Goal: Task Accomplishment & Management: Complete application form

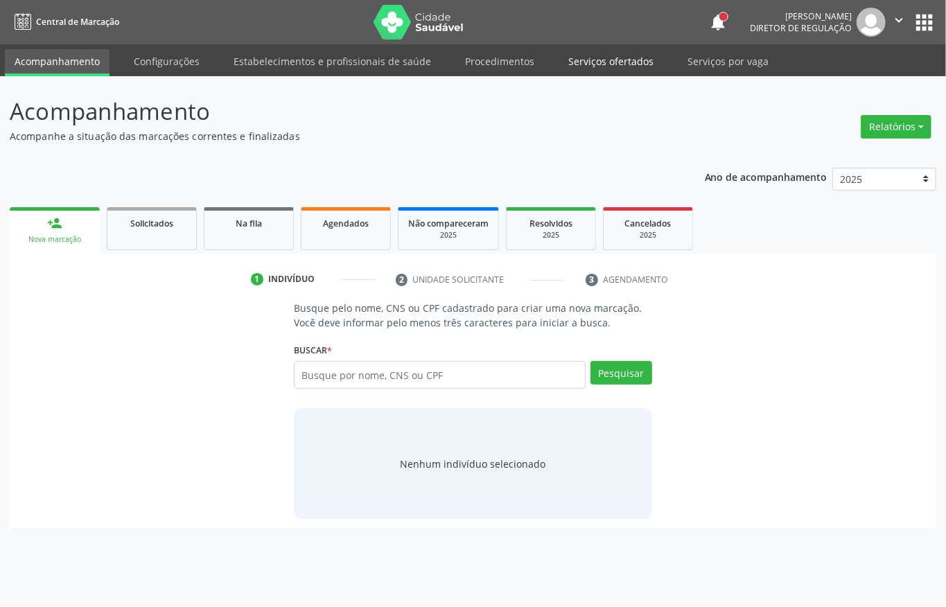
click at [611, 59] on link "Serviços ofertados" at bounding box center [610, 61] width 105 height 24
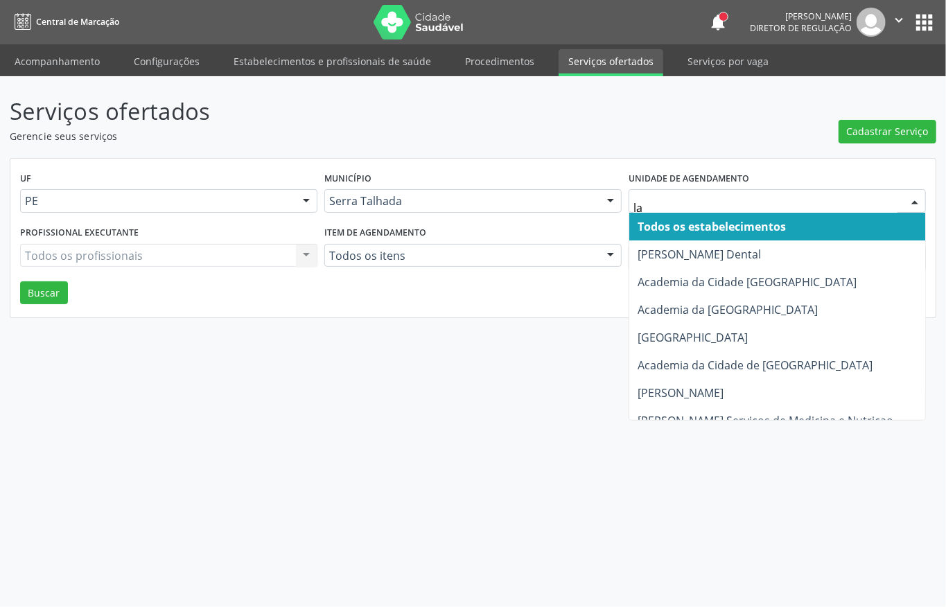
type input "lab"
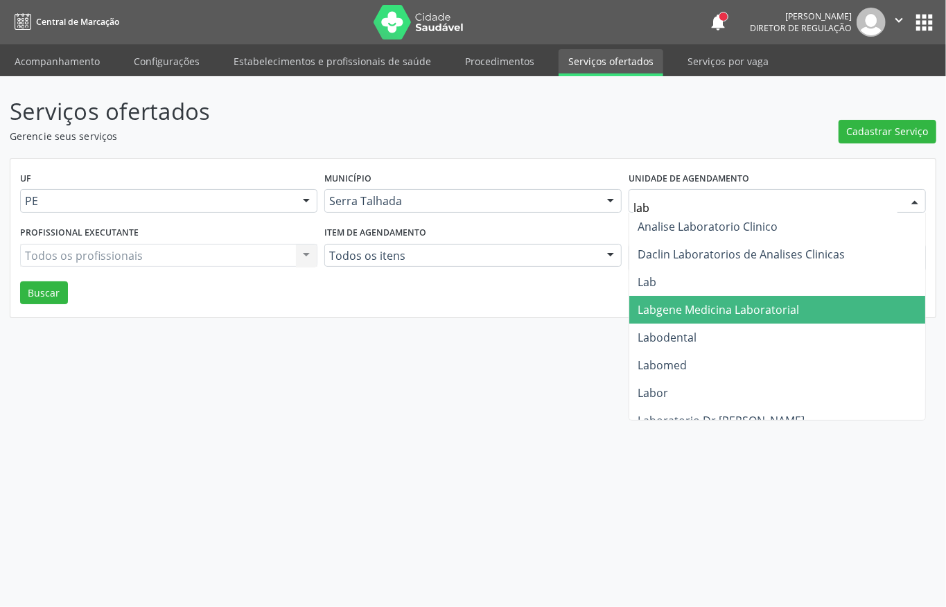
click at [704, 316] on span "Labgene Medicina Laboratorial" at bounding box center [717, 309] width 161 height 15
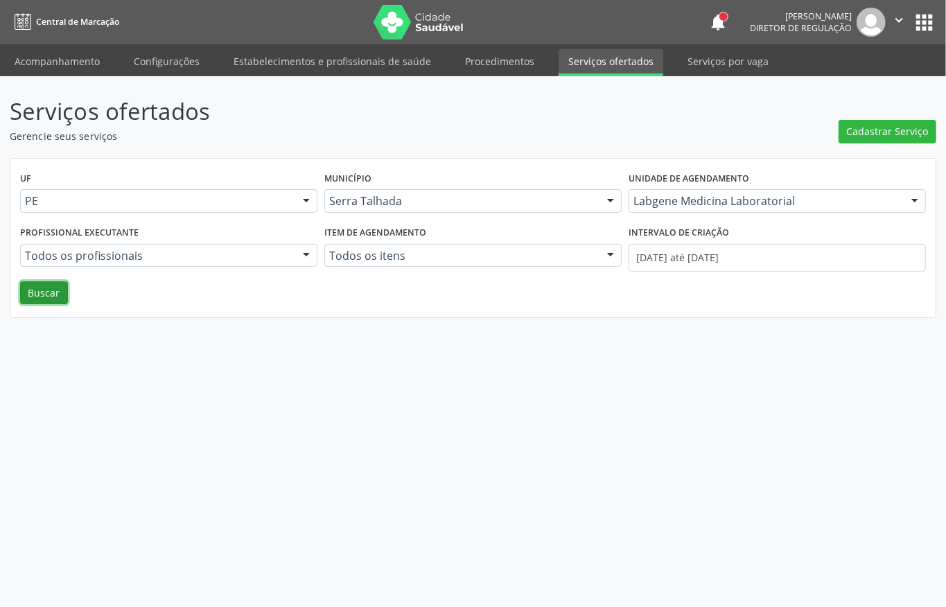
click at [23, 297] on button "Buscar" at bounding box center [44, 293] width 48 height 24
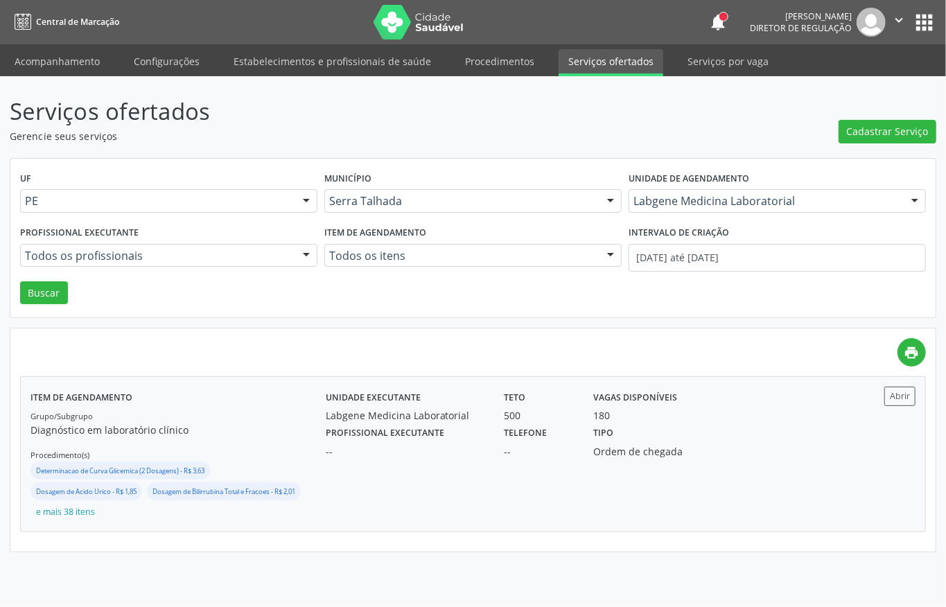
click at [477, 475] on div "Unidade executante Labgene Medicina Laboratorial Teto 500 Vagas disponíveis 180…" at bounding box center [584, 454] width 516 height 134
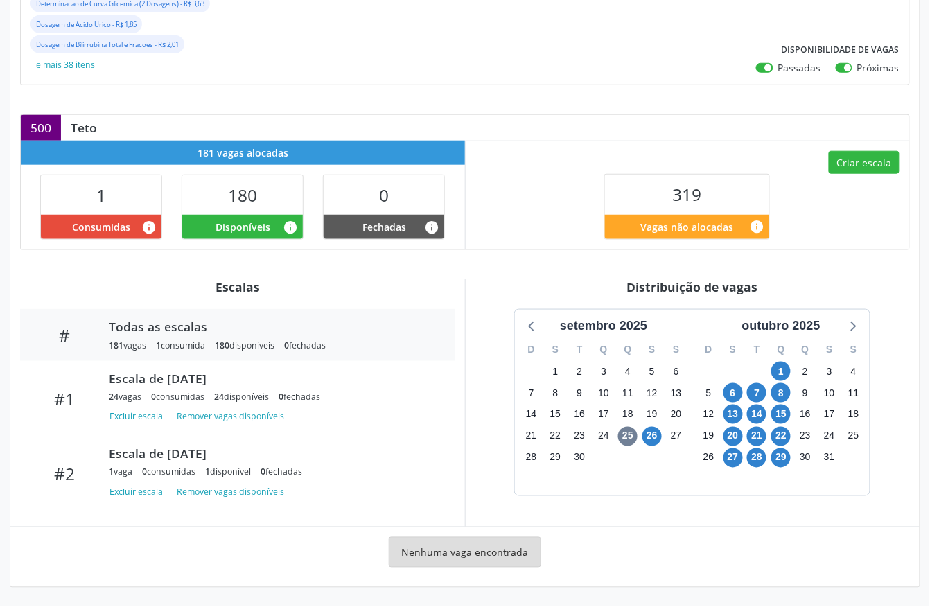
scroll to position [292, 0]
click at [779, 367] on span "1" at bounding box center [780, 371] width 19 height 19
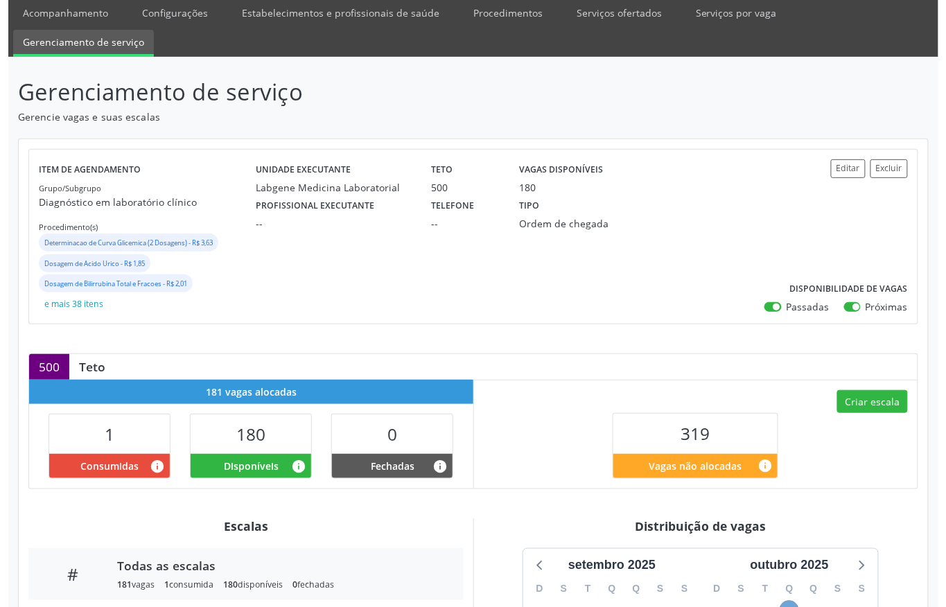
scroll to position [0, 0]
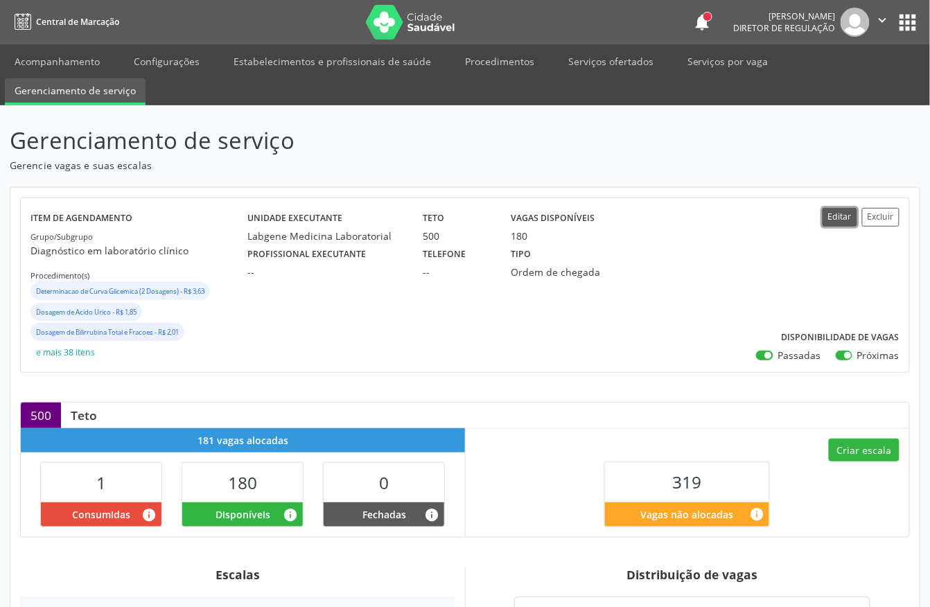
click at [830, 225] on button "Editar" at bounding box center [839, 217] width 35 height 19
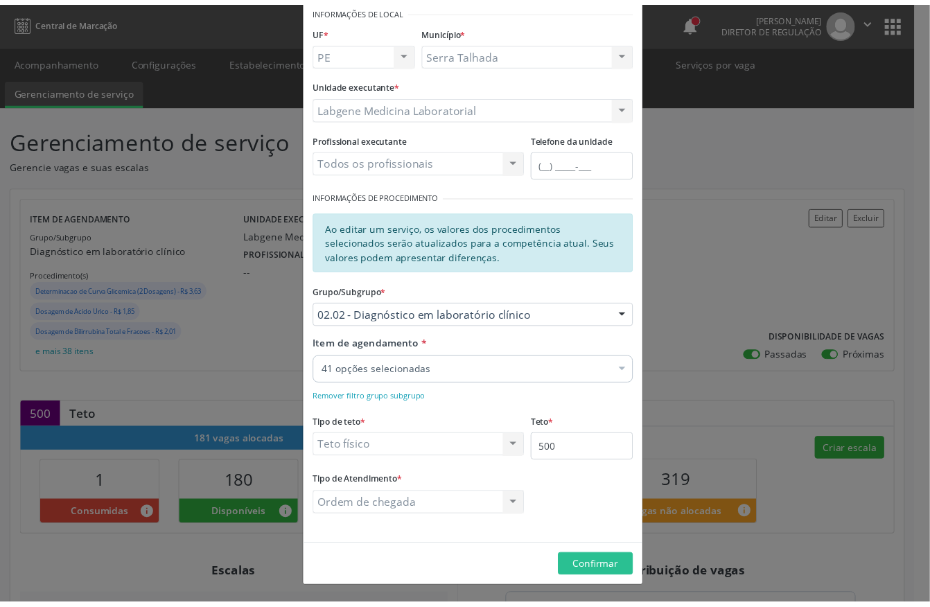
scroll to position [67, 0]
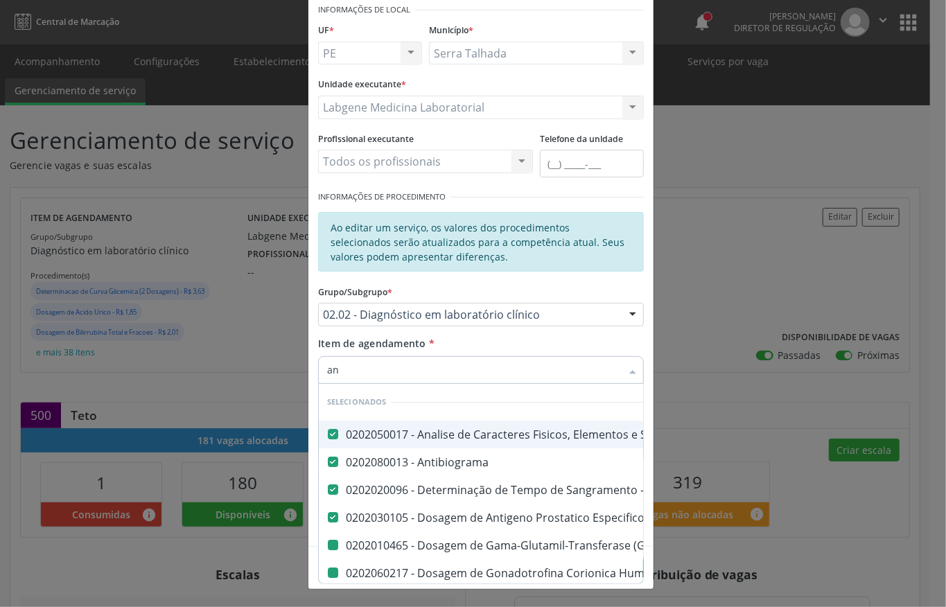
type input "ana"
checkbox Gt\) "false"
checkbox Hcg\) "false"
checkbox \(Tsh\) "false"
checkbox \(Tgo\) "false"
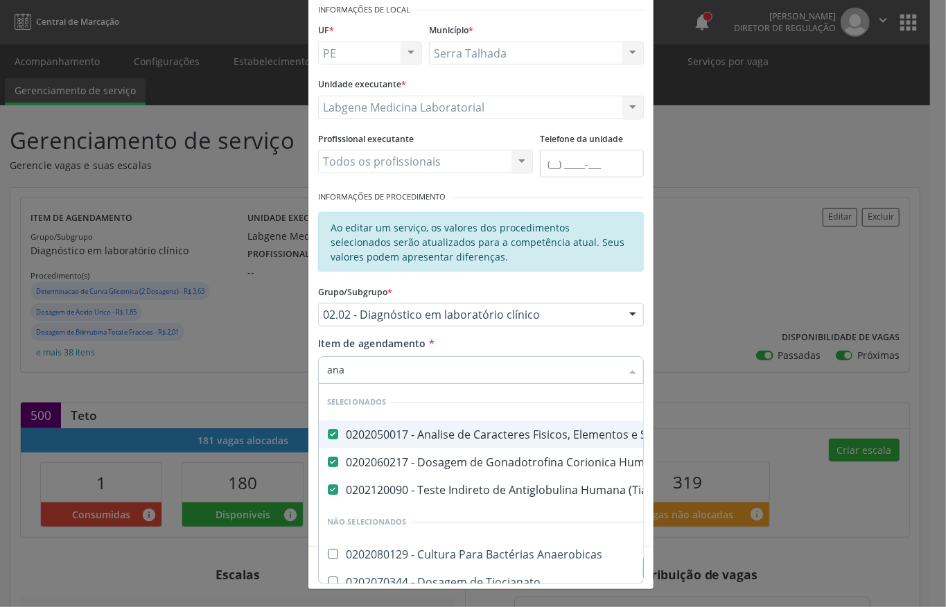
type input "an"
checkbox Anaerobicas "true"
checkbox Tiocianato "true"
checkbox Bacterianas "true"
checkbox \(Tad\) "true"
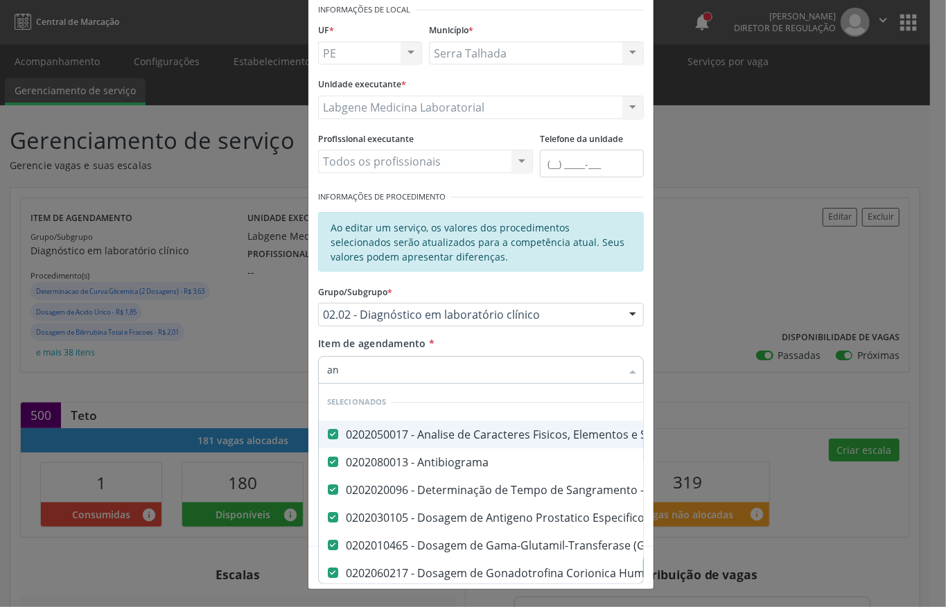
type input "a"
checkbox \(Dornic\) "true"
checkbox -Igg "true"
checkbox Minima "true"
checkbox Blot "true"
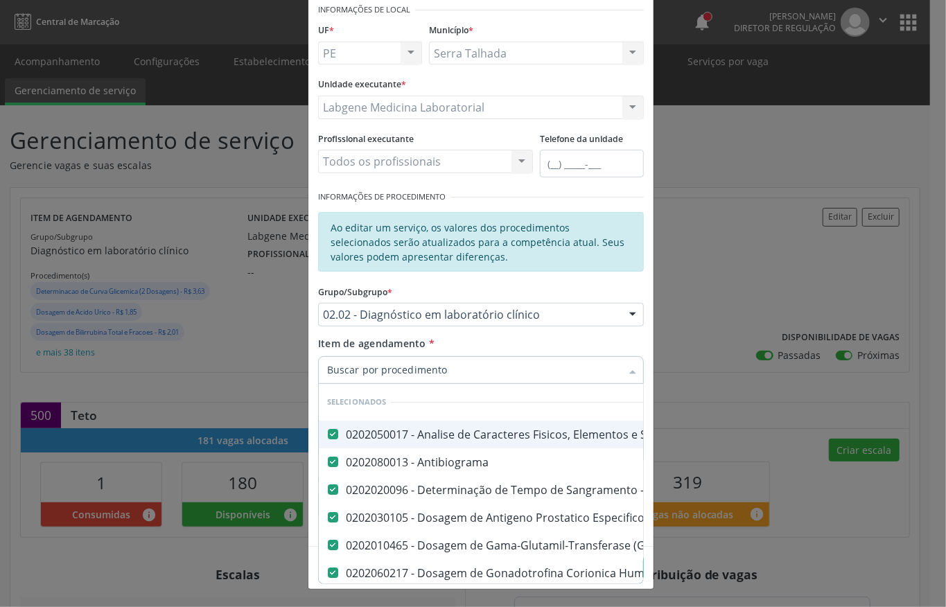
checkbox Mlpa "true"
checkbox \(Hanseníase\) "true"
checkbox Osmolar "true"
checkbox Creatinina "true"
checkbox Fosfato "true"
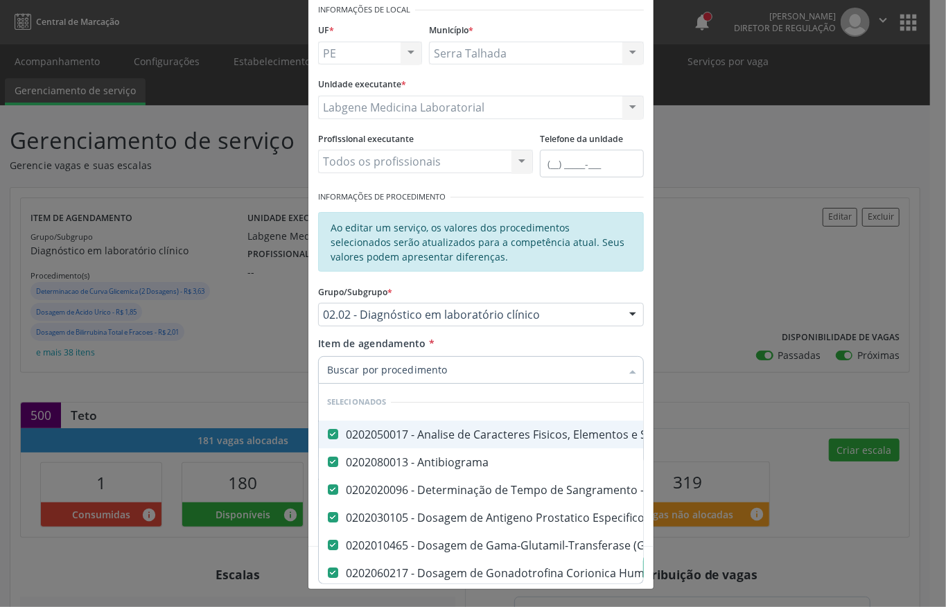
checkbox Ureia "true"
checkbox Anaerobicas "true"
checkbox \(Pos-Pasteurização\) "true"
checkbox Parceria\) "true"
checkbox Gestante "true"
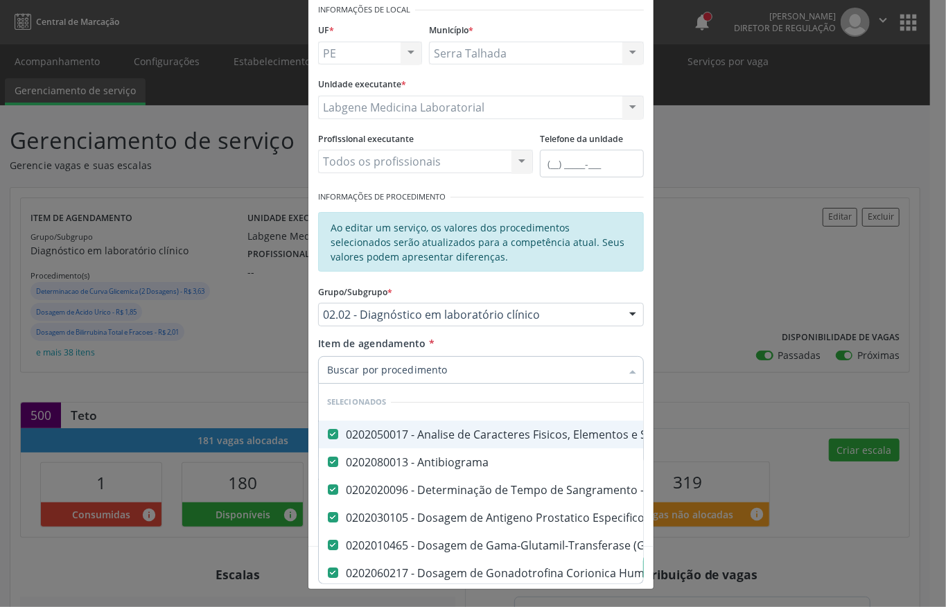
checkbox Gestante "true"
checkbox Tardio\) "true"
checkbox Antiplaquetarios "true"
checkbox Bandas\) "true"
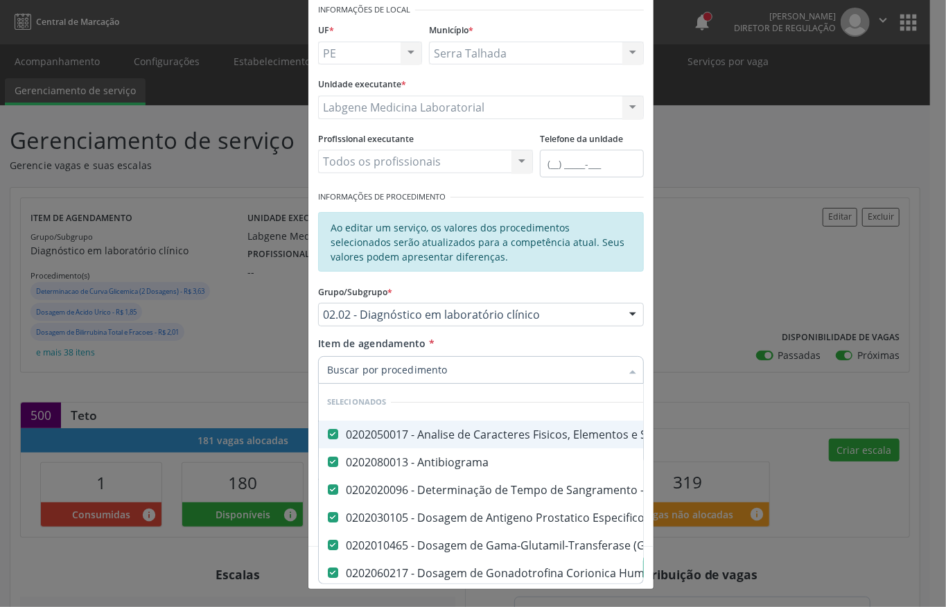
checkbox Bandas\) "true"
checkbox Reativa "true"
checkbox Ordenhado "true"
checkbox Ivy "true"
checkbox Organicos "true"
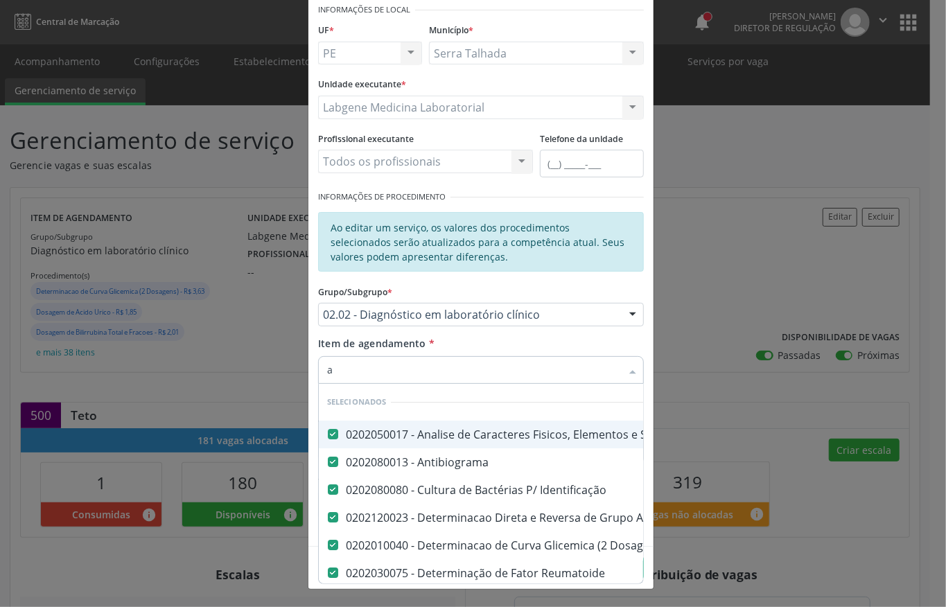
type input "ac"
checkbox Urico "false"
checkbox \(Psa\) "false"
checkbox Fracoes "false"
checkbox Calcio "false"
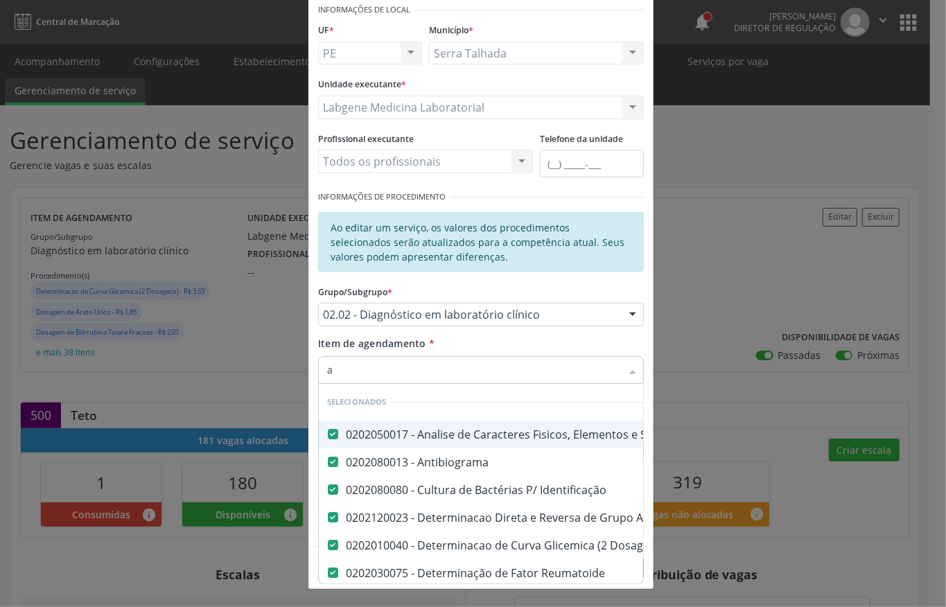
checkbox Ldl "false"
checkbox Total "false"
checkbox Creatinina "false"
checkbox Gt\) "false"
checkbox Glicose "false"
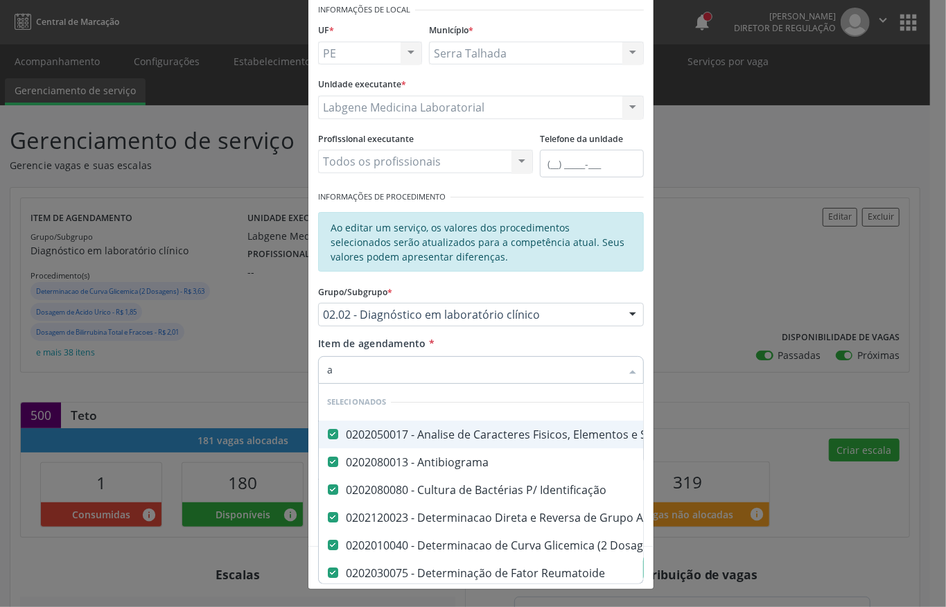
checkbox Hcg\) "false"
checkbox Glicosilada "false"
checkbox \(Tsh\) "false"
checkbox Reativa "false"
checkbox \(T4\) "false"
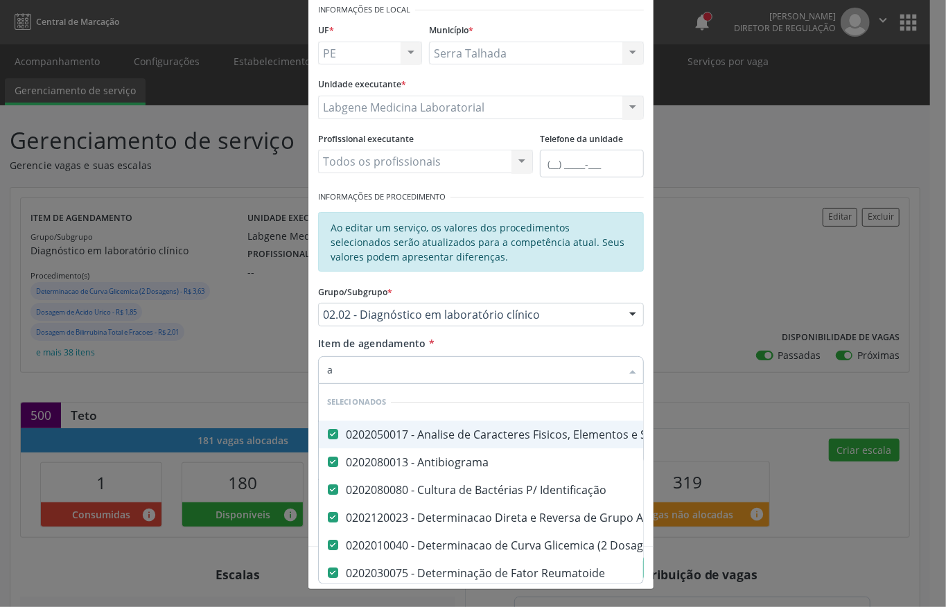
checkbox Livre\) "false"
checkbox \(Tgo\) "false"
checkbox \(Tgp\) "false"
checkbox Triglicerideos "false"
checkbox Serico "false"
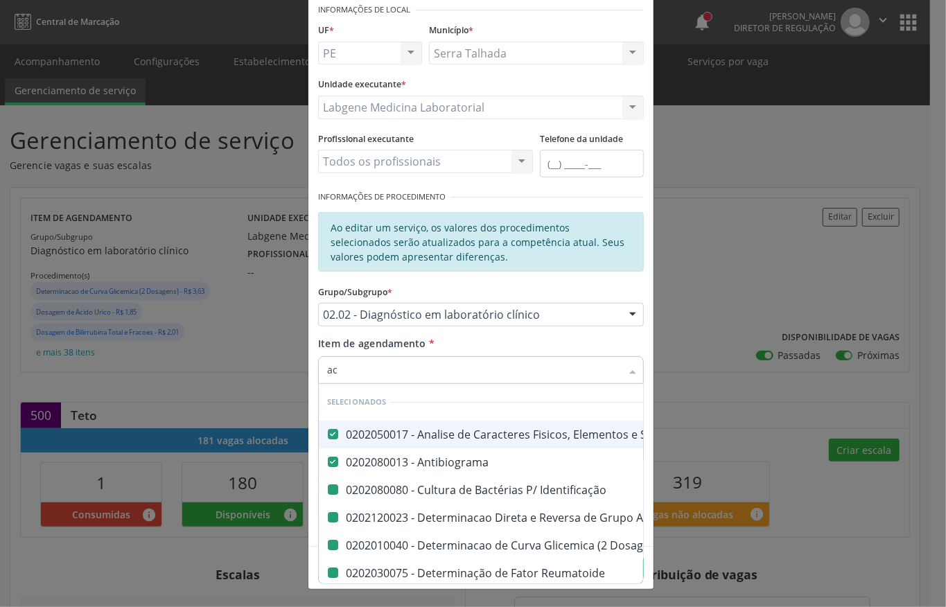
type input "aci"
checkbox Identificação "false"
checkbox Dosagens\) "false"
checkbox Reumatoide "false"
checkbox Coagulação "false"
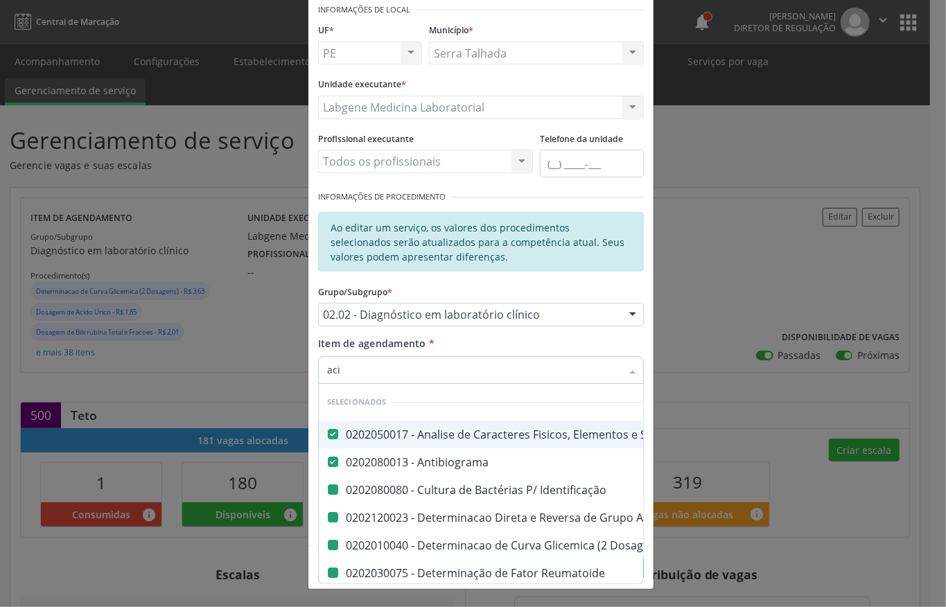
checkbox -Duke "false"
checkbox Abo "false"
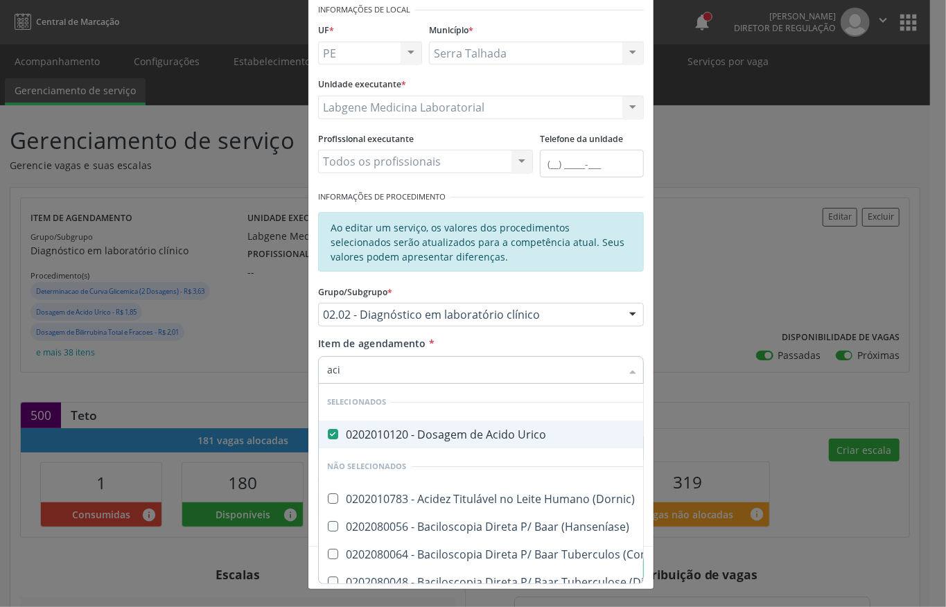
type input "ac"
checkbox \(Dornic\) "true"
checkbox \(Controle\) "true"
checkbox \(Diagnóstica\) "true"
checkbox Ferro "true"
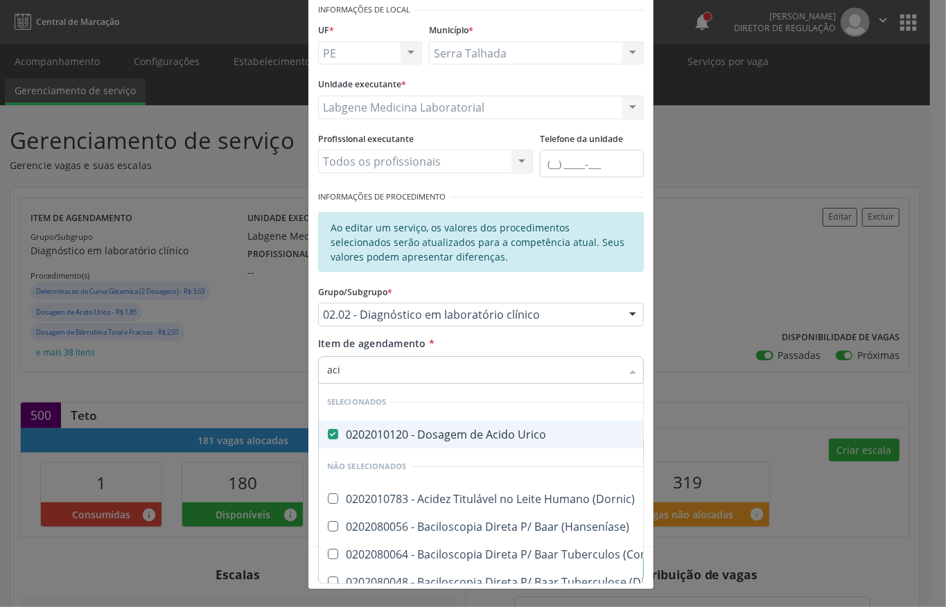
checkbox Aminoacidos "true"
checkbox \(Hanseníase\) "true"
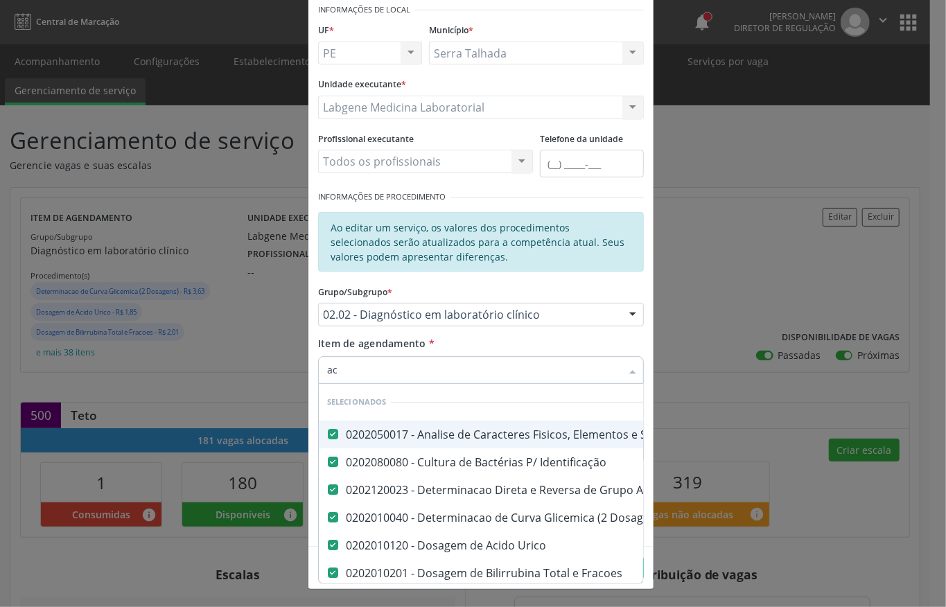
type input "a"
checkbox \(Dornic\) "true"
checkbox Minima "true"
checkbox \(Hanseníase\) "true"
checkbox \(Controle\) "true"
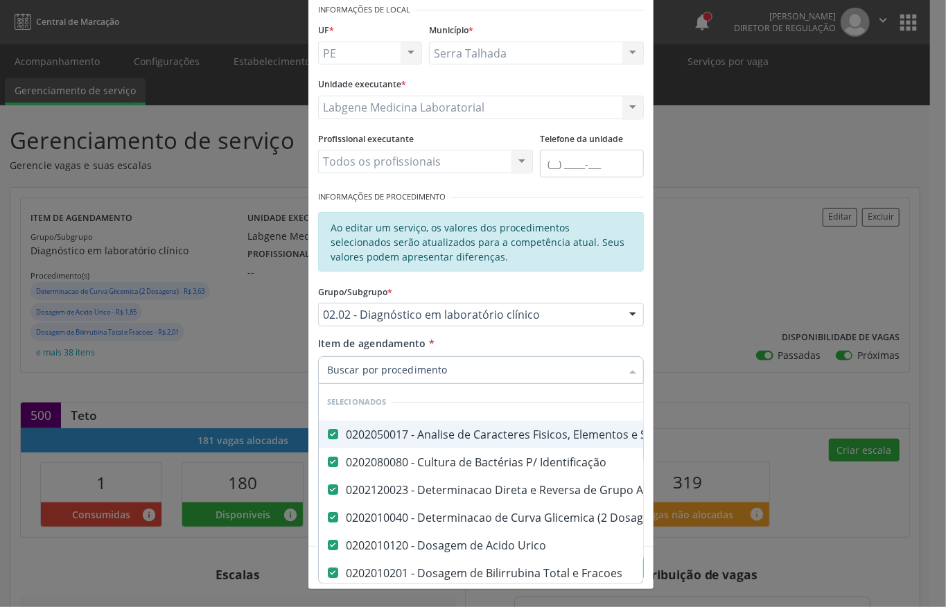
checkbox \(Diagnóstica\) "true"
checkbox \(Gram\) "true"
checkbox Anaerobicas "true"
checkbox Micobactérias "true"
checkbox Antiplaquetarios "true"
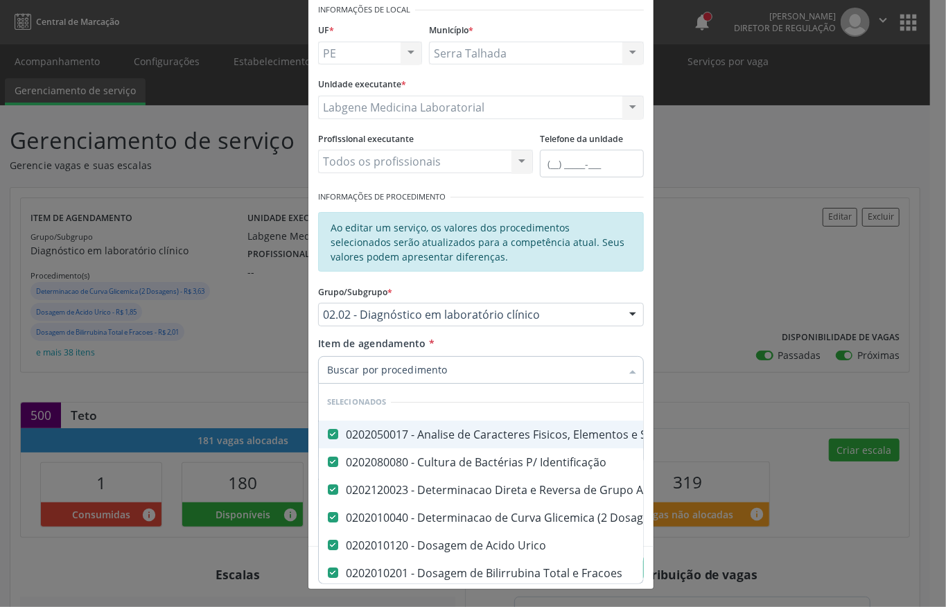
checkbox Ferro "true"
checkbox Bandas\) "true"
checkbox Aminoacidos "true"
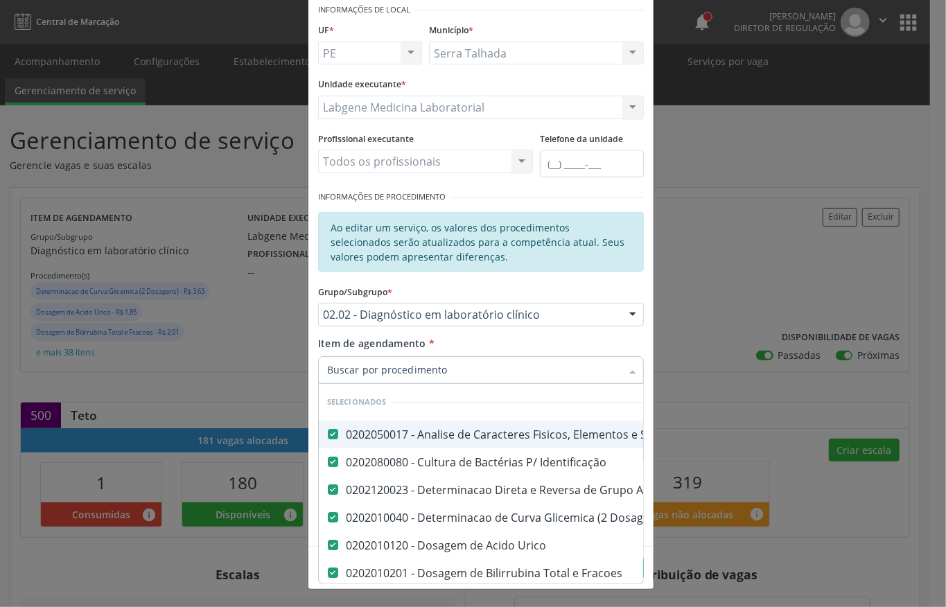
checkbox Dosagens\) "true"
checkbox Osmolalidade "true"
checkbox Organicos "true"
checkbox Acilcarnitinas "true"
checkbox Fungos "true"
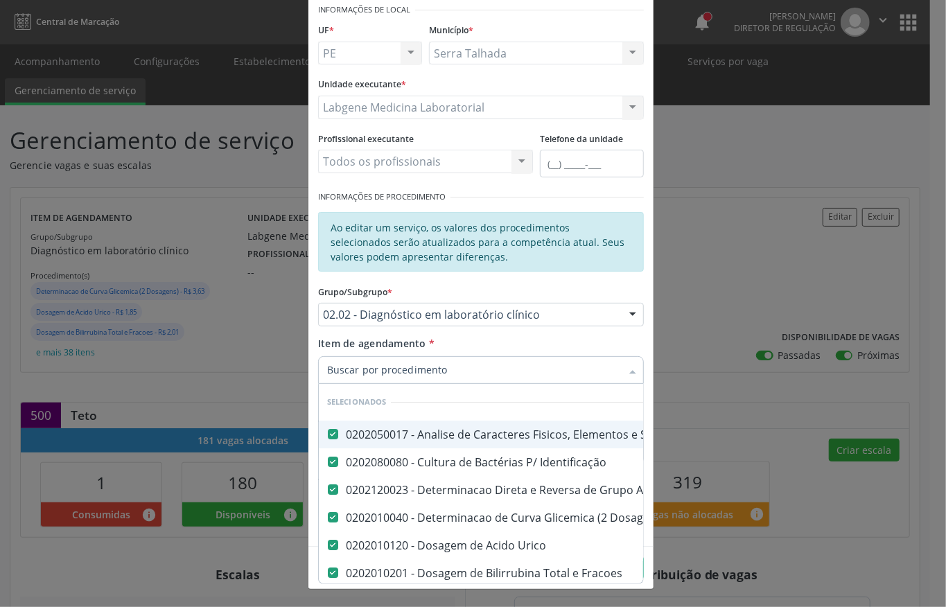
checkbox Acetona "true"
checkbox \(Serotonina\) "true"
checkbox Ascorbico "true"
checkbox Delta-Aminolevulinico "true"
checkbox Hipurico "true"
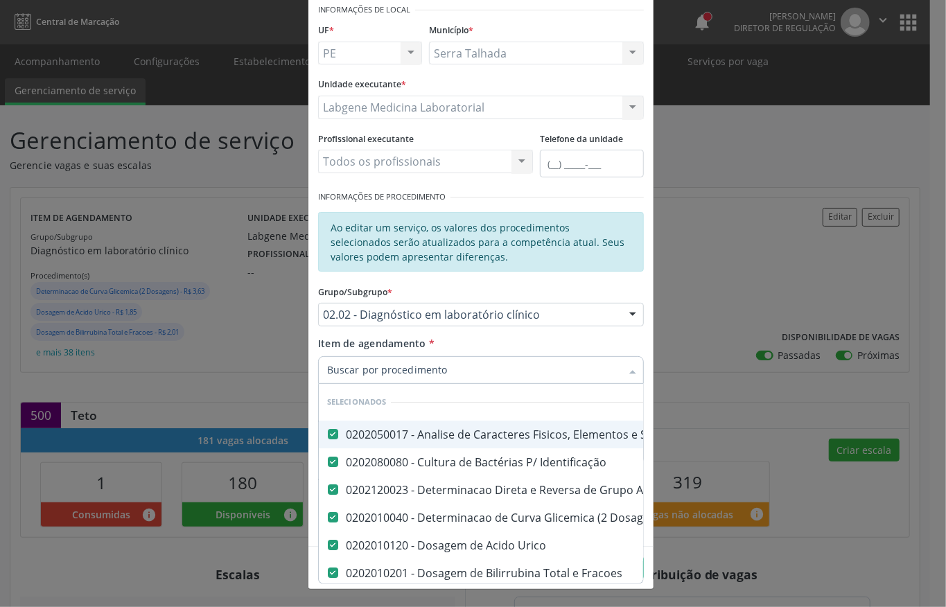
checkbox Mandelico "true"
checkbox Metil-Hipurico "true"
checkbox Valproico "true"
checkbox Vanilmandelico "true"
checkbox \(Acth\) "true"
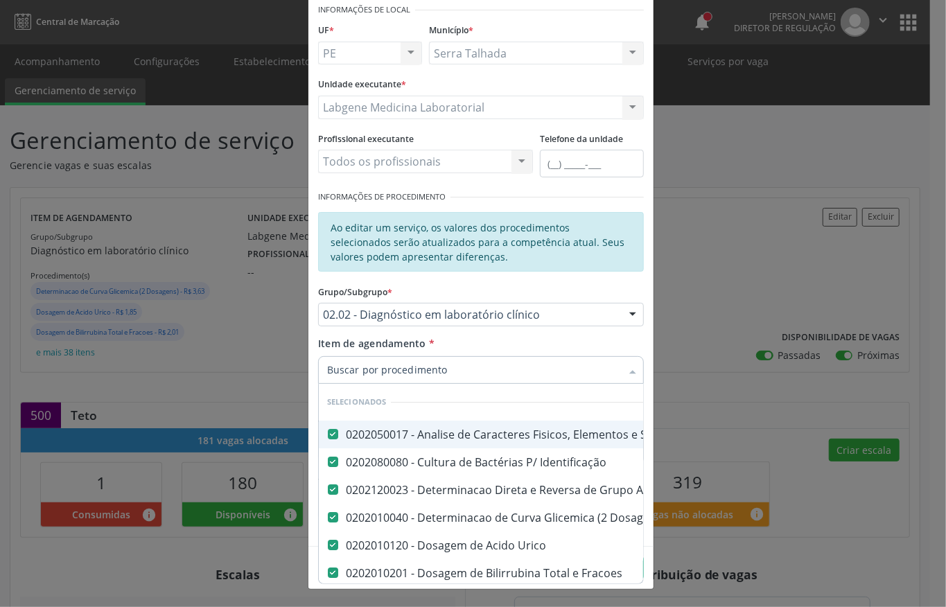
checkbox Acida "true"
checkbox Alfa-2-Macroglobulina "true"
checkbox Anti-Achr "true"
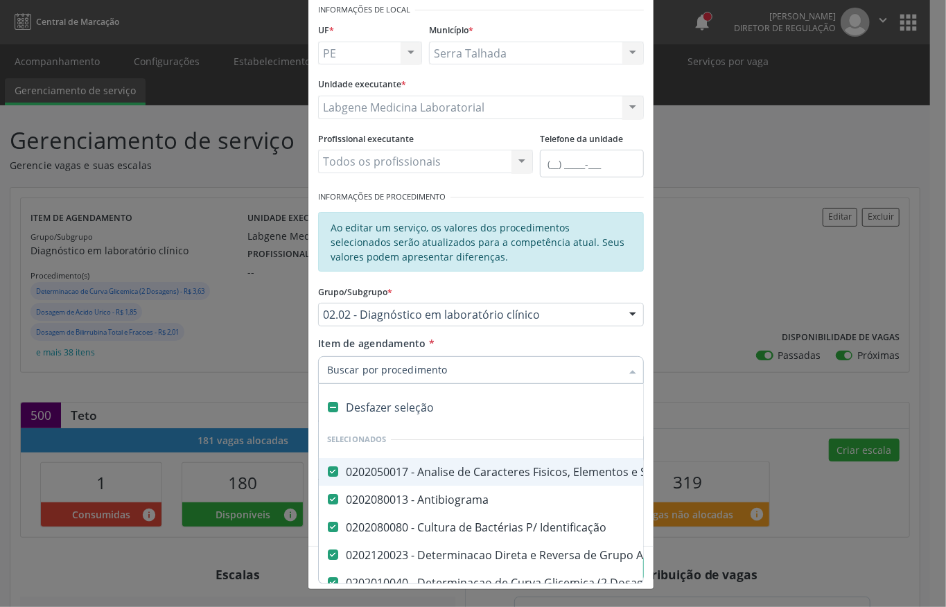
type input "c"
checkbox Hemoglobina "false"
checkbox Completo "false"
checkbox Anticitomegalovirus "false"
checkbox Antitoxoplasma "false"
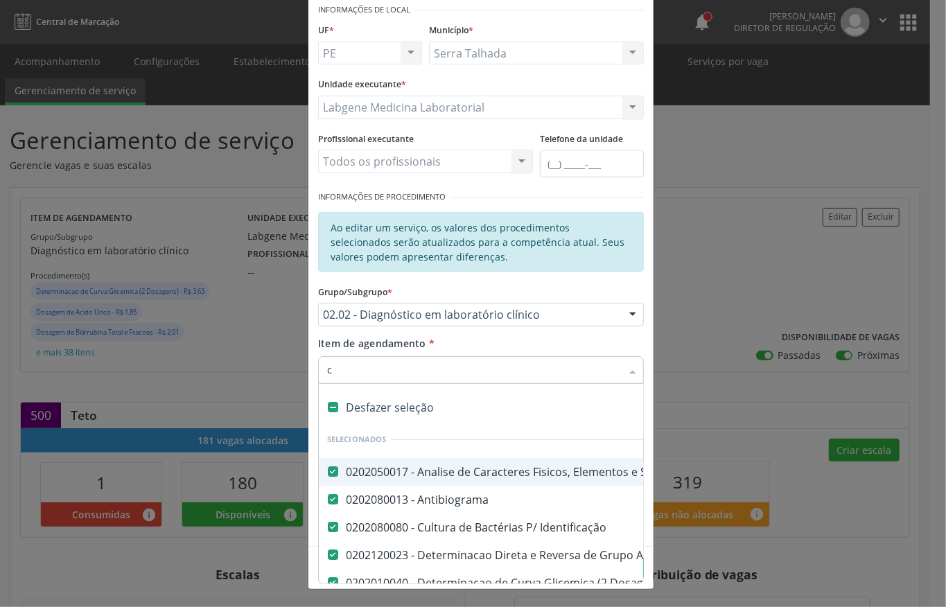
checkbox Rubeola "false"
checkbox Anticitomegalovirus "false"
checkbox Antitoxoplasma "false"
checkbox Rubeola "false"
checkbox Fraco\) "false"
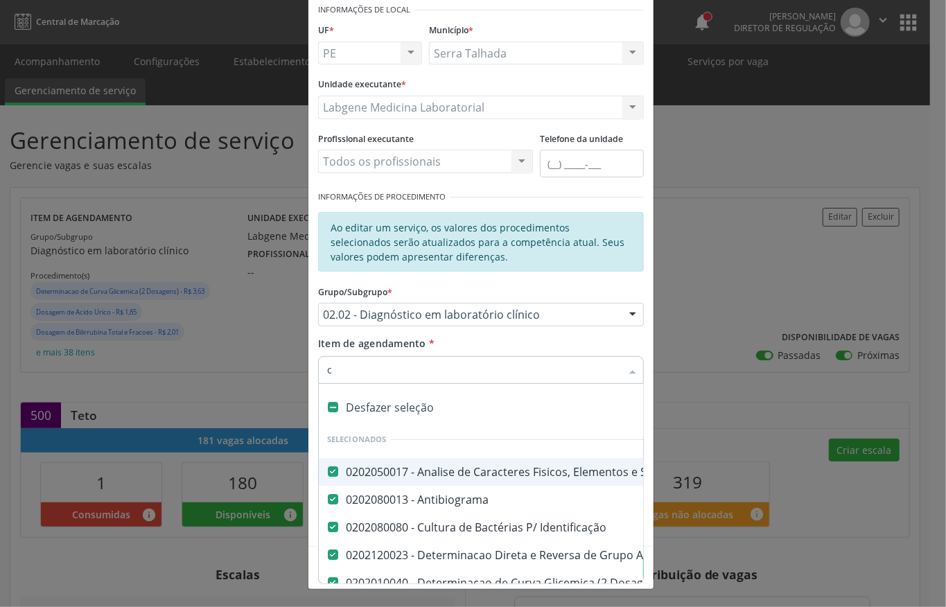
checkbox Parasitas "false"
checkbox \(Tia\) "false"
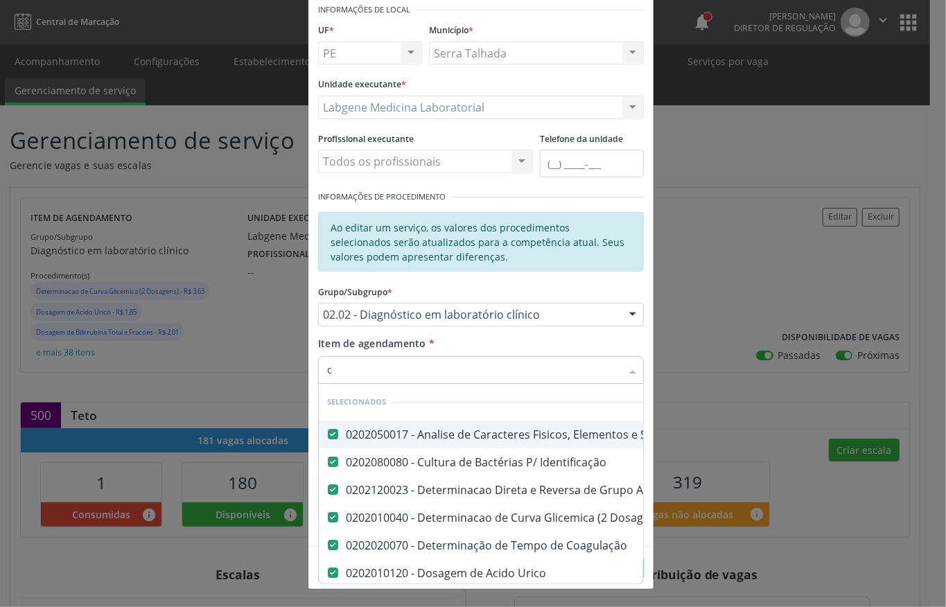
type input "co"
checkbox Antitoxoplasma "false"
checkbox Rubeola "false"
checkbox Anticitomegalovirus "false"
checkbox Antitoxoplasma "false"
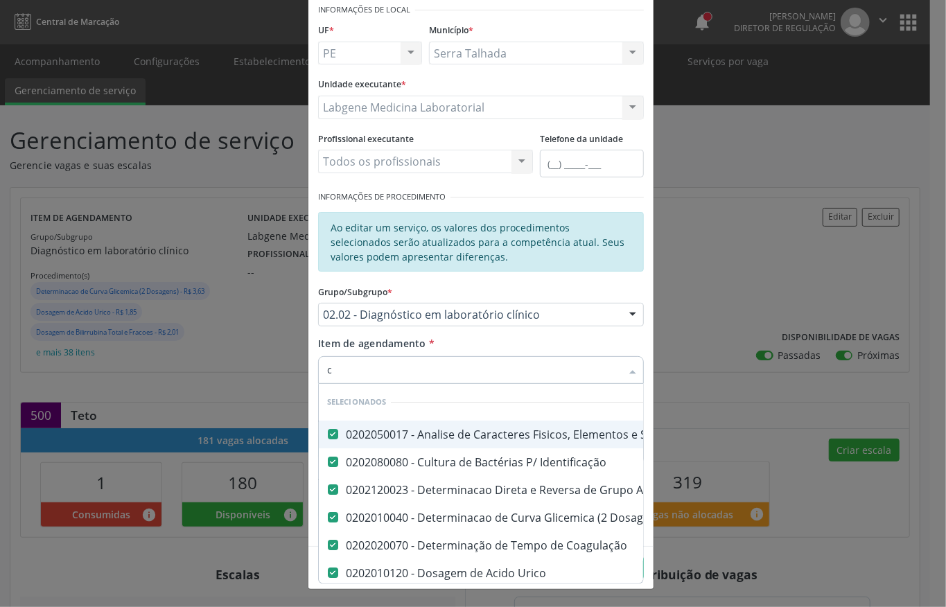
checkbox Rubeola "false"
checkbox Fraco\) "false"
checkbox Parasitas "false"
type input "col"
checkbox Fracoes "false"
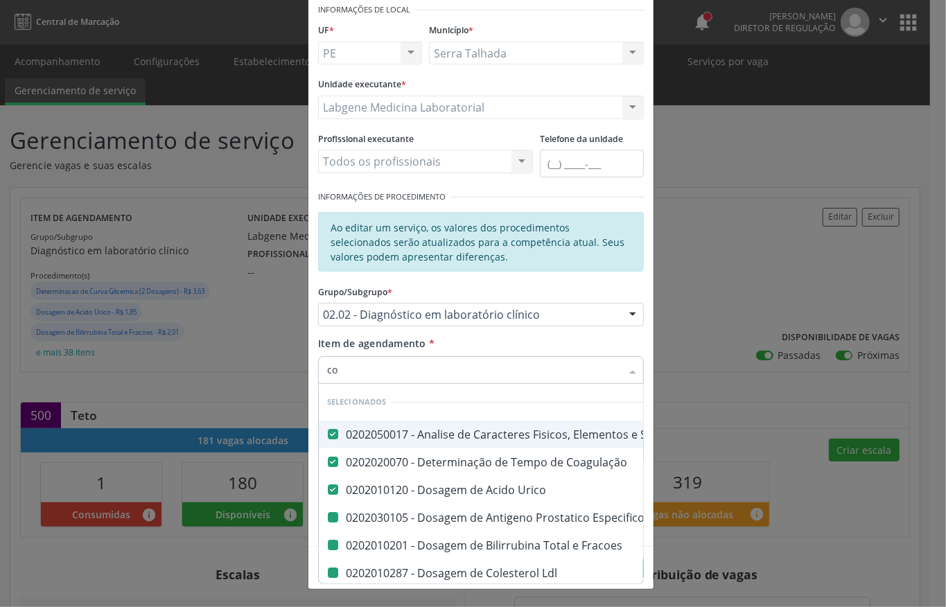
checkbox Ldl "false"
checkbox Total "false"
checkbox Serico "false"
checkbox \(Psa\) "false"
checkbox Glicose "false"
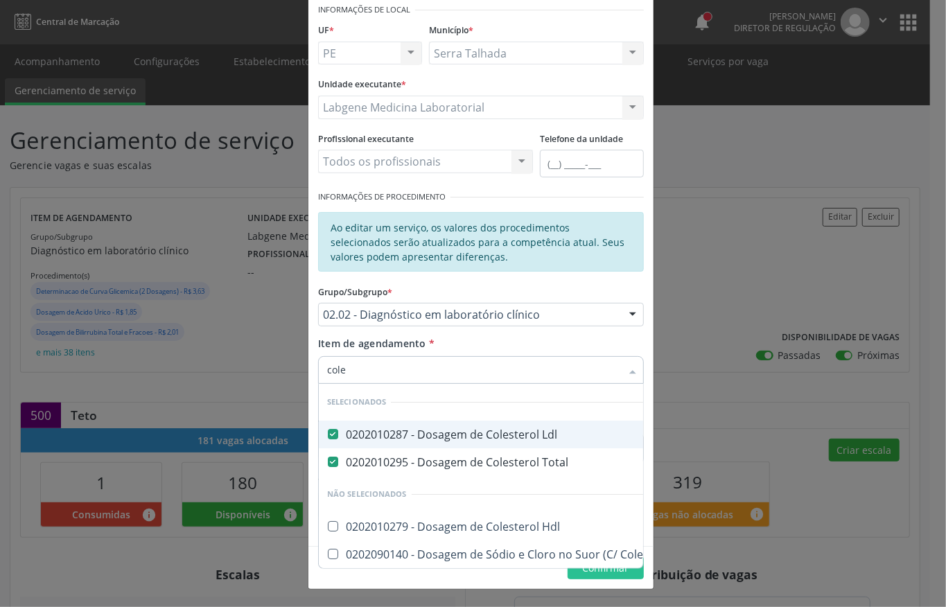
type input "coles"
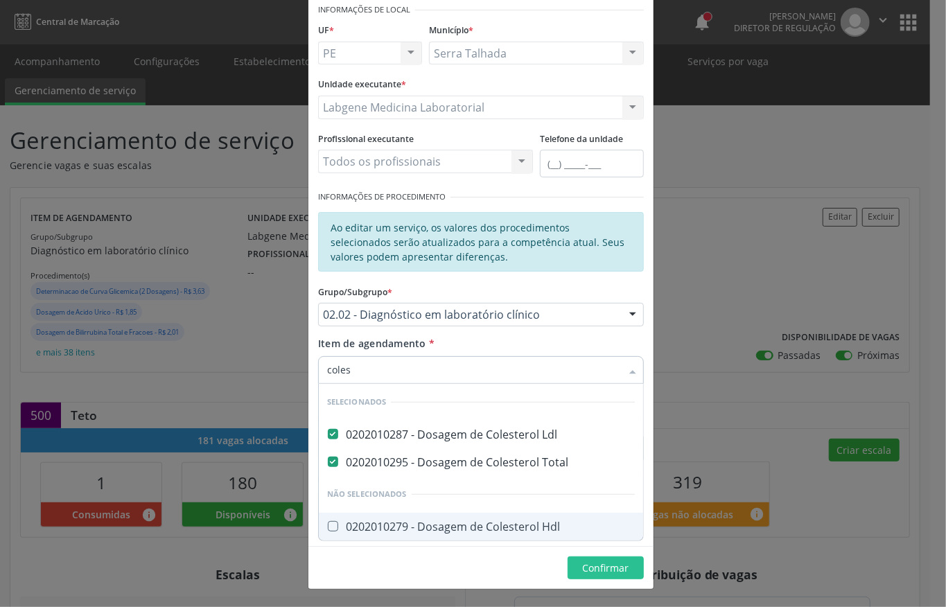
click at [511, 532] on div "0202010279 - Dosagem de Colesterol Hdl" at bounding box center [481, 526] width 308 height 11
checkbox Hdl "true"
click at [608, 574] on div "Editar Serviço × Informações de Local UF * PE PE Nenhum resultado encontrado pa…" at bounding box center [481, 270] width 346 height 639
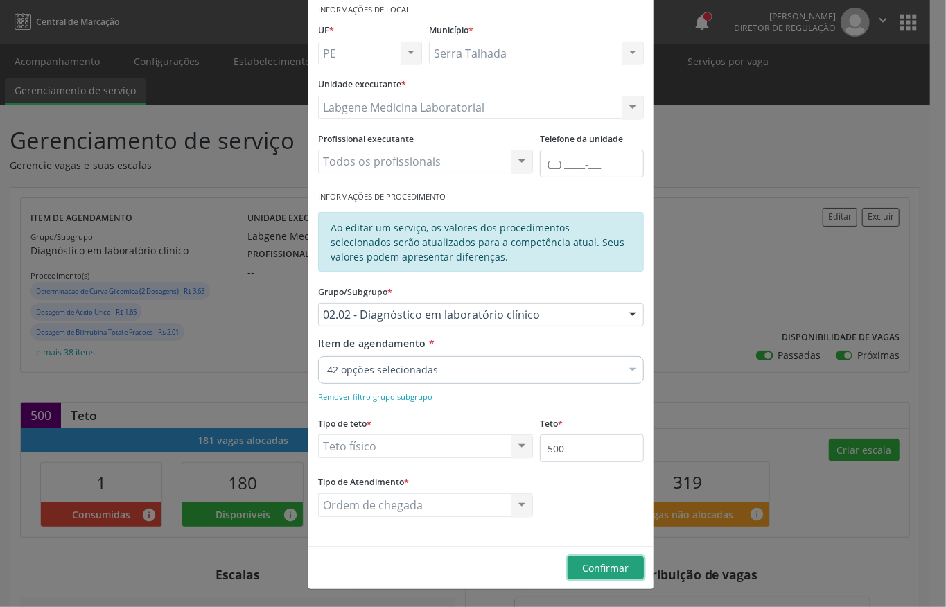
click at [608, 571] on span "Confirmar" at bounding box center [606, 567] width 46 height 13
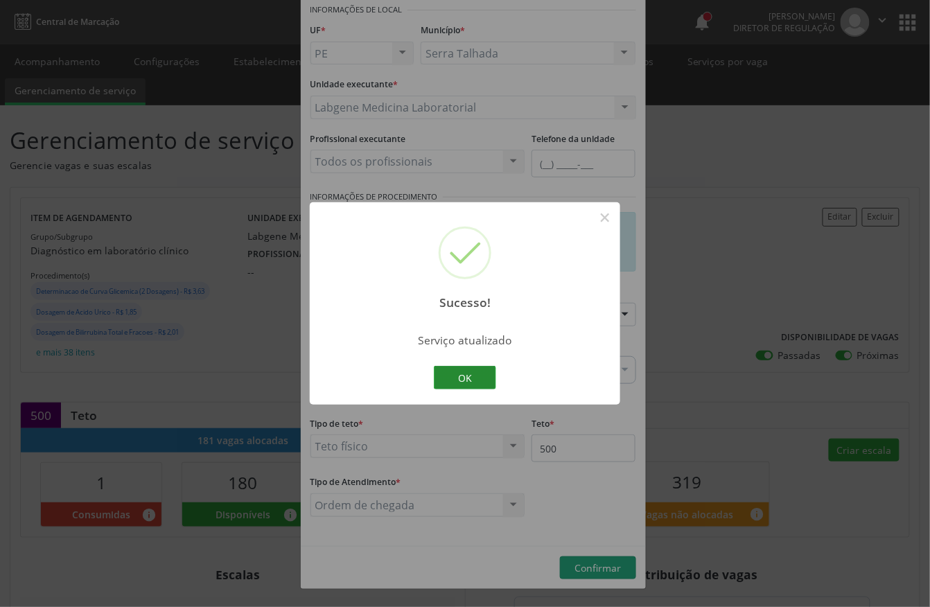
click at [443, 377] on button "OK" at bounding box center [465, 378] width 62 height 24
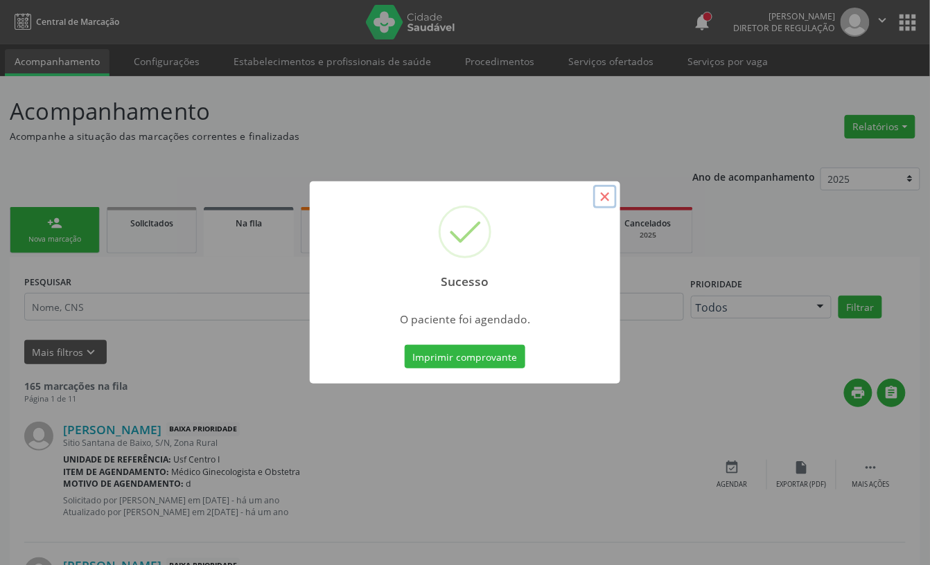
click at [605, 197] on button "×" at bounding box center [605, 197] width 24 height 24
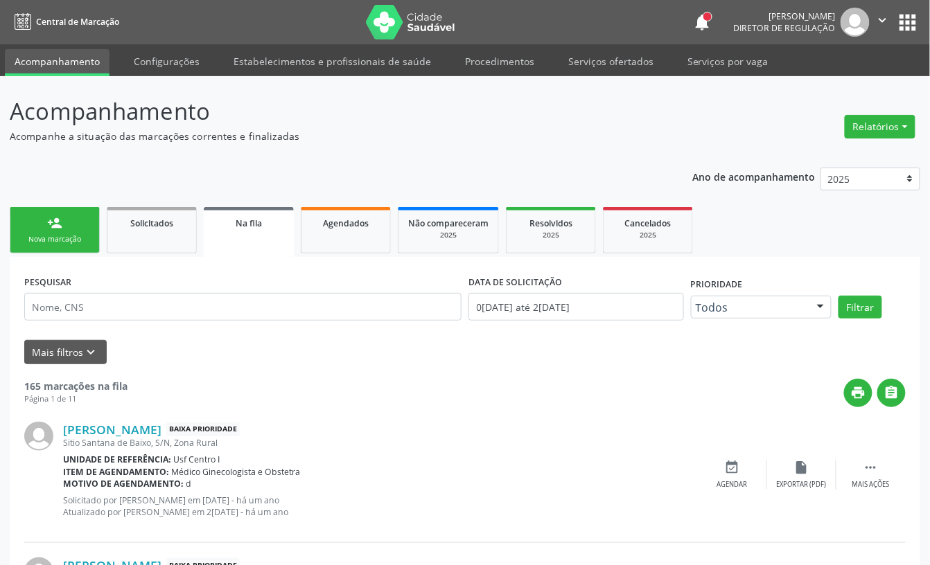
click at [67, 219] on link "person_add Nova marcação" at bounding box center [55, 230] width 90 height 46
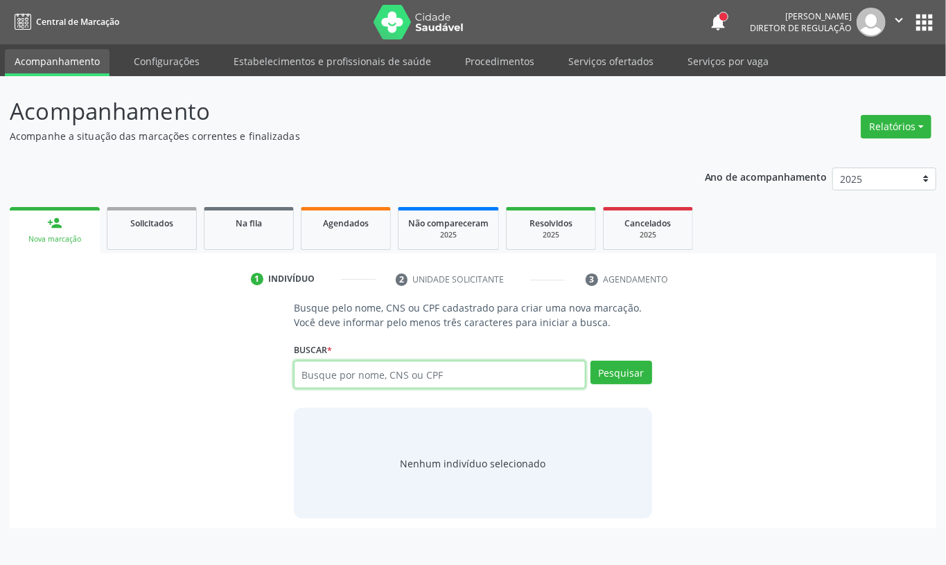
click at [388, 375] on input "text" at bounding box center [440, 375] width 292 height 28
type input "708004829518022"
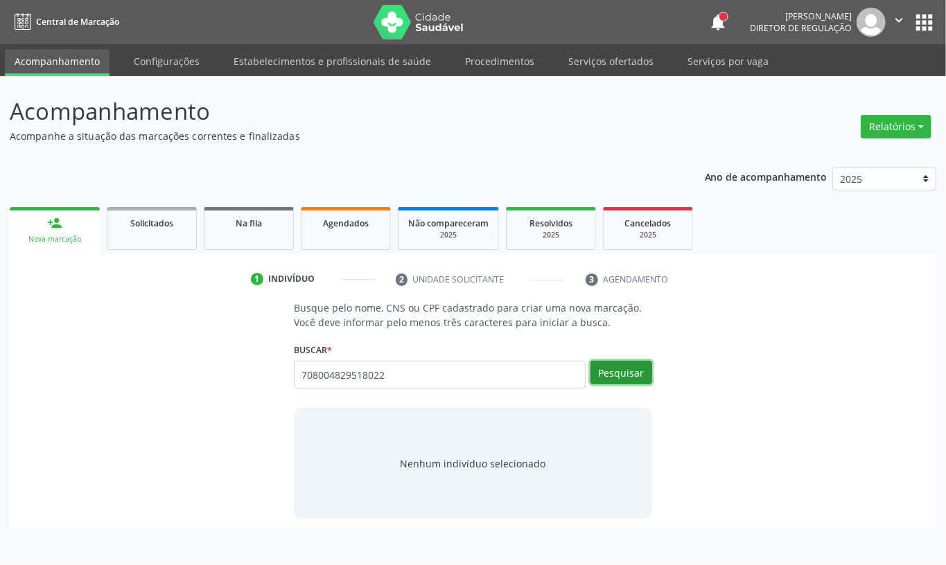
click at [635, 378] on button "Pesquisar" at bounding box center [621, 373] width 62 height 24
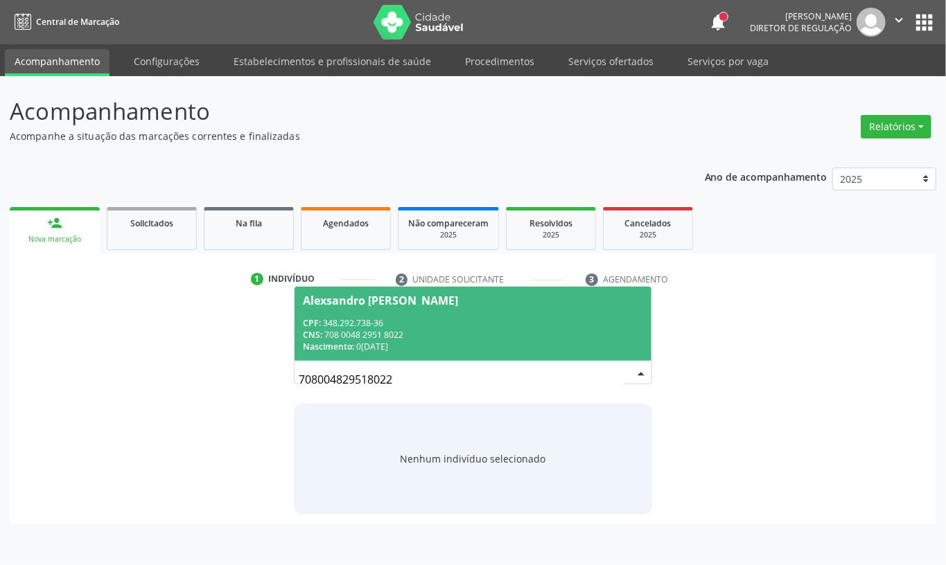
click at [452, 313] on span "Alexsandro Jose da Silva CPF: 348.292.738-36 CNS: 708 0048 2951 8022 Nascimento…" at bounding box center [472, 324] width 357 height 74
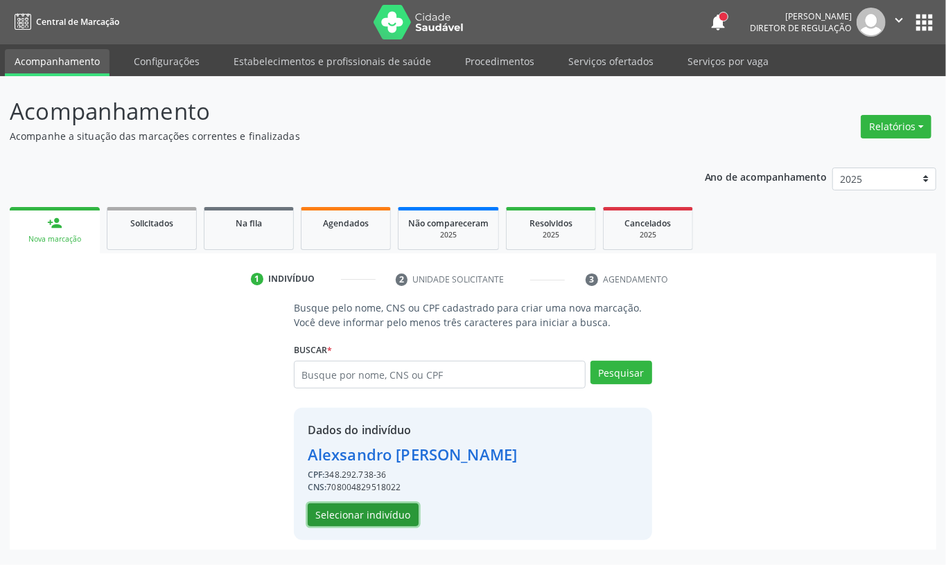
click at [367, 522] on button "Selecionar indivíduo" at bounding box center [363, 516] width 111 height 24
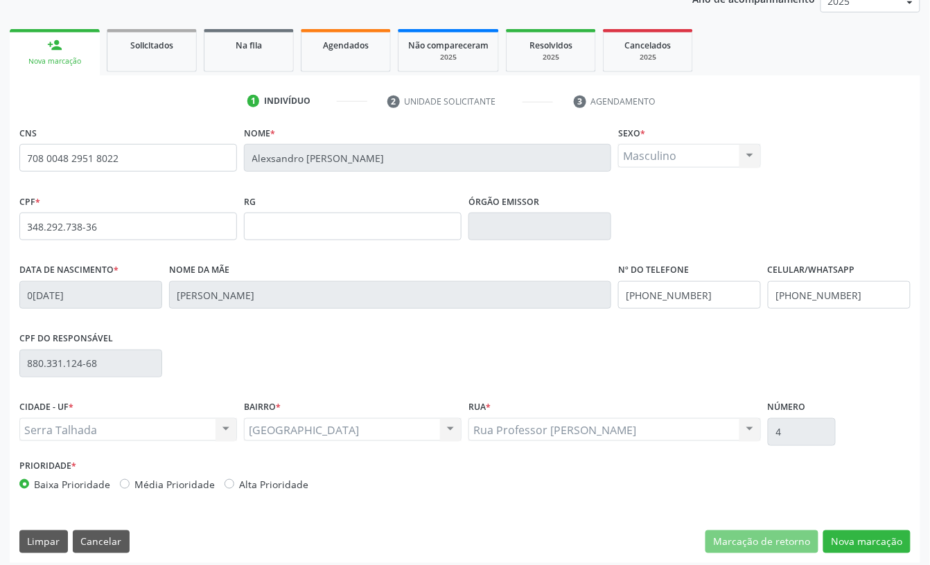
scroll to position [186, 0]
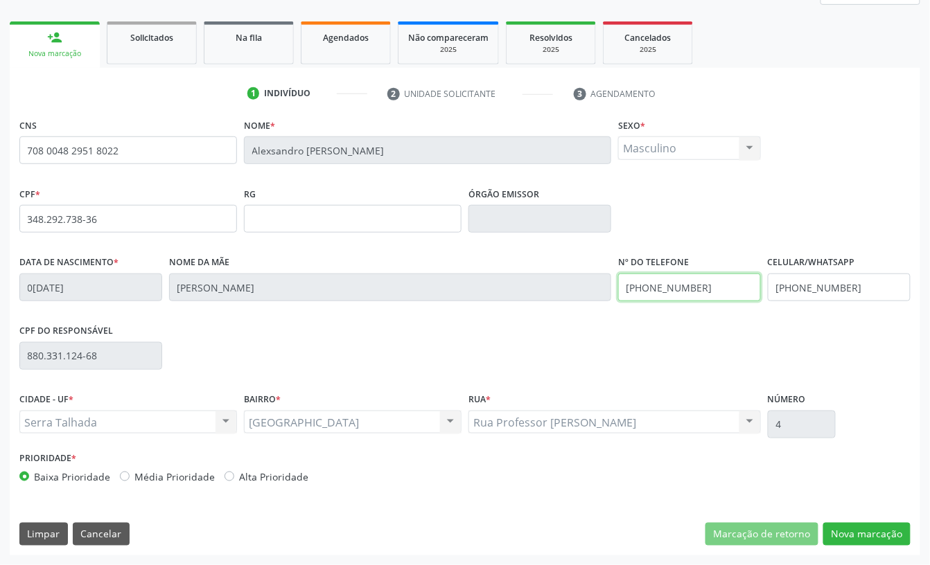
click at [719, 292] on input "(87) 99957-2404" at bounding box center [689, 288] width 143 height 28
click at [845, 549] on div "CNS 708 0048 2951 8022 Nome * Alexsandro Jose da Silva Sexo * Masculino Masculi…" at bounding box center [465, 335] width 910 height 441
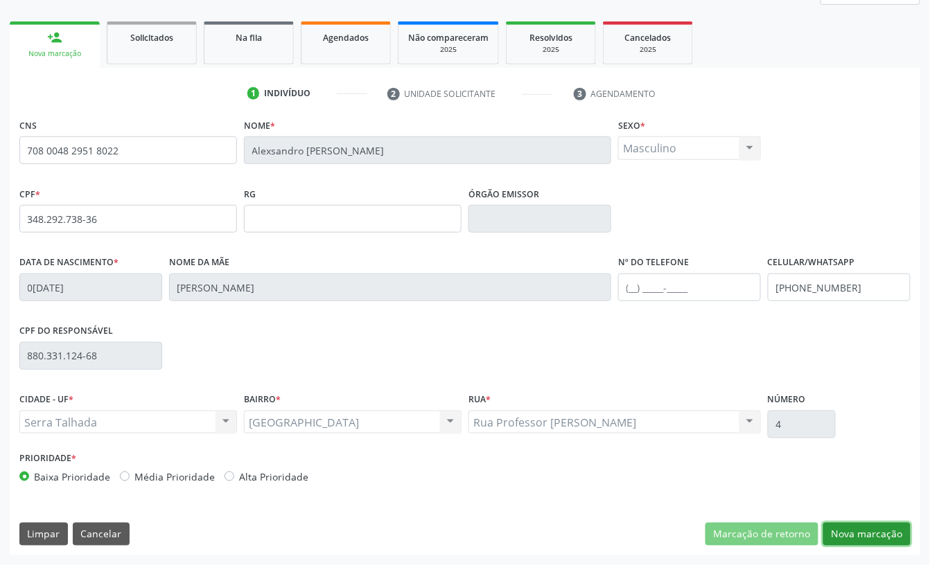
click at [845, 533] on button "Nova marcação" at bounding box center [866, 535] width 87 height 24
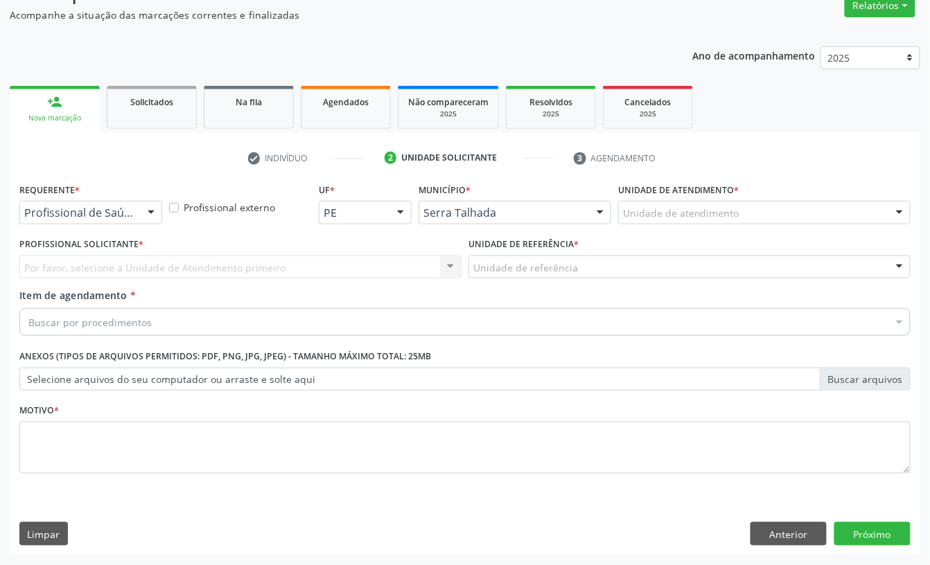
scroll to position [123, 0]
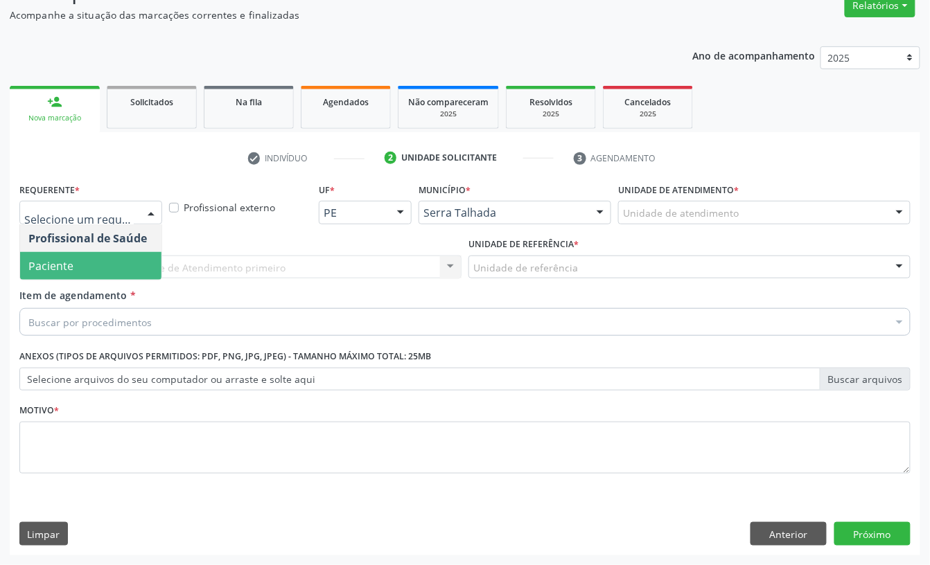
click at [115, 256] on span "Paciente" at bounding box center [90, 266] width 141 height 28
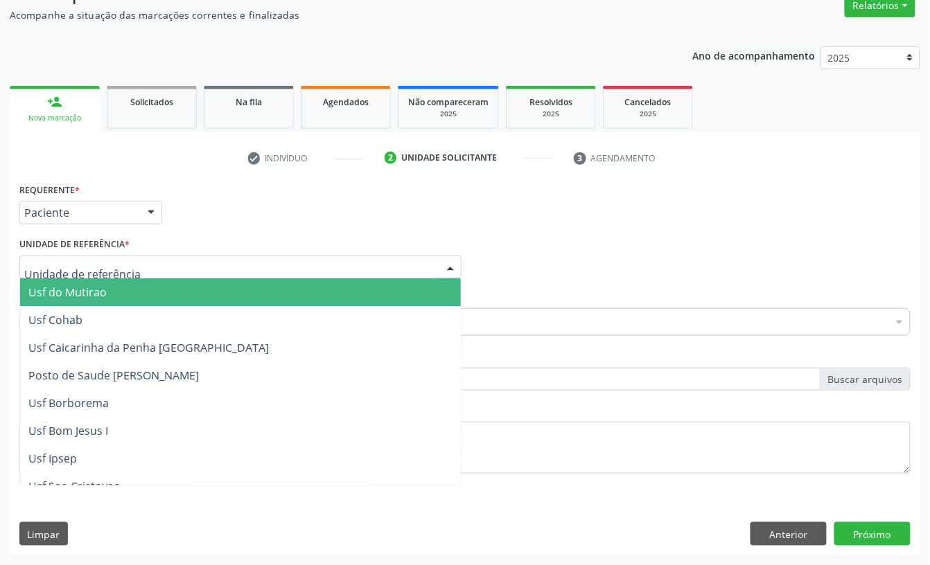
click at [106, 256] on div at bounding box center [240, 268] width 442 height 24
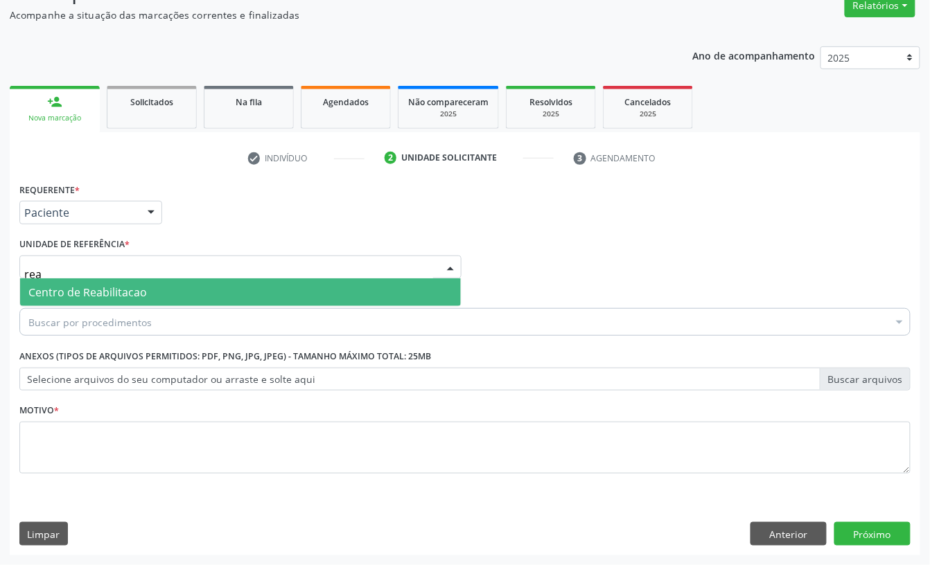
click at [105, 294] on span "Centro de Reabilitacao" at bounding box center [87, 292] width 118 height 15
type input "rea"
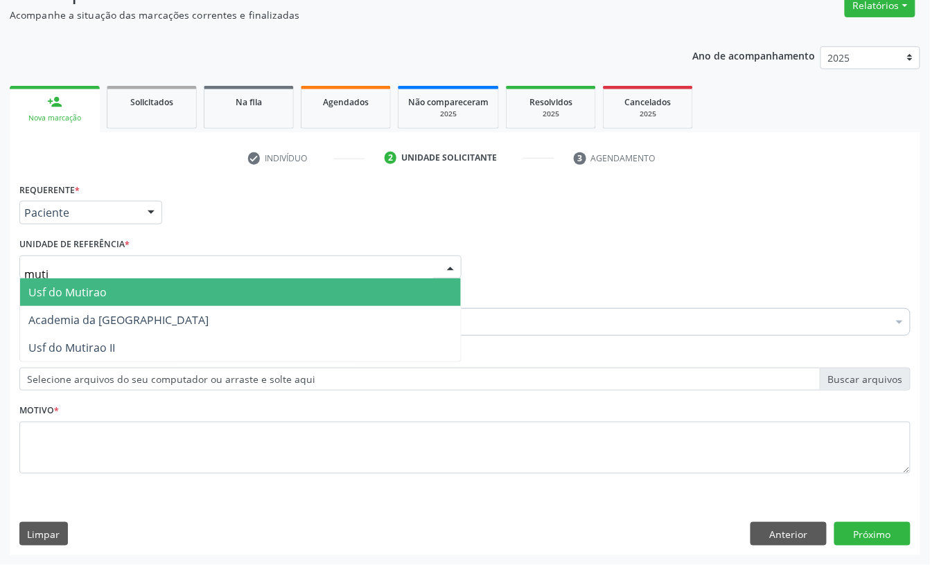
type input "mutir"
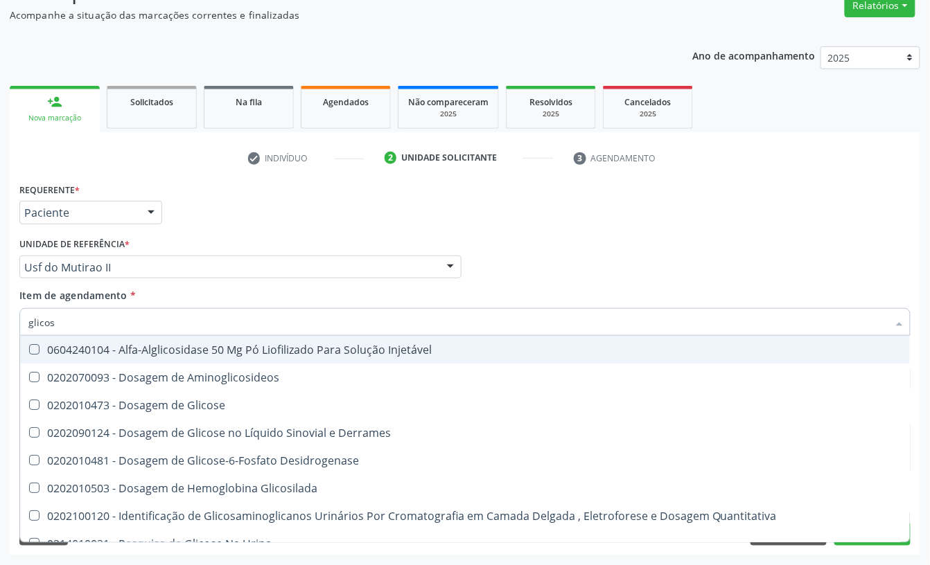
type input "glicose"
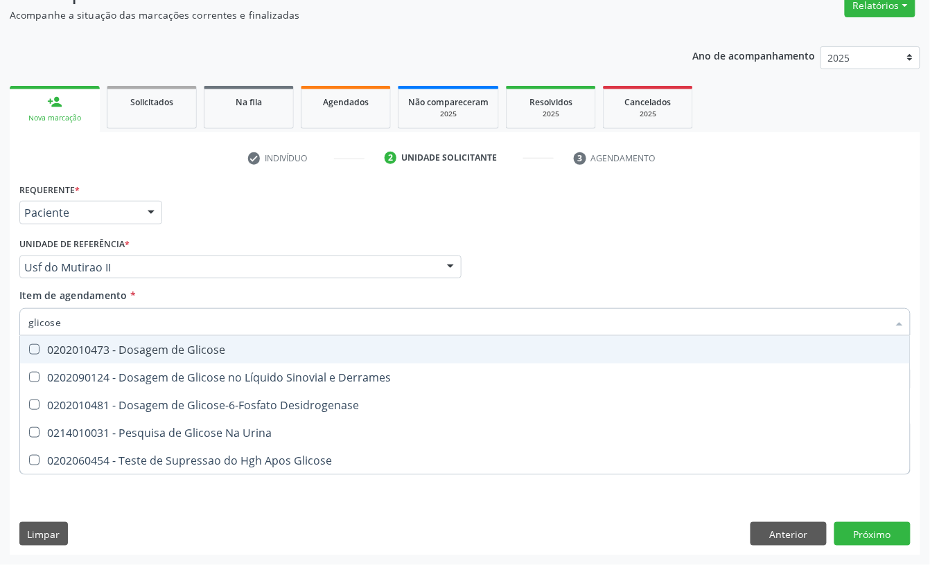
click at [101, 344] on div "0202010473 - Dosagem de Glicose" at bounding box center [464, 349] width 873 height 11
checkbox Glicose "true"
click at [100, 327] on input "glicose" at bounding box center [457, 322] width 859 height 28
type input "c"
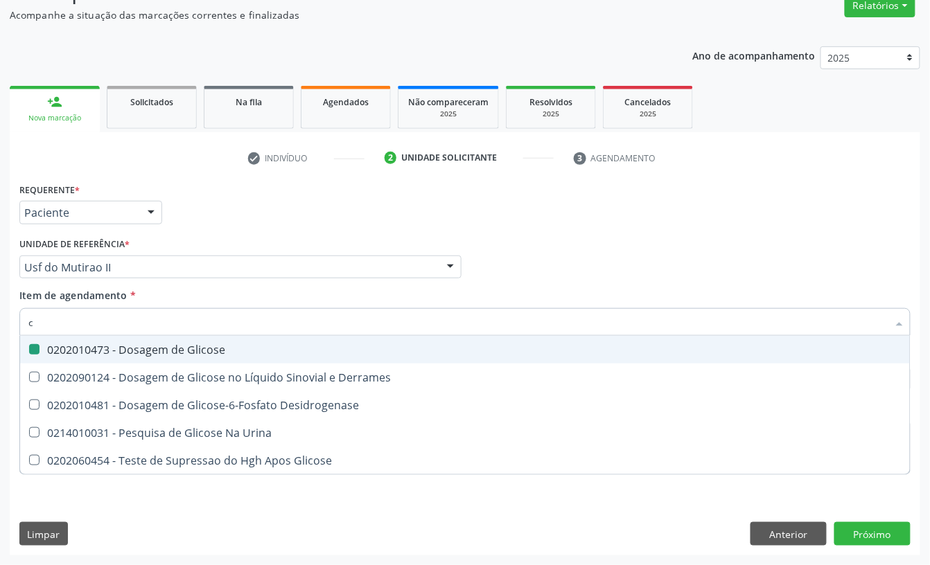
checkbox Glicose "false"
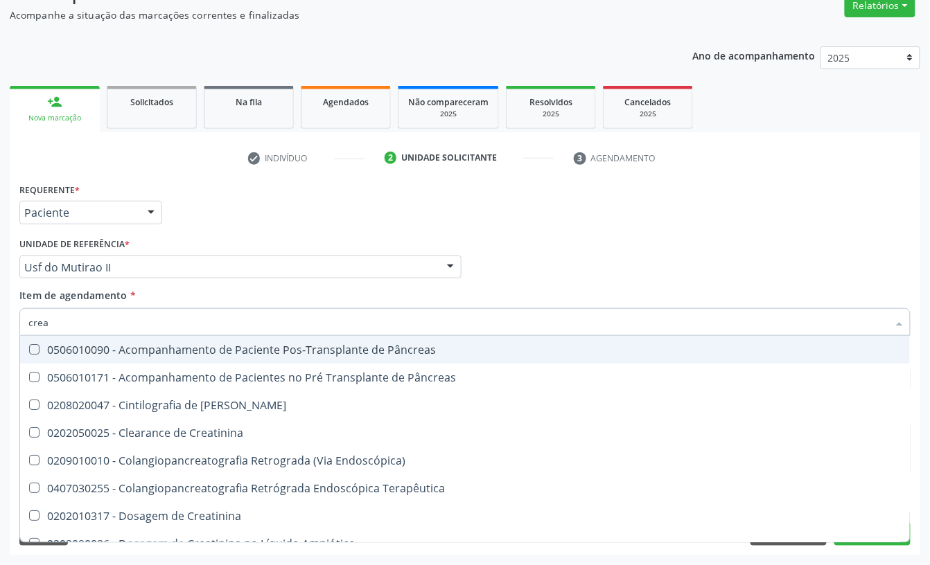
type input "creat"
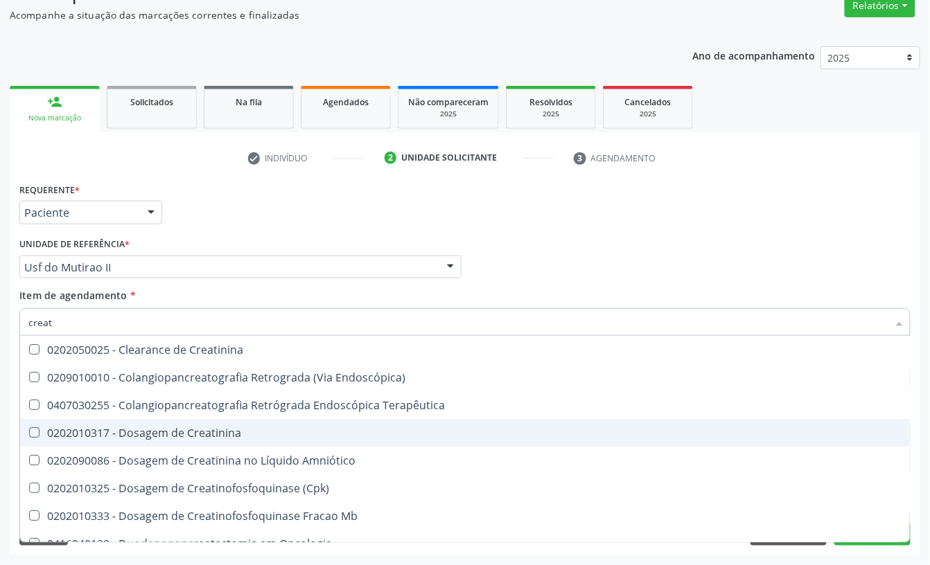
click at [129, 428] on div "0202010317 - Dosagem de Creatinina" at bounding box center [464, 433] width 873 height 11
checkbox Creatinina "true"
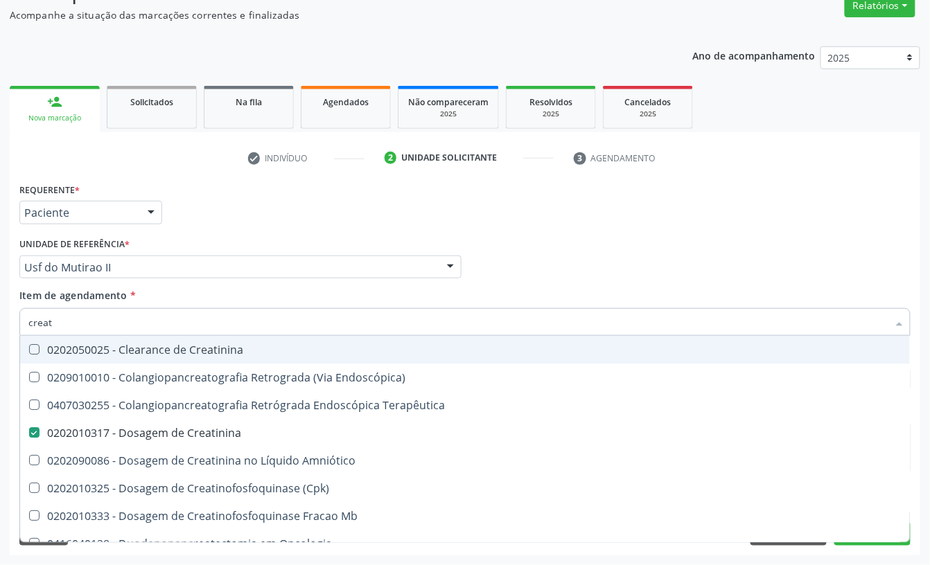
click at [114, 328] on input "creat" at bounding box center [457, 322] width 859 height 28
checkbox Creatinina "false"
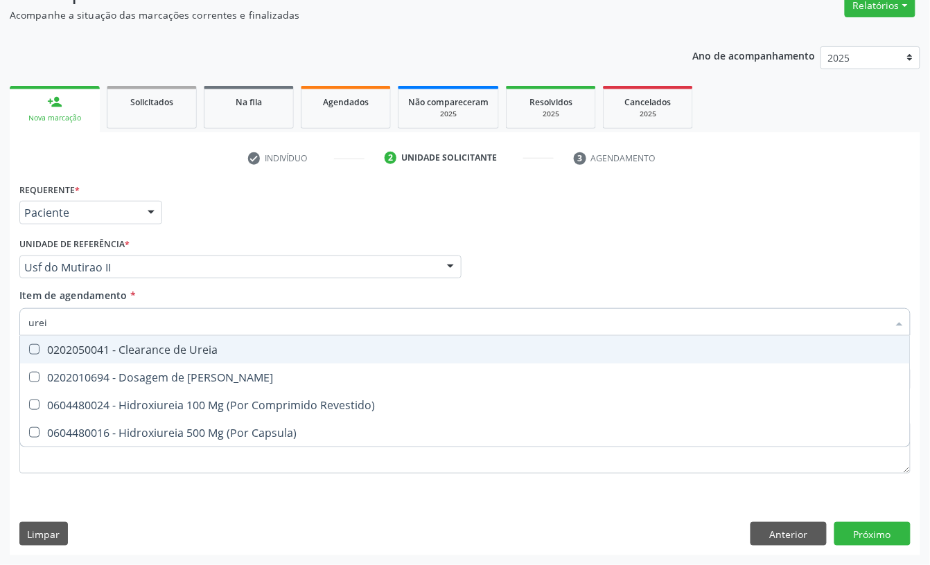
type input "ureia"
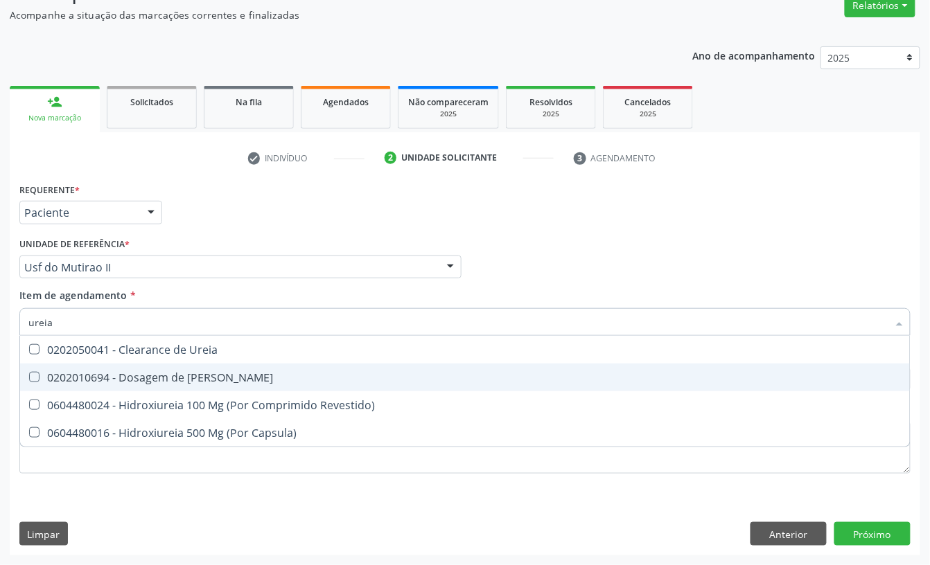
click at [83, 375] on div "0202010694 - Dosagem de [PERSON_NAME]" at bounding box center [464, 377] width 873 height 11
checkbox Ureia "true"
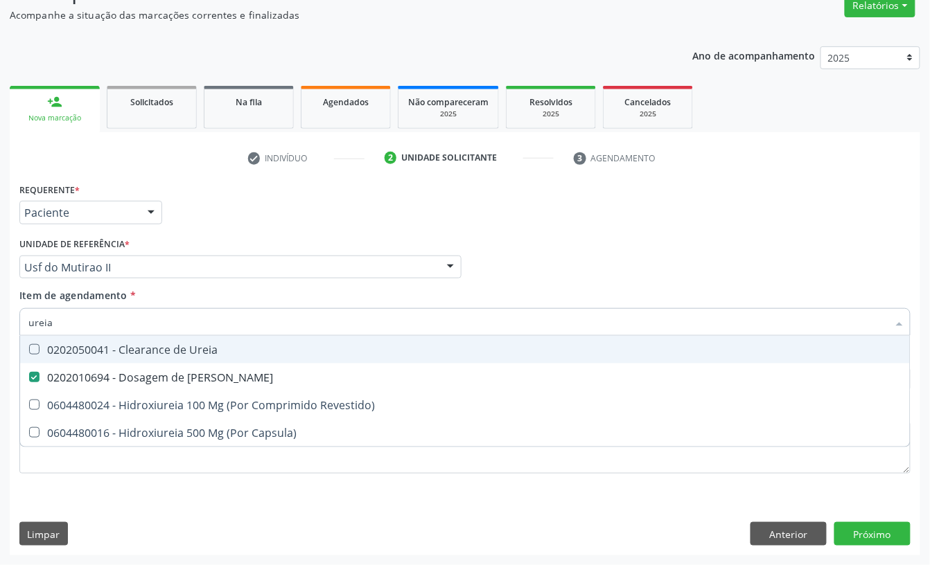
click at [86, 323] on input "ureia" at bounding box center [457, 322] width 859 height 28
checkbox Ureia "false"
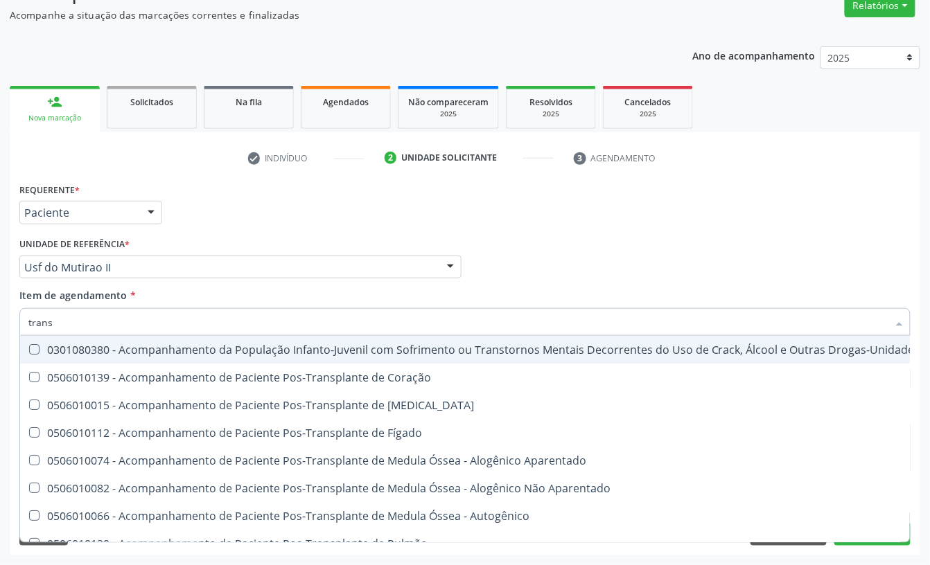
type input "transa"
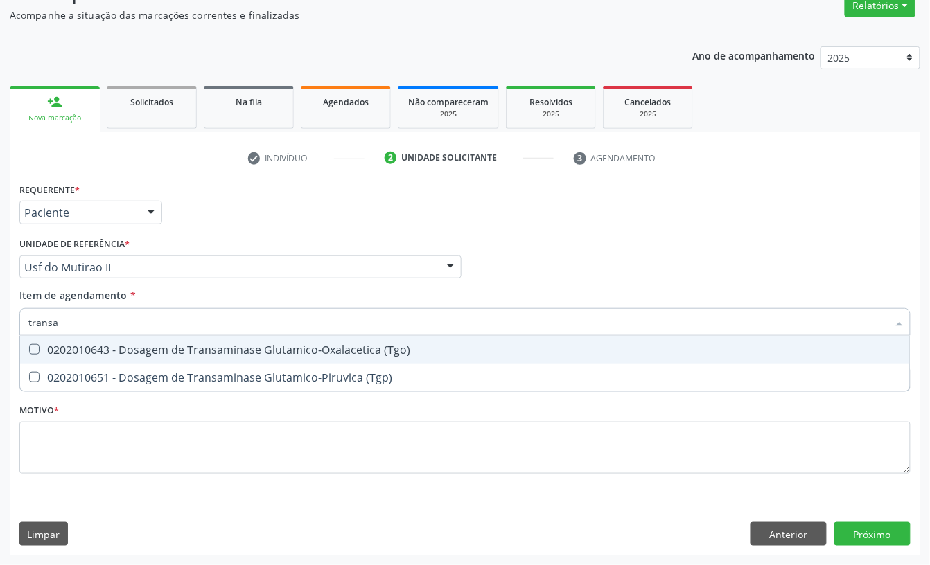
click at [55, 344] on div "0202010643 - Dosagem de Transaminase Glutamico-Oxalacetica (Tgo)" at bounding box center [464, 349] width 873 height 11
checkbox \(Tgo\) "true"
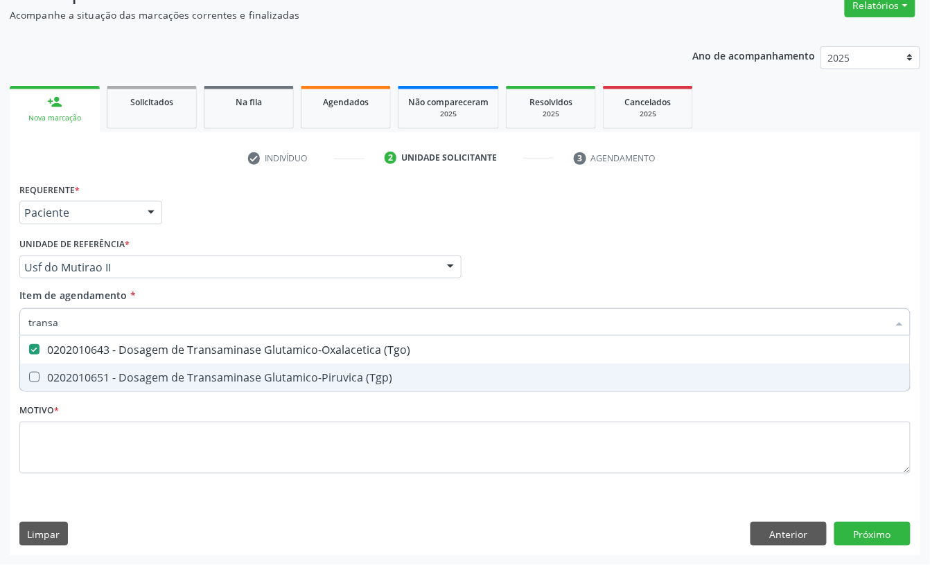
click at [53, 364] on span "0202010651 - Dosagem de Transaminase Glutamico-Piruvica (Tgp)" at bounding box center [465, 378] width 890 height 28
checkbox \(Tgp\) "true"
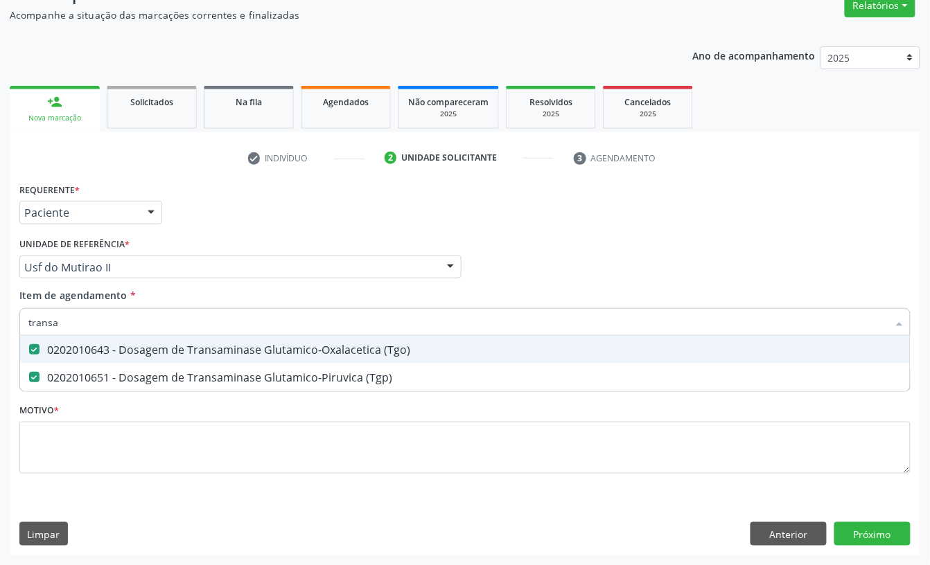
click at [64, 324] on input "transa" at bounding box center [457, 322] width 859 height 28
checkbox \(Tgo\) "false"
checkbox \(Tgp\) "false"
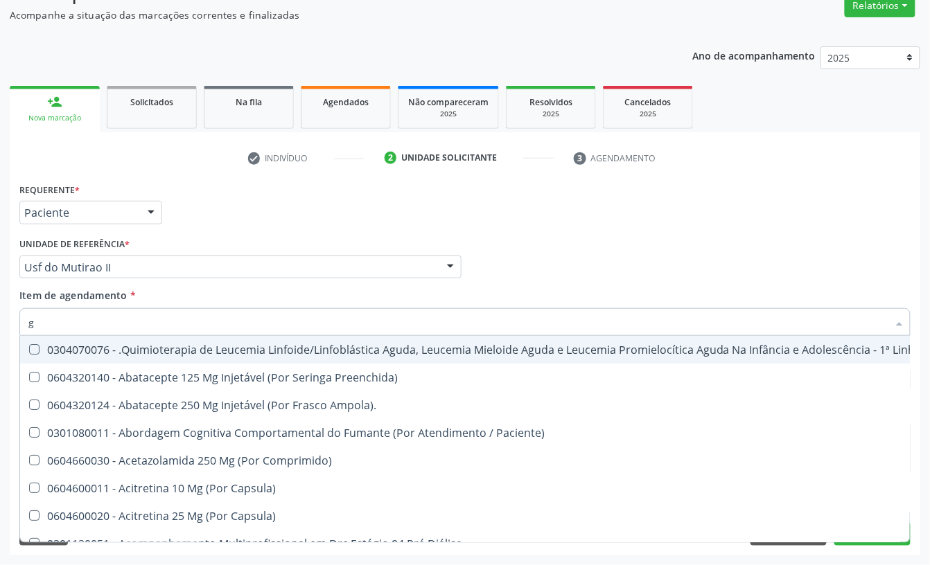
type input "gl"
checkbox Oftalmológica "true"
checkbox 5Ml\) "true"
checkbox Miotendinoso "true"
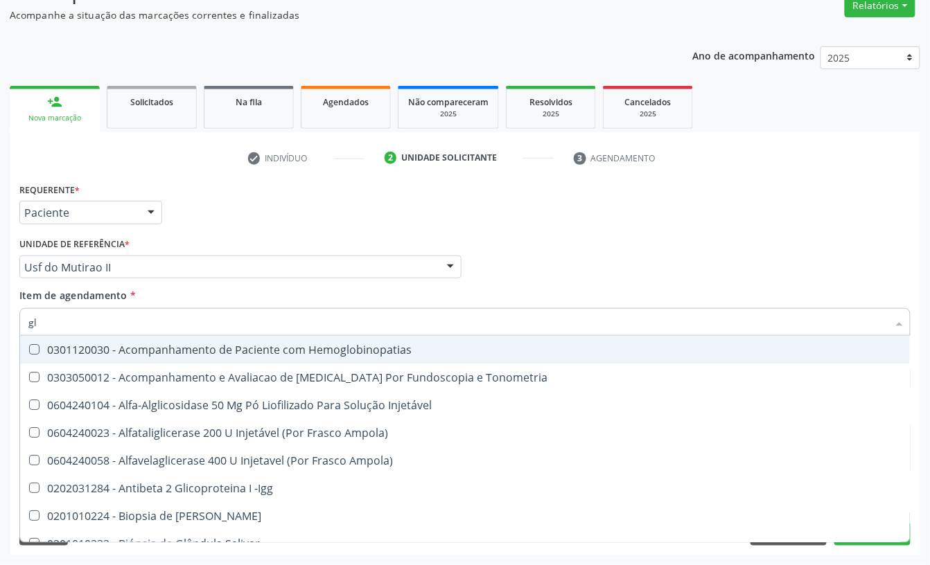
type input "gli"
checkbox \(Confirmatorio\) "true"
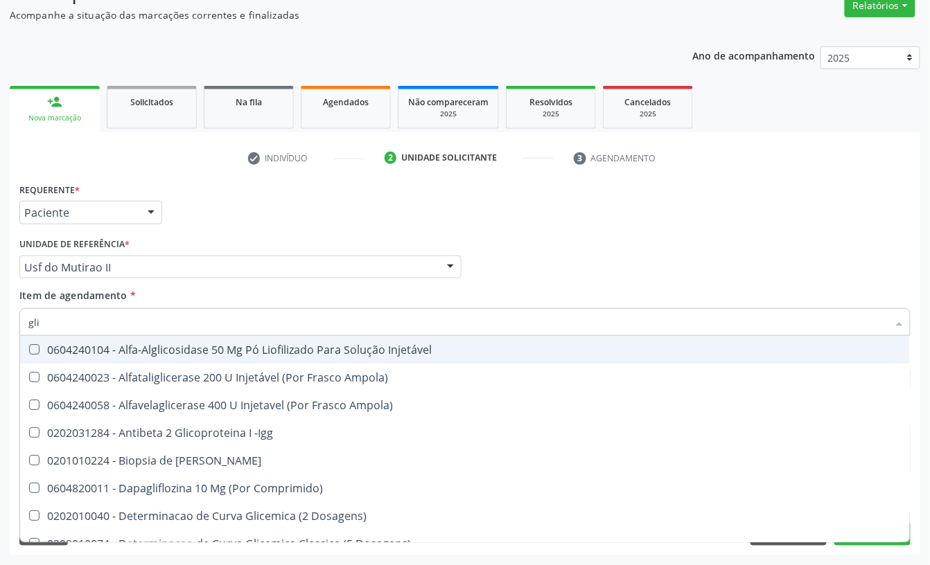
type input "glic"
checkbox Aminoglicosideos "true"
checkbox Glicose "false"
type input "glico"
checkbox Comprimido\) "true"
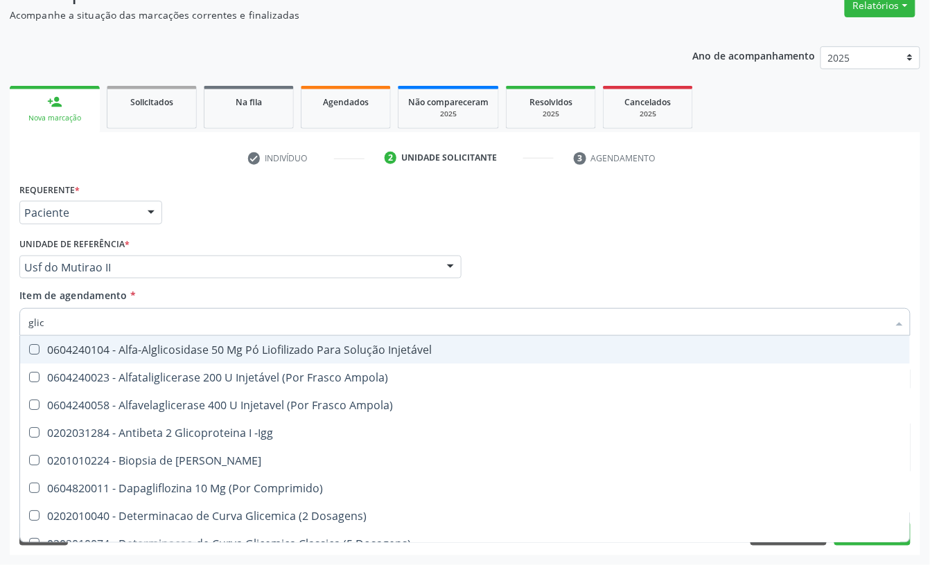
checkbox Aminoglicosideos "false"
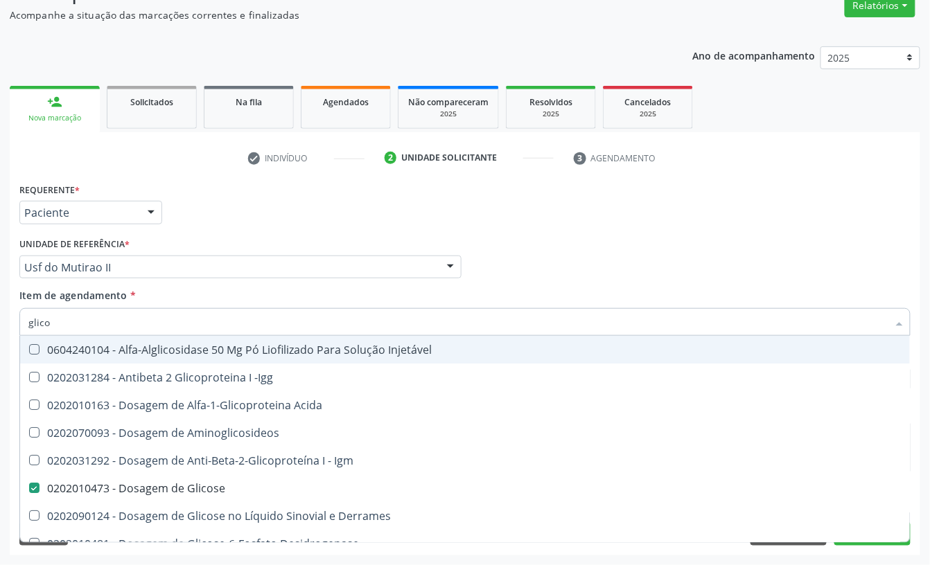
type input "glicos"
checkbox Acida "true"
type input "glicosi"
checkbox Acida "false"
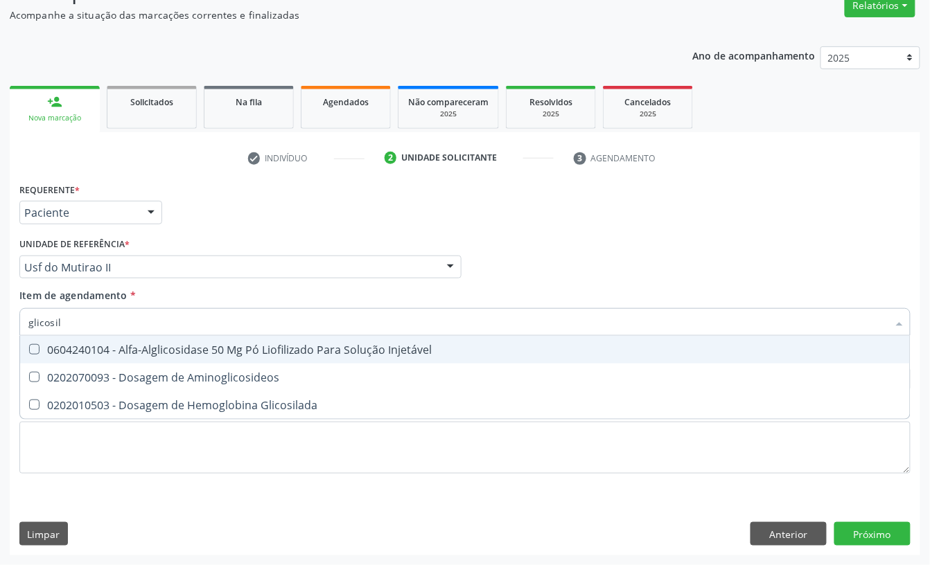
type input "glicosila"
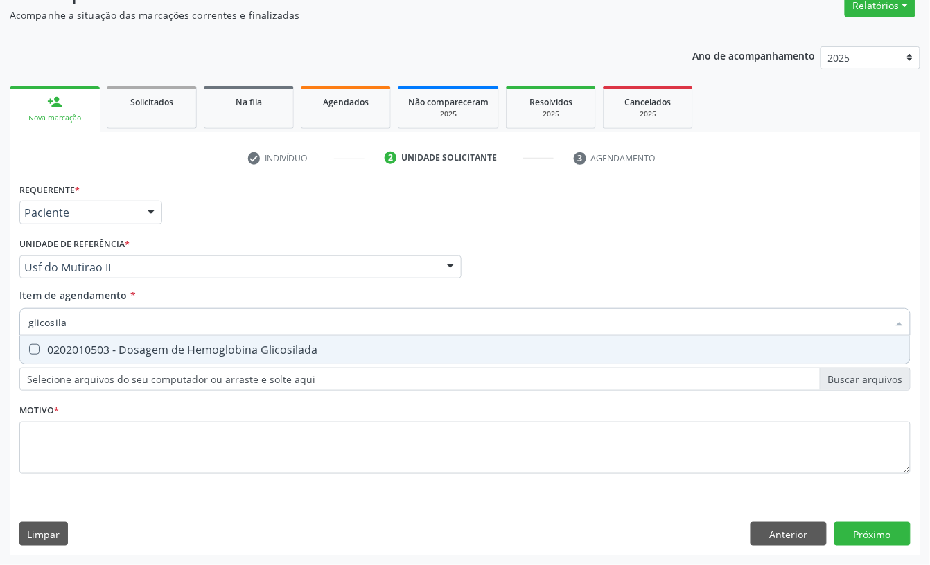
click at [59, 344] on div "0202010503 - Dosagem de Hemoglobina Glicosilada" at bounding box center [464, 349] width 873 height 11
checkbox Glicosilada "true"
click at [65, 325] on input "glicosila" at bounding box center [457, 322] width 859 height 28
checkbox Glicosilada "false"
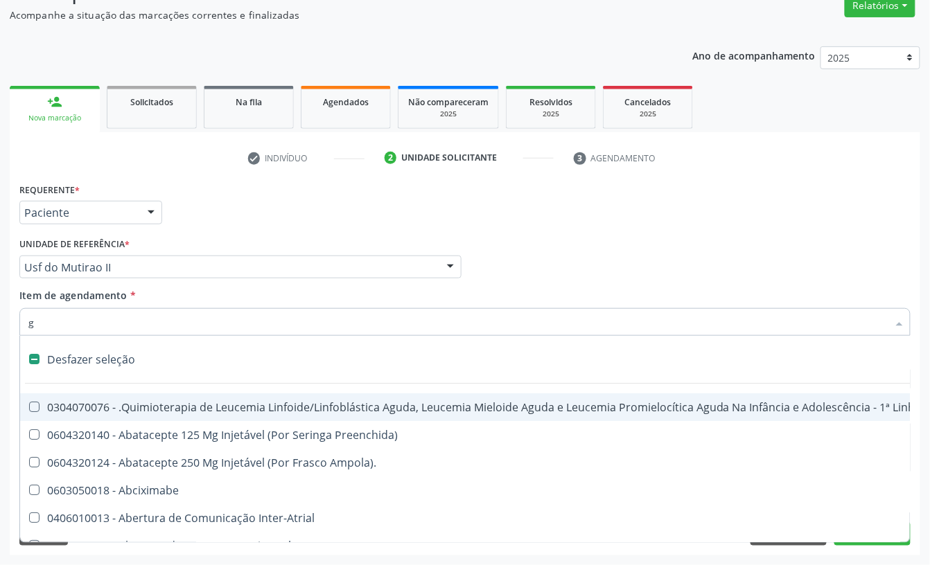
type input "gl"
checkbox Aparentado "true"
checkbox Fenilcetonúria "true"
checkbox Terapeutica\) "true"
checkbox Nutricional "true"
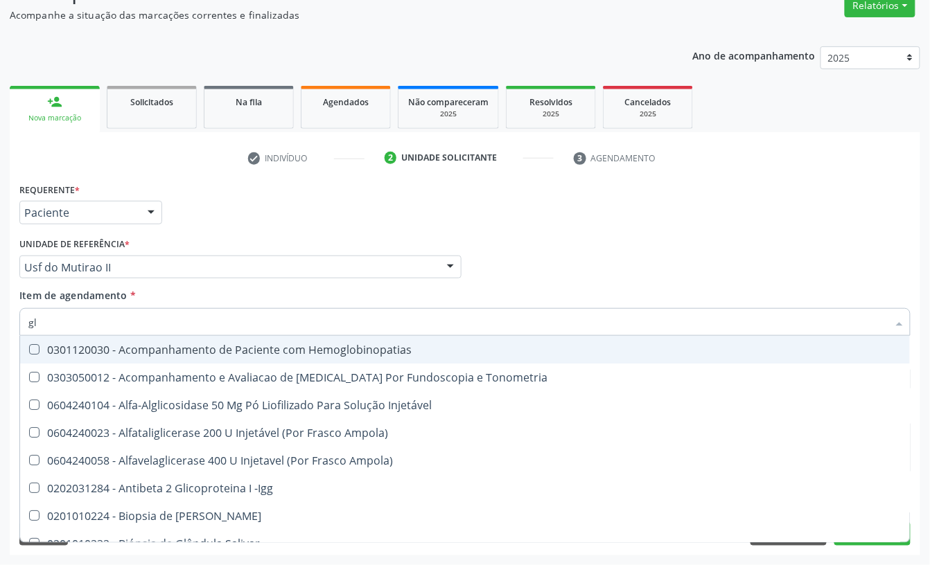
type input "gli"
checkbox \(Confirmatorio\) "true"
checkbox Dosagens\) "true"
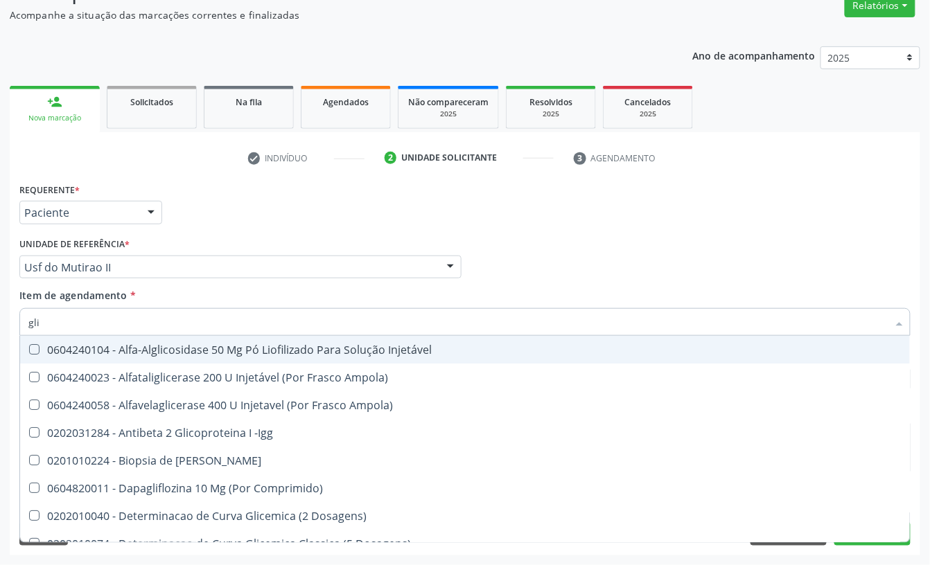
type input "glic"
checkbox Aminoglicosideos "true"
checkbox Glicosilada "false"
type input "glico"
checkbox Comprimido\) "true"
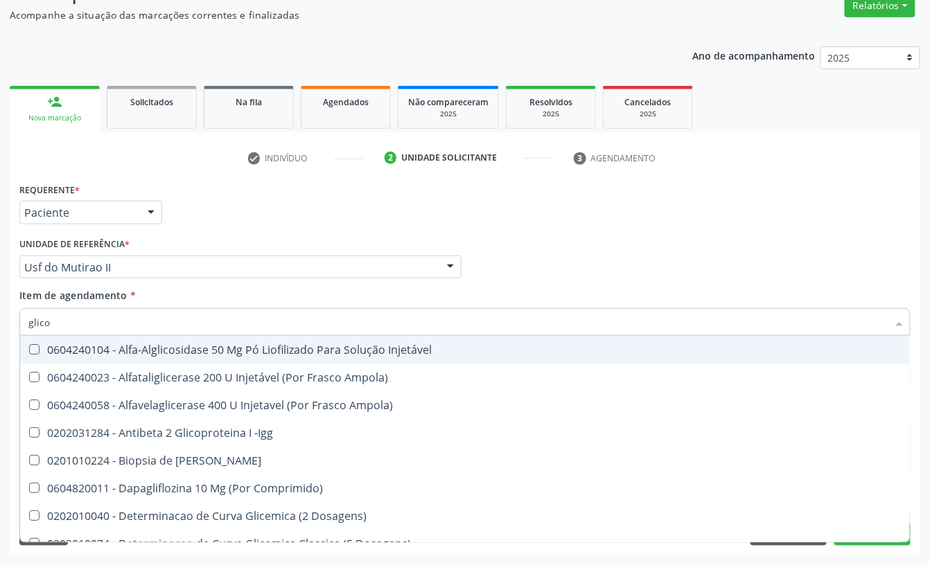
checkbox Dosagens\) "true"
checkbox Aminoglicosideos "false"
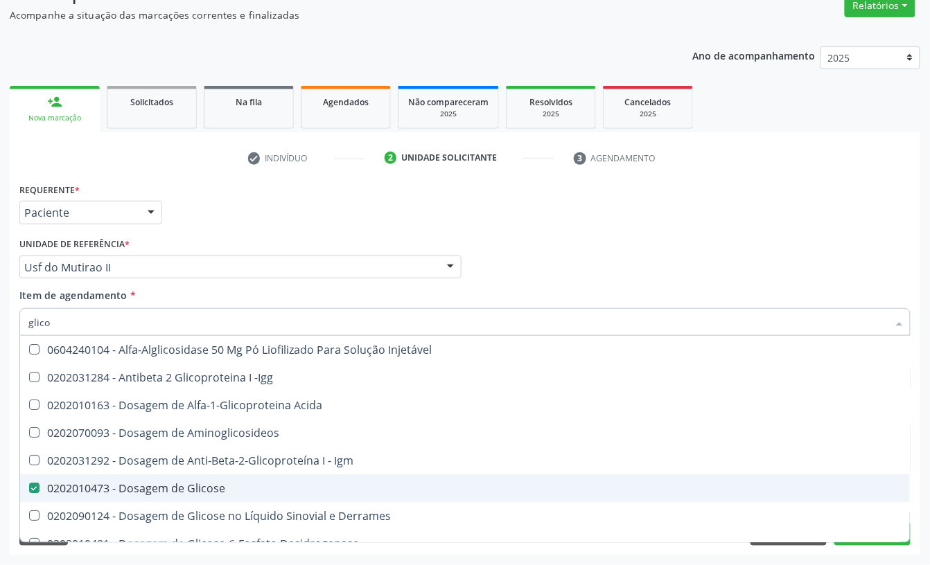
type input "glicos"
checkbox Acida "true"
checkbox Glicosilada "false"
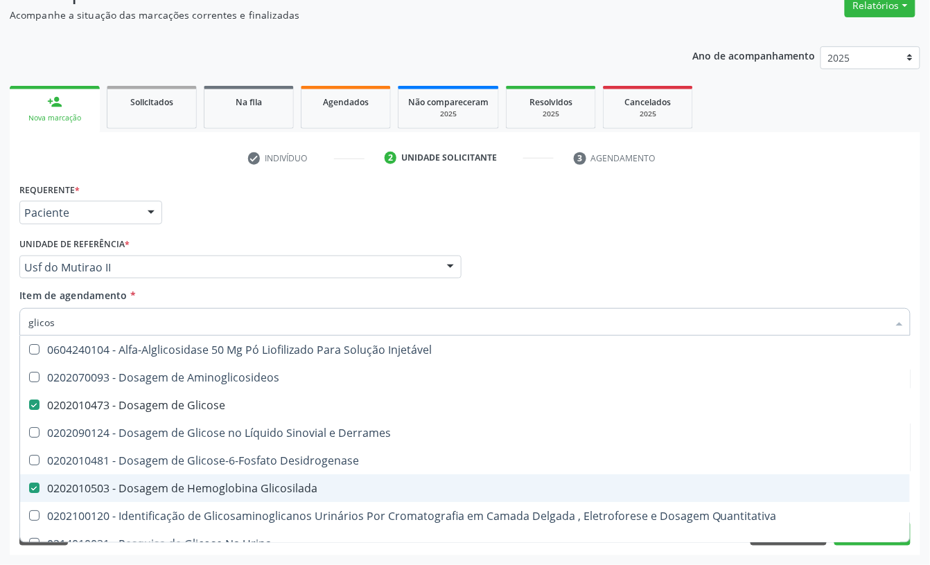
click at [123, 483] on div "0202010503 - Dosagem de Hemoglobina Glicosilada" at bounding box center [464, 488] width 873 height 11
checkbox Glicosilada "false"
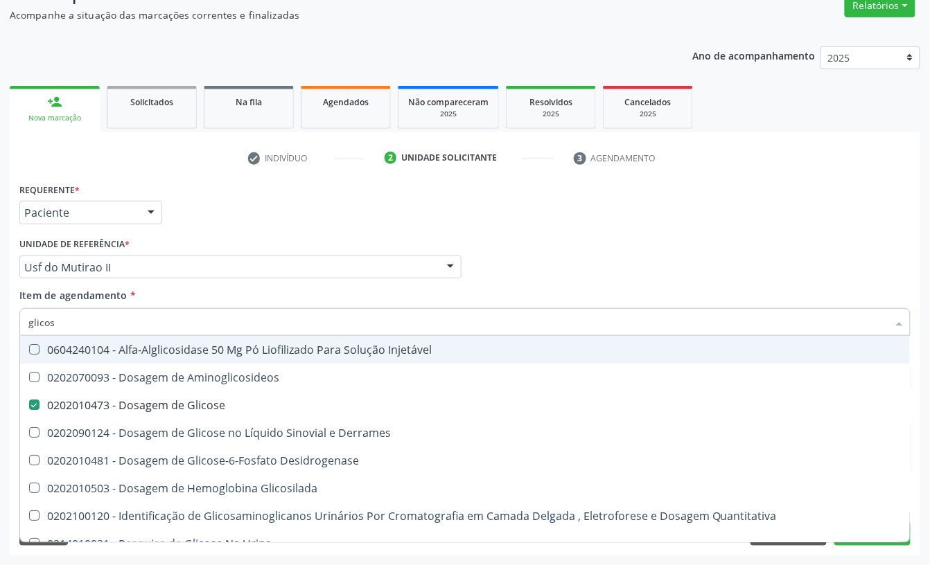
click at [84, 317] on input "glicos" at bounding box center [457, 322] width 859 height 28
type input "hem"
checkbox Glicose "false"
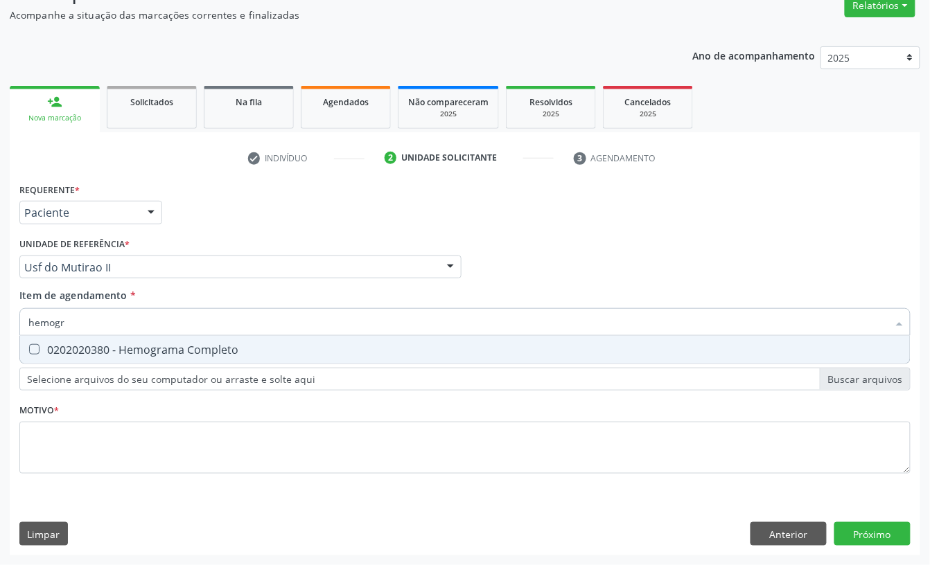
type input "hemogra"
click at [86, 350] on div "0202020380 - Hemograma Completo" at bounding box center [464, 349] width 873 height 11
checkbox Completo "true"
click at [85, 328] on input "hemogra" at bounding box center [457, 322] width 859 height 28
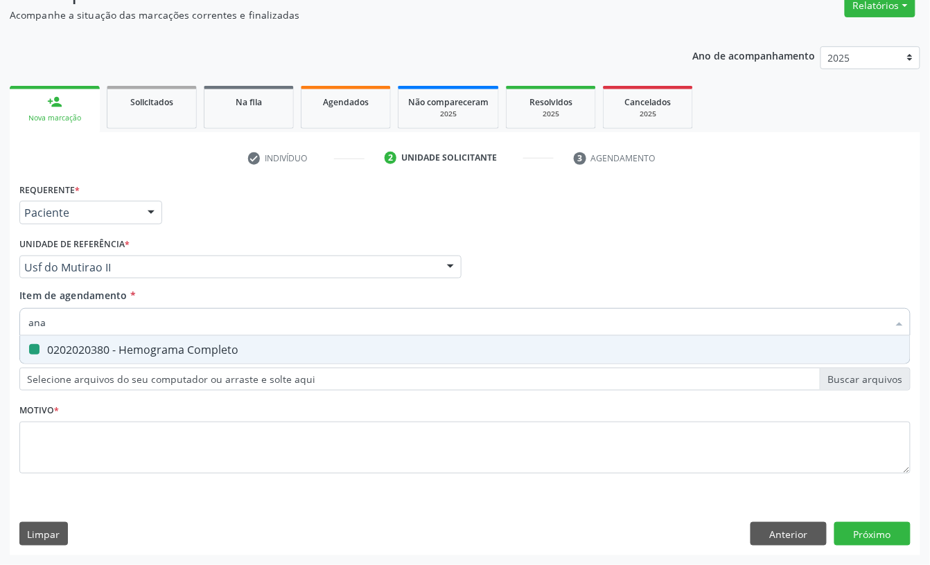
type input "anal"
checkbox Completo "false"
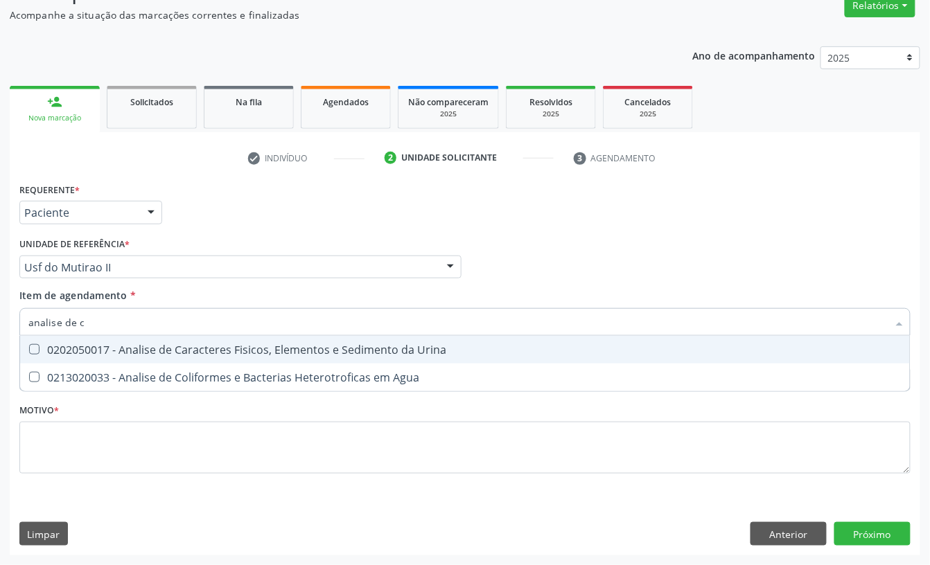
type input "analise de ca"
click at [89, 351] on div "0202050017 - Analise de Caracteres Fisicos, Elementos e Sedimento da Urina" at bounding box center [464, 349] width 873 height 11
checkbox Urina "true"
click at [94, 322] on input "analise de ca" at bounding box center [457, 322] width 859 height 28
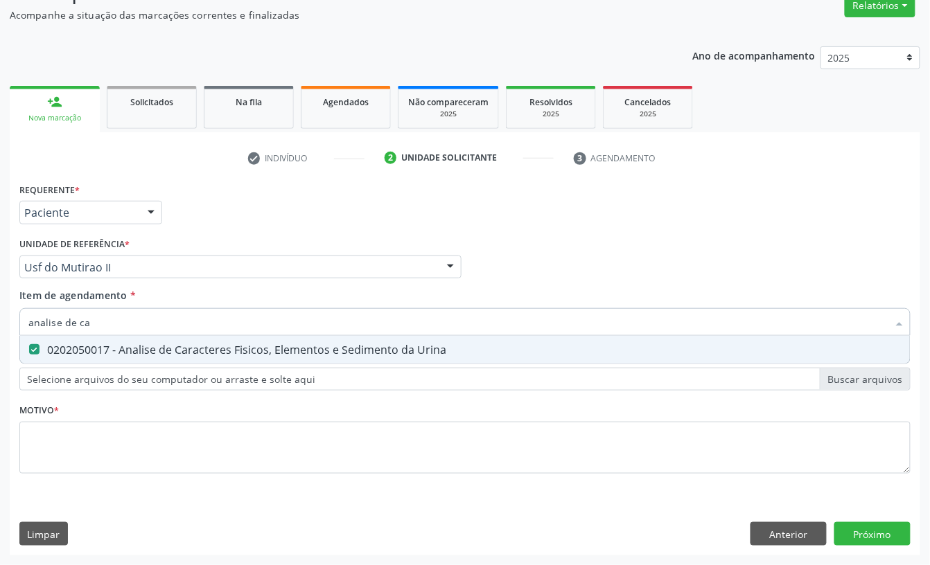
click at [94, 322] on input "analise de ca" at bounding box center [457, 322] width 859 height 28
checkbox Urina "false"
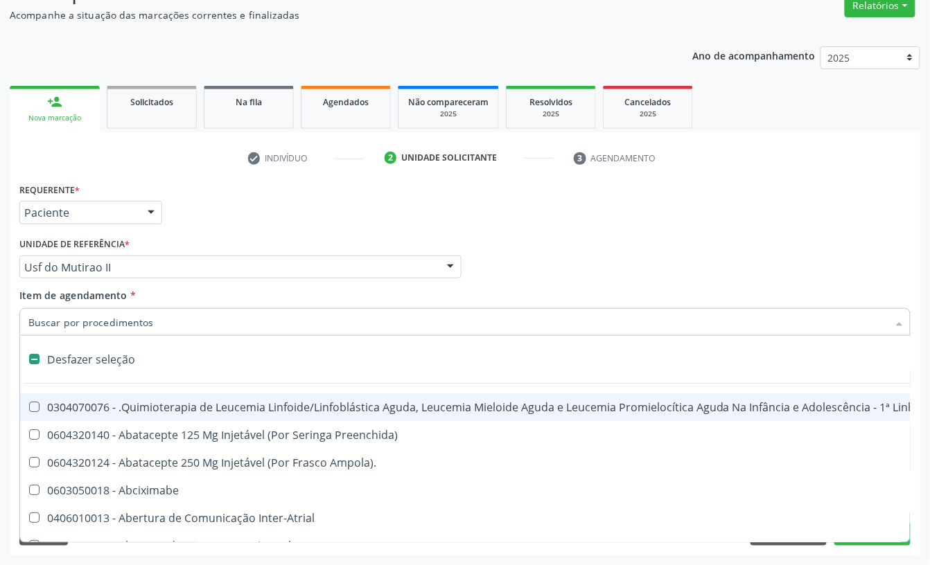
type input "p"
checkbox Urina "false"
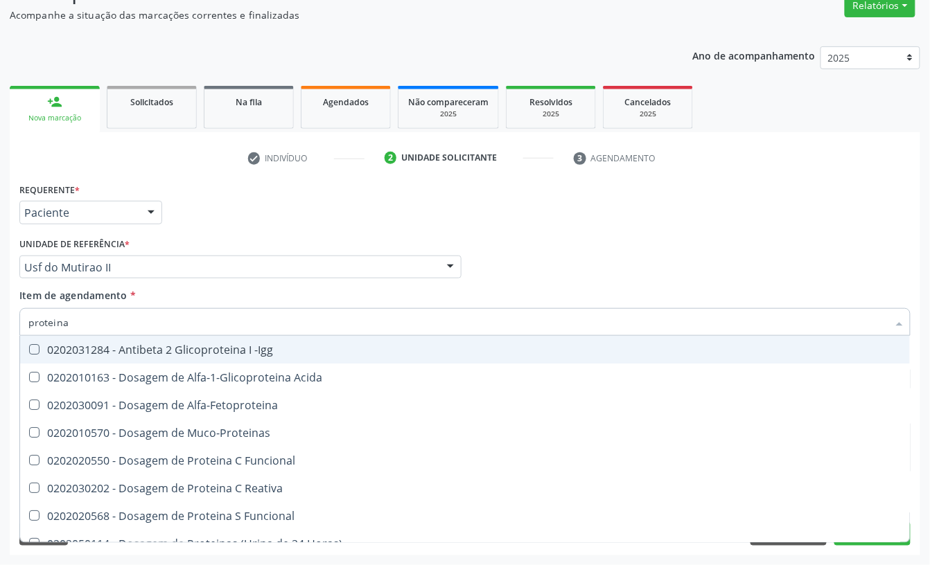
type input "proteina c"
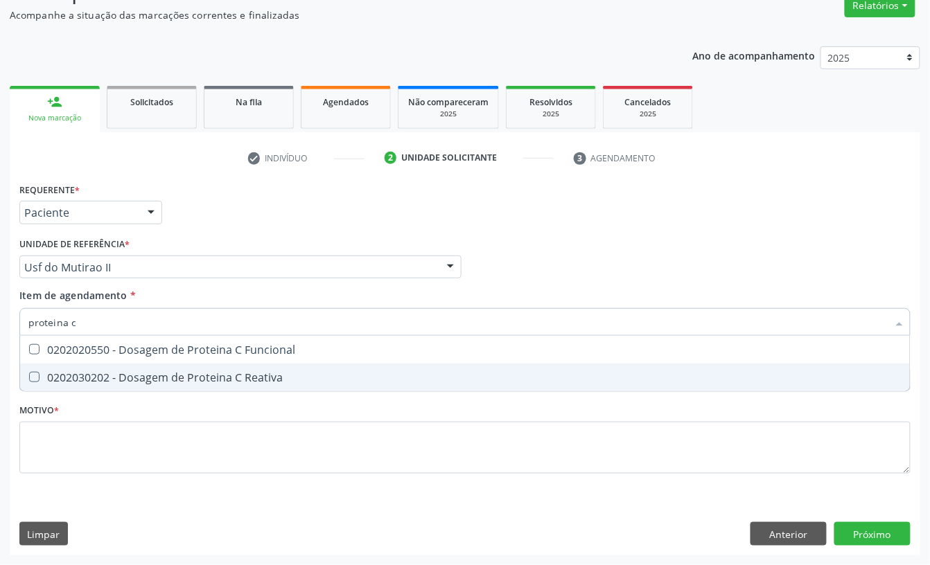
click at [121, 380] on div "0202030202 - Dosagem de Proteina C Reativa" at bounding box center [464, 377] width 873 height 11
checkbox Reativa "true"
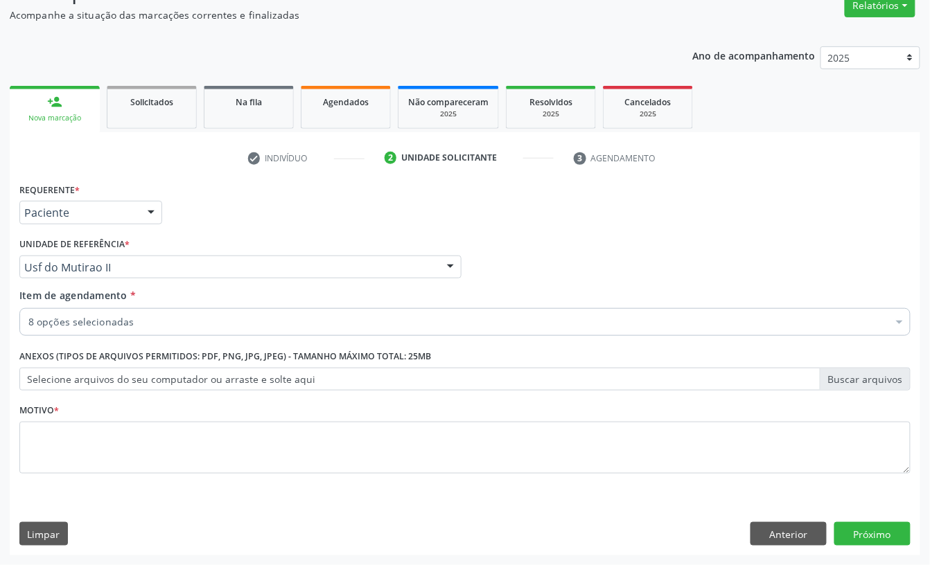
click at [170, 332] on div "8 opções selecionadas Desfazer seleção Selecionados 0202010473 - Dosagem de Gli…" at bounding box center [464, 320] width 891 height 24
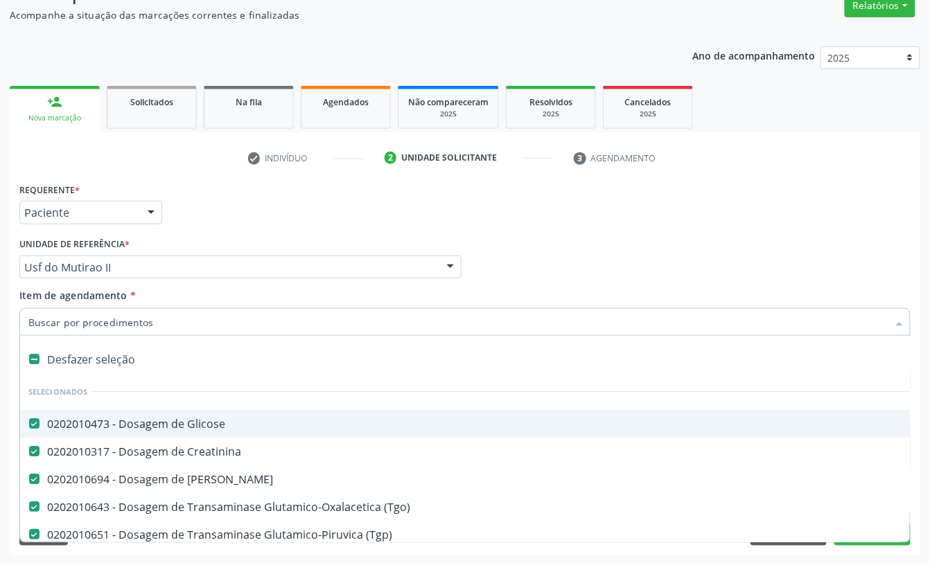
click at [167, 325] on input "Item de agendamento *" at bounding box center [457, 322] width 859 height 28
click at [544, 236] on div "Profissional Solicitante Por favor, selecione a Unidade de Atendimento primeiro…" at bounding box center [465, 261] width 898 height 54
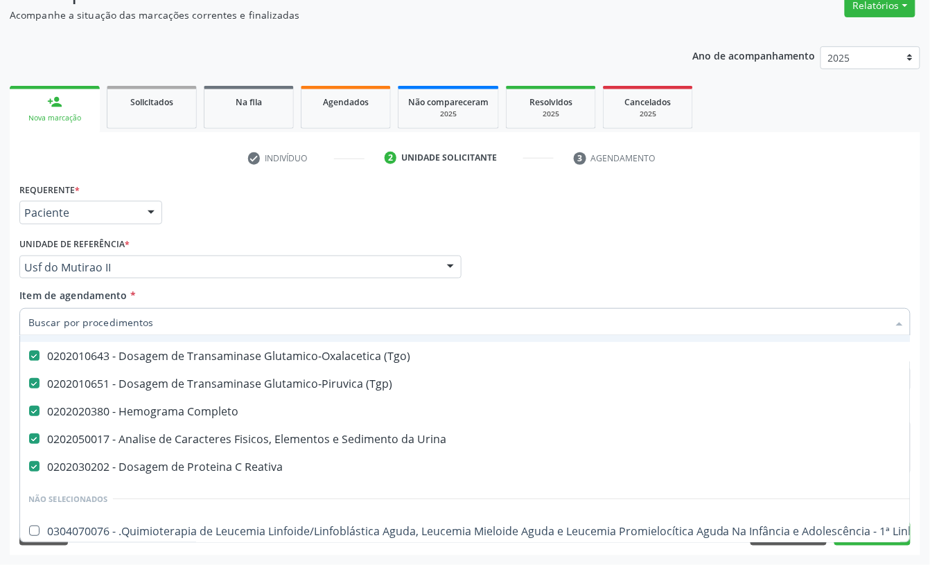
scroll to position [184, 0]
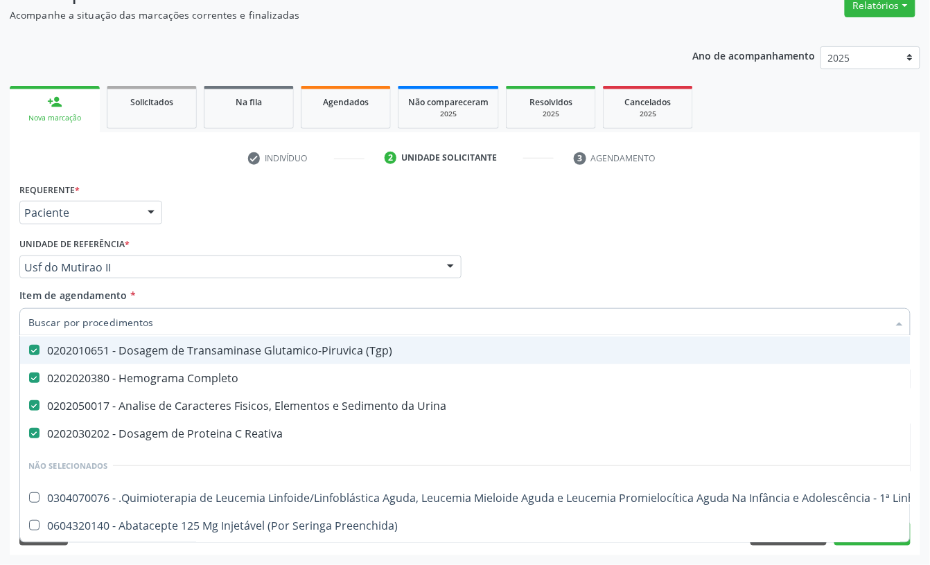
click at [283, 242] on div "Unidade de referência * Usf do Mutirao II Usf do Mutirao Usf Cohab Usf Caicarin…" at bounding box center [240, 256] width 442 height 44
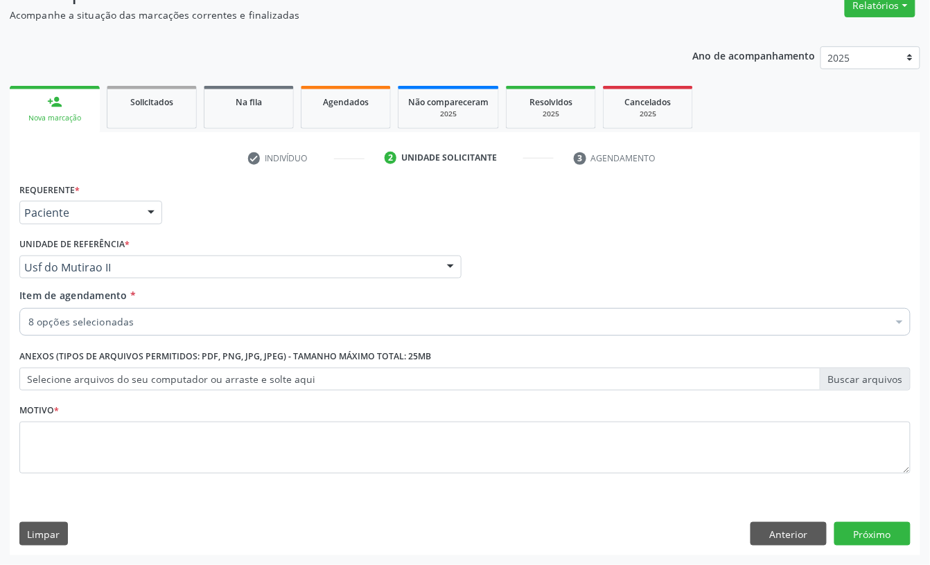
scroll to position [0, 0]
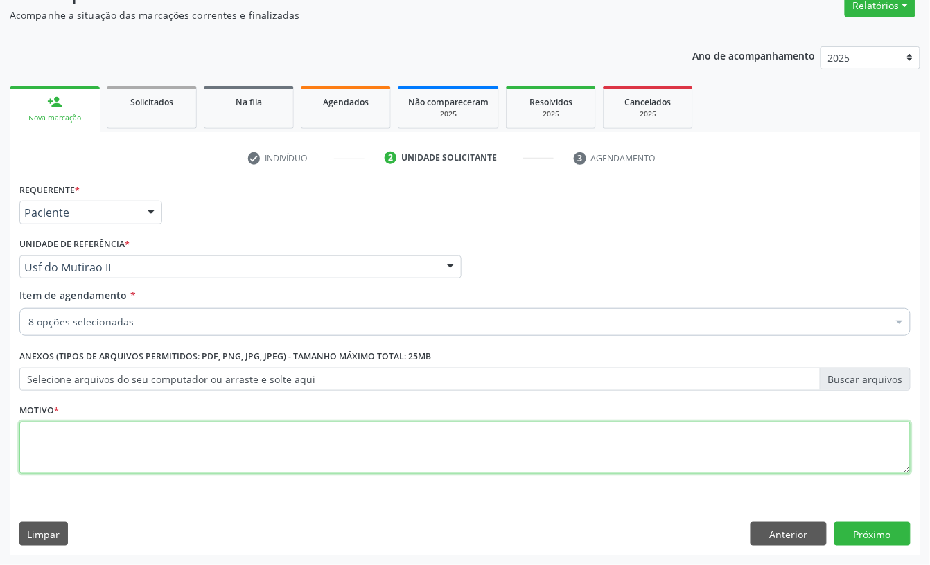
click at [218, 436] on textarea at bounding box center [464, 448] width 891 height 53
type textarea "d"
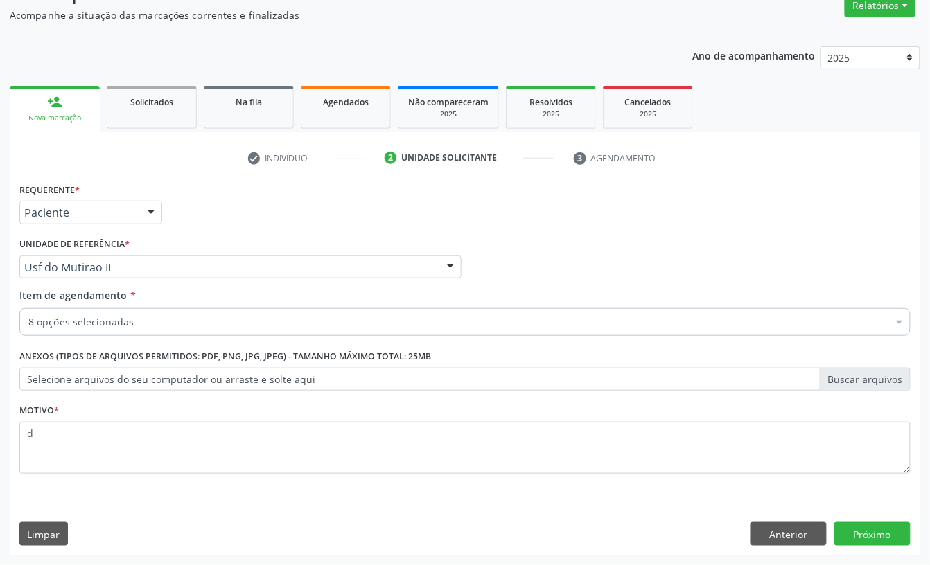
drag, startPoint x: 833, startPoint y: 547, endPoint x: 833, endPoint y: 538, distance: 8.3
click at [834, 546] on div "Requerente * Paciente Profissional de Saúde Paciente Nenhum resultado encontrad…" at bounding box center [465, 367] width 910 height 376
click at [833, 538] on div "Anterior Próximo" at bounding box center [830, 534] width 160 height 24
click at [832, 540] on div "Anterior Próximo" at bounding box center [830, 534] width 160 height 24
click at [885, 524] on button "Próximo" at bounding box center [872, 534] width 76 height 24
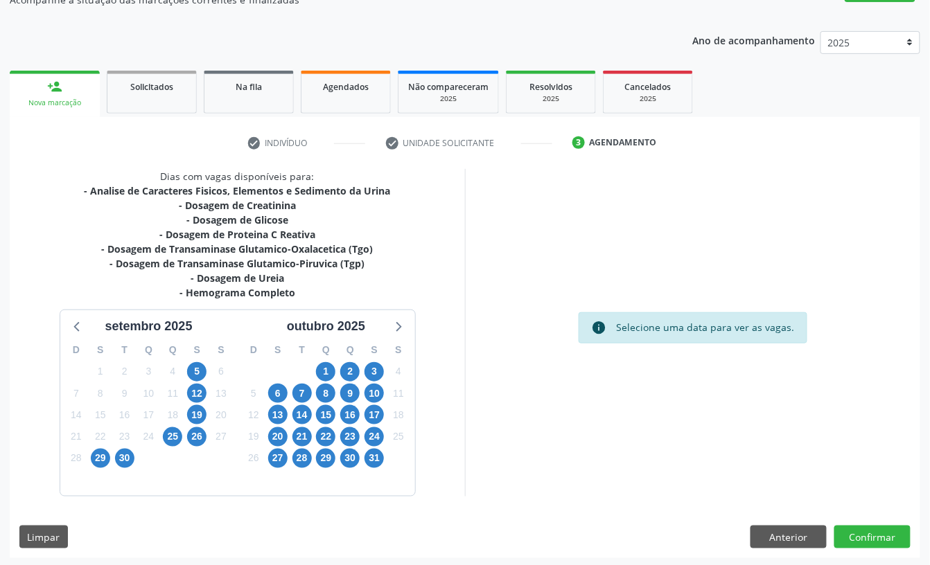
scroll to position [140, 0]
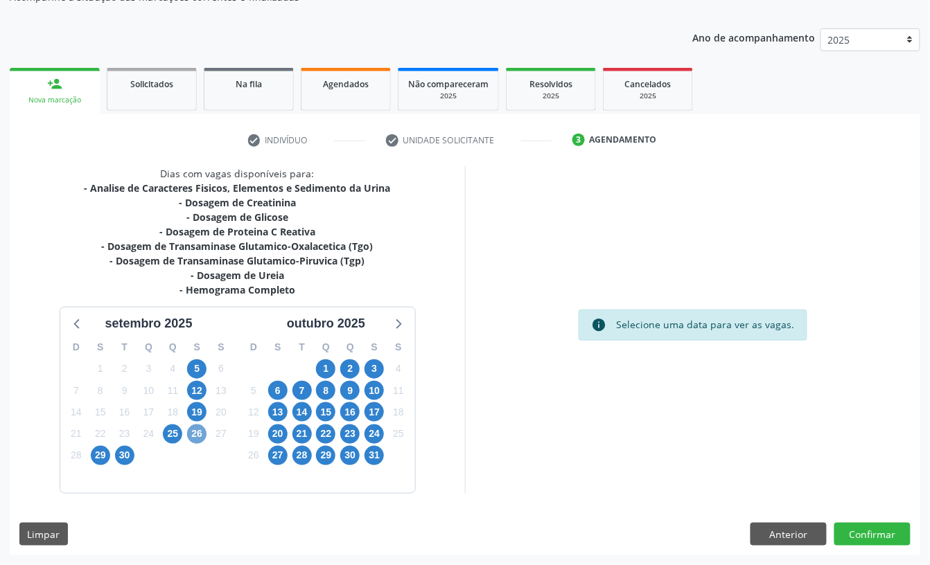
click at [192, 435] on span "26" at bounding box center [196, 434] width 19 height 19
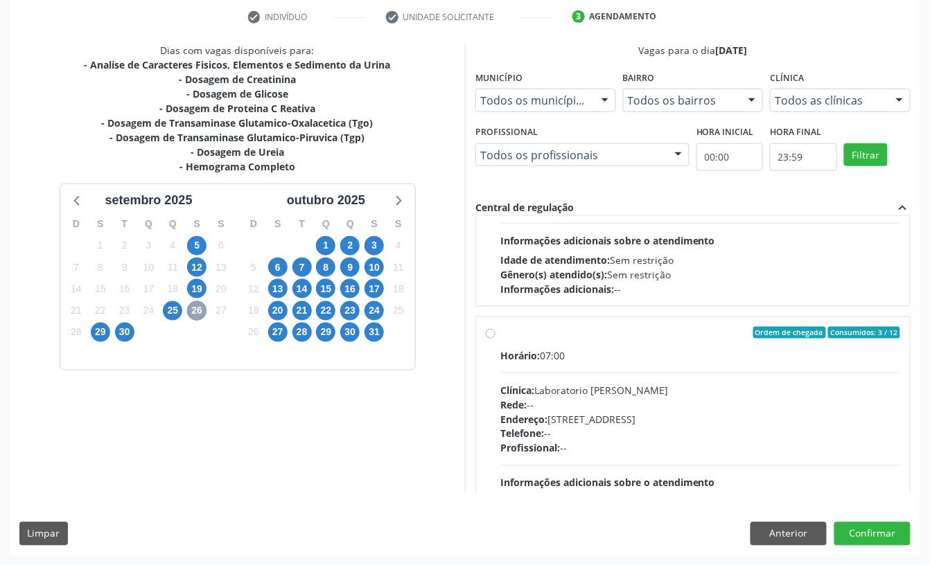
scroll to position [184, 0]
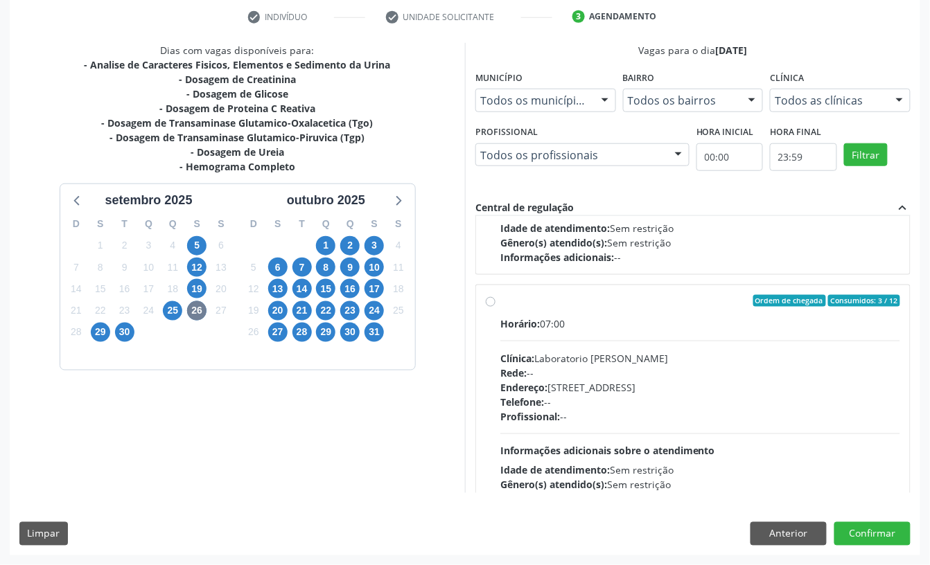
click at [622, 374] on div "Rede: --" at bounding box center [700, 373] width 400 height 15
click at [495, 308] on input "Ordem de chegada Consumidos: 3 / 12 Horário: 07:00 Clínica: Laboratorio Jose Pa…" at bounding box center [491, 301] width 10 height 12
radio input "true"
click at [896, 528] on button "Confirmar" at bounding box center [872, 534] width 76 height 24
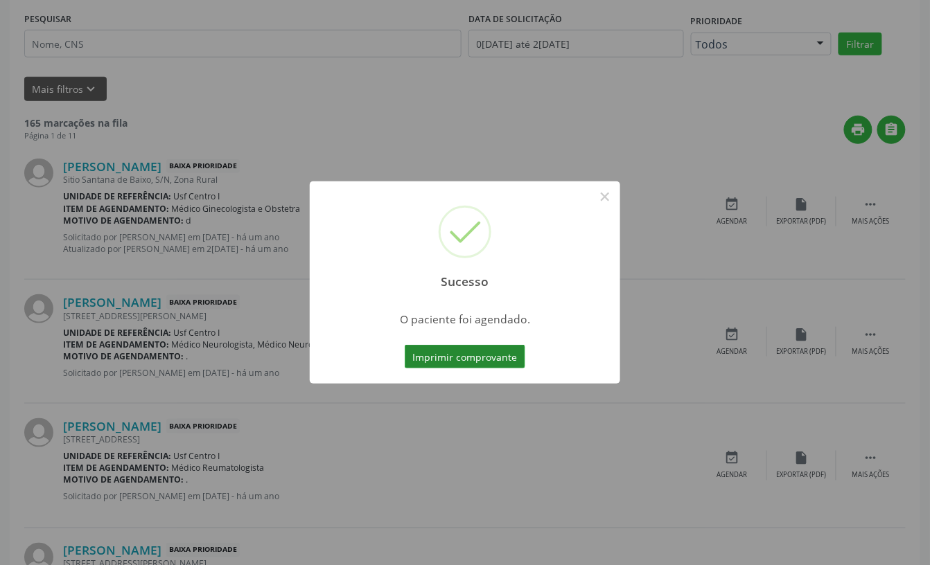
scroll to position [0, 0]
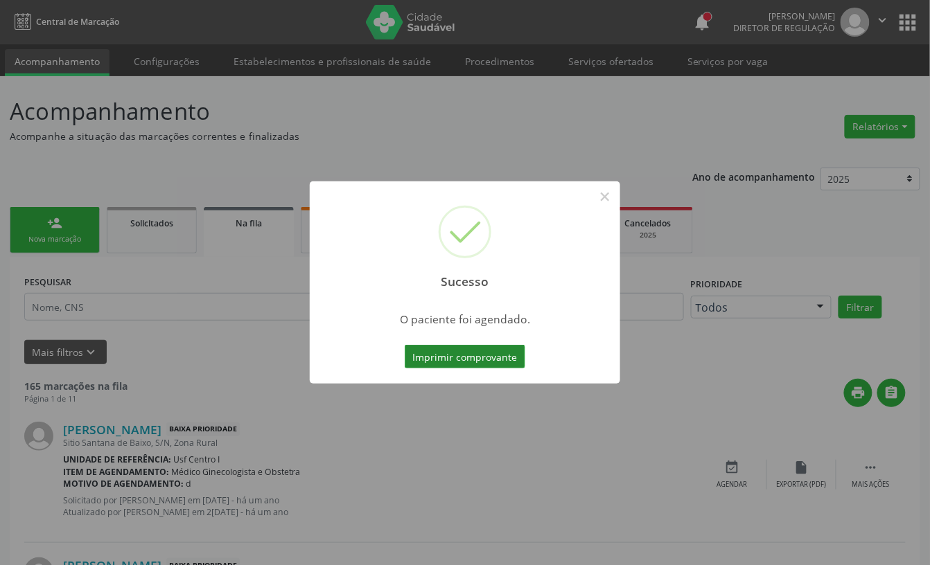
click at [466, 348] on button "Imprimir comprovante" at bounding box center [465, 357] width 121 height 24
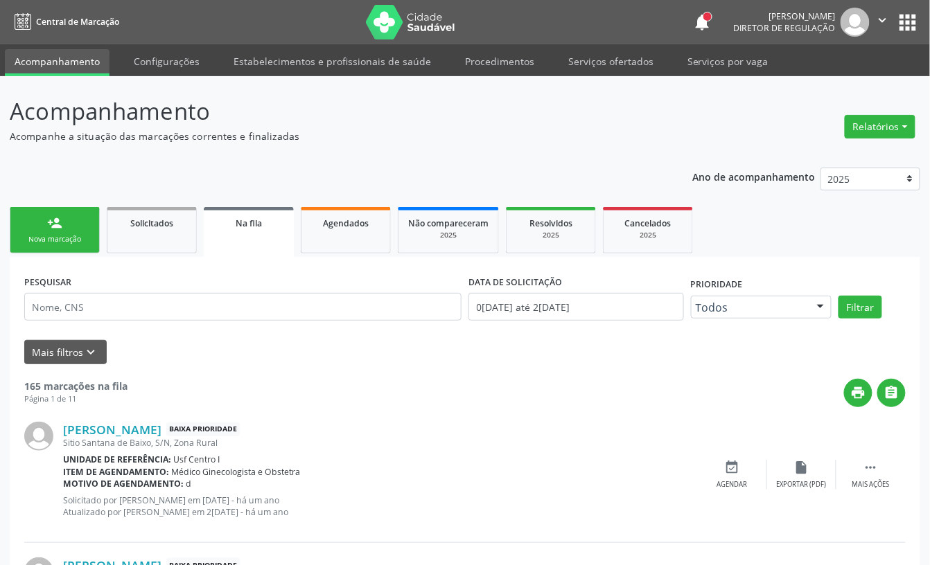
click at [87, 226] on link "person_add Nova marcação" at bounding box center [55, 230] width 90 height 46
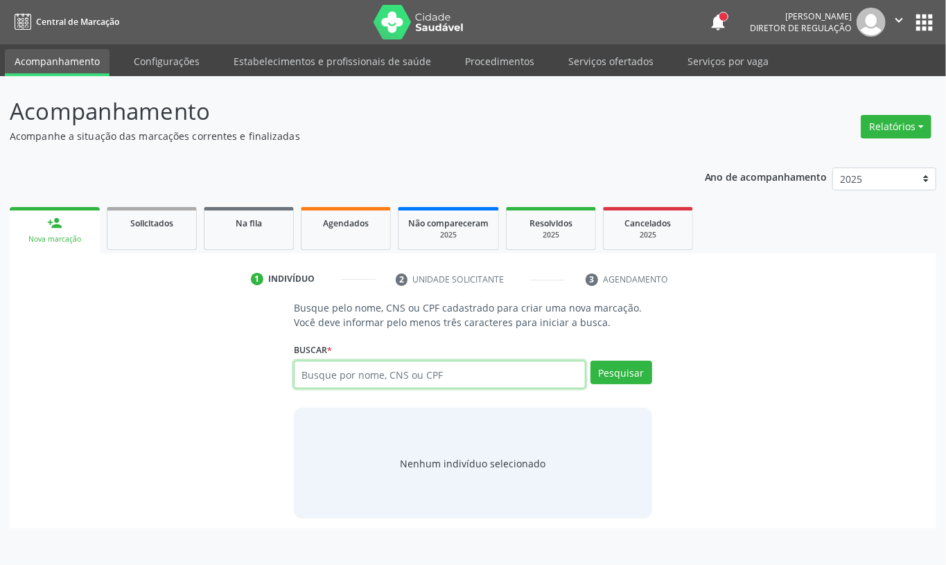
click at [306, 380] on input "text" at bounding box center [440, 375] width 292 height 28
paste input "CNS: 708 0048 2951 8022"
type input "CNS: 708 0048 2951 8022"
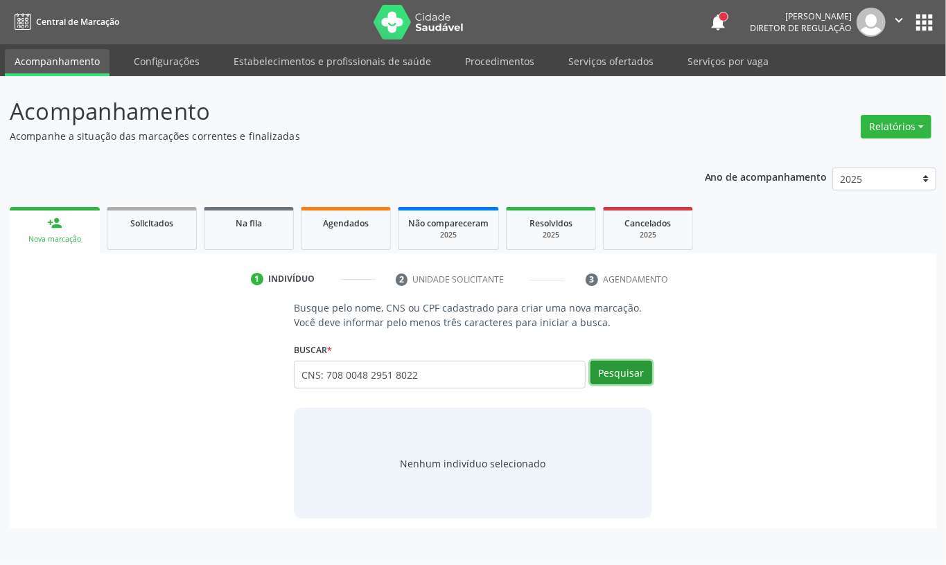
click at [628, 385] on button "Pesquisar" at bounding box center [621, 373] width 62 height 24
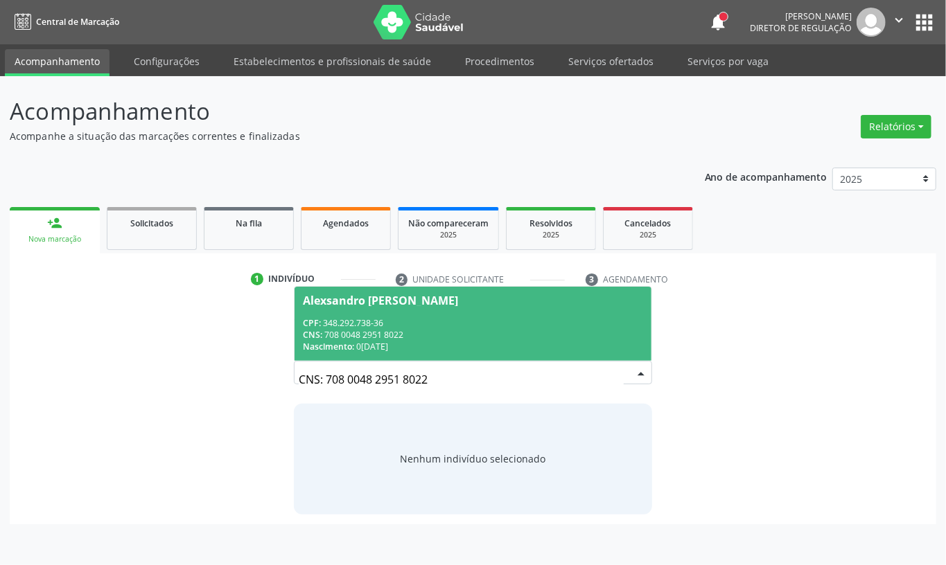
click at [427, 320] on div "CPF: 348.292.738-36" at bounding box center [473, 323] width 340 height 12
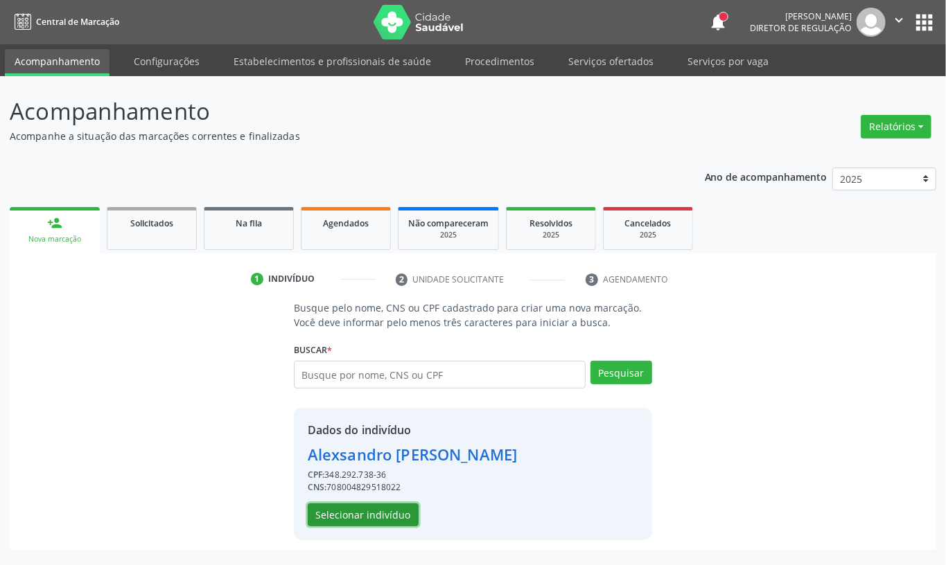
click at [382, 508] on button "Selecionar indivíduo" at bounding box center [363, 516] width 111 height 24
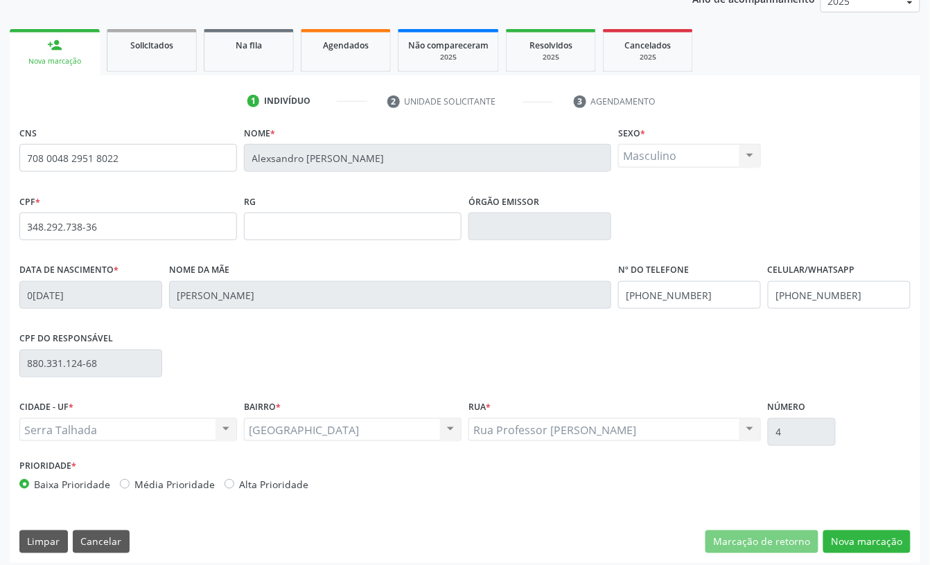
scroll to position [186, 0]
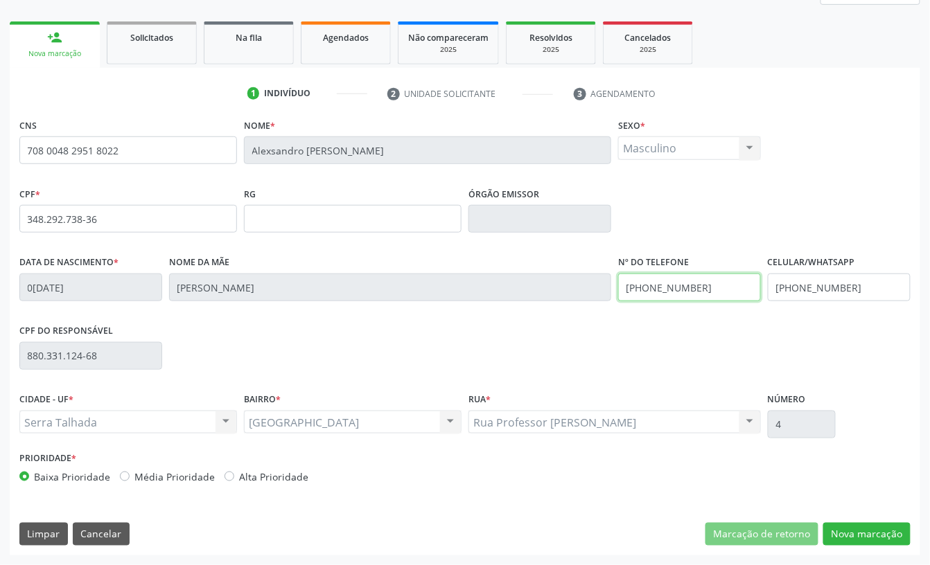
click at [705, 289] on input "(87) 99957-2404" at bounding box center [689, 288] width 143 height 28
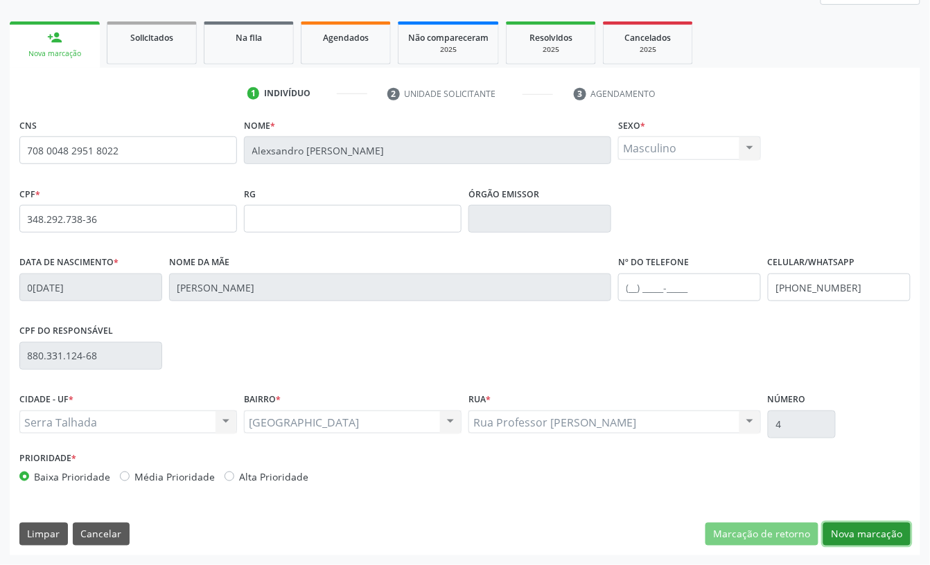
click at [863, 533] on button "Nova marcação" at bounding box center [866, 535] width 87 height 24
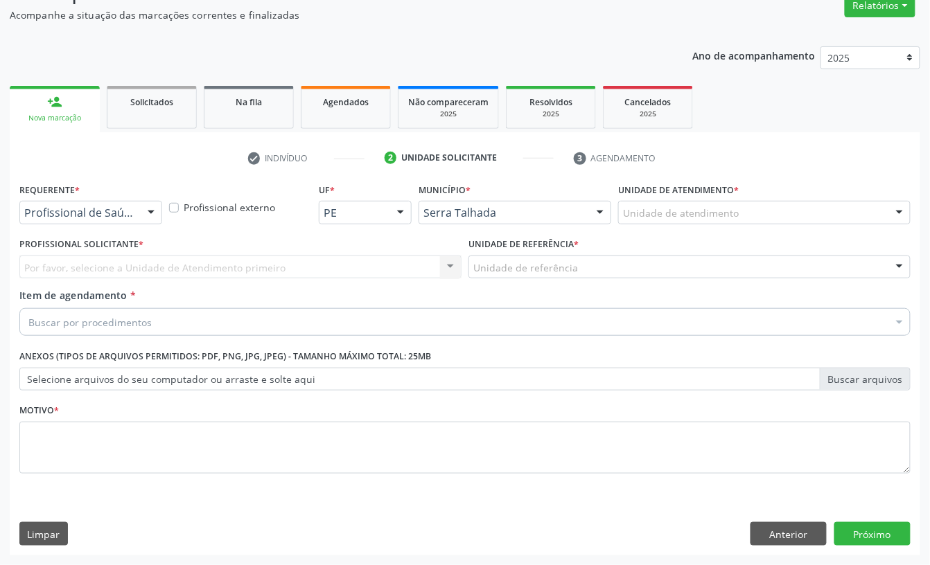
scroll to position [123, 0]
click at [105, 225] on div "Requerente * Profissional de Saúde Profissional de Saúde Paciente Nenhum result…" at bounding box center [91, 206] width 150 height 54
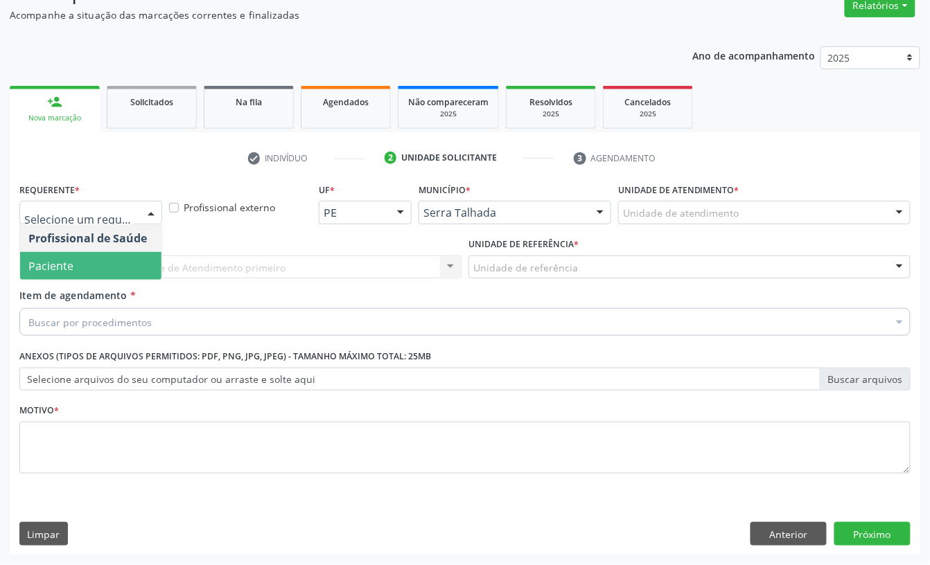
click at [111, 255] on span "Paciente" at bounding box center [90, 266] width 141 height 28
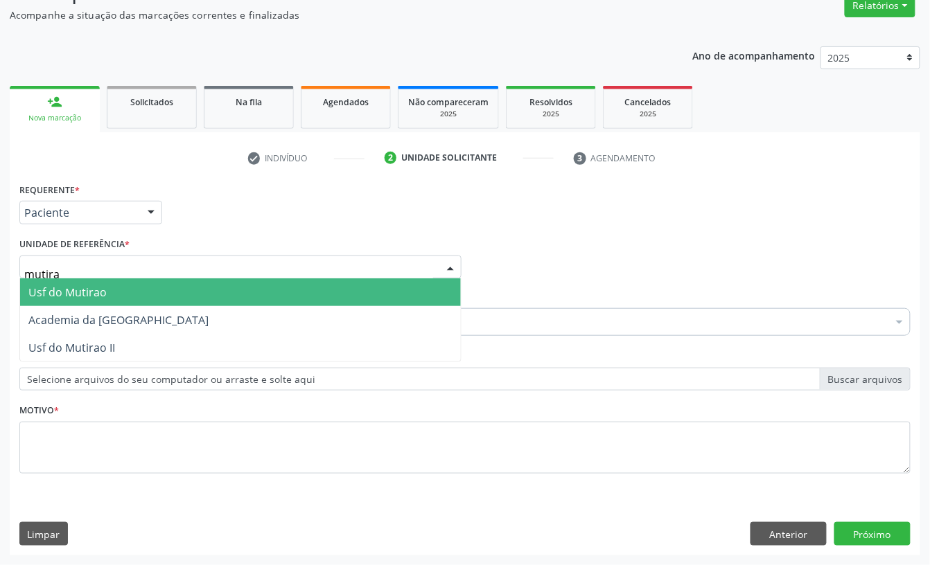
type input "mutirao"
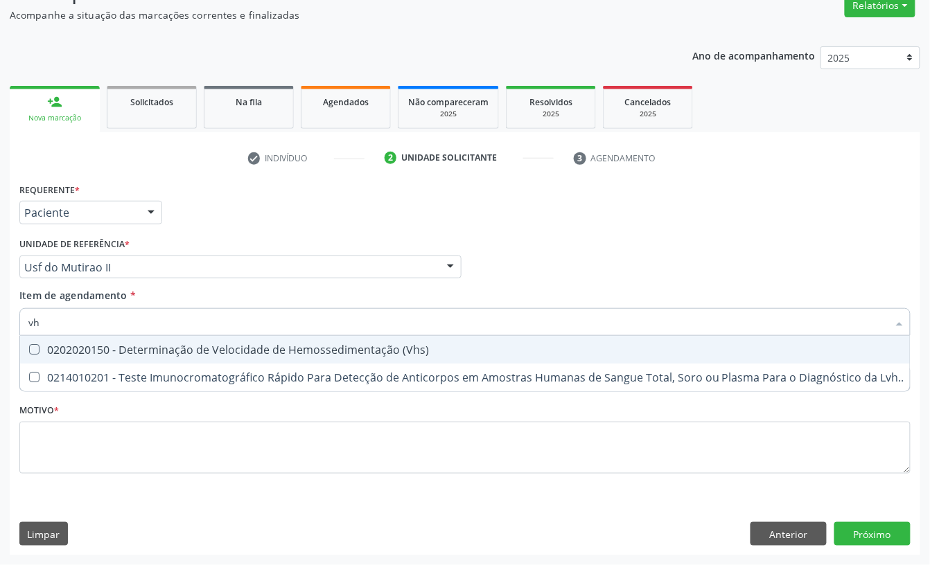
type input "vhs"
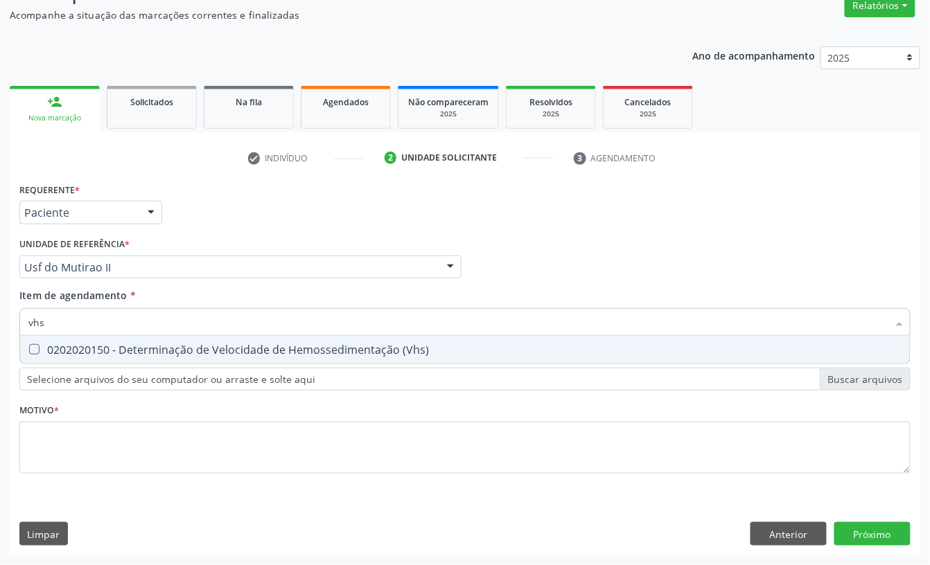
click at [133, 353] on div "0202020150 - Determinação de Velocidade de Hemossedimentação (Vhs)" at bounding box center [464, 349] width 873 height 11
checkbox \(Vhs\) "true"
click at [103, 319] on input "vhs" at bounding box center [457, 322] width 859 height 28
checkbox \(Vhs\) "false"
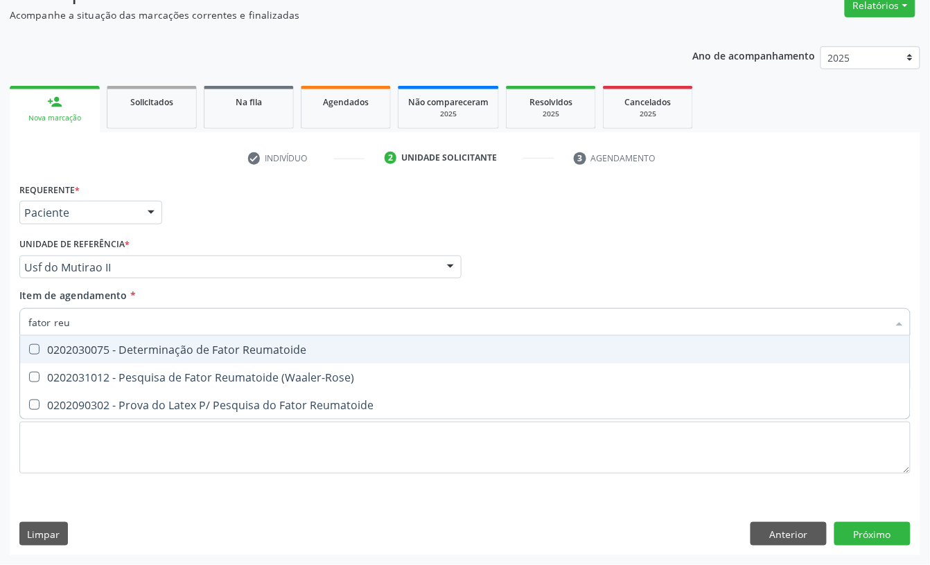
type input "fator reum"
click at [195, 360] on span "0202030075 - Determinação de Fator Reumatoide" at bounding box center [465, 350] width 890 height 28
checkbox Reumatoide "true"
type input "fator reum"
click at [209, 231] on div "Requerente * Paciente Profissional de Saúde Paciente Nenhum resultado encontrad…" at bounding box center [465, 206] width 898 height 54
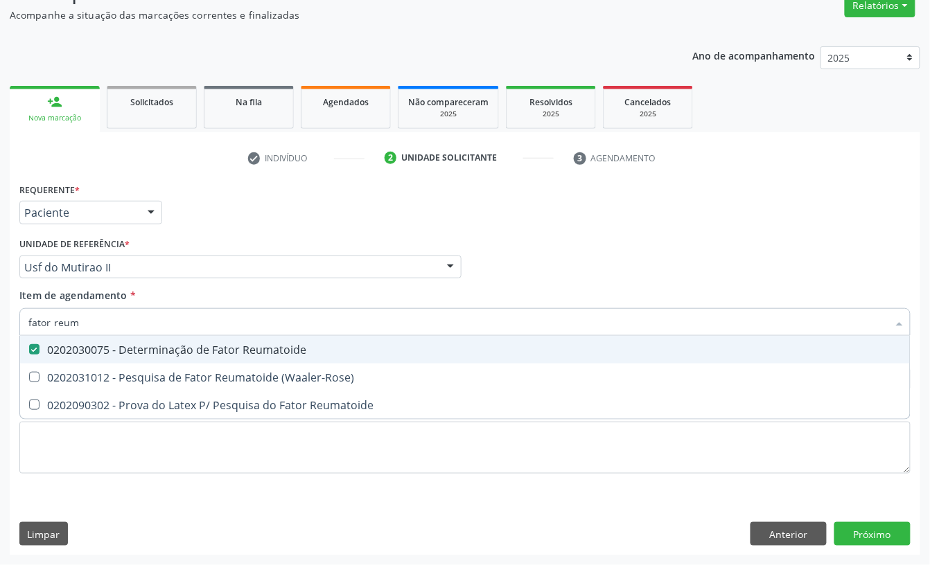
checkbox \(Waaler-Rose\) "true"
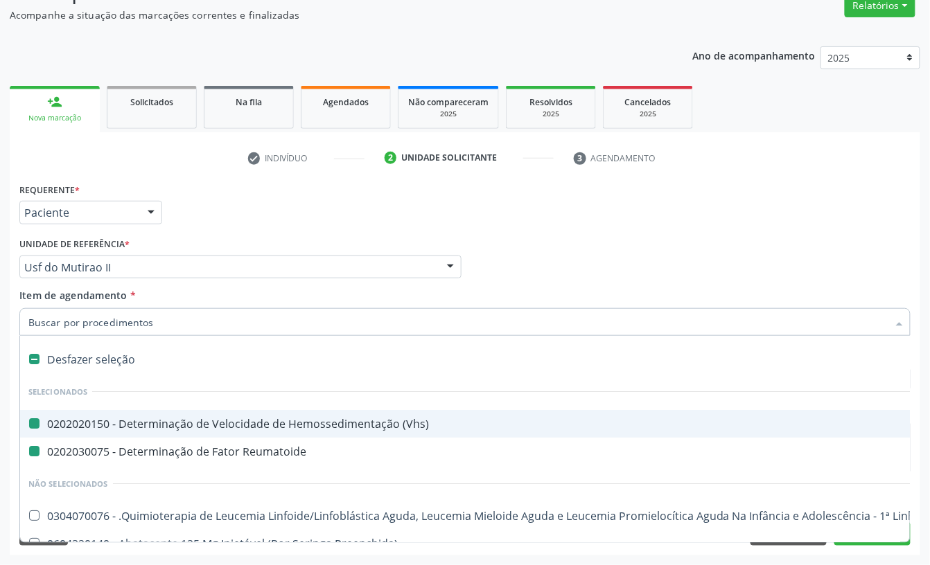
type input "g"
checkbox \(Vhs\) "false"
checkbox Reumatoide "false"
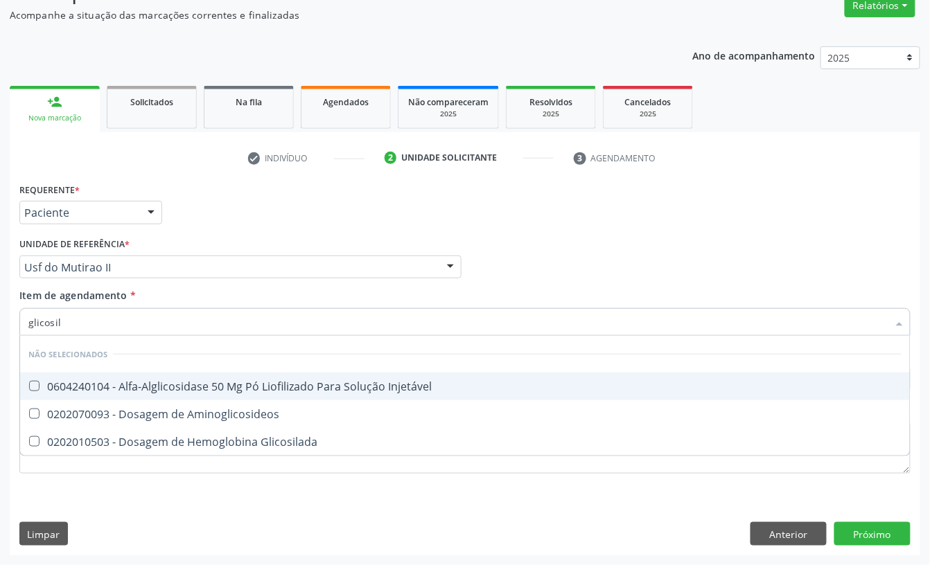
type input "glicosila"
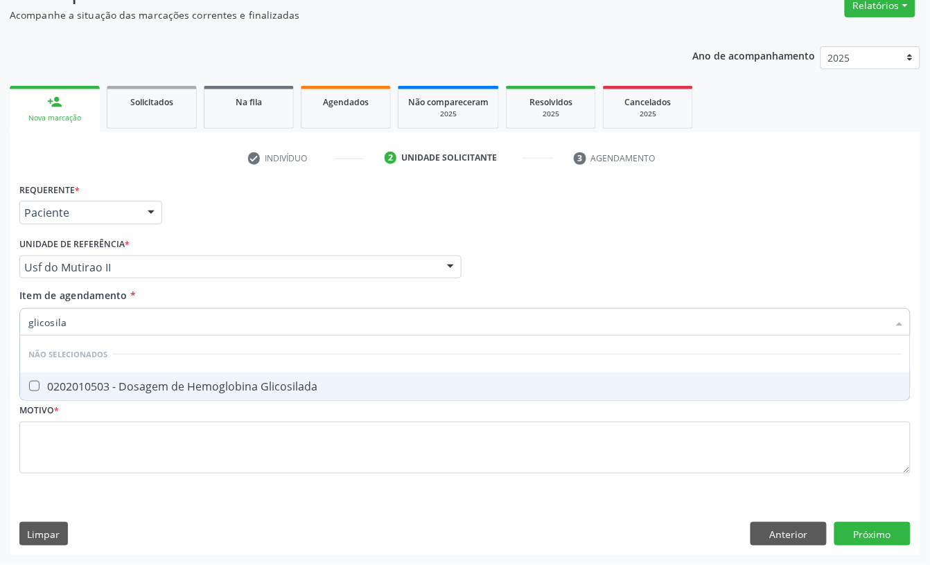
click at [71, 381] on div "0202010503 - Dosagem de Hemoglobina Glicosilada" at bounding box center [464, 386] width 873 height 11
checkbox Glicosilada "true"
type input "glicosila"
click at [195, 222] on div "Requerente * Paciente Profissional de Saúde Paciente Nenhum resultado encontrad…" at bounding box center [465, 206] width 898 height 54
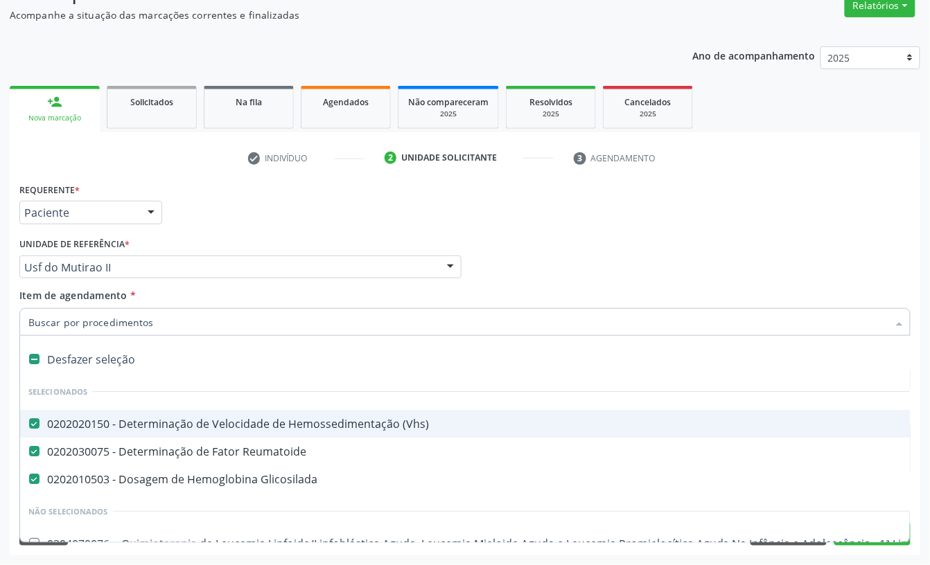
click at [369, 420] on div "0202020150 - Determinação de Velocidade de Hemossedimentação (Vhs)" at bounding box center [567, 424] width 1079 height 11
checkbox \(Vhs\) "false"
type input "fa"
checkbox \(Vhs\) "true"
checkbox Glicosilada "false"
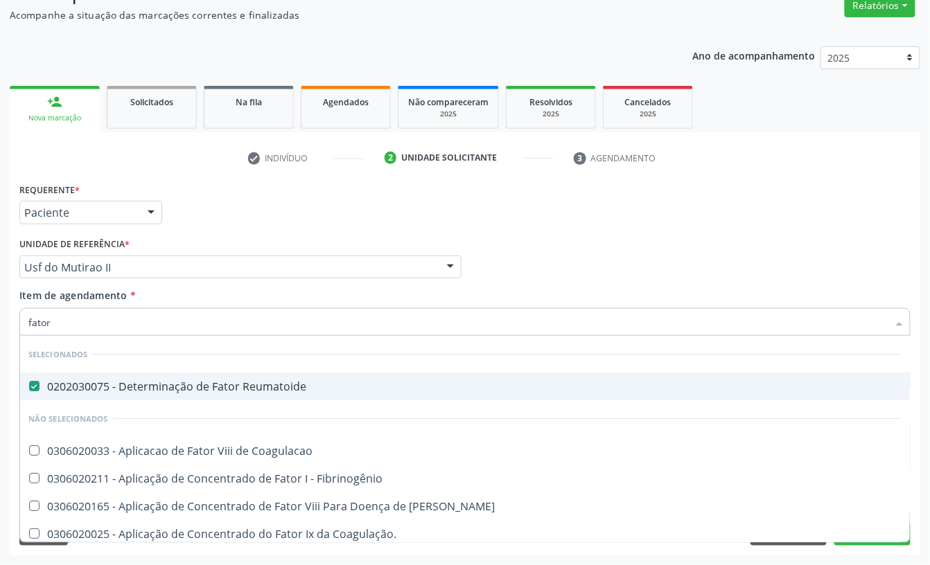
type input "fator r"
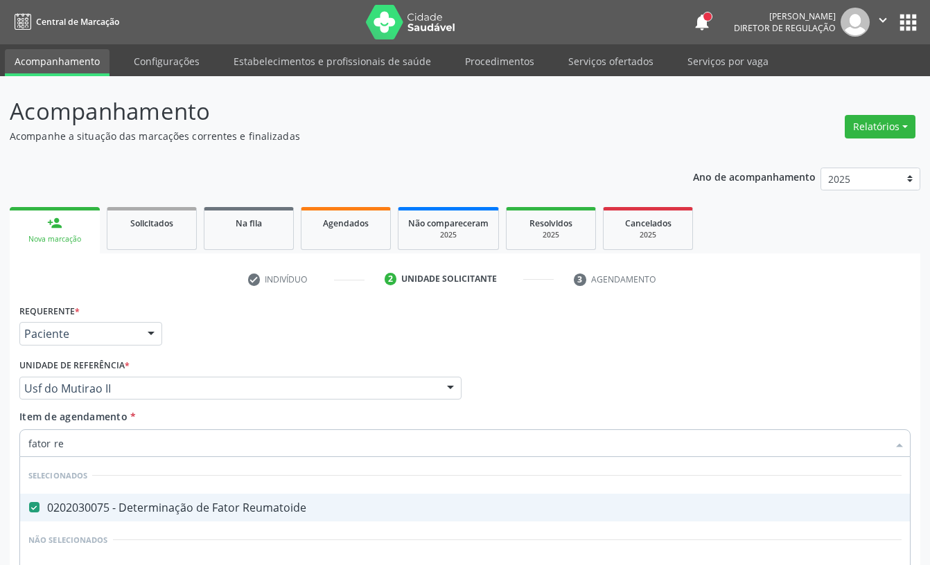
scroll to position [123, 0]
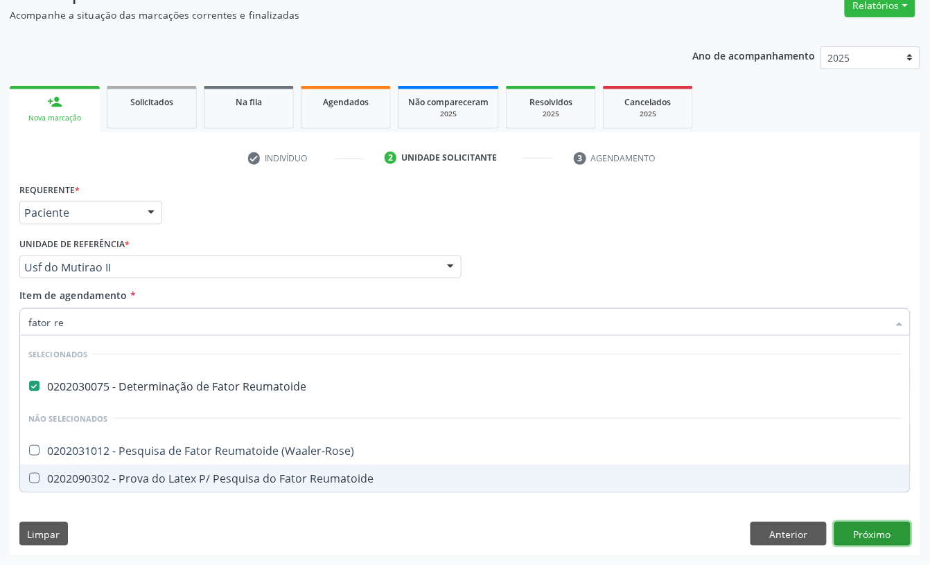
click at [848, 538] on div "Requerente * Paciente Profissional de Saúde Paciente Nenhum resultado encontrad…" at bounding box center [465, 367] width 910 height 376
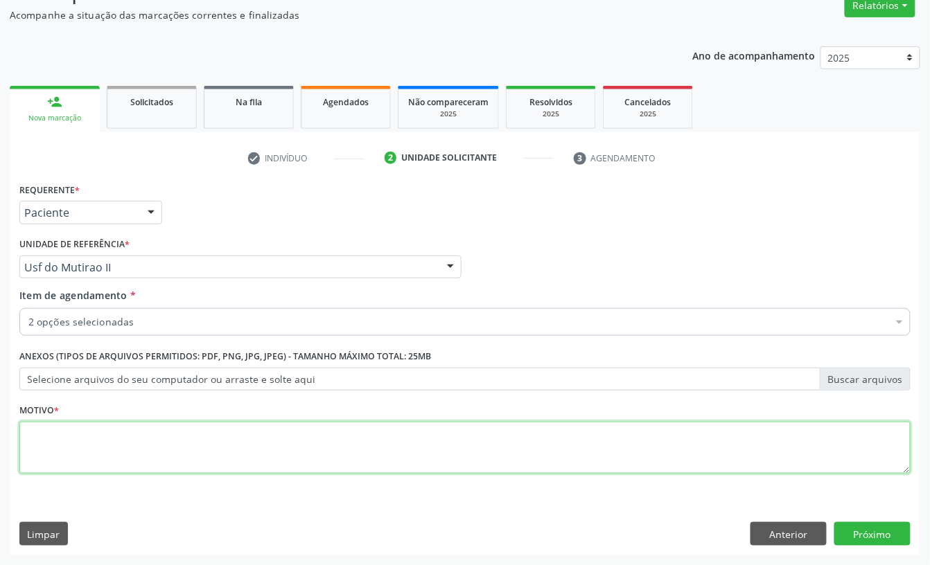
click at [136, 452] on textarea at bounding box center [464, 448] width 891 height 53
type textarea "m"
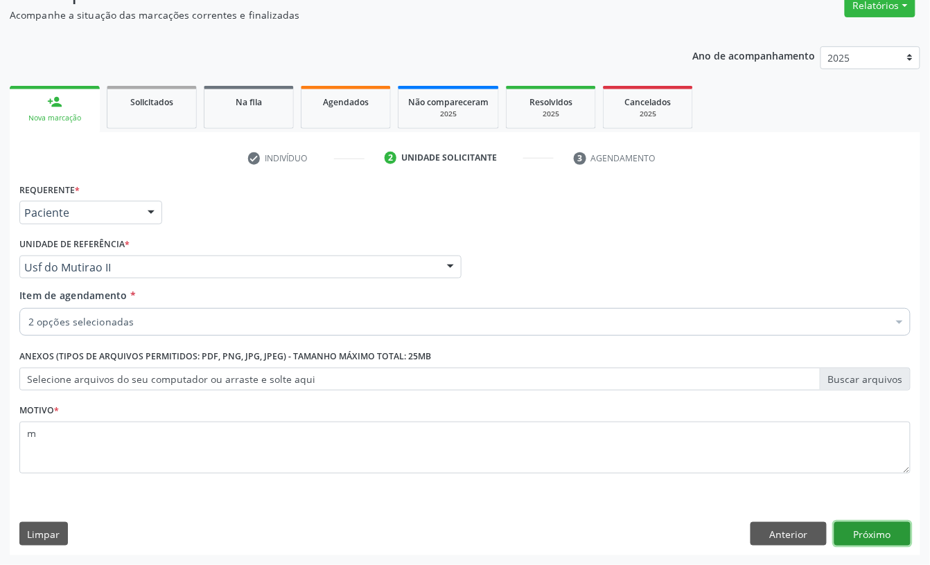
click at [871, 536] on button "Próximo" at bounding box center [872, 534] width 76 height 24
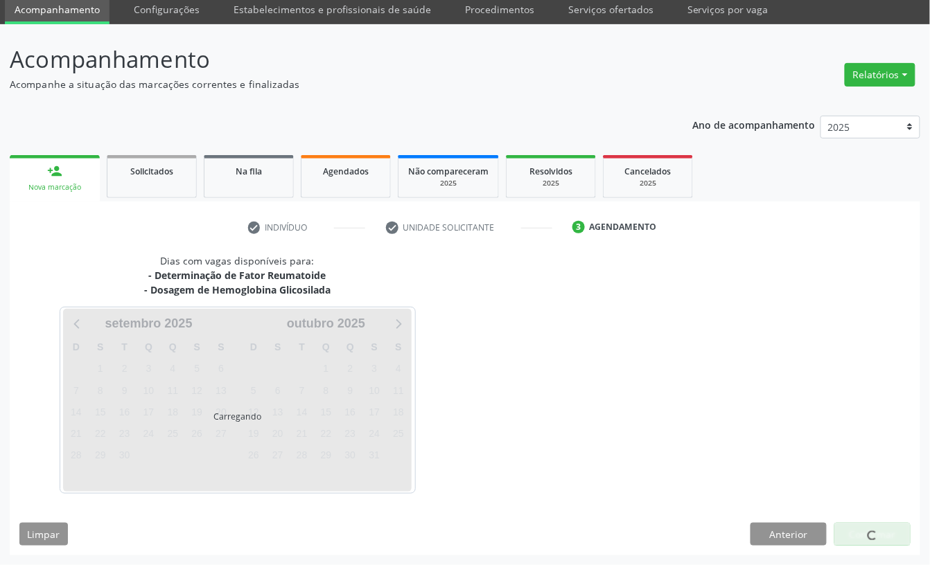
scroll to position [53, 0]
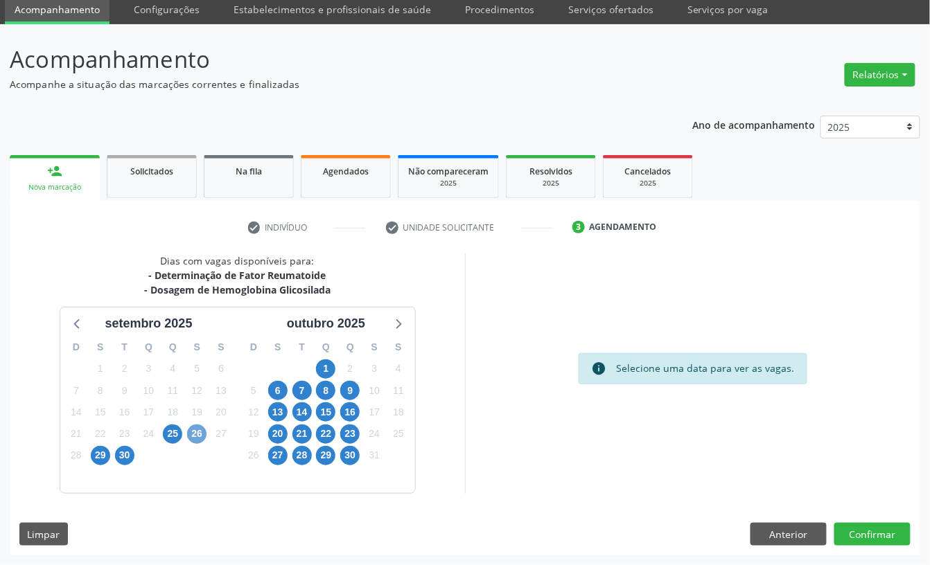
click at [197, 431] on span "26" at bounding box center [196, 434] width 19 height 19
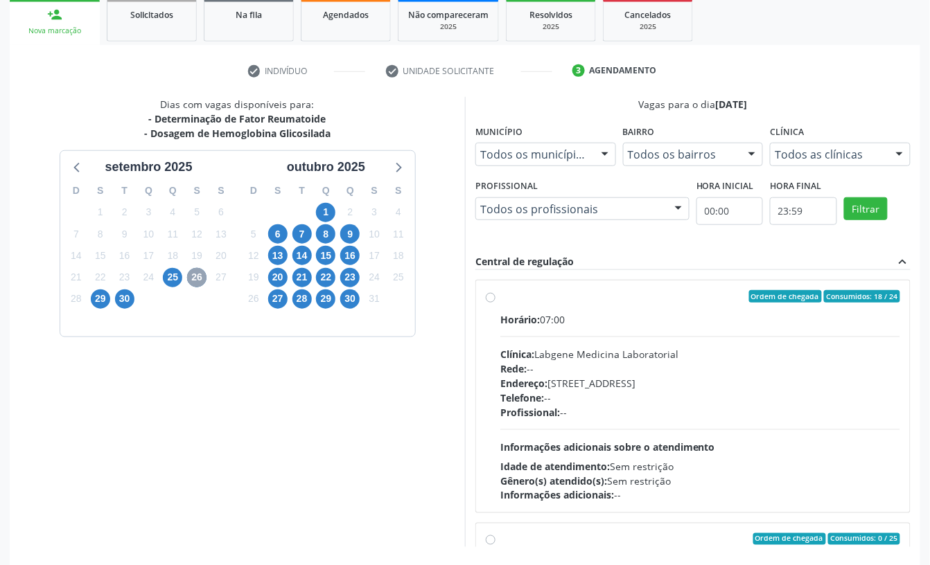
scroll to position [238, 0]
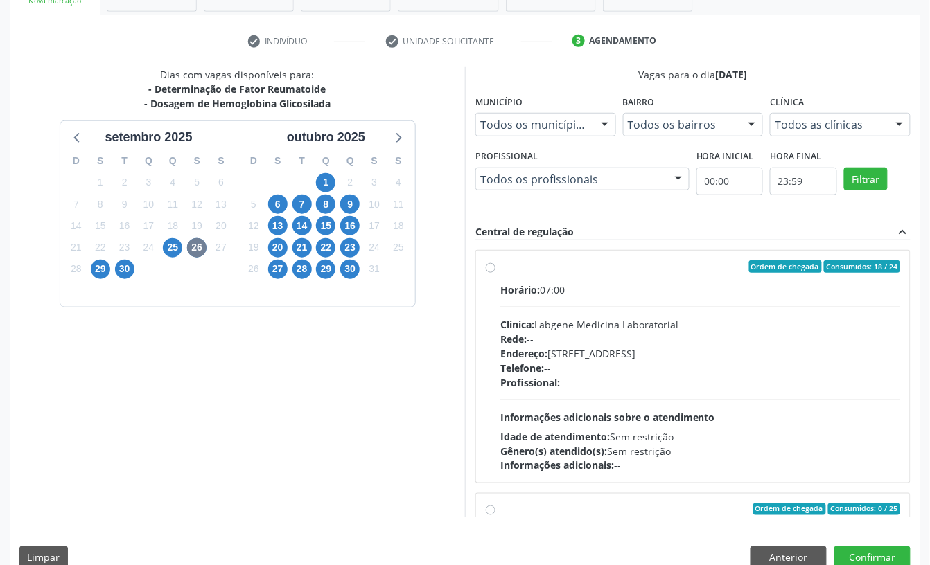
click at [607, 385] on div "Profissional: --" at bounding box center [700, 383] width 400 height 15
click at [495, 273] on input "Ordem de chegada Consumidos: 18 / 24 Horário: 07:00 Clínica: Labgene Medicina L…" at bounding box center [491, 267] width 10 height 12
radio input "true"
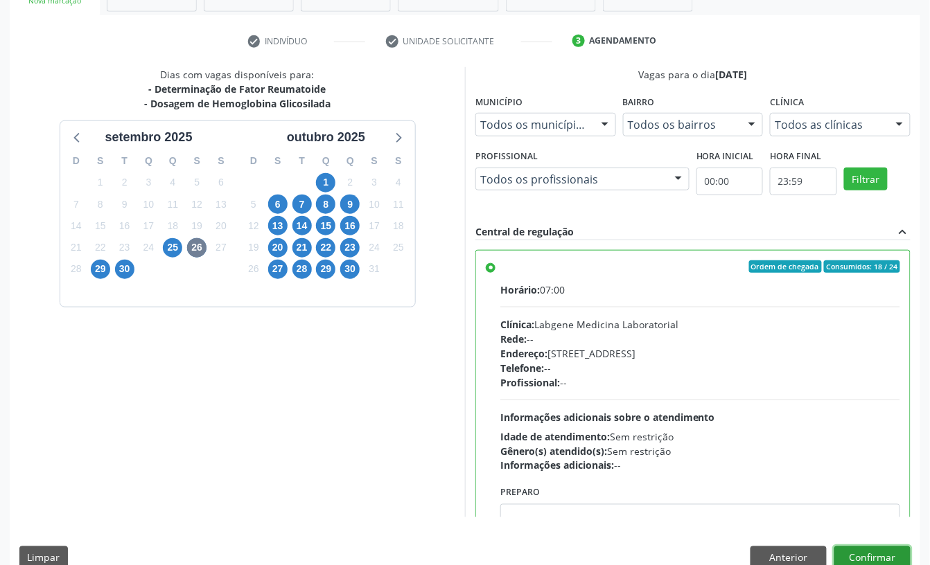
click at [872, 550] on button "Confirmar" at bounding box center [872, 559] width 76 height 24
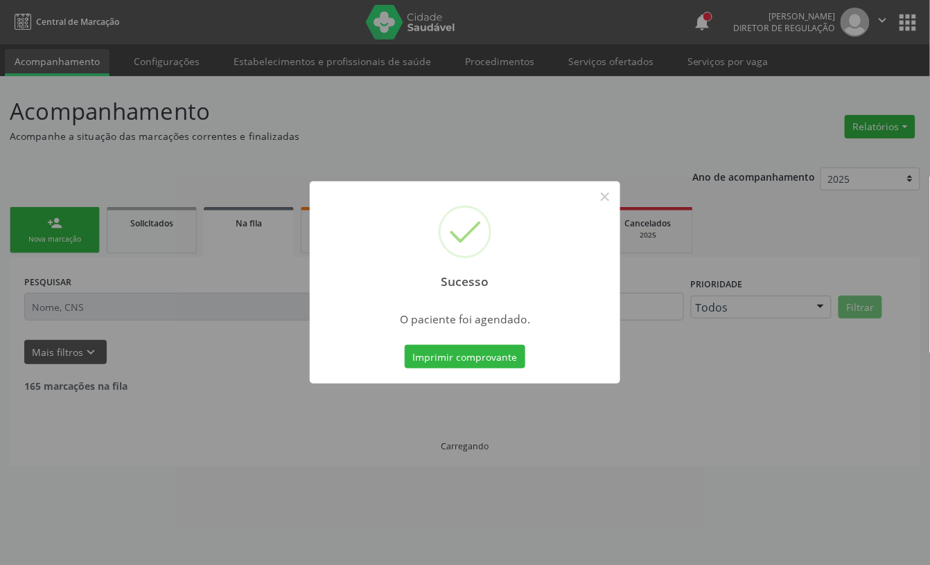
scroll to position [0, 0]
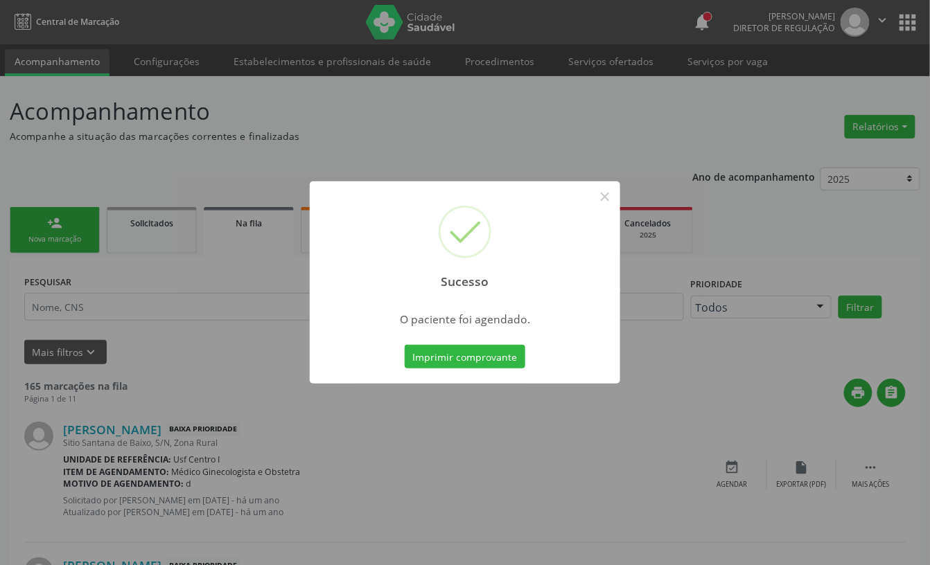
click at [588, 195] on div "Sucesso ×" at bounding box center [465, 241] width 310 height 119
click at [606, 197] on button "×" at bounding box center [605, 197] width 24 height 24
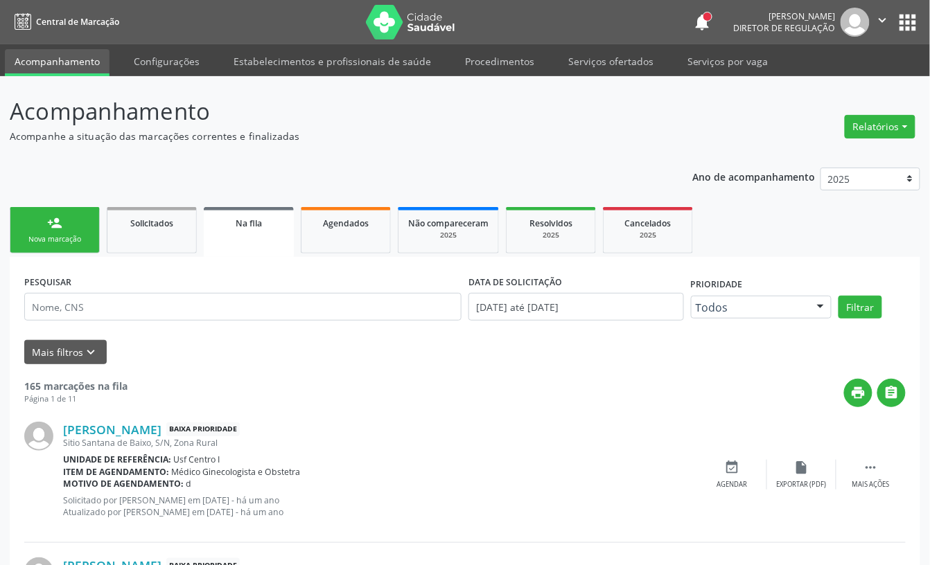
click at [73, 247] on link "person_add Nova marcação" at bounding box center [55, 230] width 90 height 46
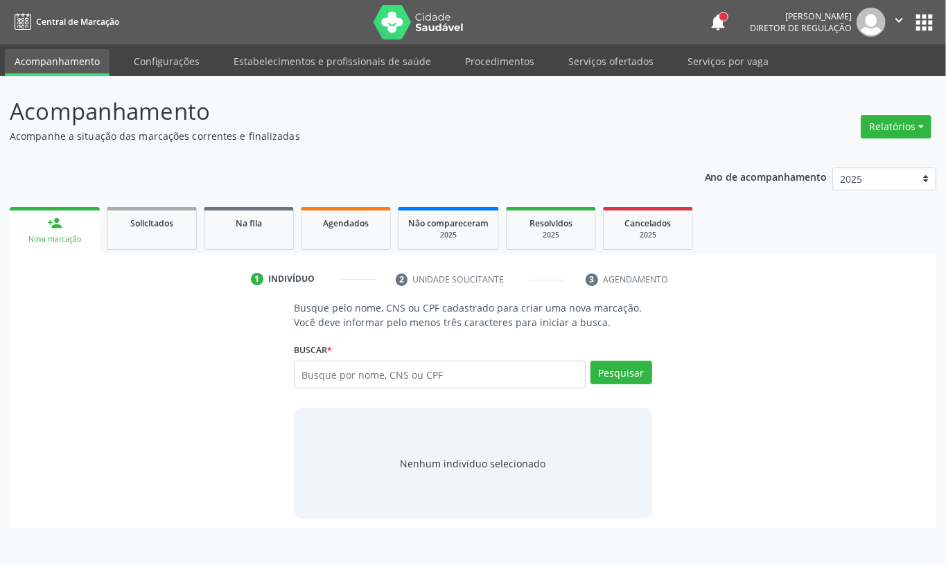
drag, startPoint x: 408, startPoint y: 392, endPoint x: 405, endPoint y: 376, distance: 17.0
click at [403, 389] on div "Busque por nome, CNS ou CPF Nenhum resultado encontrado para: " " Digite nome, …" at bounding box center [473, 379] width 358 height 37
click at [405, 376] on input "text" at bounding box center [440, 375] width 292 height 28
type input "708004829518022"
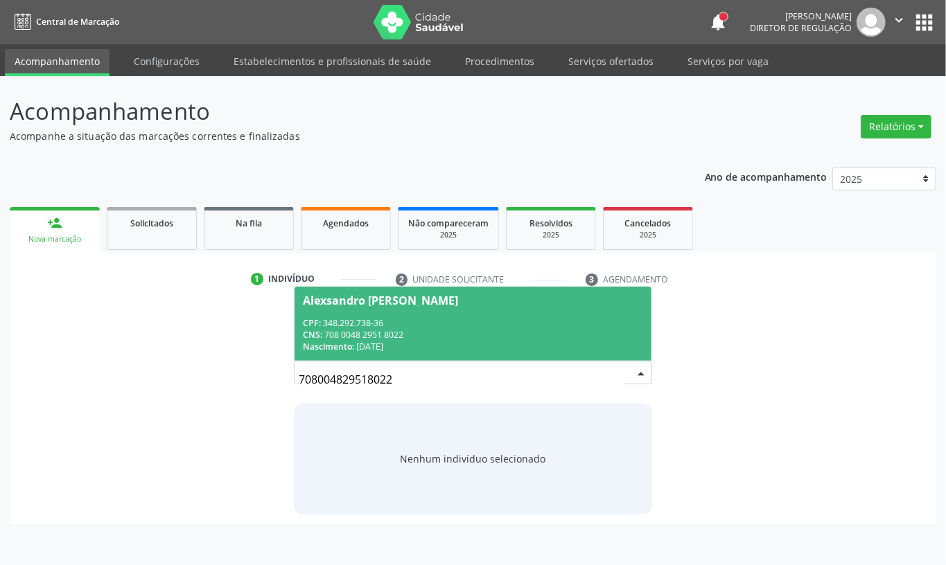
click at [398, 319] on div "CPF: 348.292.738-36" at bounding box center [473, 323] width 340 height 12
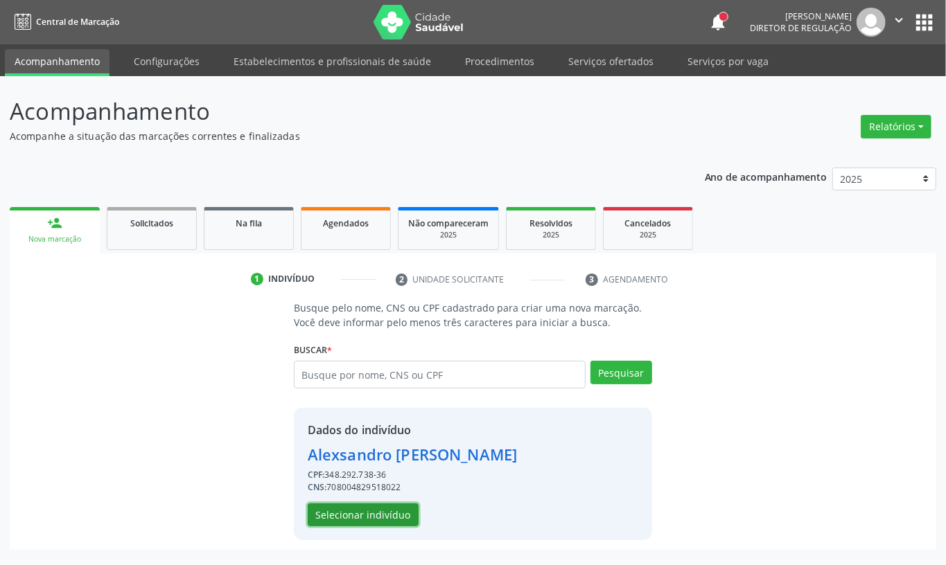
click at [383, 519] on button "Selecionar indivíduo" at bounding box center [363, 516] width 111 height 24
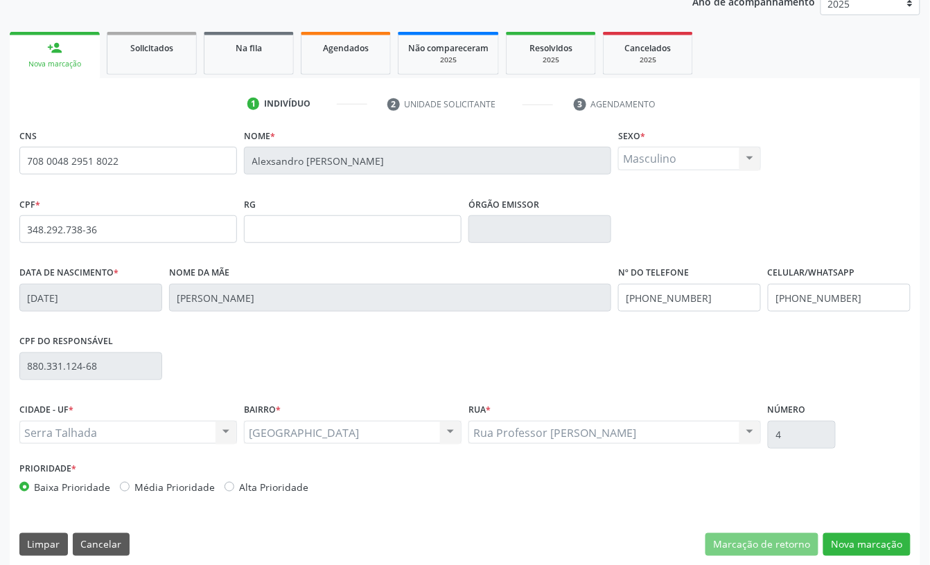
scroll to position [186, 0]
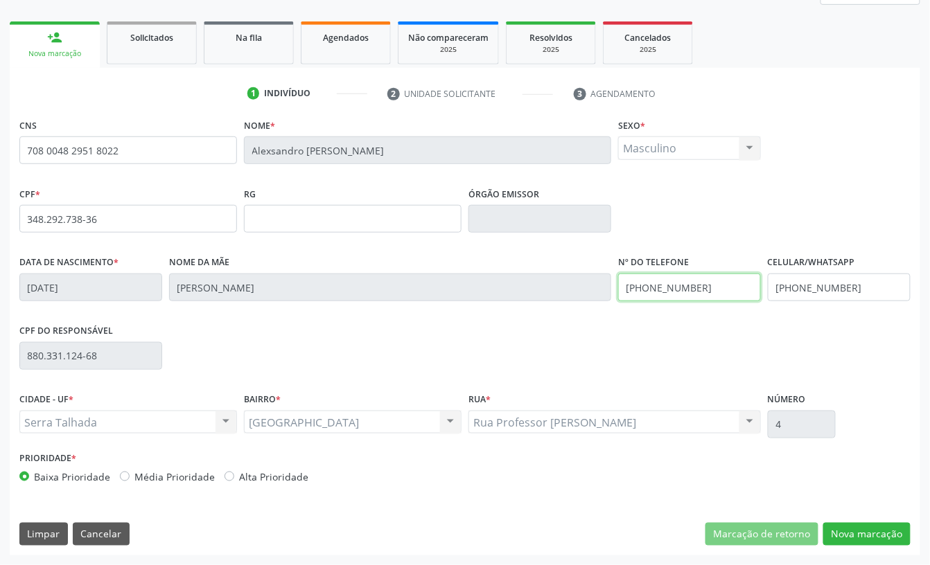
click at [718, 274] on input "(87) 99957-2404" at bounding box center [689, 288] width 143 height 28
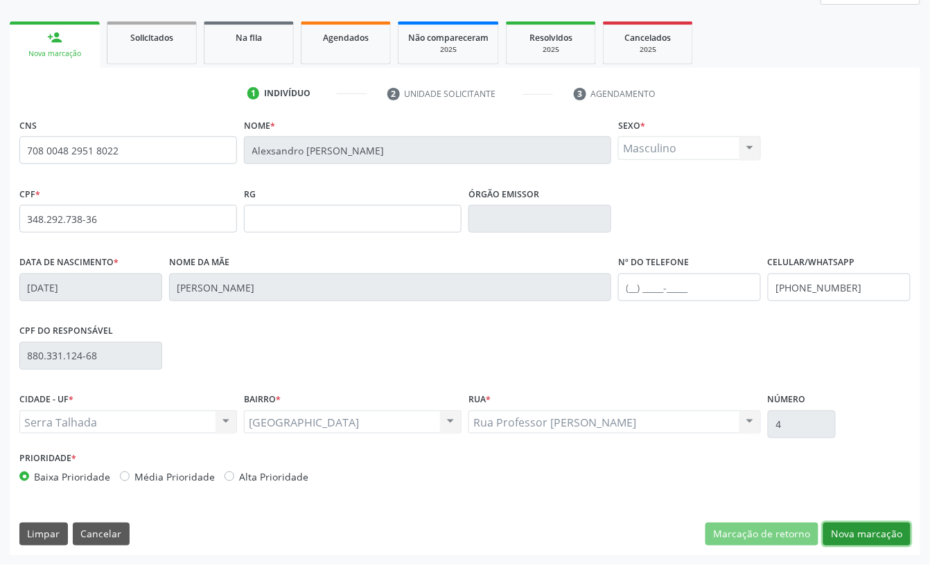
click at [863, 527] on button "Nova marcação" at bounding box center [866, 535] width 87 height 24
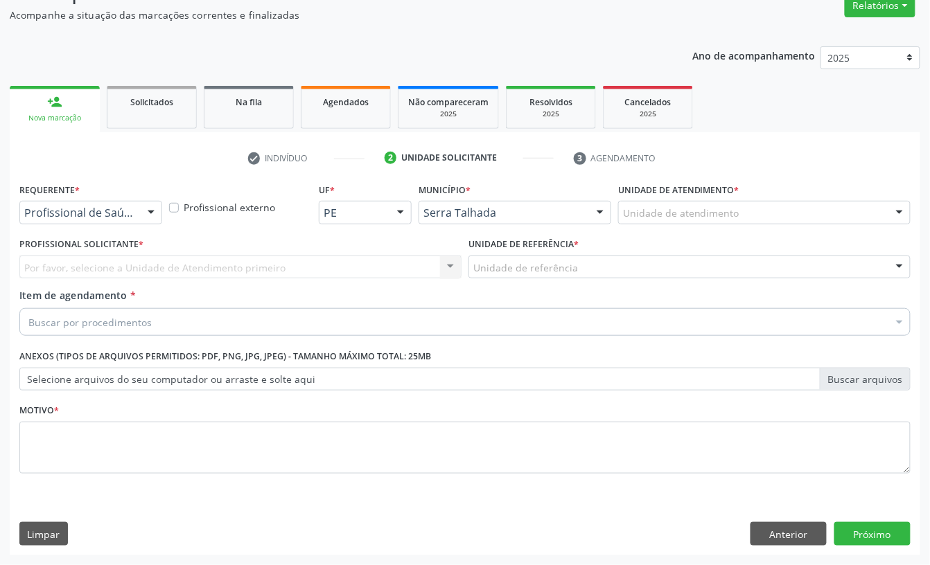
scroll to position [123, 0]
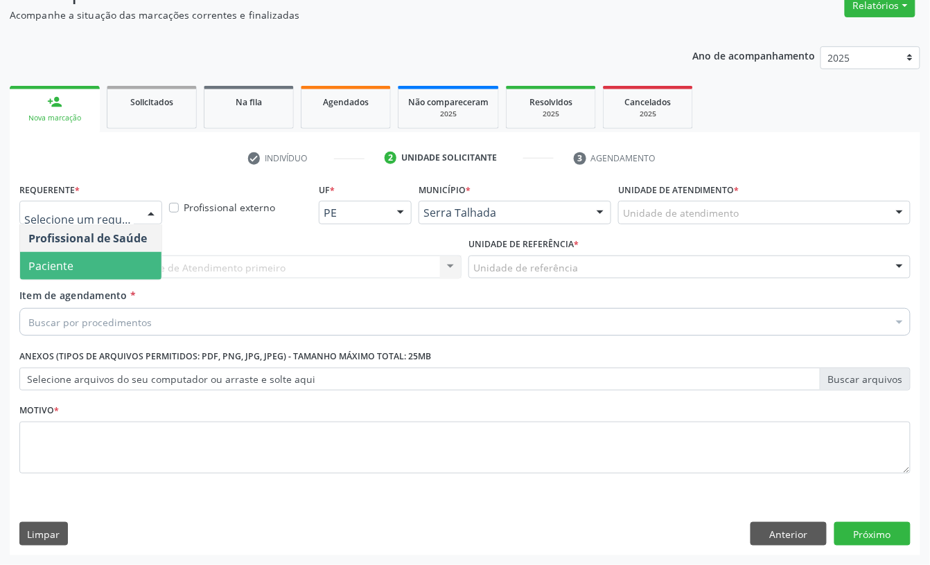
click at [112, 273] on span "Paciente" at bounding box center [90, 266] width 141 height 28
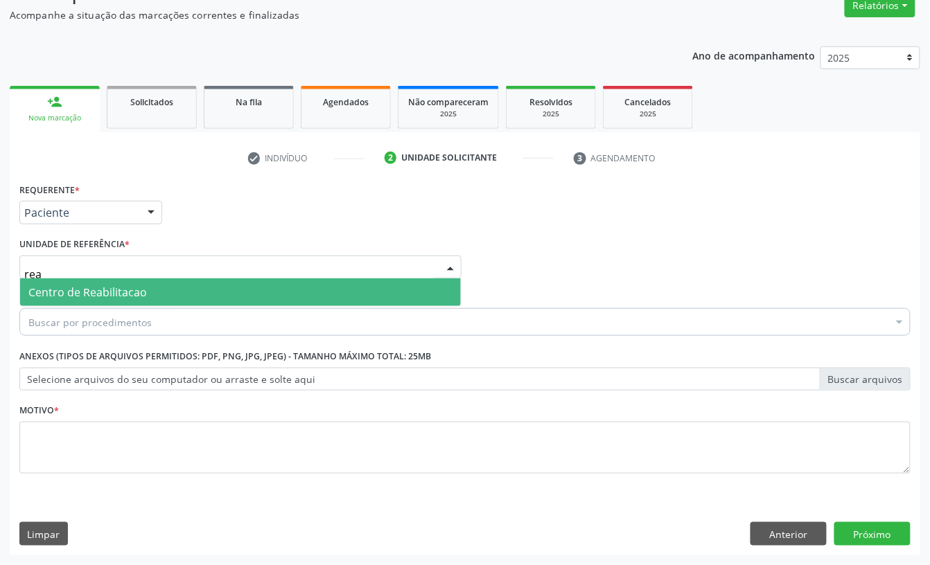
type input "reab"
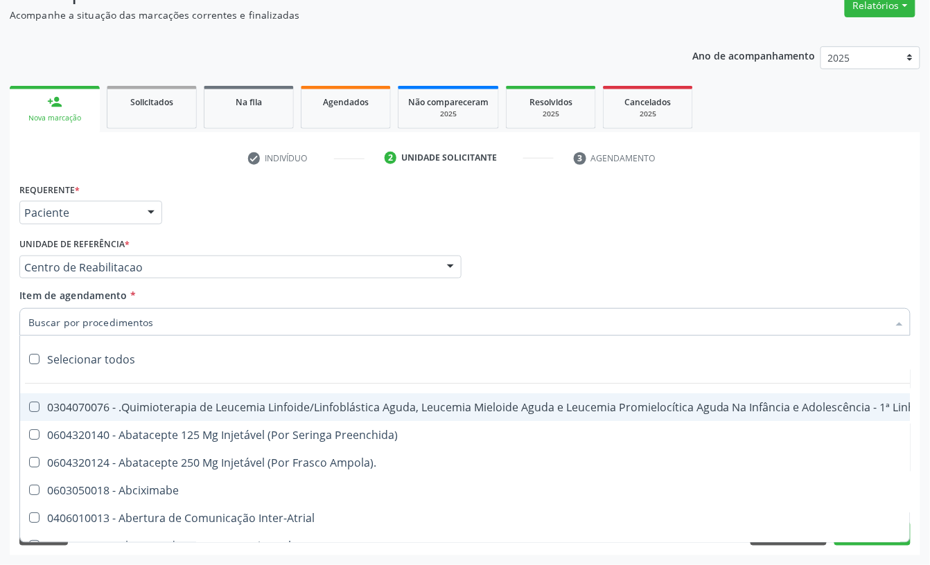
click at [131, 323] on input "Item de agendamento *" at bounding box center [457, 322] width 859 height 28
click at [133, 316] on input "Item de agendamento *" at bounding box center [457, 322] width 859 height 28
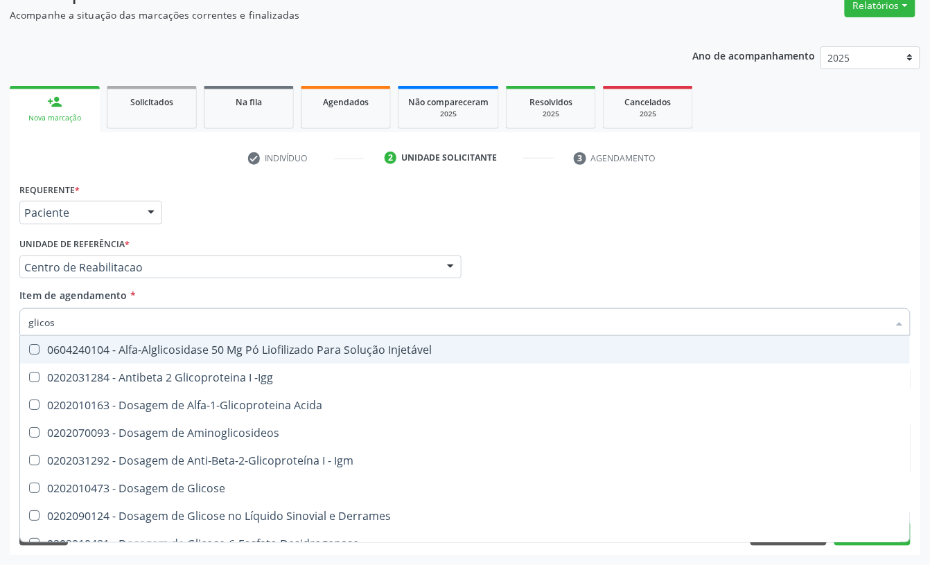
type input "glicose"
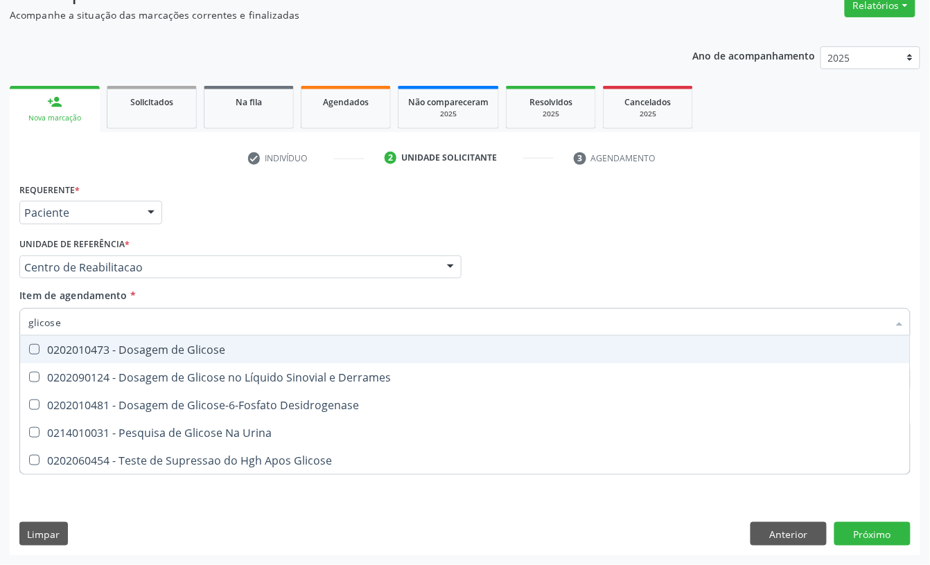
click at [128, 358] on span "0202010473 - Dosagem de Glicose" at bounding box center [465, 350] width 890 height 28
checkbox Glicose "true"
click at [130, 313] on input "glicose" at bounding box center [457, 322] width 859 height 28
checkbox Glicose "false"
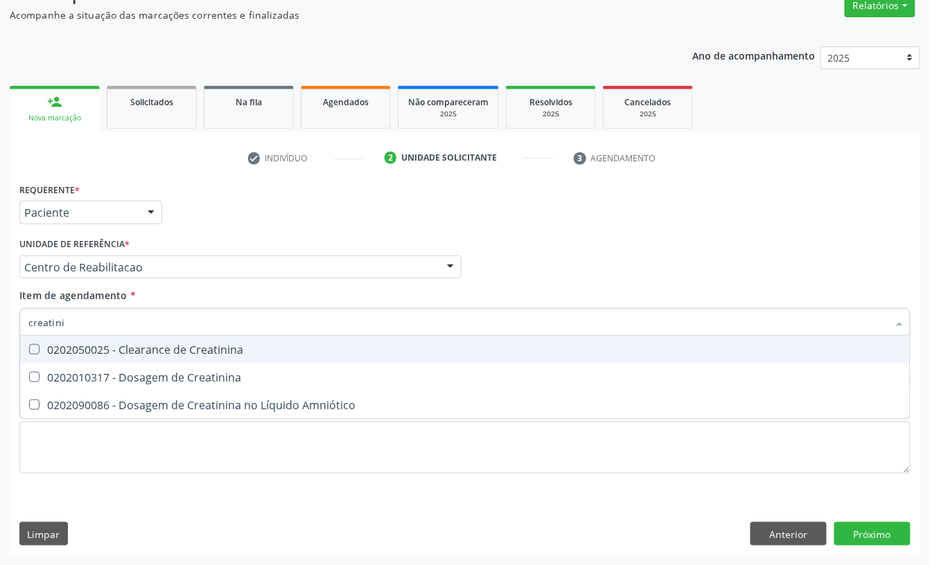
type input "creatinin"
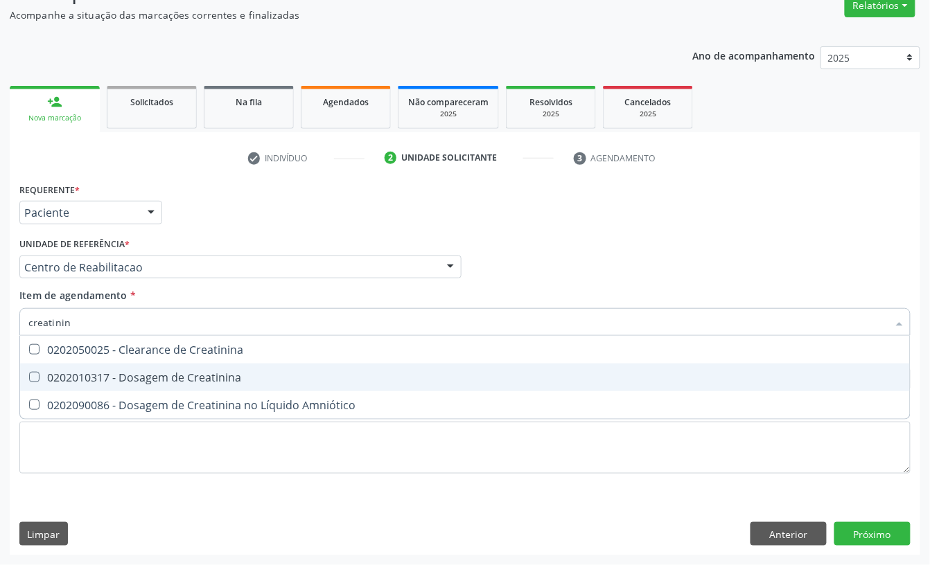
click at [155, 372] on div "0202010317 - Dosagem de Creatinina" at bounding box center [464, 377] width 873 height 11
checkbox Creatinina "true"
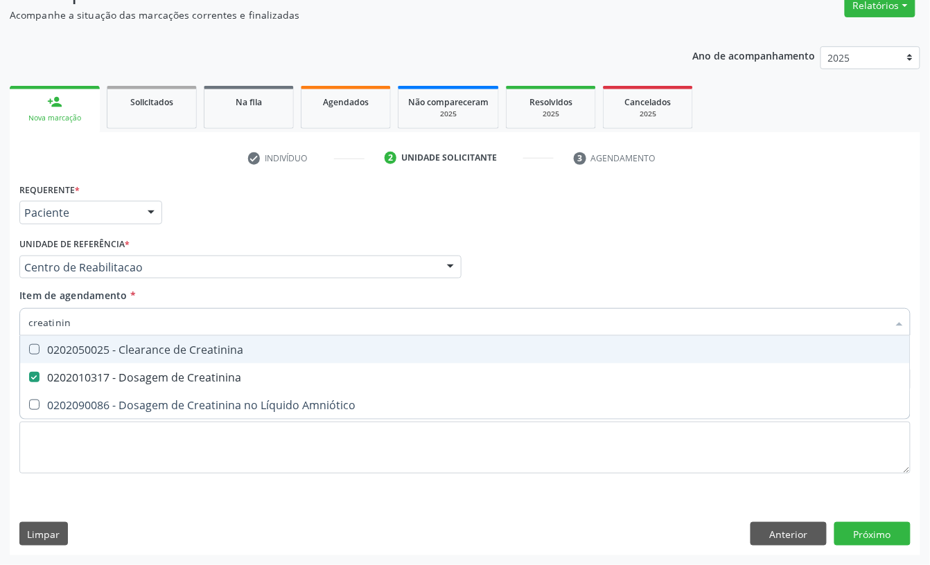
click at [139, 319] on input "creatinin" at bounding box center [457, 322] width 859 height 28
type input "urei"
checkbox Creatinina "false"
type input "ureia"
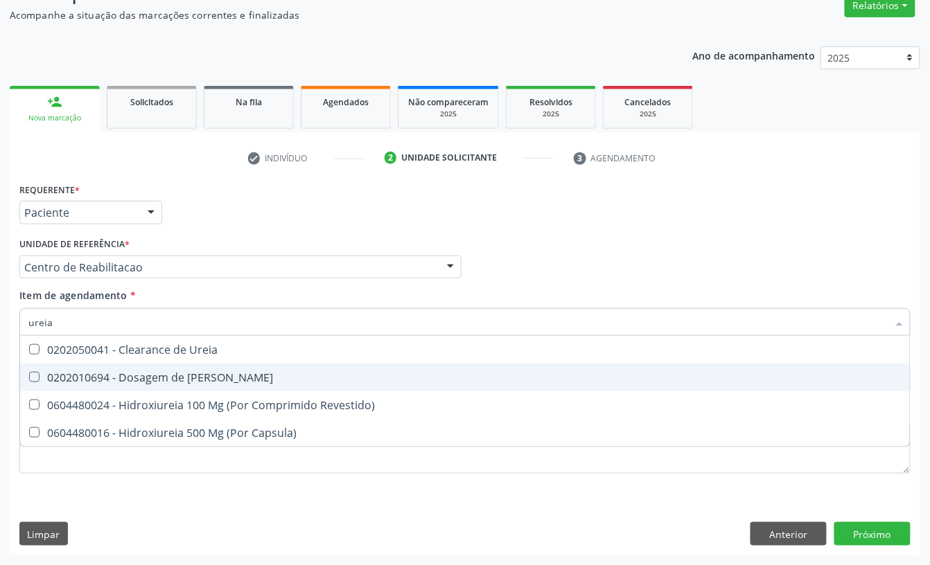
click at [147, 374] on div "0202010694 - Dosagem de [PERSON_NAME]" at bounding box center [464, 377] width 873 height 11
checkbox Ureia "true"
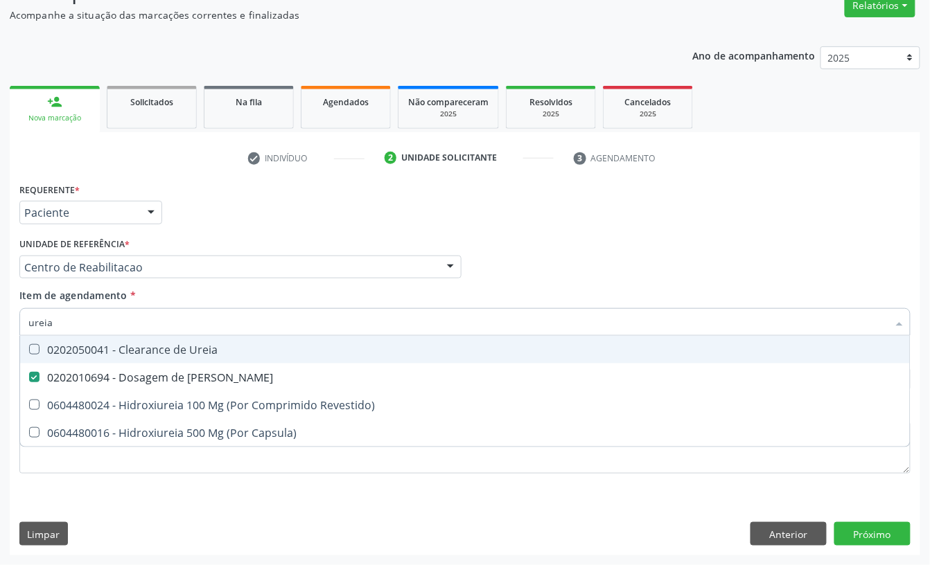
click at [116, 322] on input "ureia" at bounding box center [457, 322] width 859 height 28
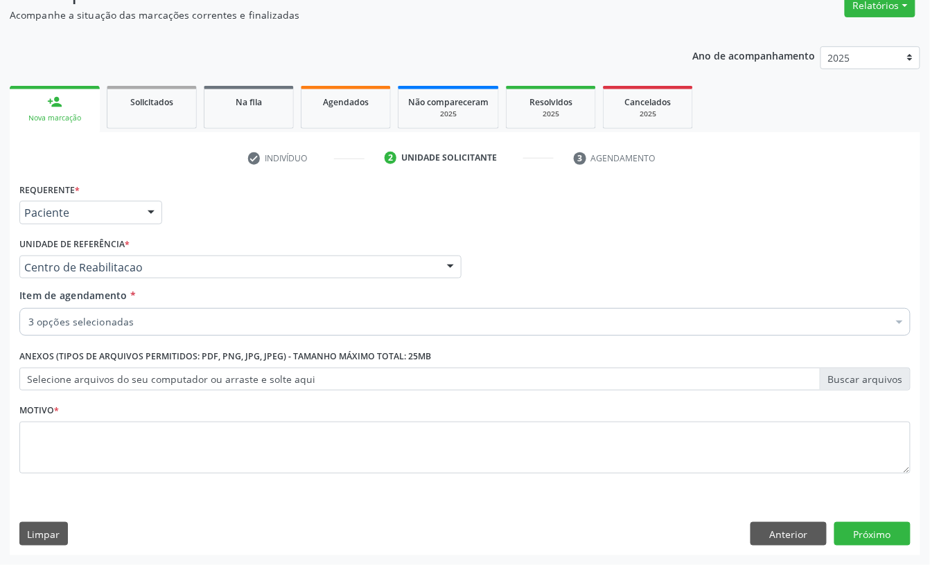
checkbox Creatinina "true"
checkbox Ureia "true"
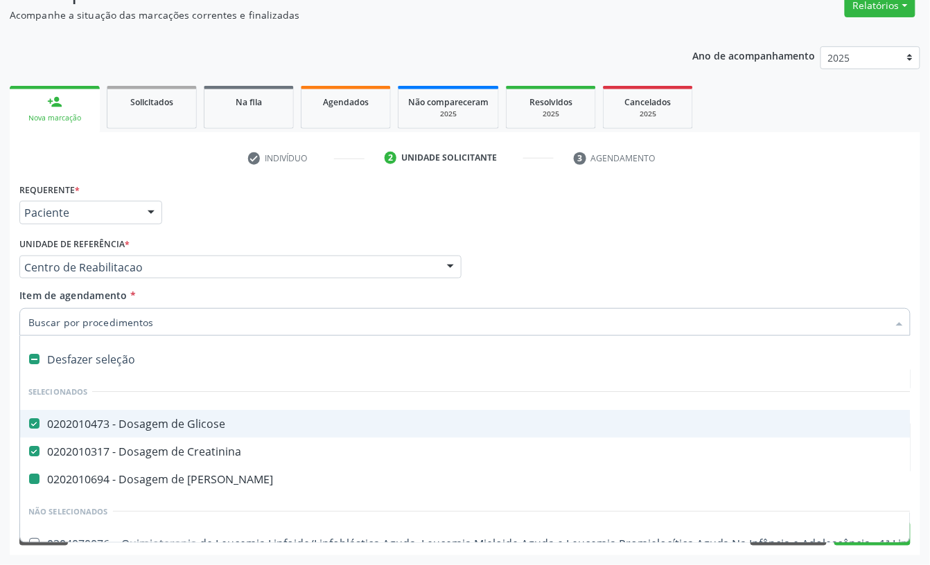
type input "t"
checkbox Ureia "false"
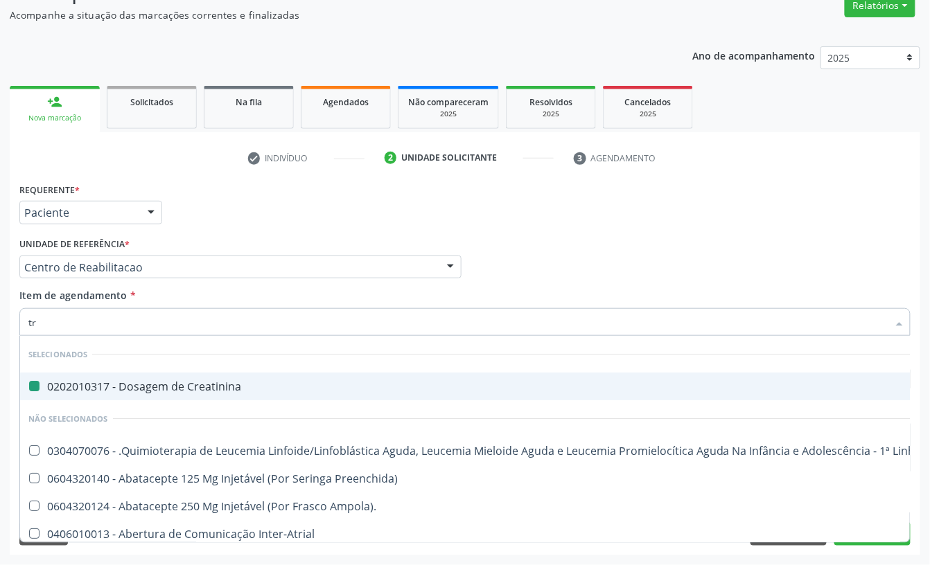
type input "tra"
checkbox Creatinina "false"
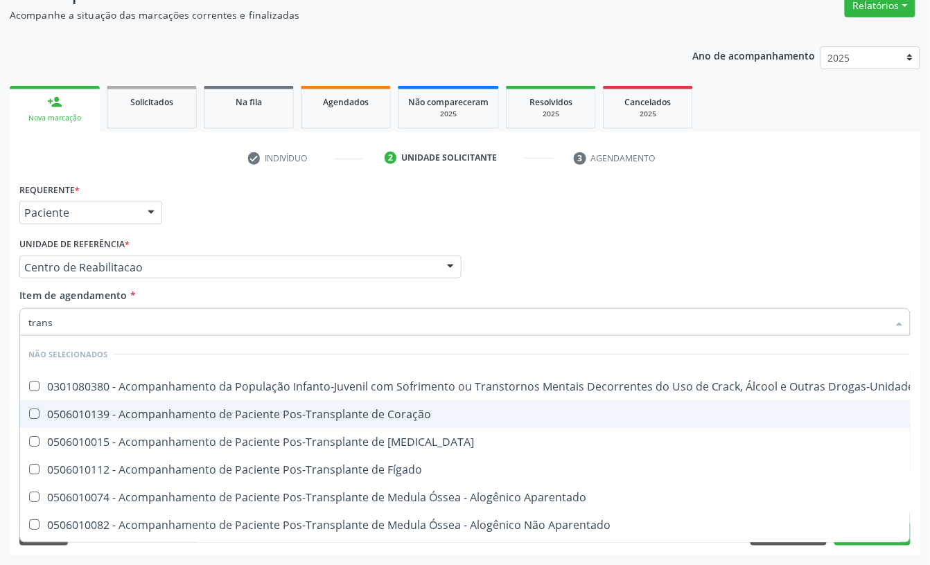
type input "transa"
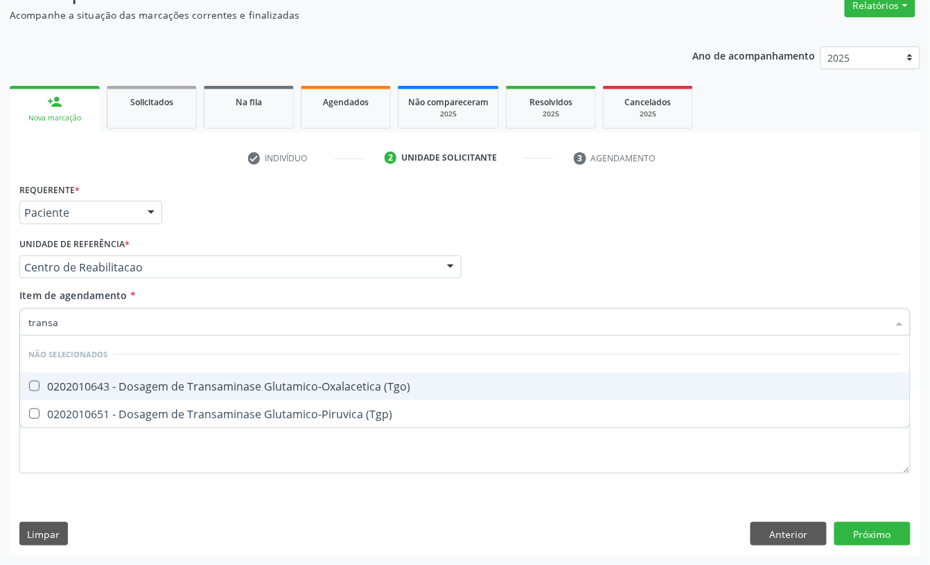
click at [300, 384] on div "0202010643 - Dosagem de Transaminase Glutamico-Oxalacetica (Tgo)" at bounding box center [464, 386] width 873 height 11
checkbox \(Tgo\) "true"
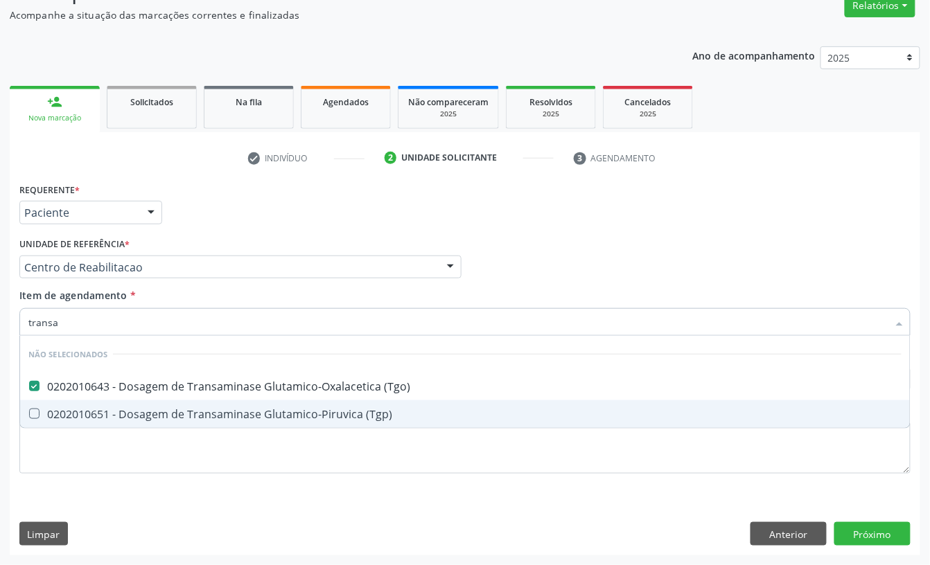
click at [281, 417] on div "0202010651 - Dosagem de Transaminase Glutamico-Piruvica (Tgp)" at bounding box center [464, 414] width 873 height 11
checkbox \(Tgp\) "true"
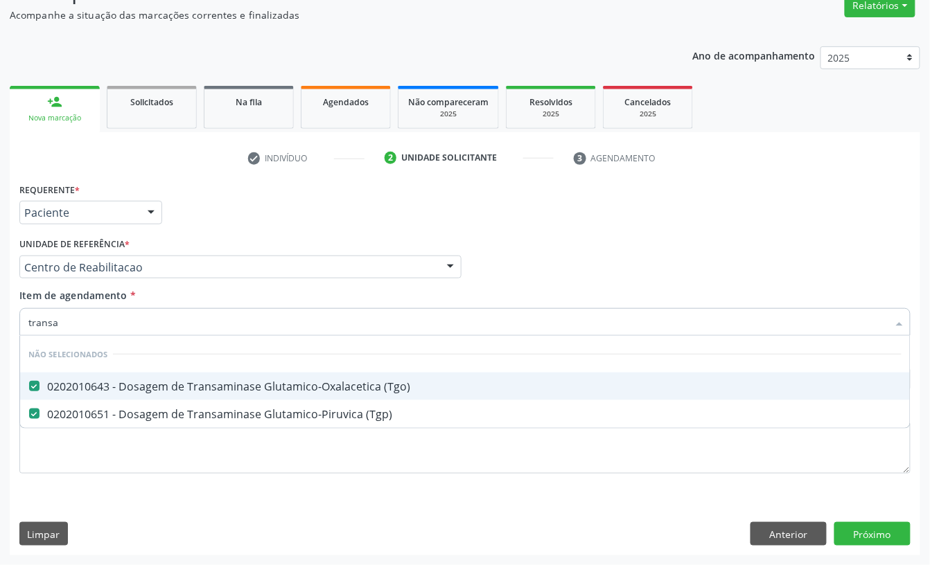
type input "transa"
click at [175, 309] on div "Item de agendamento * transa Desfazer seleção Não selecionados 0202010643 - Dos…" at bounding box center [464, 310] width 891 height 44
click at [169, 322] on input "transa" at bounding box center [457, 322] width 859 height 28
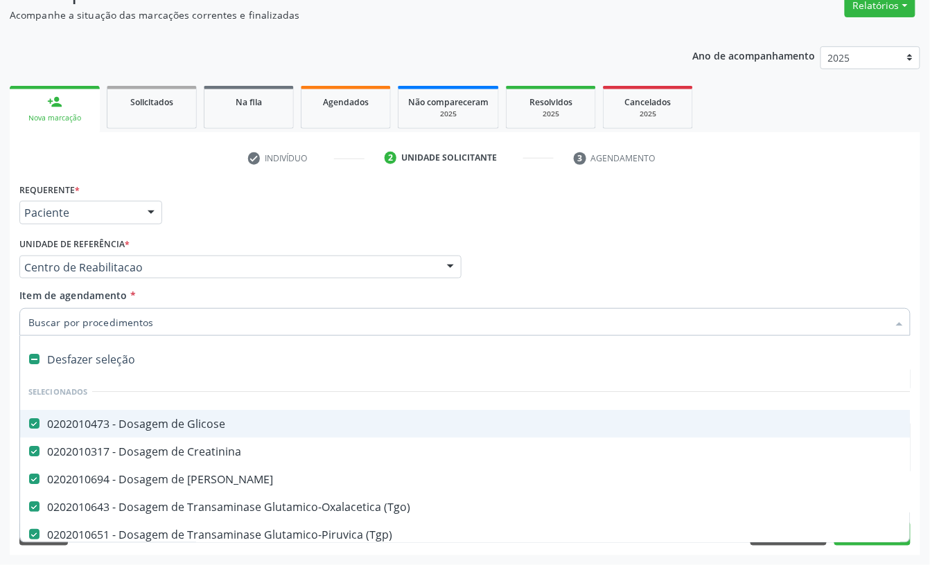
click at [376, 103] on div "Agendados" at bounding box center [345, 101] width 69 height 15
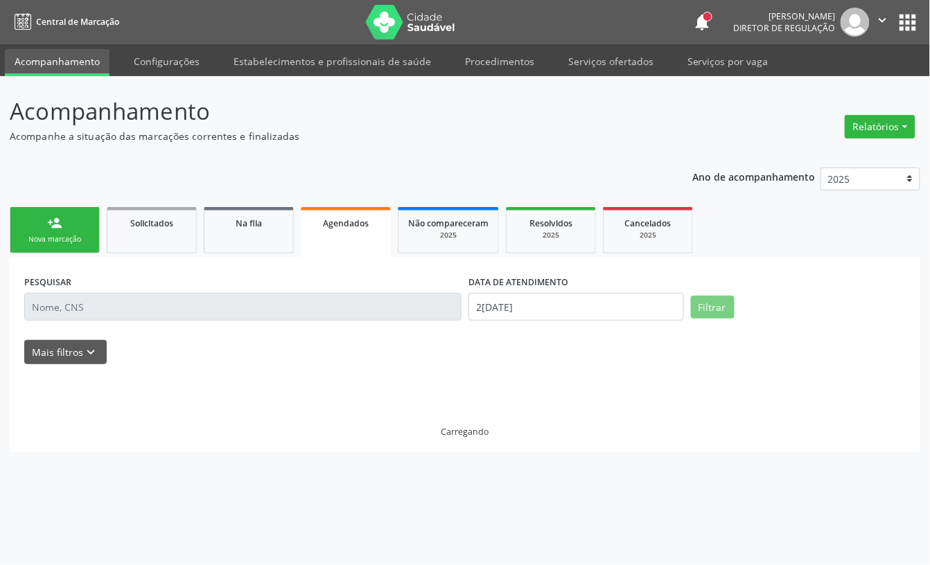
scroll to position [0, 0]
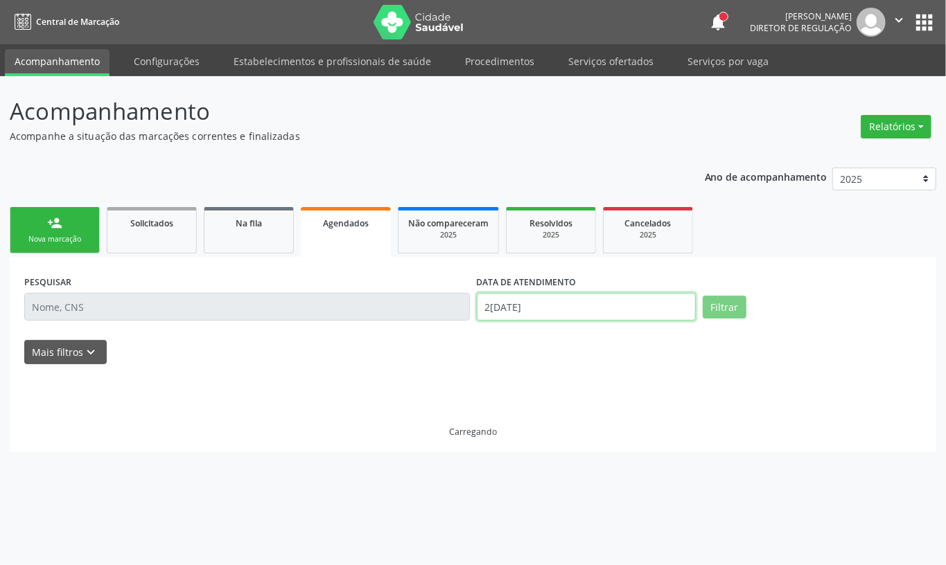
click at [527, 309] on input "[DATE]" at bounding box center [586, 307] width 219 height 28
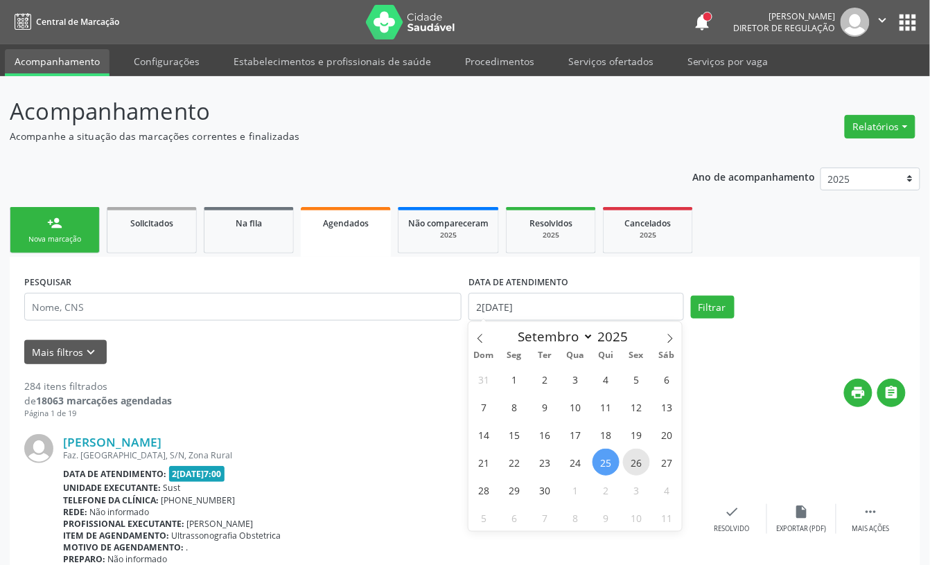
click at [632, 458] on span "26" at bounding box center [636, 462] width 27 height 27
type input "[DATE]"
click at [631, 461] on span "26" at bounding box center [636, 462] width 27 height 27
select select "8"
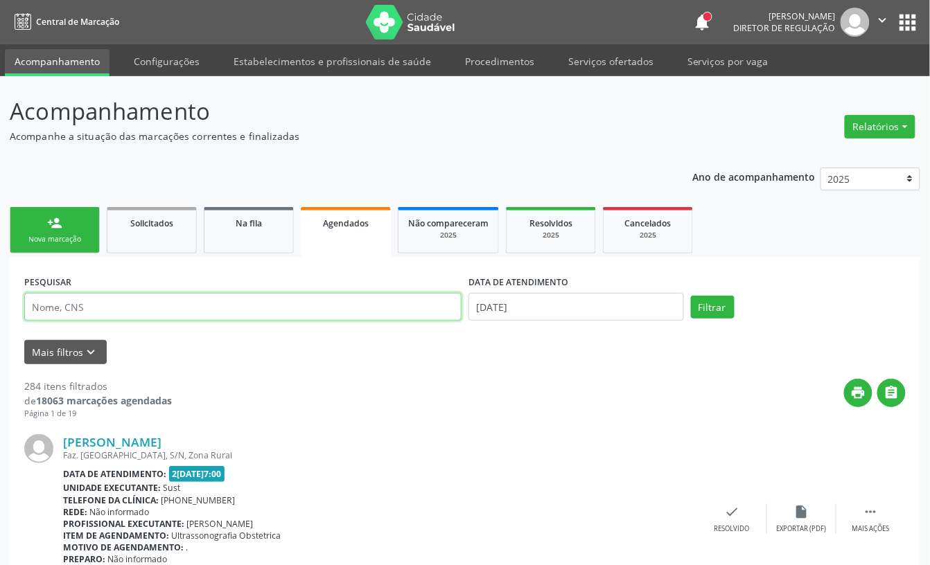
click at [206, 303] on input "text" at bounding box center [242, 307] width 437 height 28
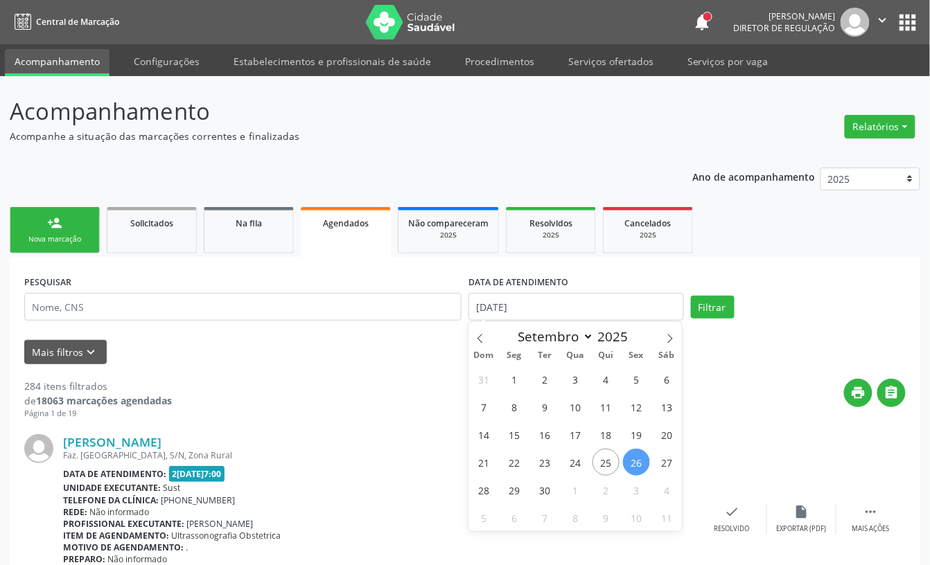
click at [629, 466] on span "26" at bounding box center [636, 462] width 27 height 27
type input "[DATE]"
click at [178, 303] on input "text" at bounding box center [242, 307] width 437 height 28
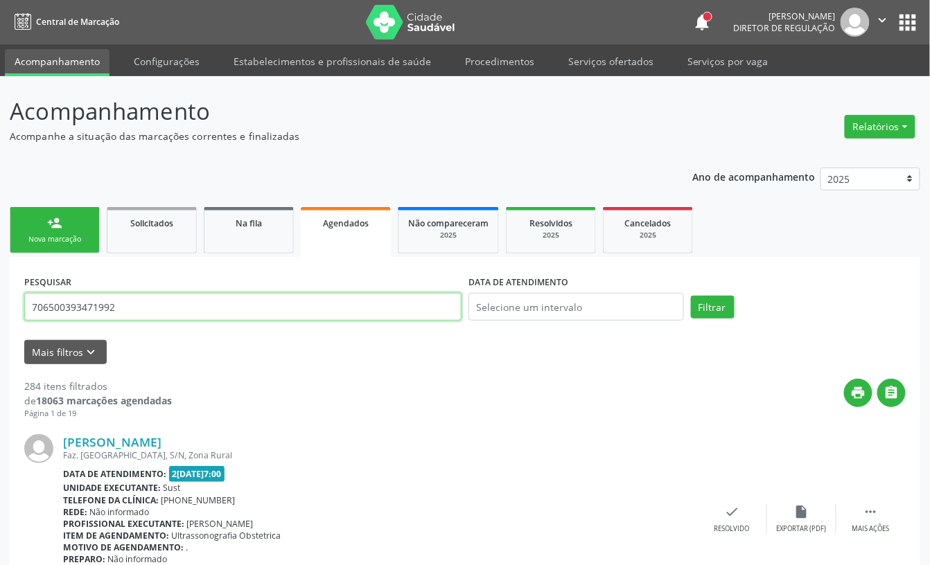
type input "706500393471992"
click at [691, 296] on button "Filtrar" at bounding box center [713, 308] width 44 height 24
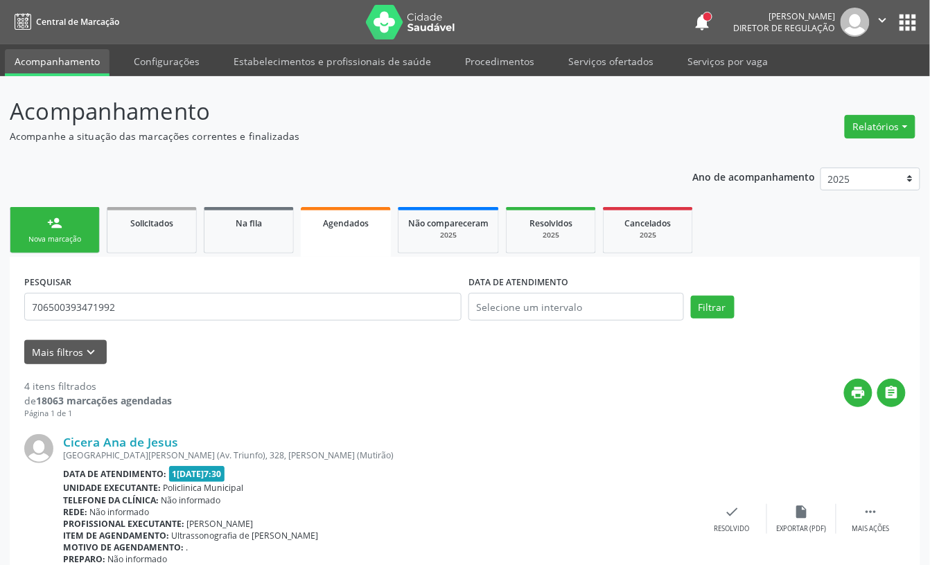
click at [78, 239] on div "Nova marcação" at bounding box center [54, 239] width 69 height 10
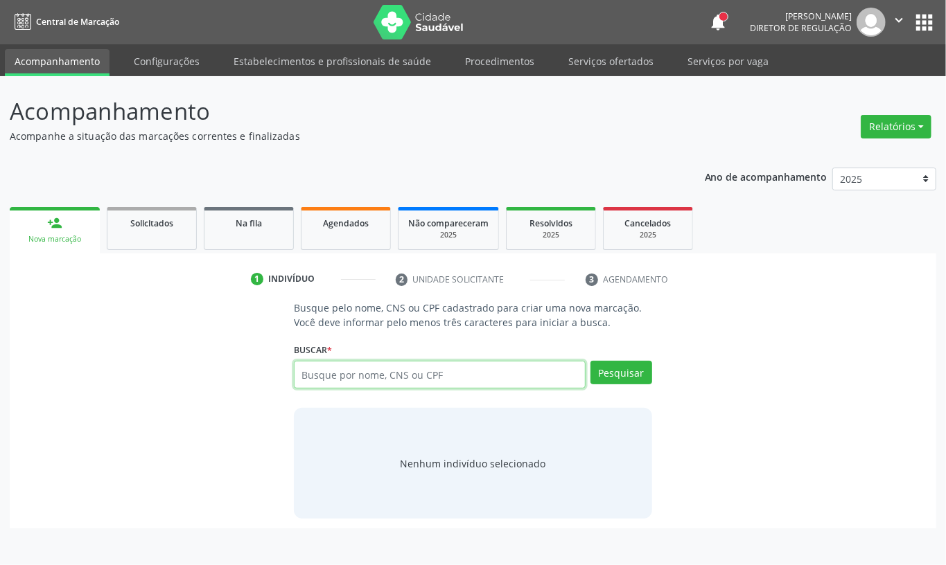
click at [370, 380] on input "text" at bounding box center [440, 375] width 292 height 28
type input "13823707418"
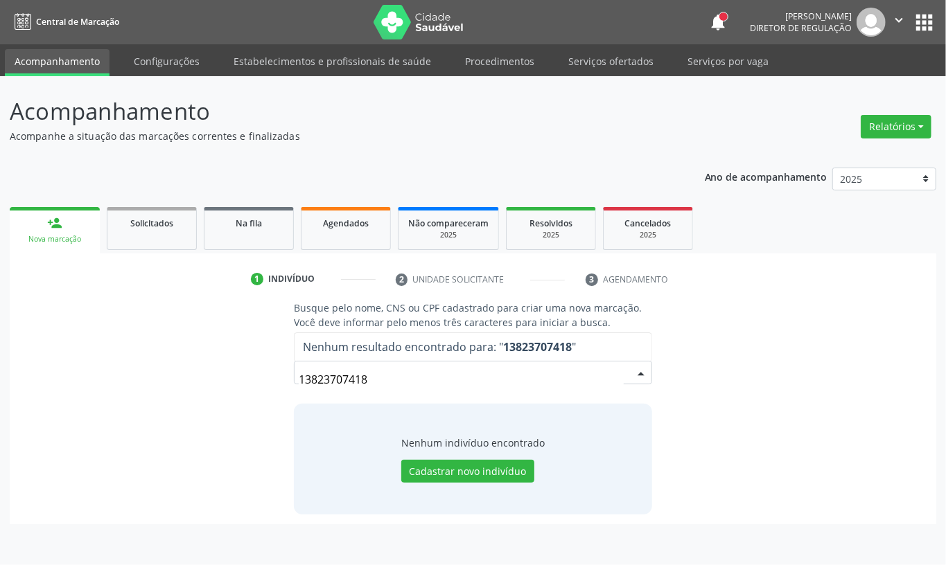
click at [625, 375] on div "13823707418 Nenhum resultado encontrado para: " 13823707418 " Não há nenhuma op…" at bounding box center [473, 377] width 358 height 33
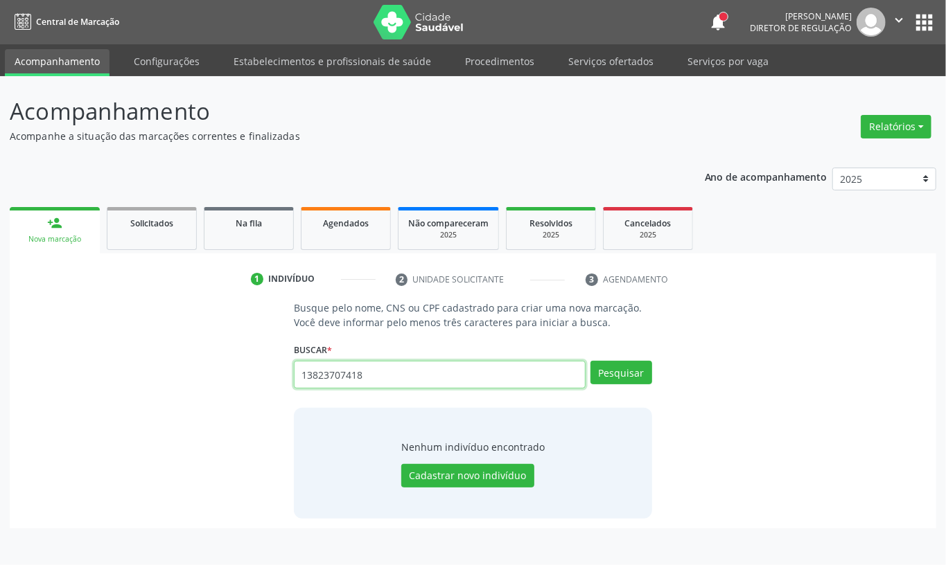
click at [402, 367] on input "13823707418" at bounding box center [440, 375] width 292 height 28
type input "nildo rafael"
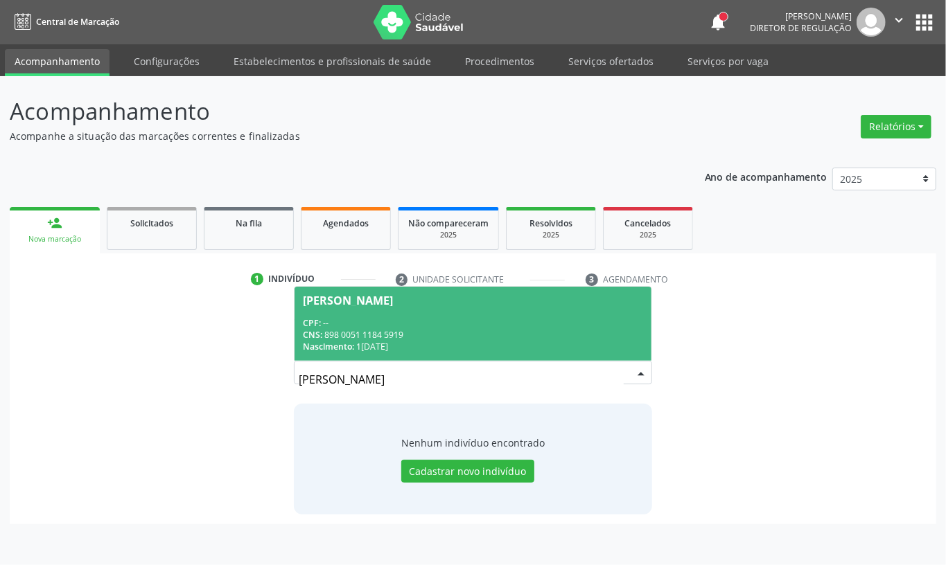
click at [477, 322] on div "CPF: --" at bounding box center [473, 323] width 340 height 12
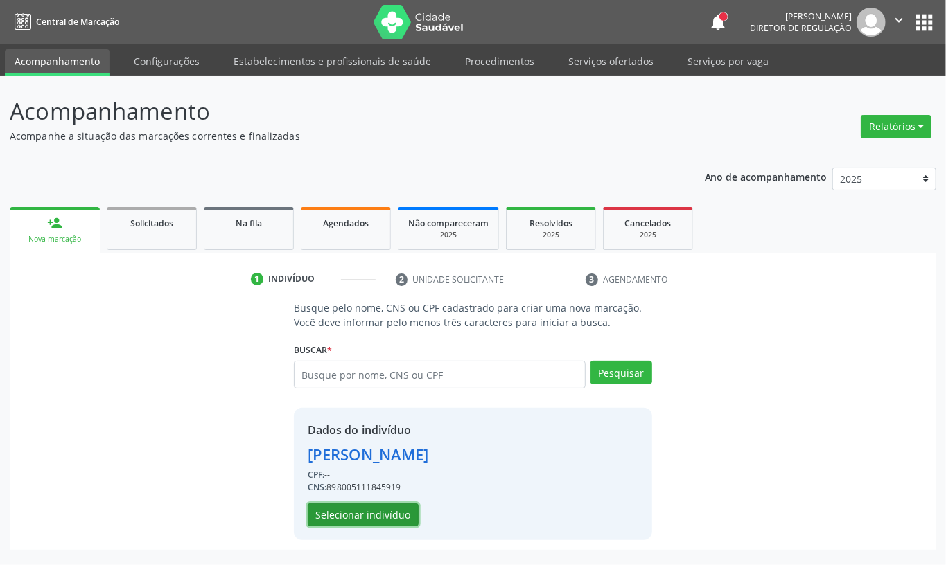
click at [380, 527] on button "Selecionar indivíduo" at bounding box center [363, 516] width 111 height 24
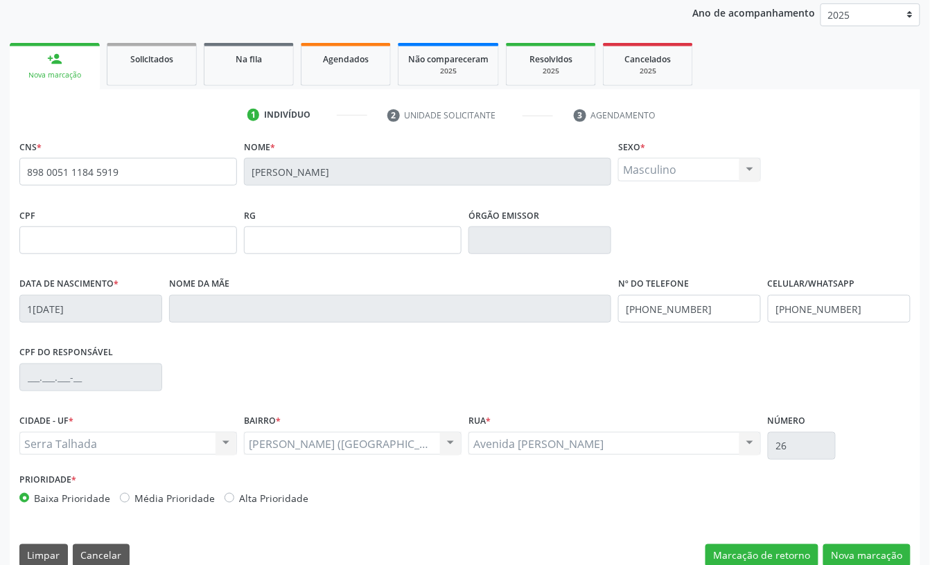
scroll to position [186, 0]
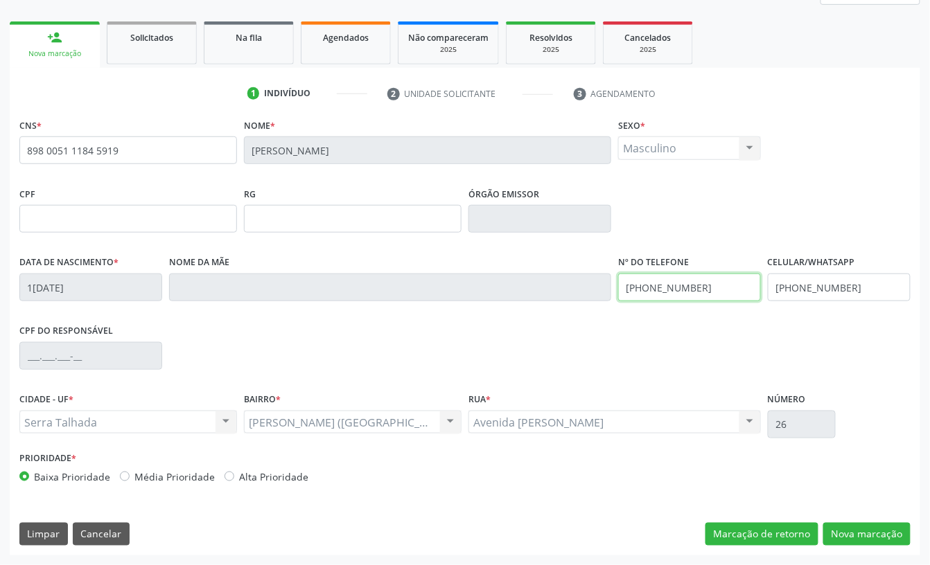
click at [692, 274] on input "(87) 98157-9594" at bounding box center [689, 288] width 143 height 28
click at [692, 284] on input "(87) 98157-9594" at bounding box center [689, 288] width 143 height 28
type input "(87) 9815-"
click at [692, 284] on input "(87) 9815-" at bounding box center [689, 288] width 143 height 28
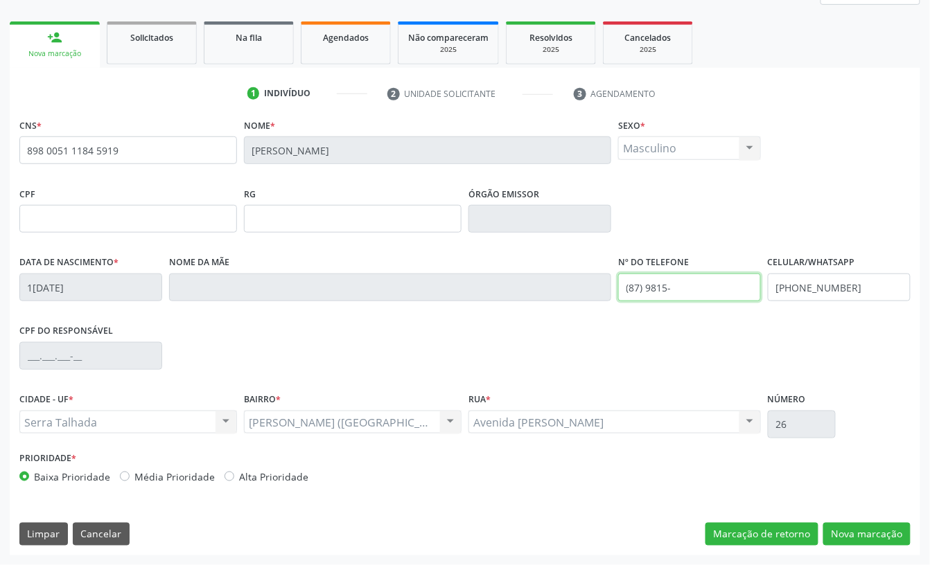
click at [692, 284] on input "(87) 9815-" at bounding box center [689, 288] width 143 height 28
click at [846, 523] on button "Nova marcação" at bounding box center [866, 535] width 87 height 24
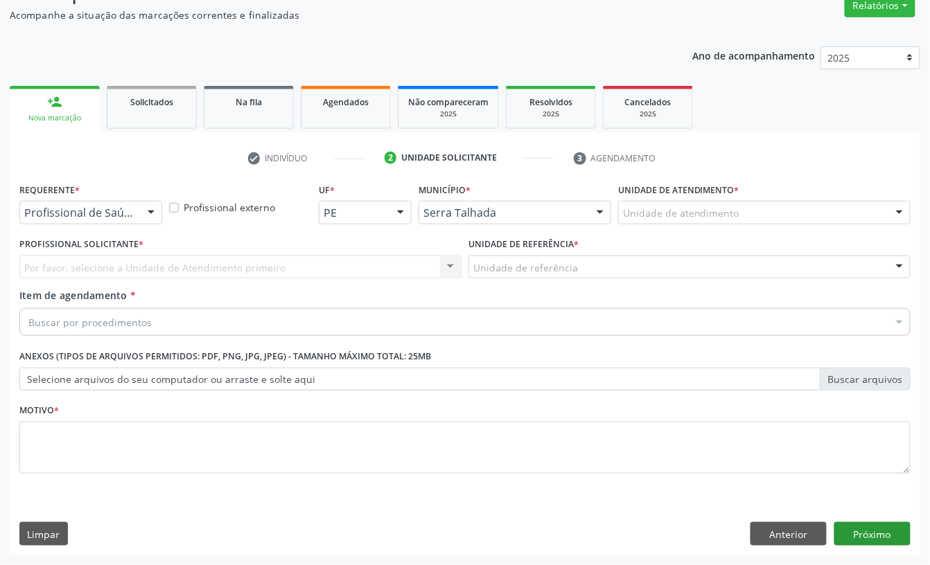
scroll to position [123, 0]
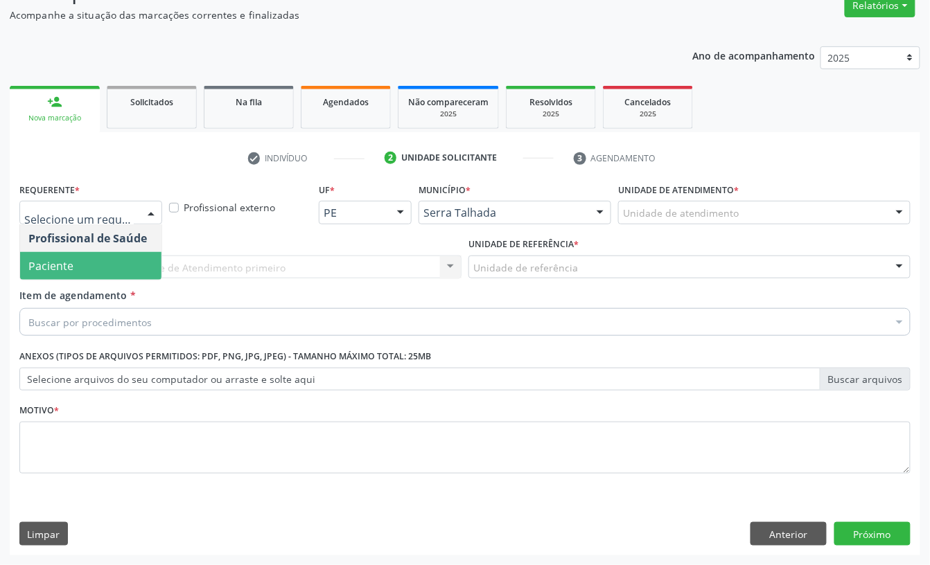
click at [81, 274] on span "Paciente" at bounding box center [90, 266] width 141 height 28
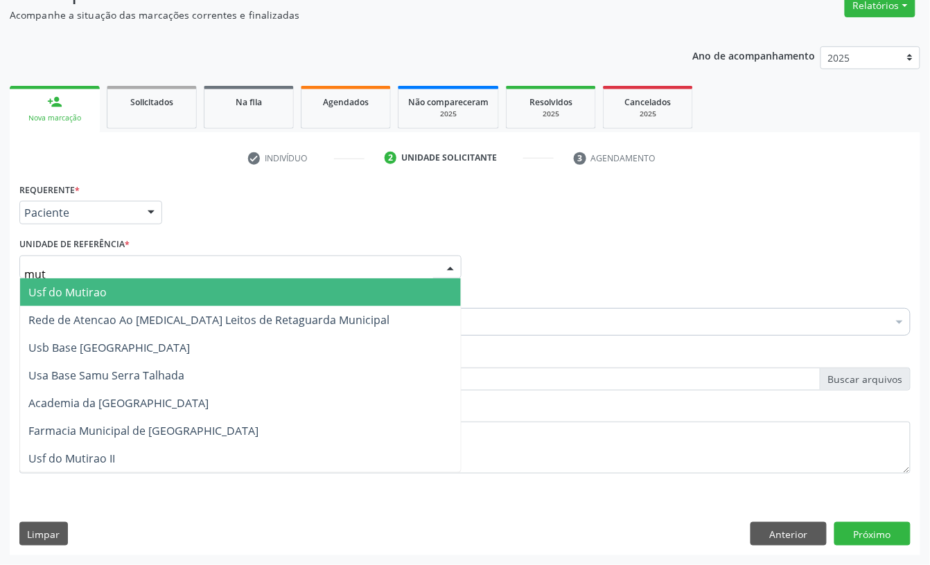
type input "muti"
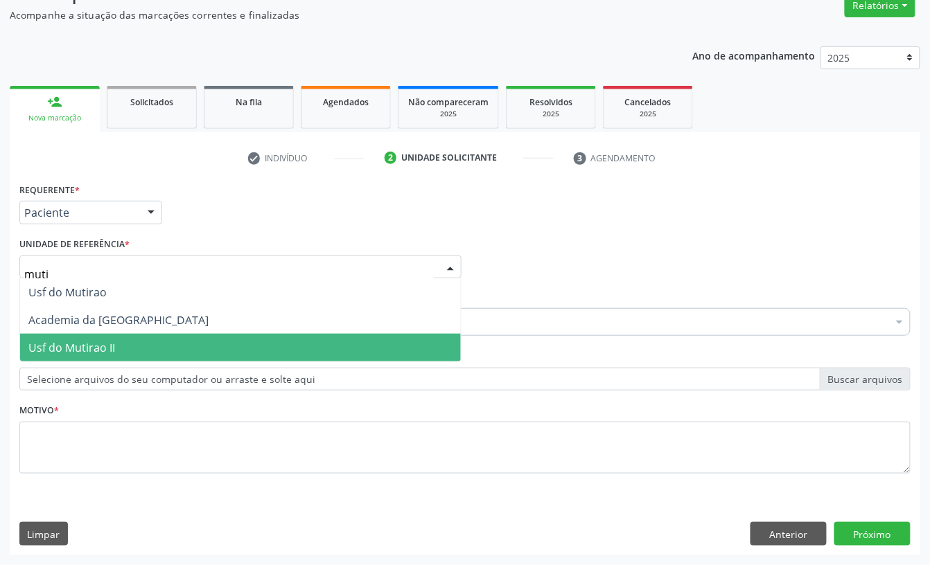
click at [60, 344] on span "Usf do Mutirao II" at bounding box center [71, 347] width 87 height 15
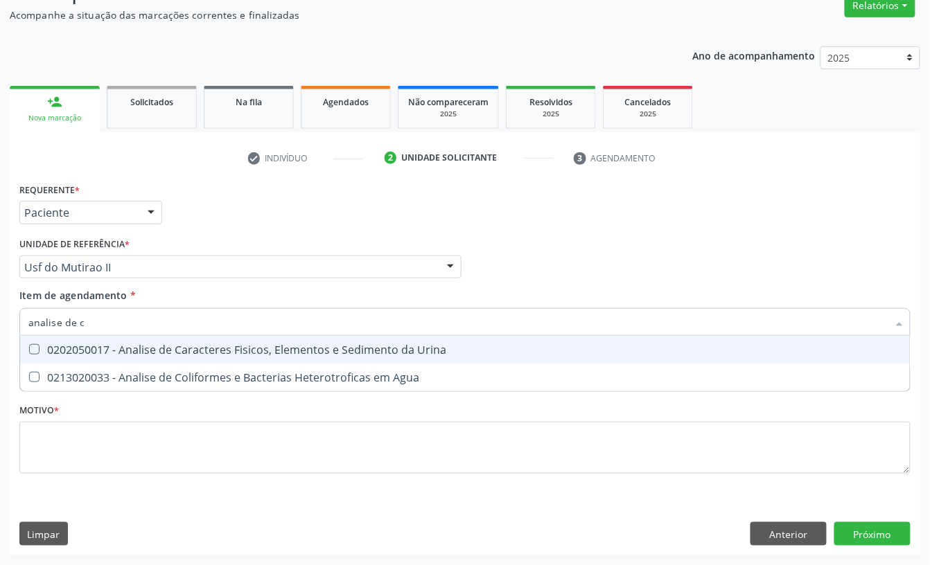
type input "analise de ca"
click at [94, 353] on div "0202050017 - Analise de Caracteres Fisicos, Elementos e Sedimento da Urina" at bounding box center [464, 349] width 873 height 11
checkbox Urina "true"
click at [115, 316] on input "analise de ca" at bounding box center [457, 322] width 859 height 28
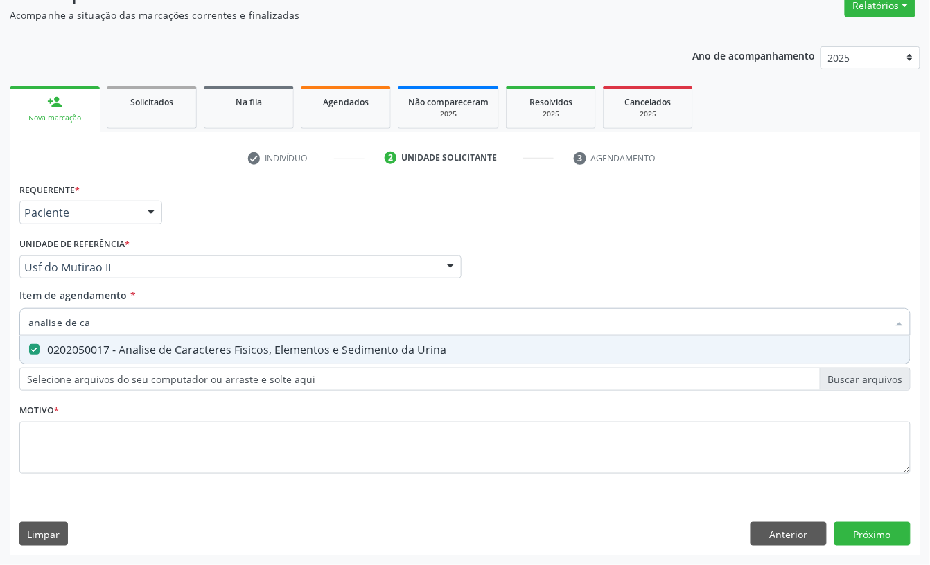
click at [115, 316] on input "analise de ca" at bounding box center [457, 322] width 859 height 28
type input "gli"
checkbox Urina "false"
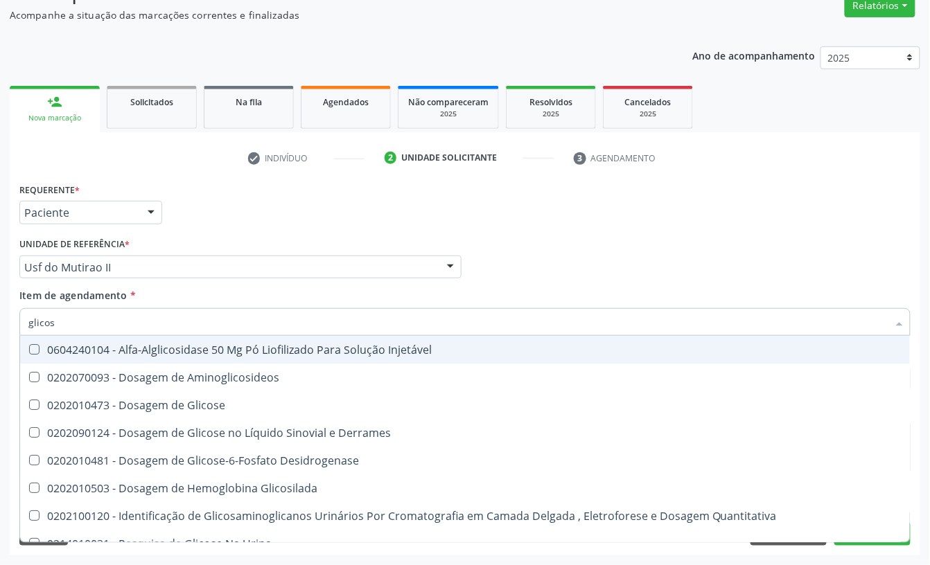
type input "glicose"
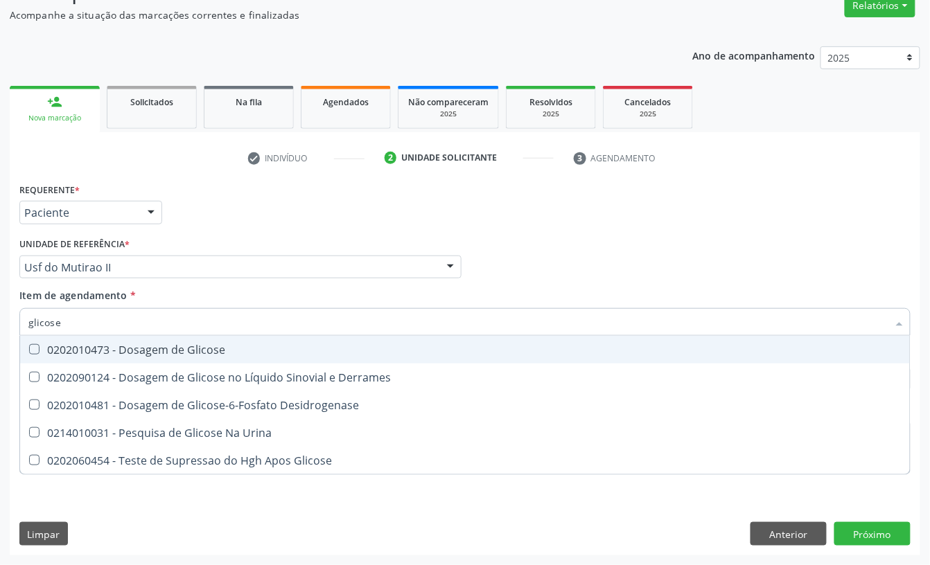
drag, startPoint x: 122, startPoint y: 351, endPoint x: 123, endPoint y: 342, distance: 9.1
click at [123, 345] on div "0202010473 - Dosagem de Glicose" at bounding box center [464, 349] width 873 height 11
checkbox Glicose "true"
click at [126, 319] on input "glicose" at bounding box center [457, 322] width 859 height 28
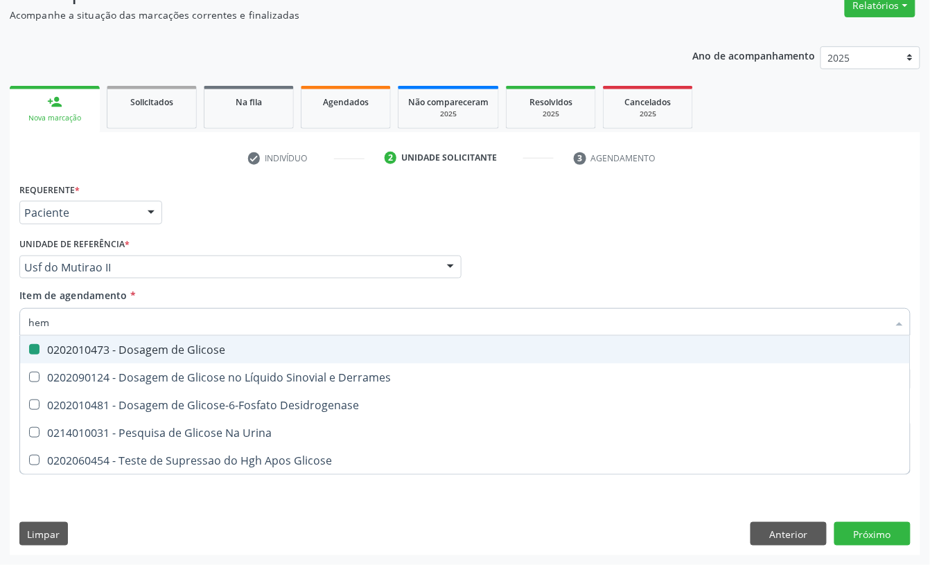
type input "hemo"
checkbox Glicose "false"
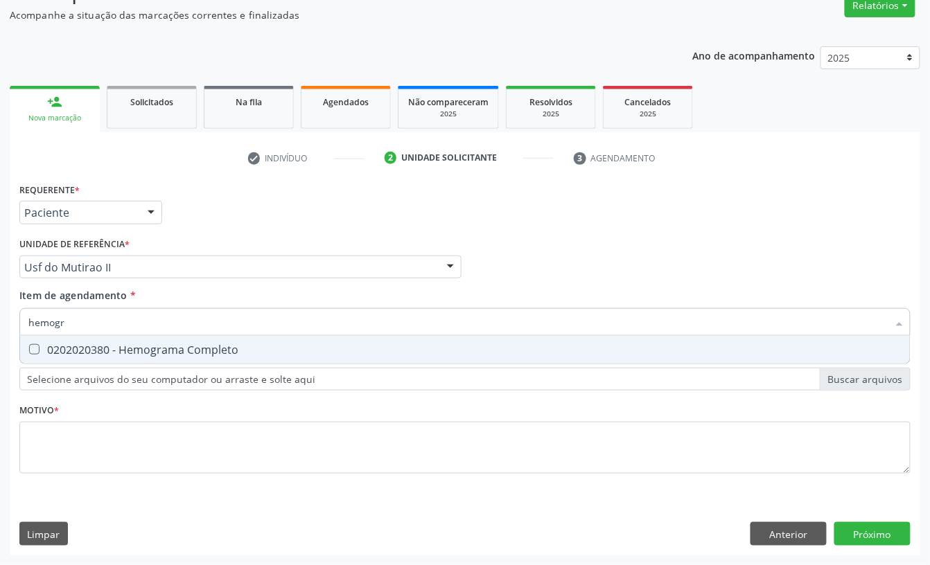
type input "hemogra"
click at [119, 344] on div "0202020380 - Hemograma Completo" at bounding box center [464, 349] width 873 height 11
checkbox Completo "true"
click at [115, 330] on input "hemogra" at bounding box center [457, 322] width 859 height 28
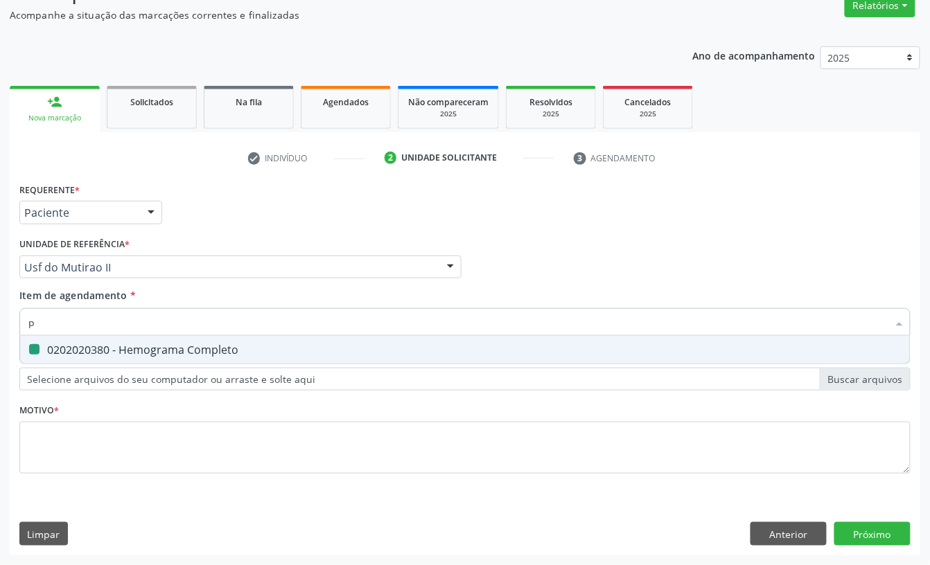
type input "pe"
checkbox Completo "false"
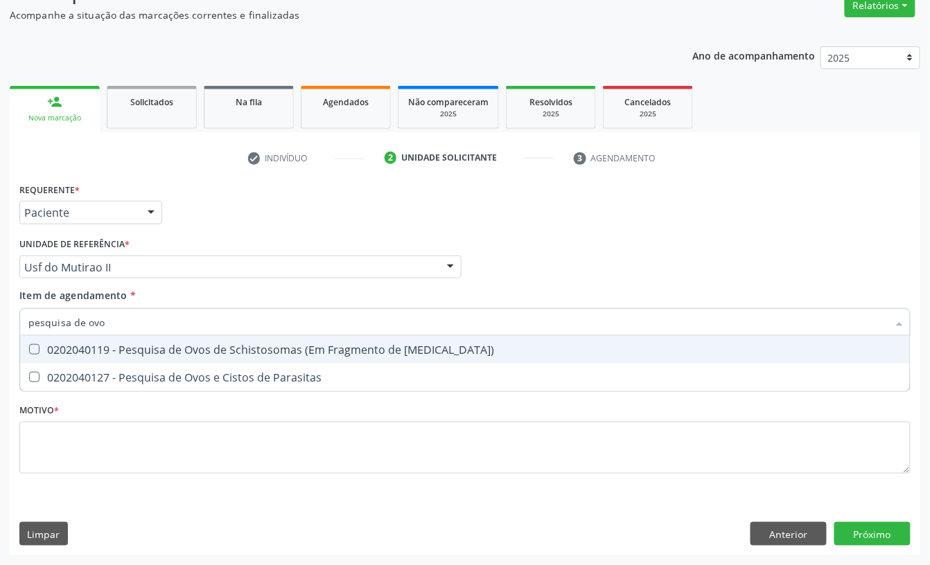
type input "pesquisa de ovos"
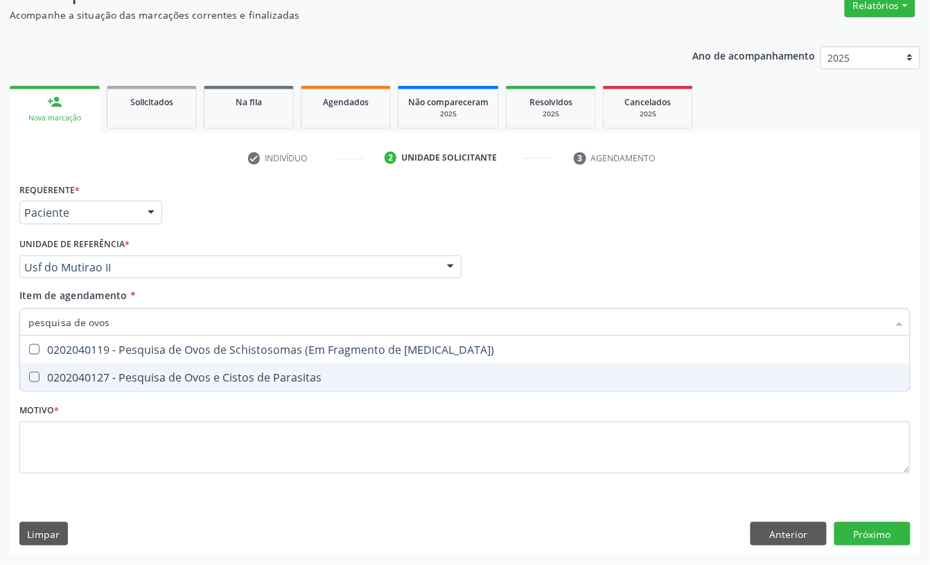
click at [153, 372] on div "0202040127 - Pesquisa de Ovos e Cistos de Parasitas" at bounding box center [464, 377] width 873 height 11
checkbox Parasitas "true"
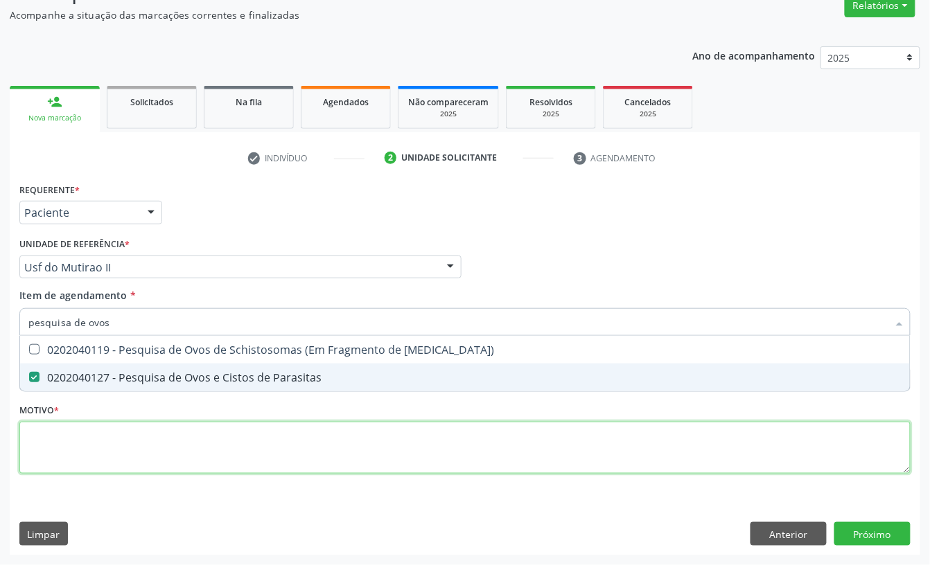
click at [133, 428] on div "Requerente * Paciente Profissional de Saúde Paciente Nenhum resultado encontrad…" at bounding box center [464, 336] width 891 height 314
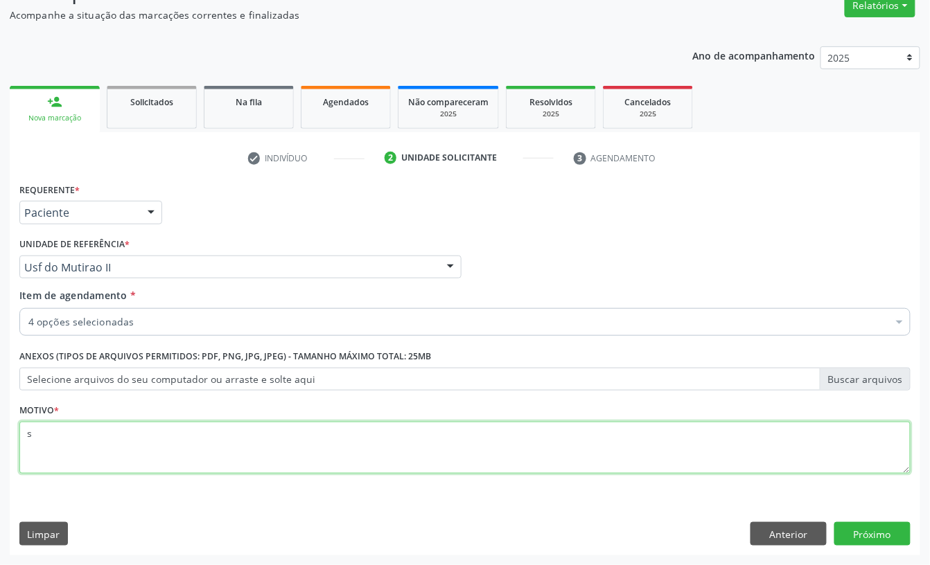
click at [91, 439] on textarea "s" at bounding box center [464, 448] width 891 height 53
type textarea "s"
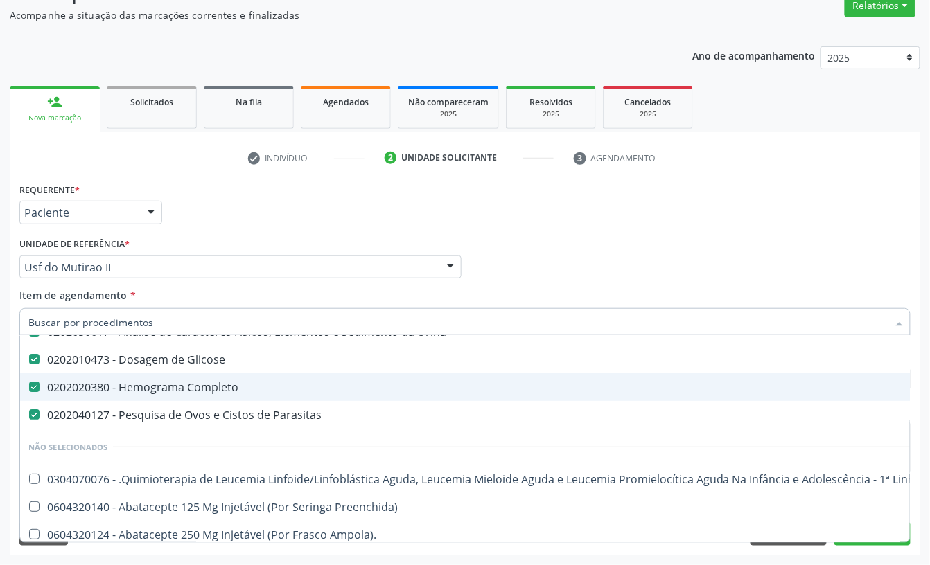
scroll to position [0, 0]
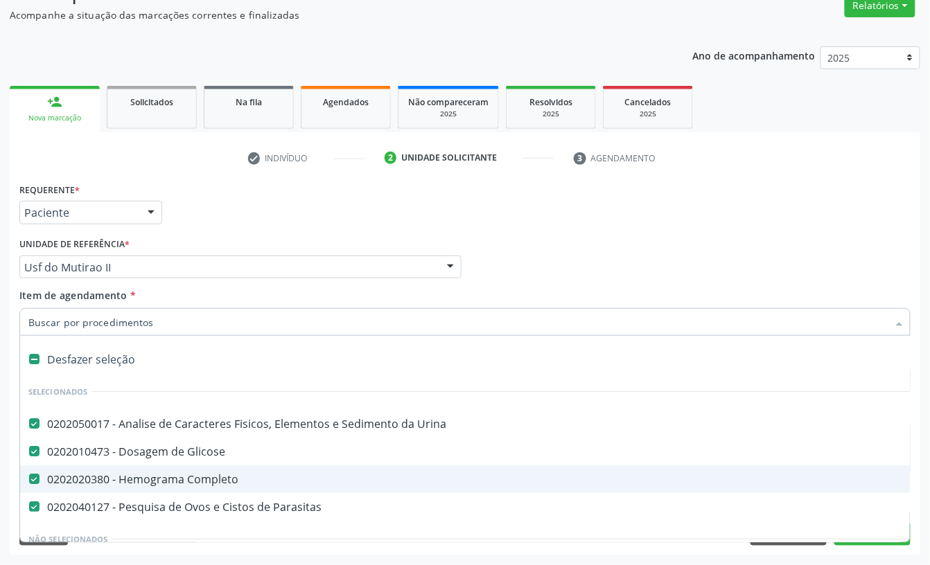
click at [339, 208] on div "Requerente * Paciente Profissional de Saúde Paciente Nenhum resultado encontrad…" at bounding box center [465, 206] width 898 height 54
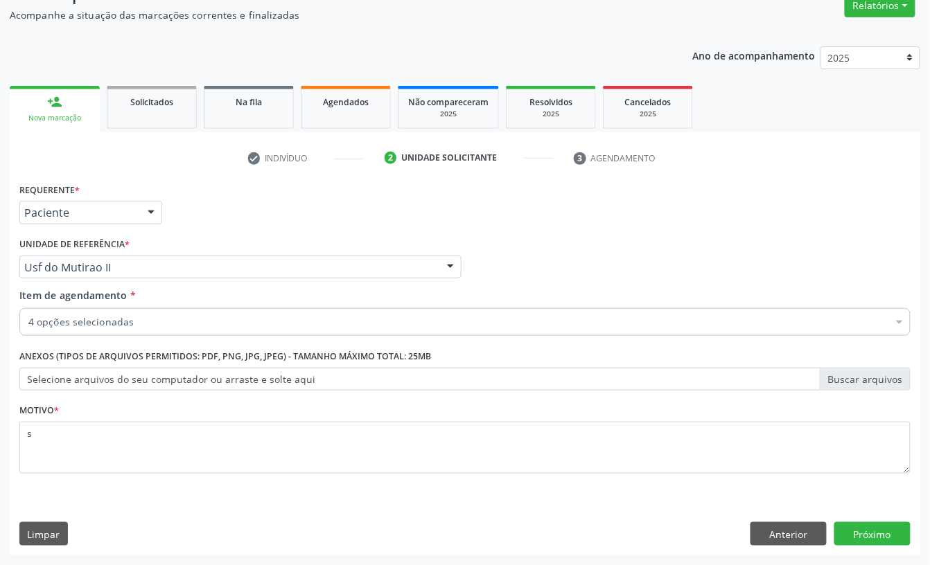
click at [833, 530] on div "Anterior Próximo" at bounding box center [830, 534] width 160 height 24
click at [863, 529] on button "Próximo" at bounding box center [872, 534] width 76 height 24
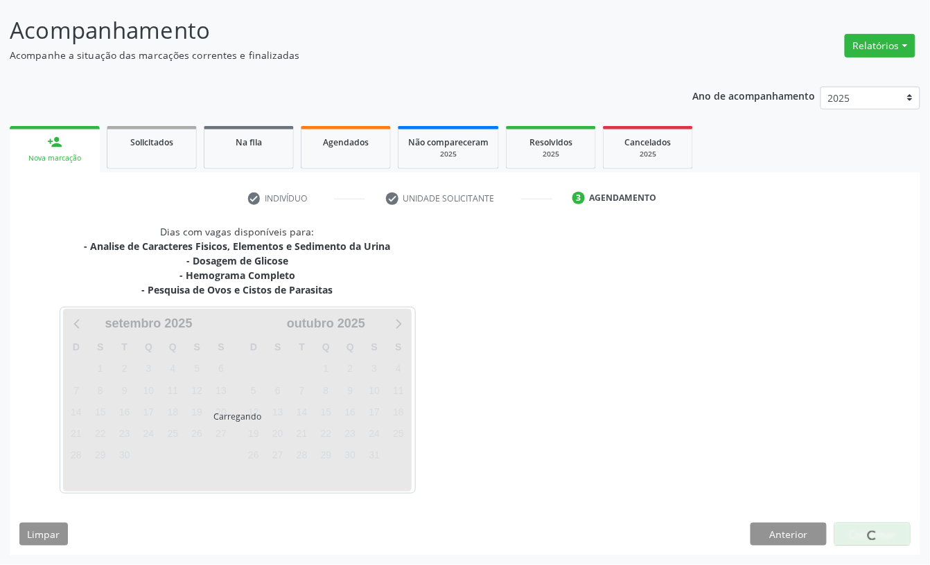
scroll to position [82, 0]
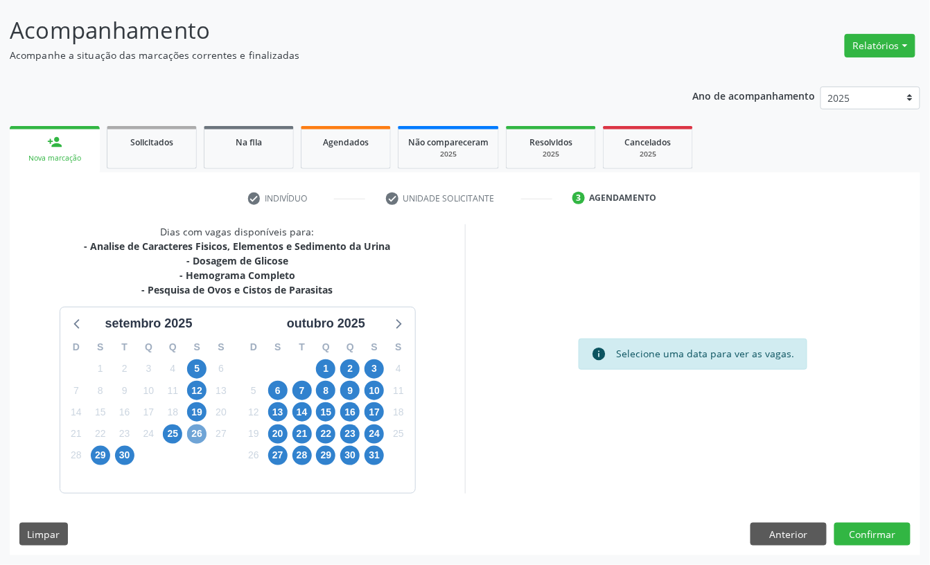
click at [195, 439] on span "26" at bounding box center [196, 434] width 19 height 19
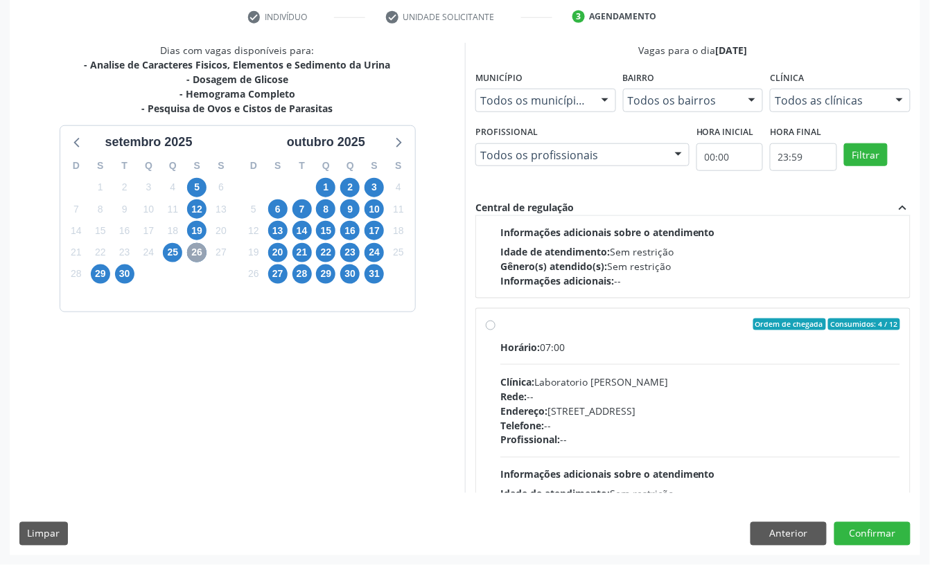
scroll to position [184, 0]
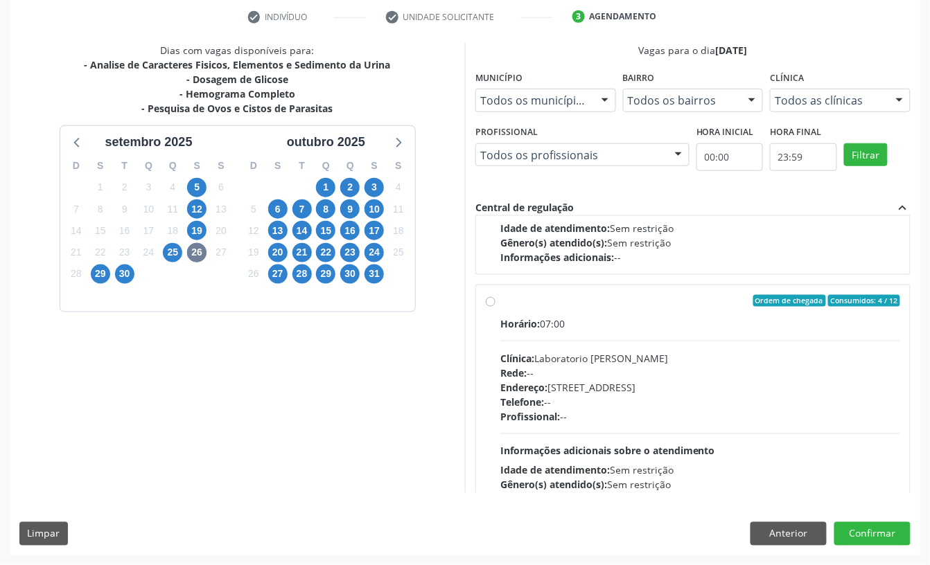
click at [602, 374] on div "Rede: --" at bounding box center [700, 373] width 400 height 15
click at [495, 308] on input "Ordem de chegada Consumidos: 4 / 12 Horário: 07:00 Clínica: Laboratorio Jose Pa…" at bounding box center [491, 301] width 10 height 12
radio input "true"
click at [863, 529] on button "Confirmar" at bounding box center [872, 534] width 76 height 24
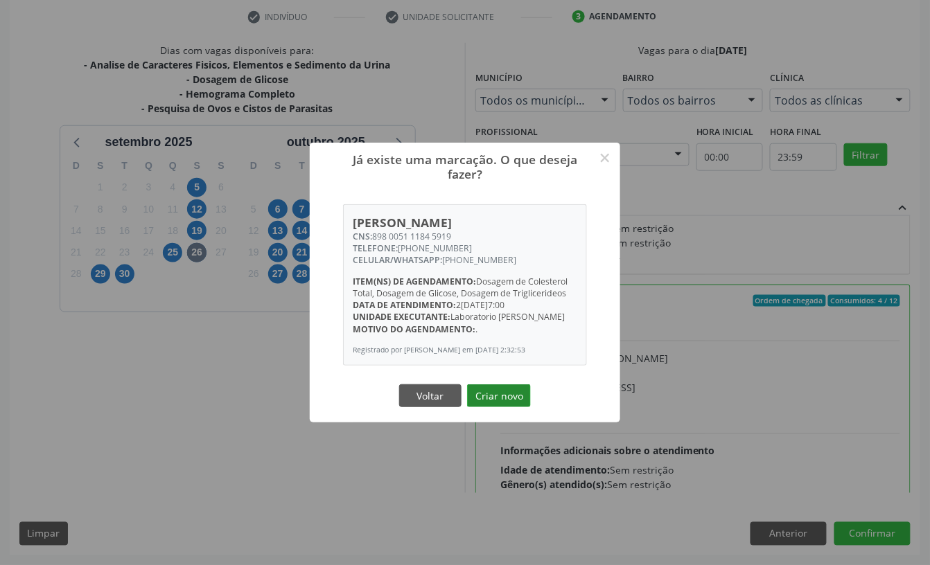
click at [509, 403] on button "Criar novo" at bounding box center [499, 397] width 64 height 24
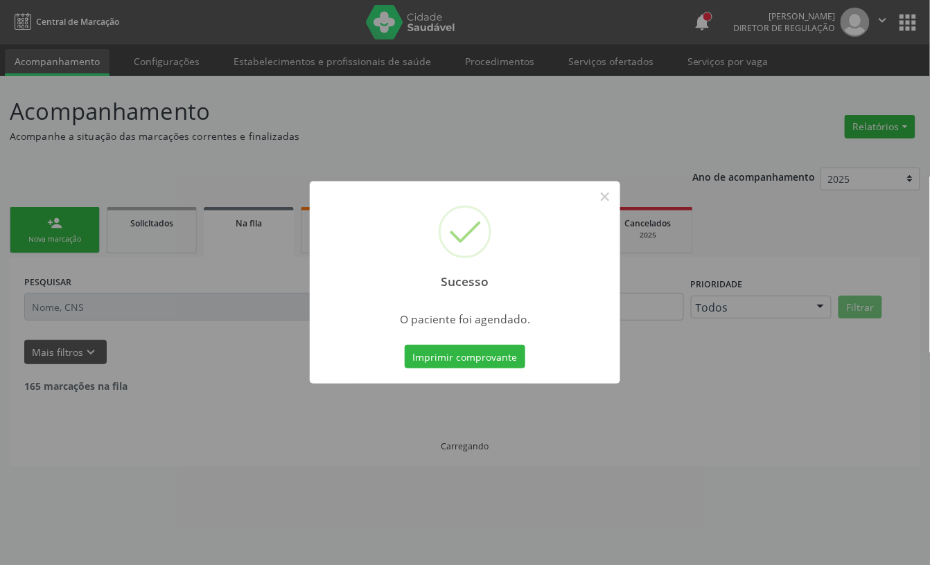
scroll to position [0, 0]
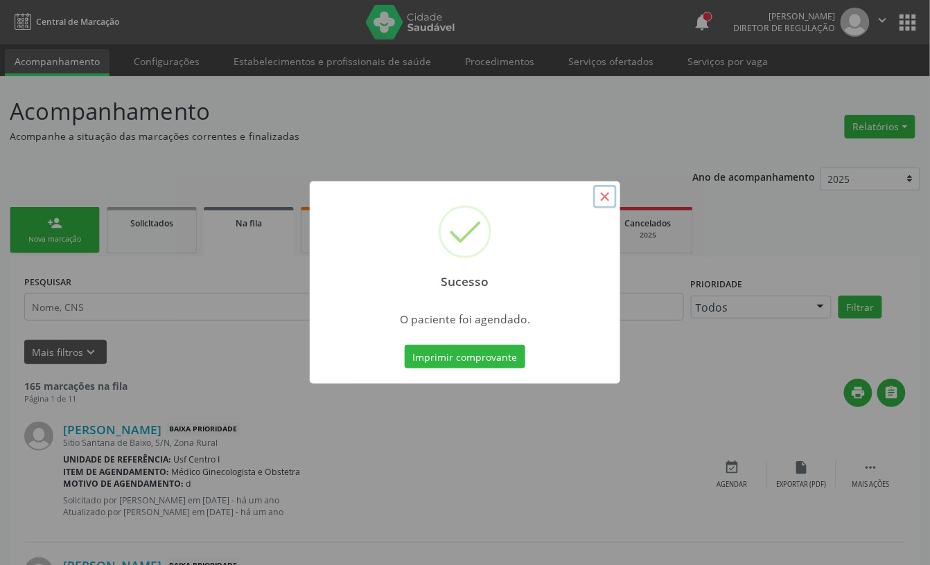
click at [606, 197] on button "×" at bounding box center [605, 197] width 24 height 24
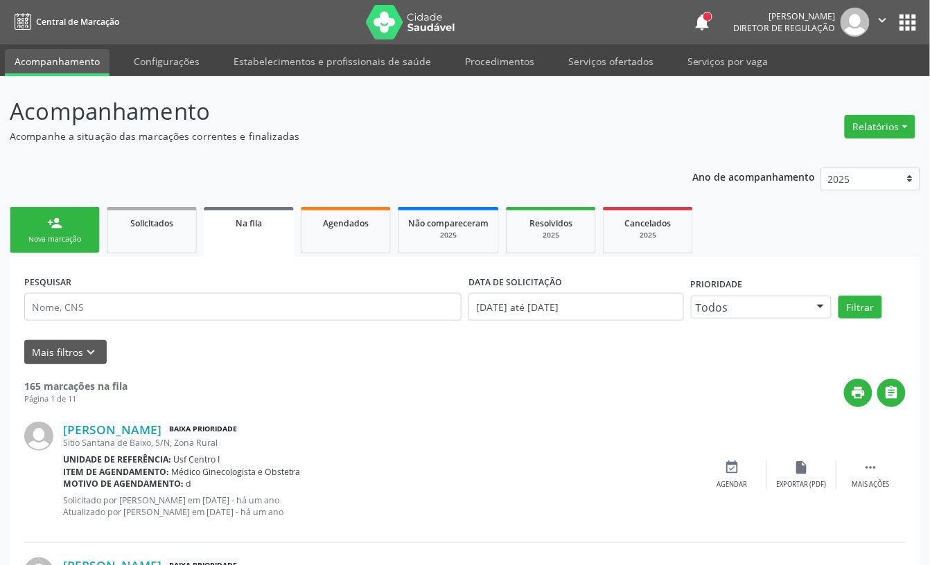
click at [78, 233] on link "person_add Nova marcação" at bounding box center [55, 230] width 90 height 46
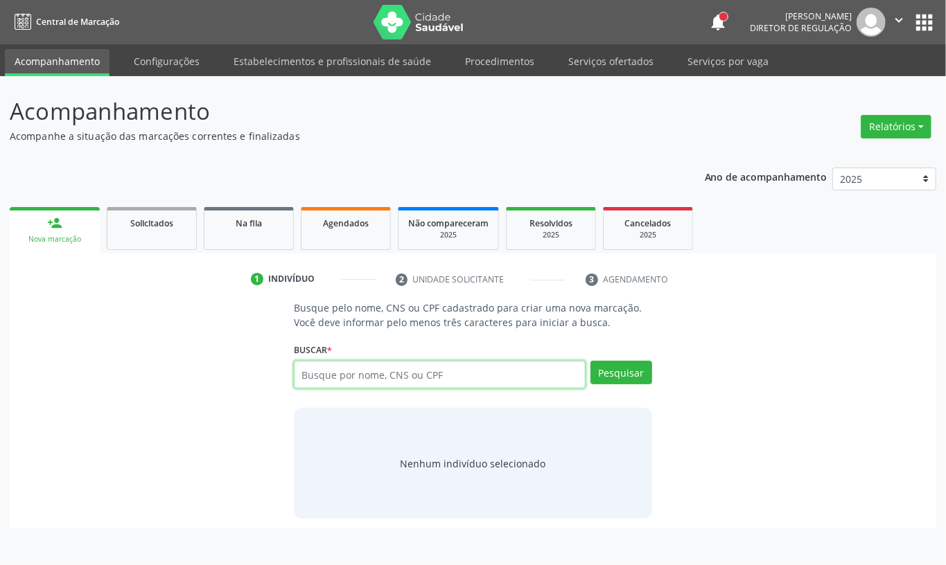
click at [309, 372] on input "text" at bounding box center [440, 375] width 292 height 28
type input "03772876447"
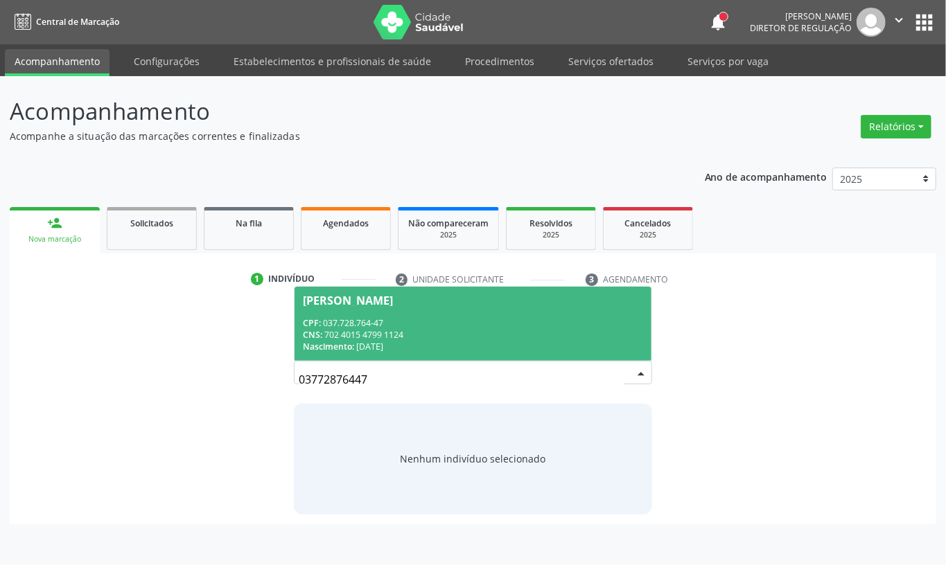
click at [446, 328] on div "CPF: 037.728.764-47" at bounding box center [473, 323] width 340 height 12
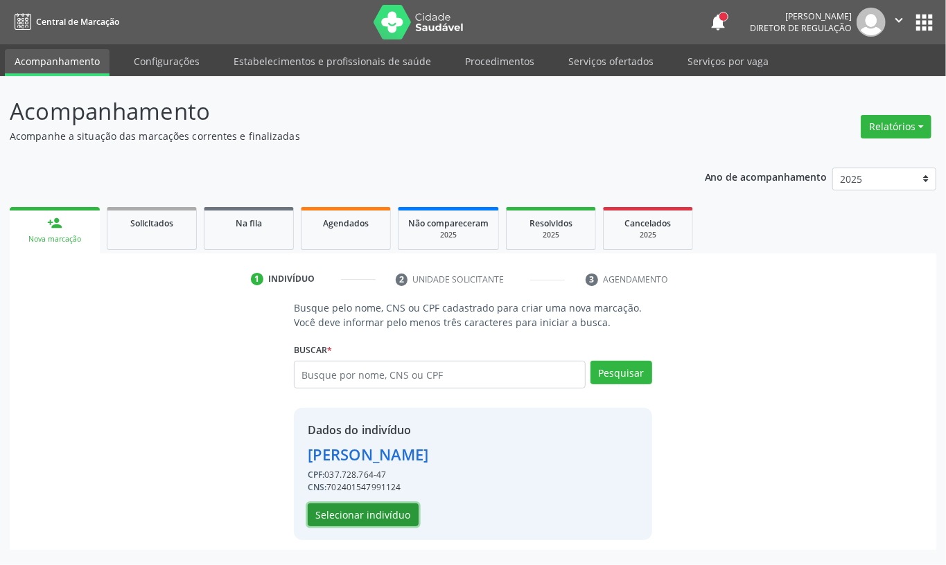
click at [362, 511] on button "Selecionar indivíduo" at bounding box center [363, 516] width 111 height 24
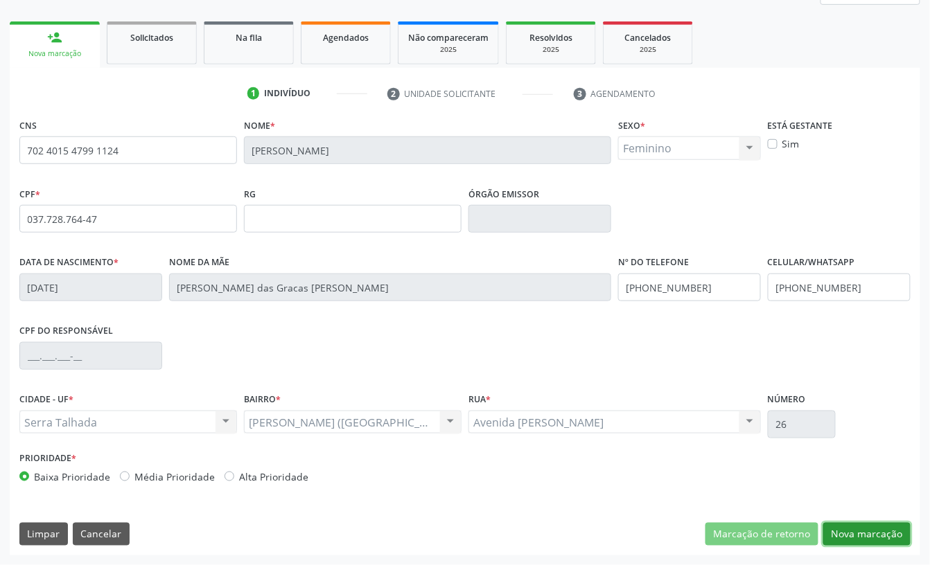
click at [852, 536] on button "Nova marcação" at bounding box center [866, 535] width 87 height 24
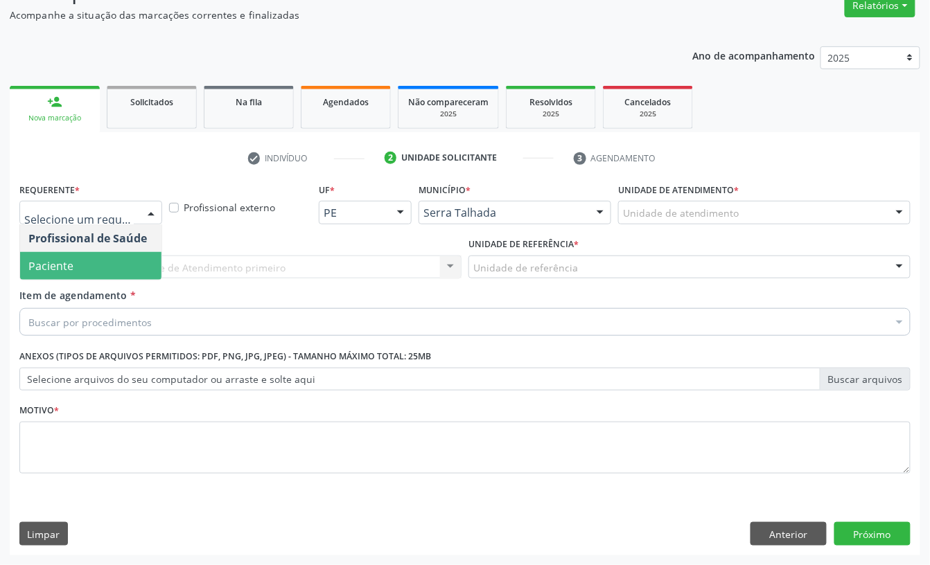
click at [116, 272] on span "Paciente" at bounding box center [90, 266] width 141 height 28
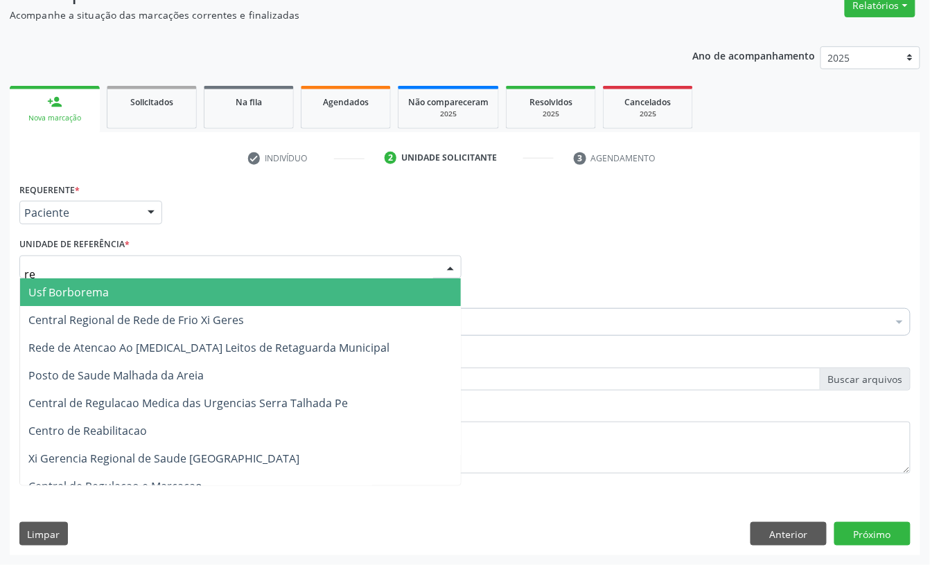
type input "rea"
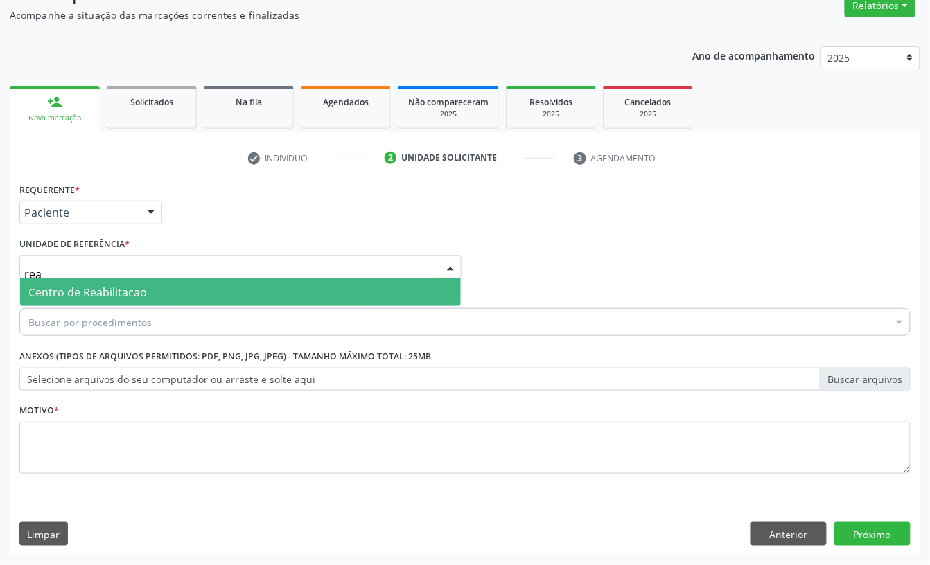
click at [119, 292] on span "Centro de Reabilitacao" at bounding box center [87, 292] width 118 height 15
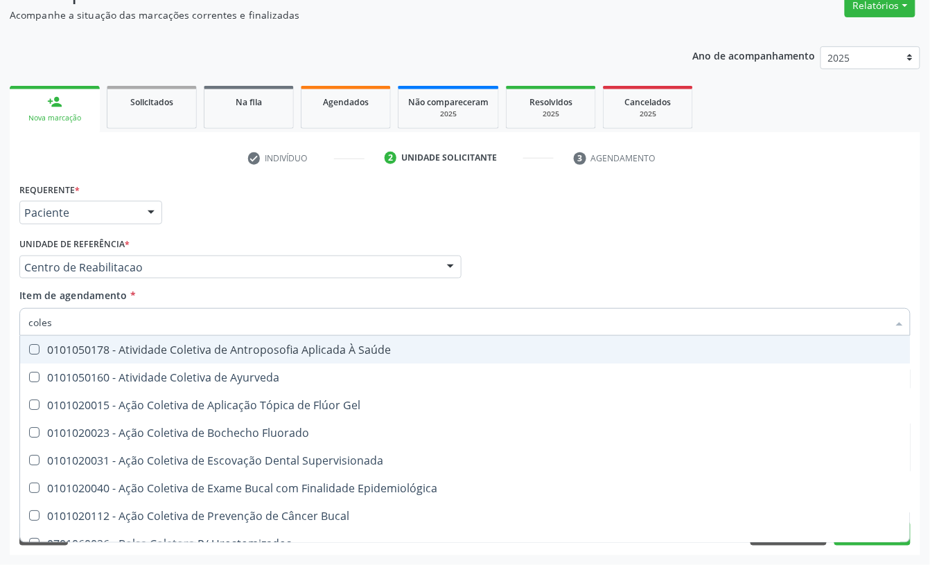
type input "colest"
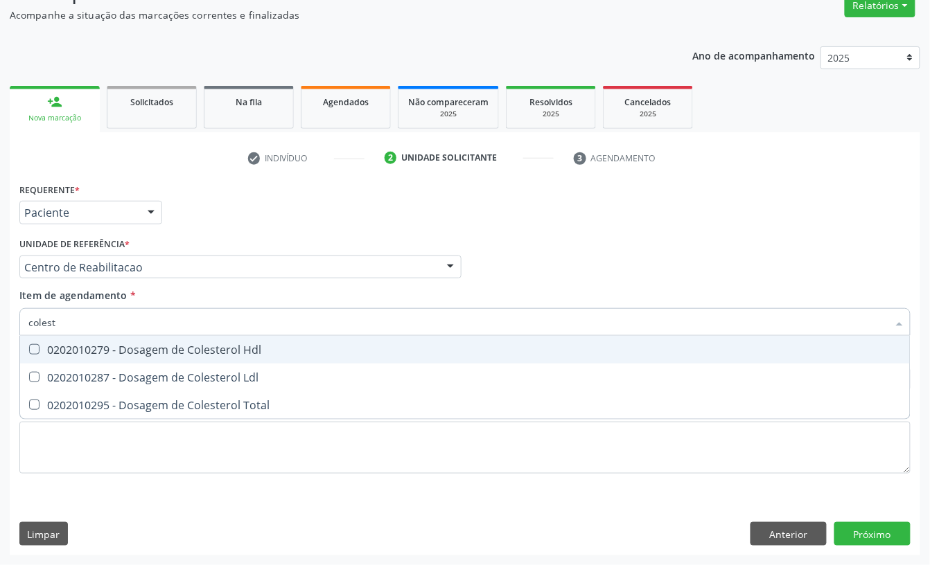
click at [118, 348] on div "0202010279 - Dosagem de Colesterol Hdl" at bounding box center [464, 349] width 873 height 11
checkbox Hdl "true"
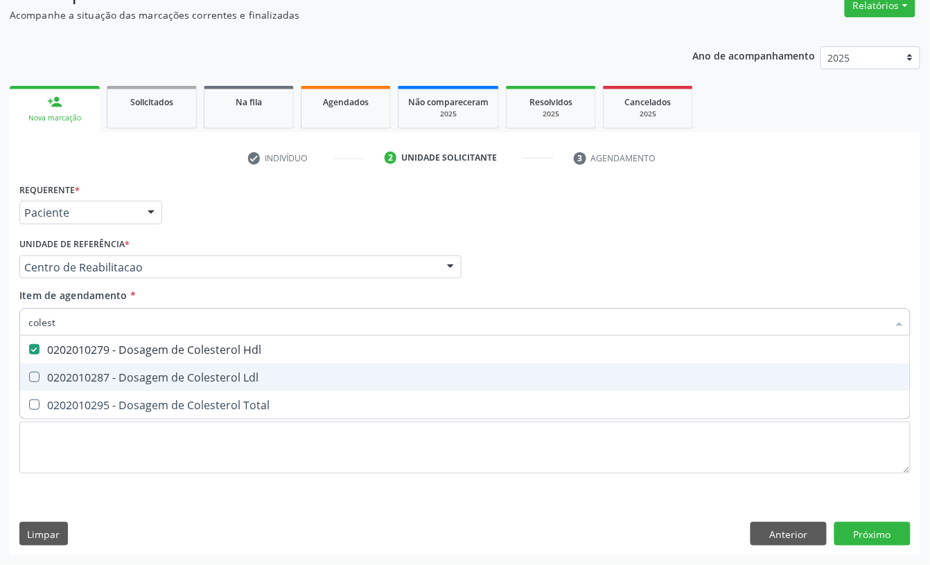
click at [109, 366] on span "0202010287 - Dosagem de Colesterol Ldl" at bounding box center [465, 378] width 890 height 28
checkbox Ldl "true"
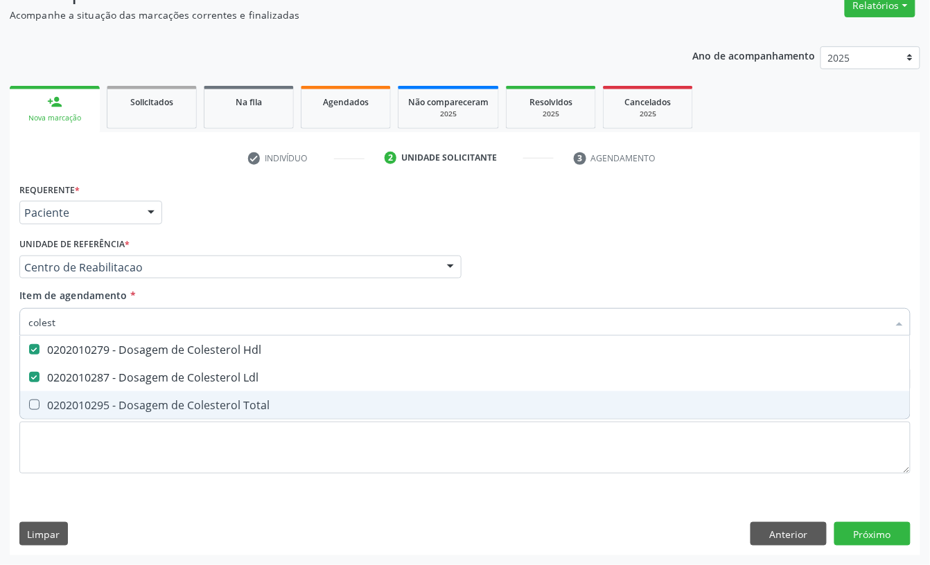
click at [96, 401] on div "0202010295 - Dosagem de Colesterol Total" at bounding box center [464, 405] width 873 height 11
checkbox Total "true"
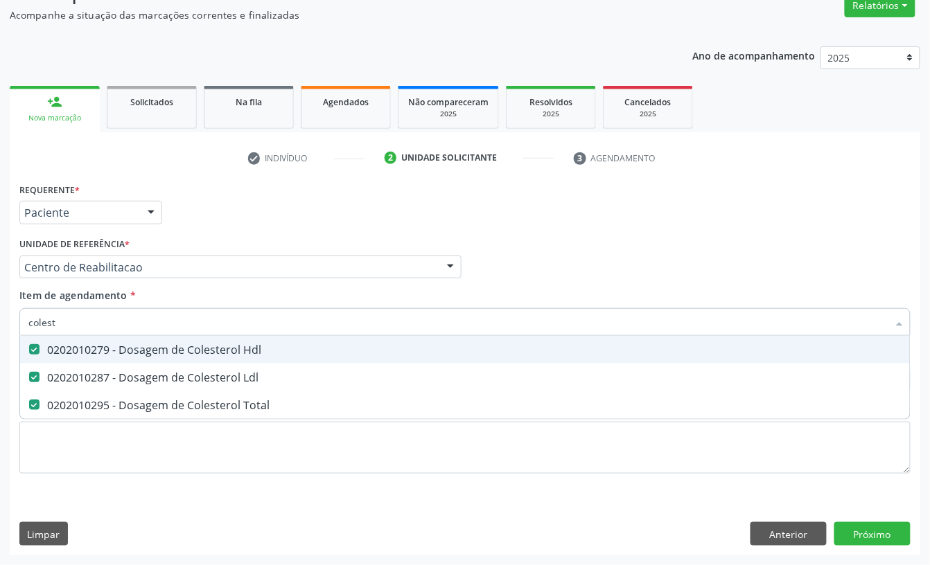
click at [89, 317] on input "colest" at bounding box center [457, 322] width 859 height 28
checkbox Hdl "false"
checkbox Ldl "false"
checkbox Total "false"
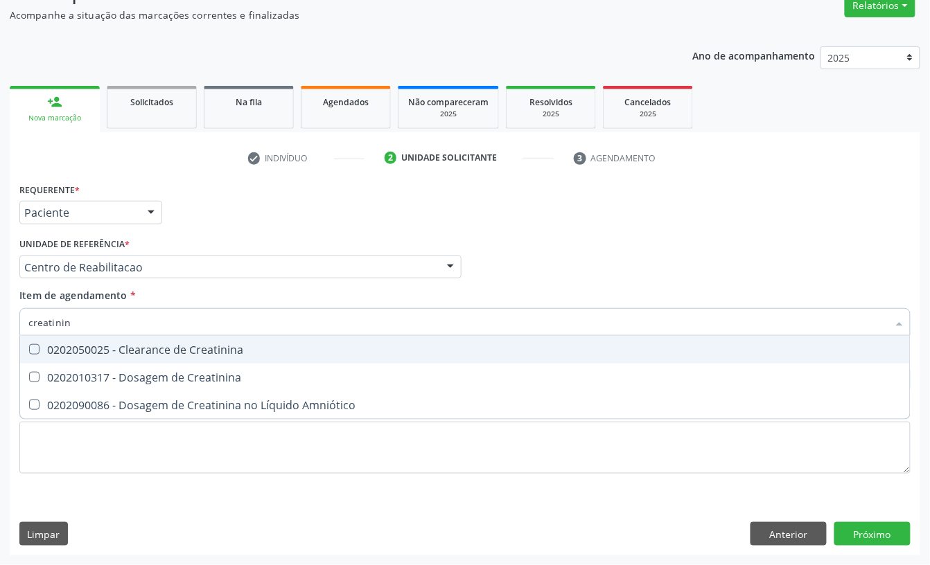
type input "creatinina"
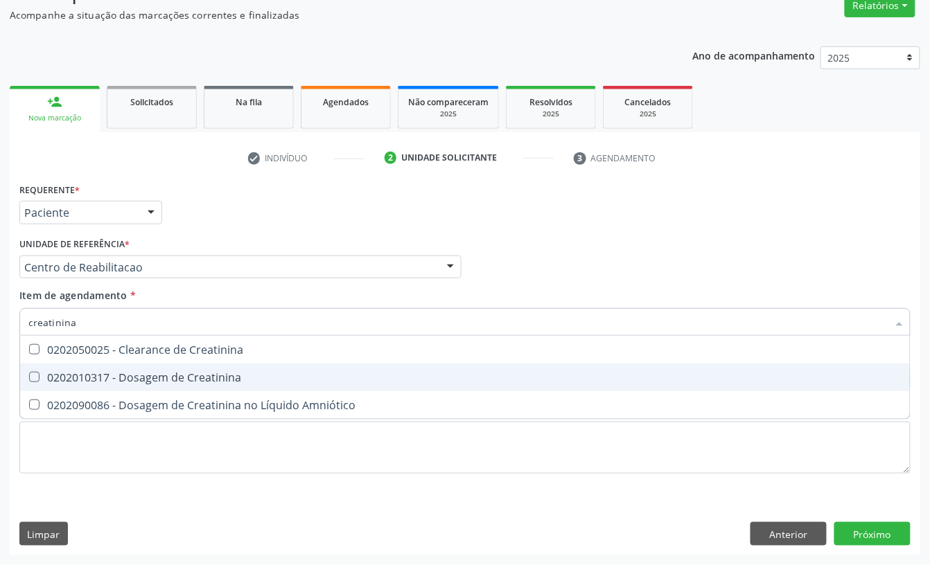
click at [91, 372] on div "0202010317 - Dosagem de Creatinina" at bounding box center [464, 377] width 873 height 11
checkbox Creatinina "true"
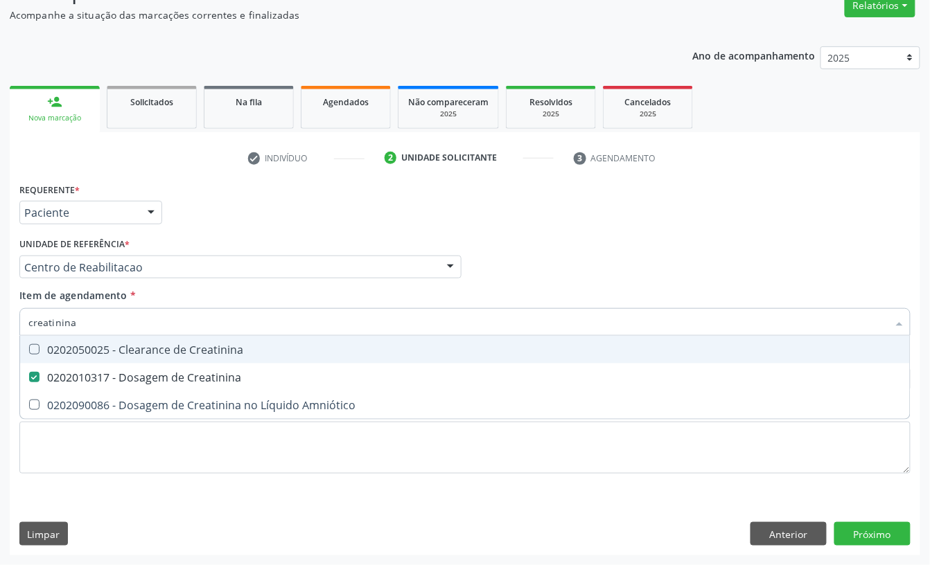
click at [82, 317] on input "creatinina" at bounding box center [457, 322] width 859 height 28
checkbox Creatinina "false"
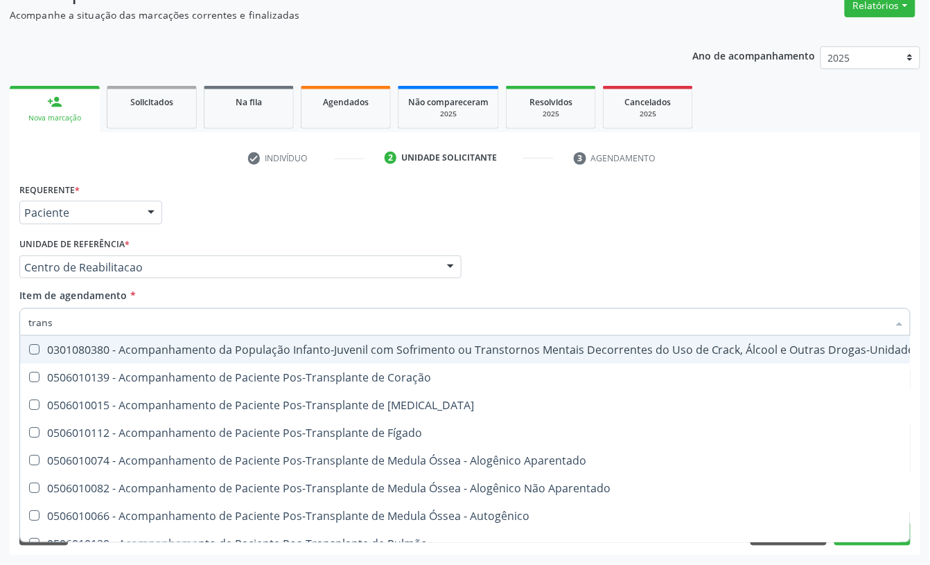
type input "transa"
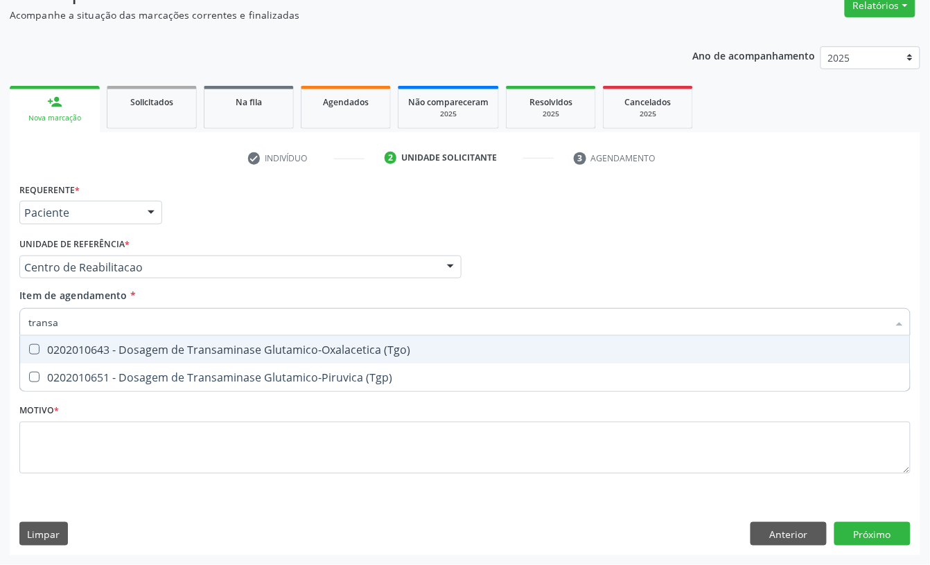
click at [79, 348] on div "0202010643 - Dosagem de Transaminase Glutamico-Oxalacetica (Tgo)" at bounding box center [464, 349] width 873 height 11
checkbox \(Tgo\) "true"
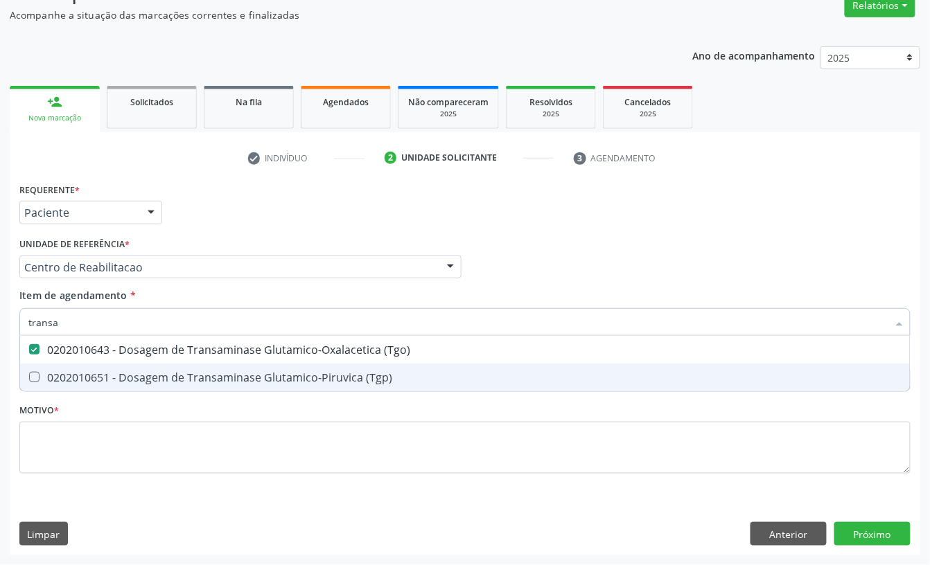
click at [76, 378] on div "0202010651 - Dosagem de Transaminase Glutamico-Piruvica (Tgp)" at bounding box center [464, 377] width 873 height 11
checkbox \(Tgp\) "true"
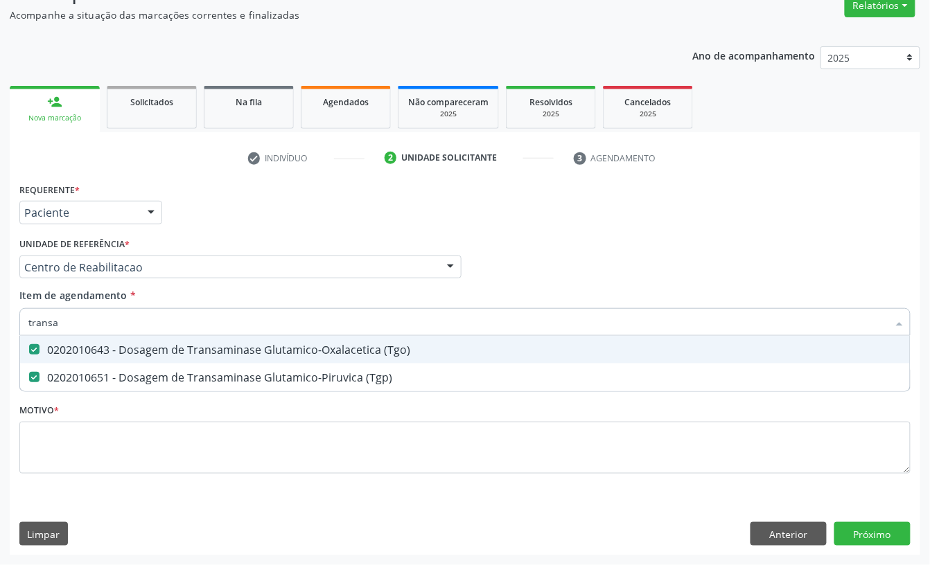
click at [87, 322] on input "transa" at bounding box center [457, 322] width 859 height 28
checkbox \(Tgo\) "false"
checkbox \(Tgp\) "false"
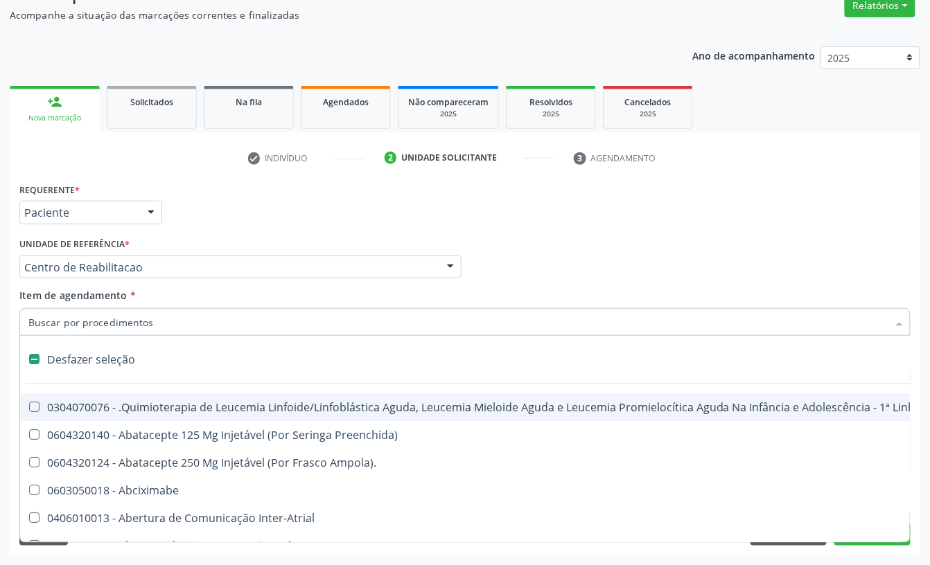
type input "t"
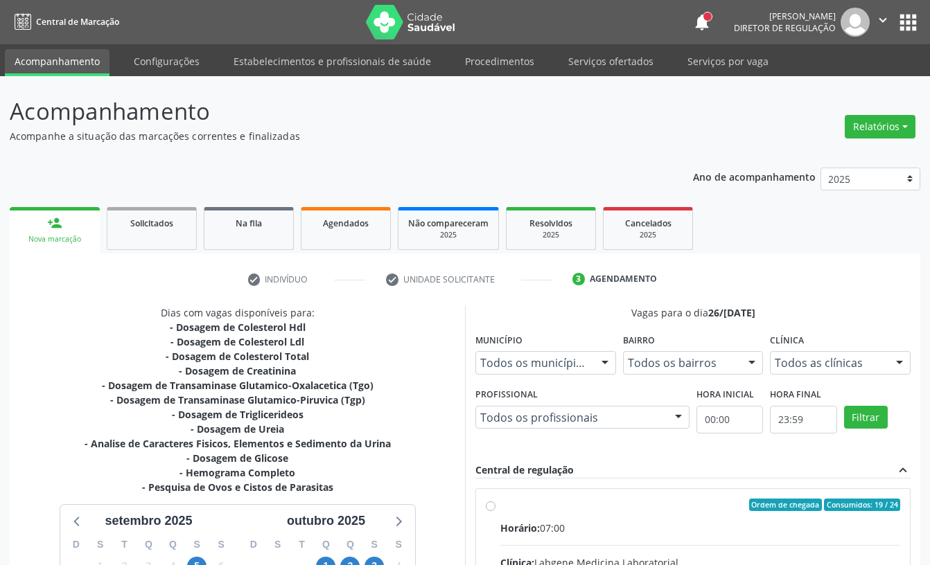
scroll to position [198, 0]
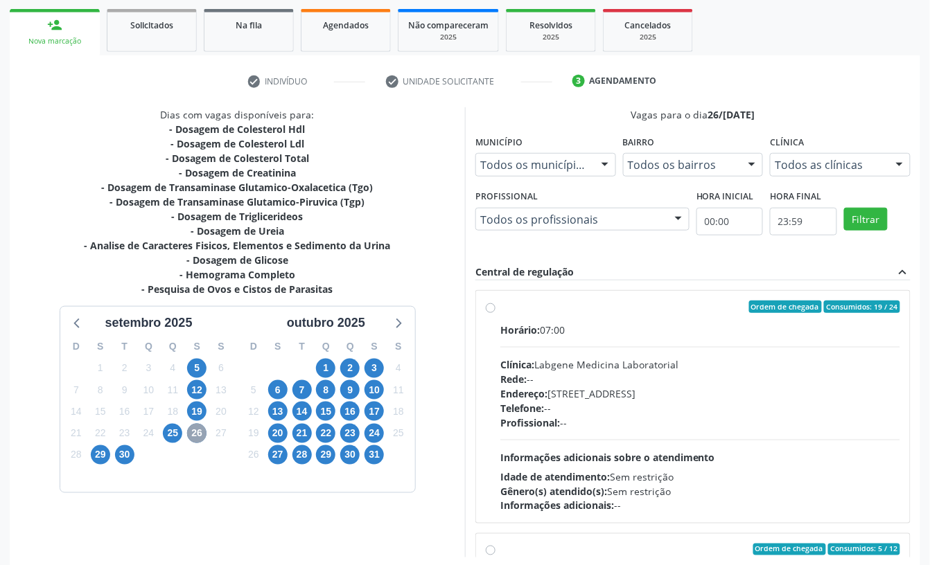
click at [200, 433] on span "26" at bounding box center [196, 433] width 19 height 19
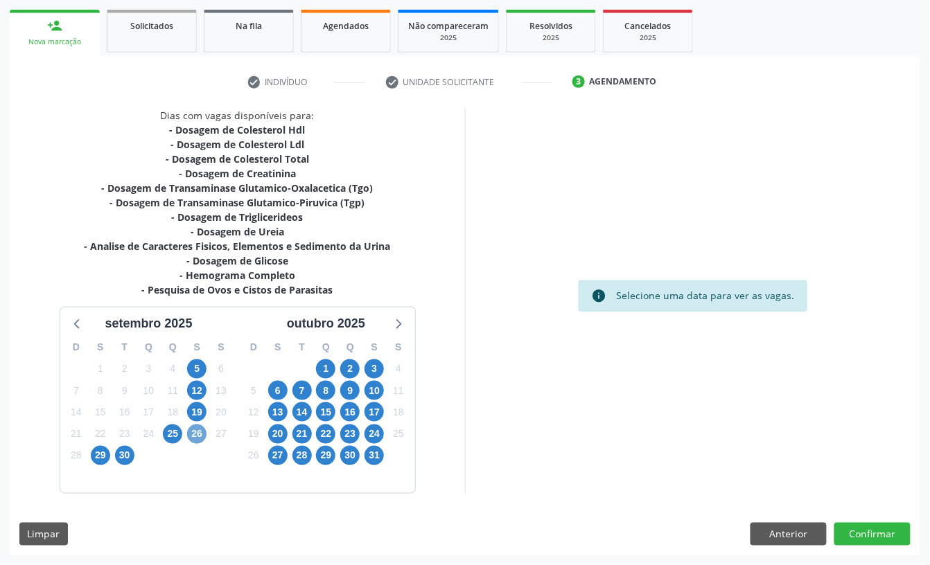
click at [204, 434] on span "26" at bounding box center [196, 434] width 19 height 19
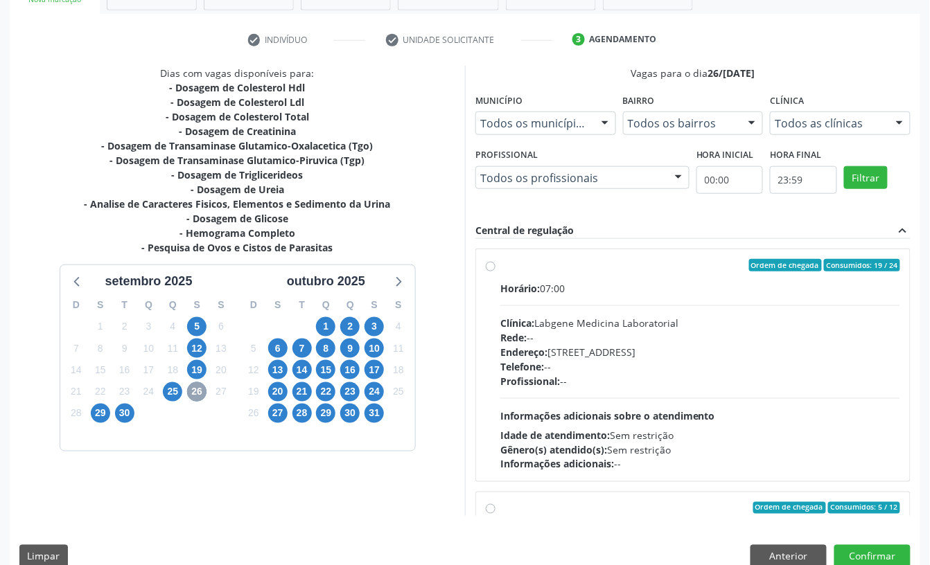
scroll to position [263, 0]
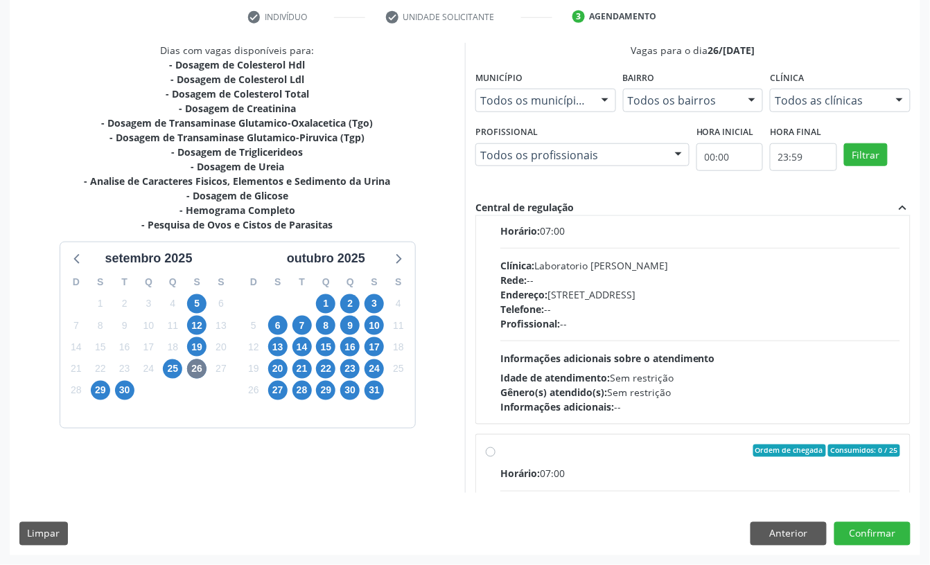
click at [650, 392] on div "Gênero(s) atendido(s): Sem restrição" at bounding box center [700, 392] width 400 height 15
click at [495, 215] on input "Ordem de chegada Consumidos: 5 / 12 Horário: 07:00 Clínica: Laboratorio [PERSON…" at bounding box center [491, 208] width 10 height 12
radio input "true"
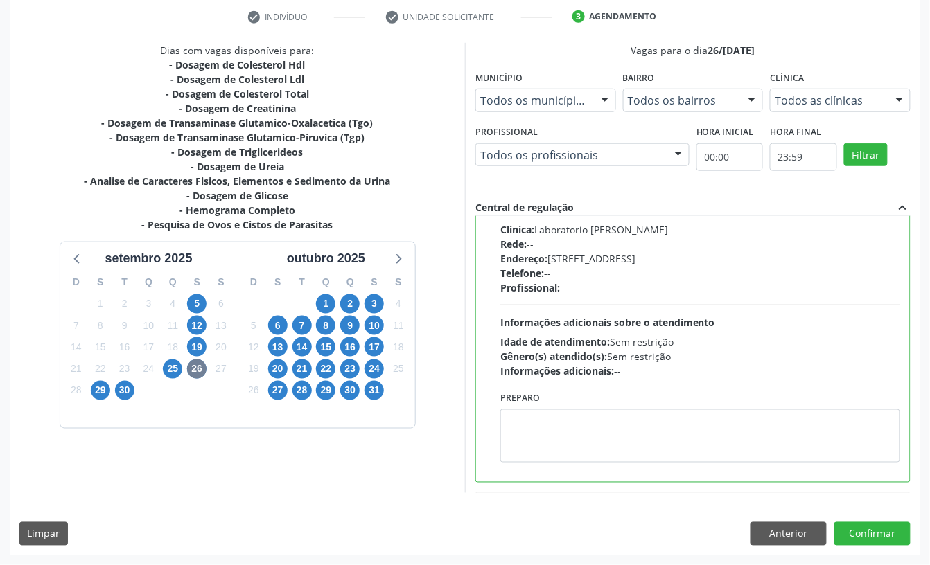
scroll to position [316, 0]
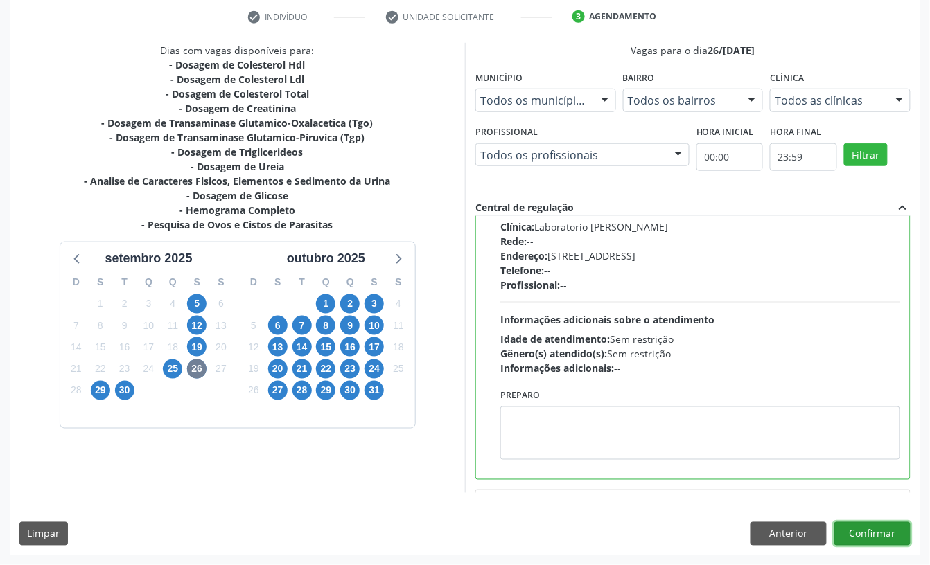
click at [880, 535] on button "Confirmar" at bounding box center [872, 534] width 76 height 24
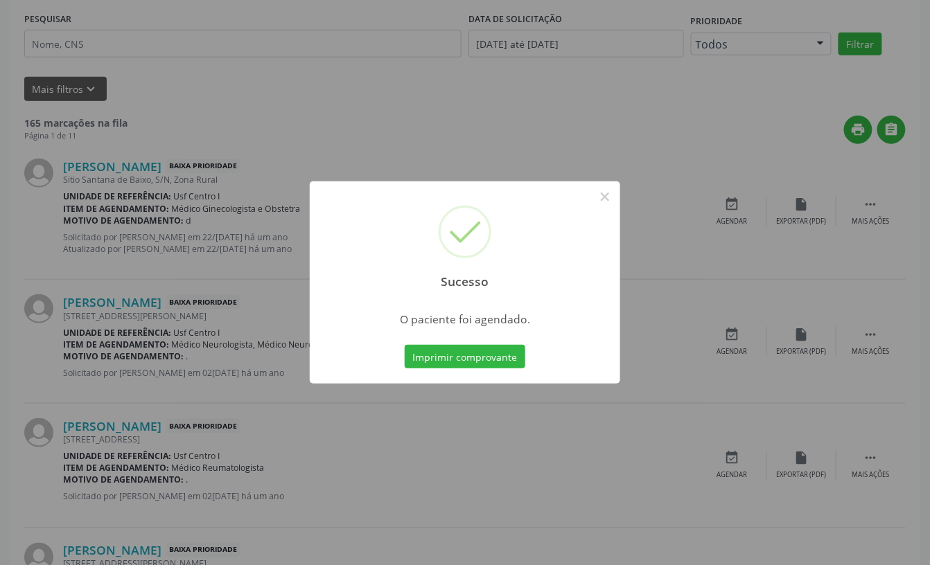
scroll to position [0, 0]
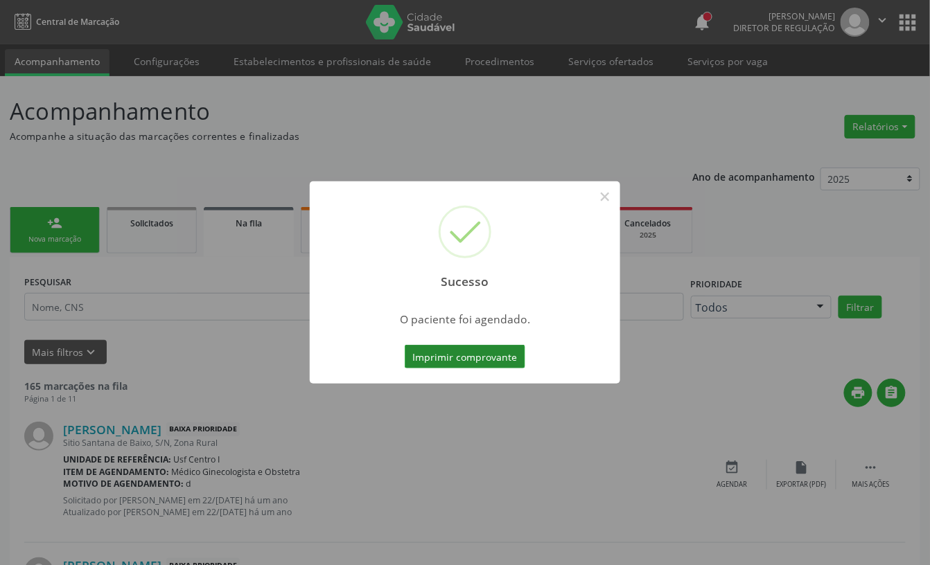
click at [472, 355] on button "Imprimir comprovante" at bounding box center [465, 357] width 121 height 24
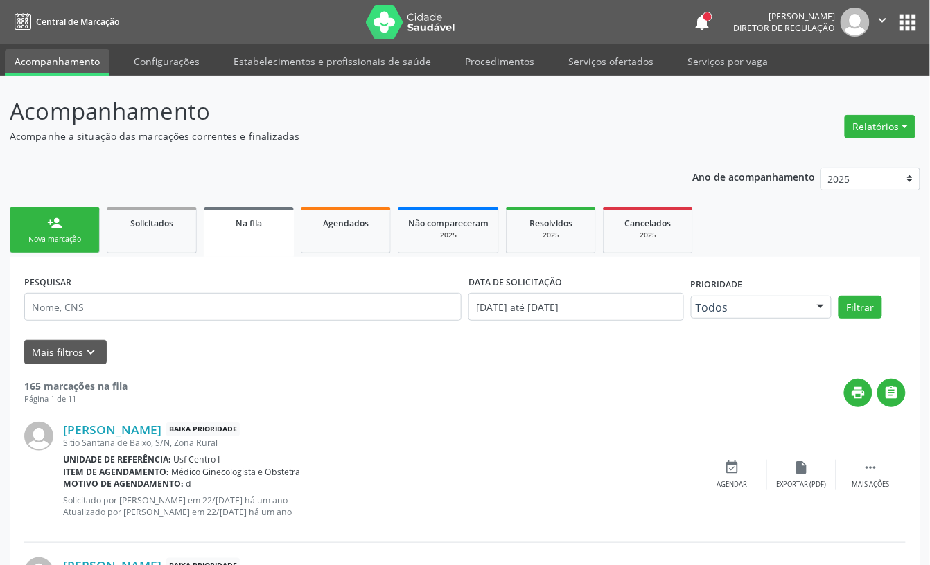
click at [86, 217] on link "person_add Nova marcação" at bounding box center [55, 230] width 90 height 46
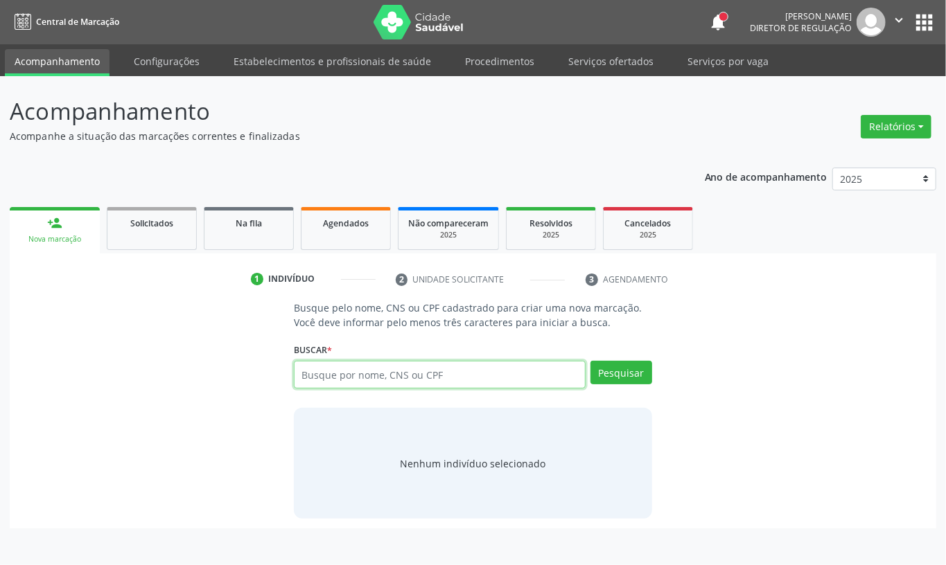
click at [367, 374] on input "text" at bounding box center [440, 375] width 292 height 28
paste input "CNS: 702 4015 4799 1124"
type input "CNS: 702 4015 4799 1124"
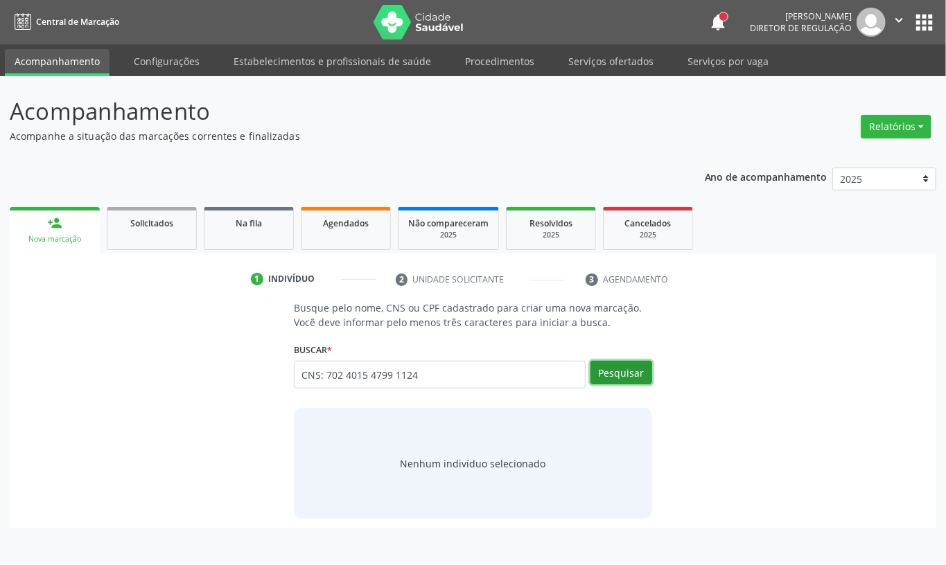
click at [617, 380] on button "Pesquisar" at bounding box center [621, 373] width 62 height 24
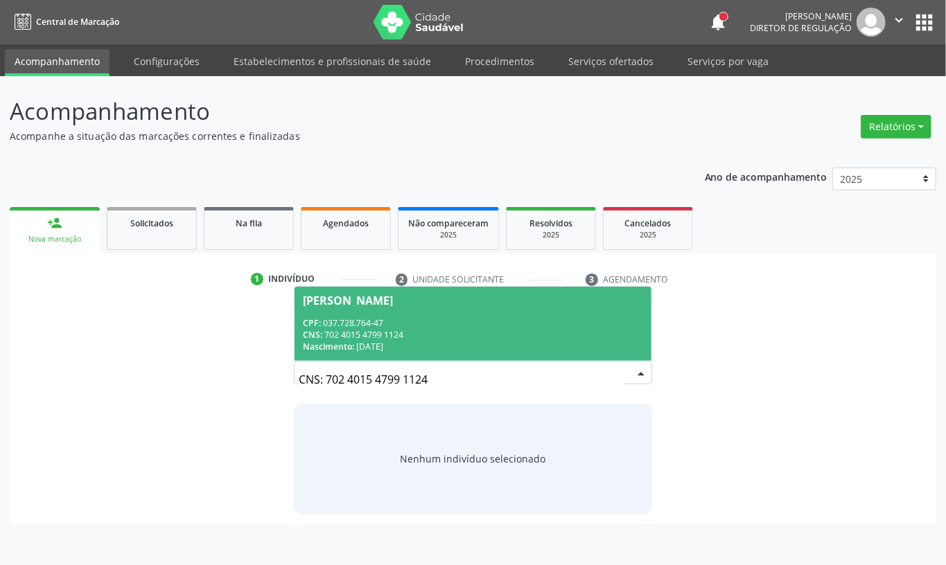
click at [466, 331] on div "CNS: 702 4015 4799 1124" at bounding box center [473, 335] width 340 height 12
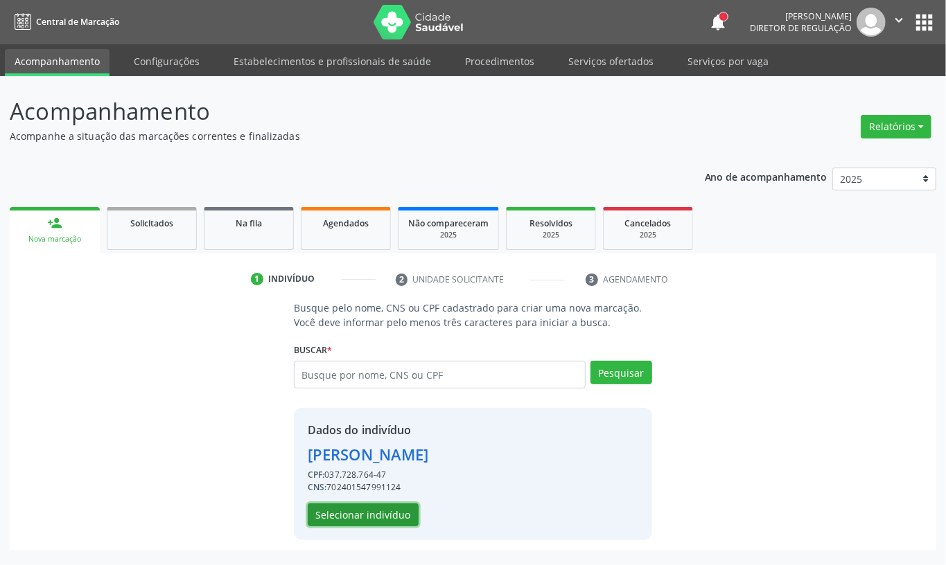
click at [372, 514] on button "Selecionar indivíduo" at bounding box center [363, 516] width 111 height 24
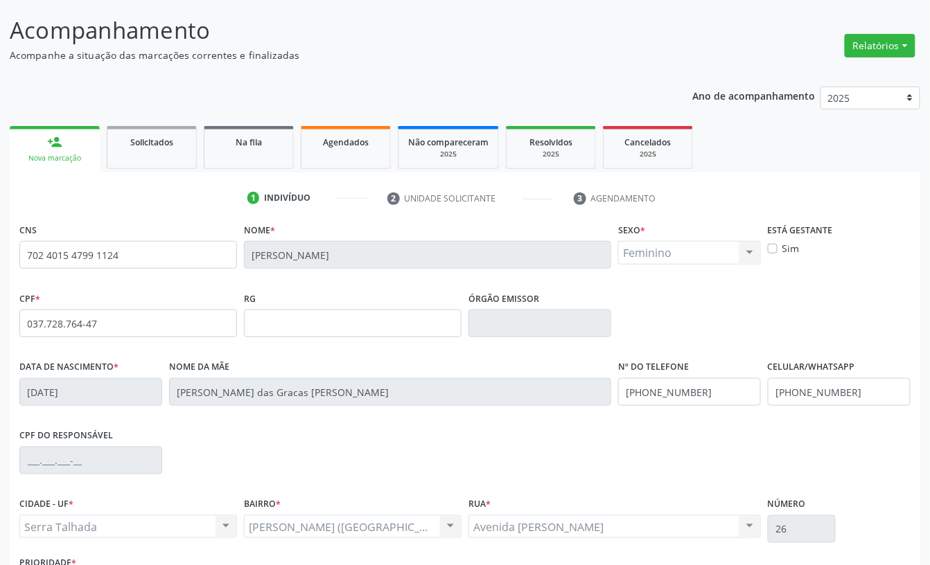
scroll to position [186, 0]
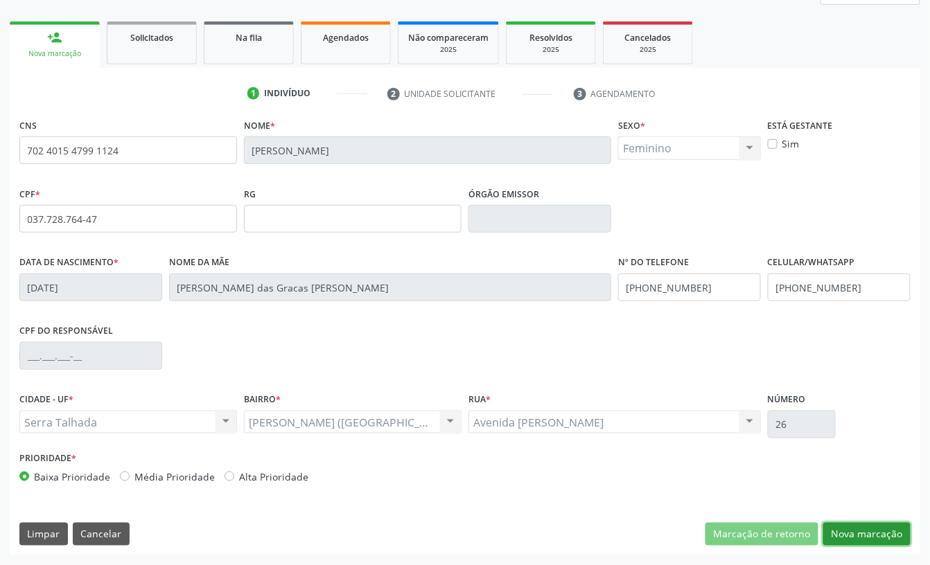
click at [860, 523] on button "Nova marcação" at bounding box center [866, 535] width 87 height 24
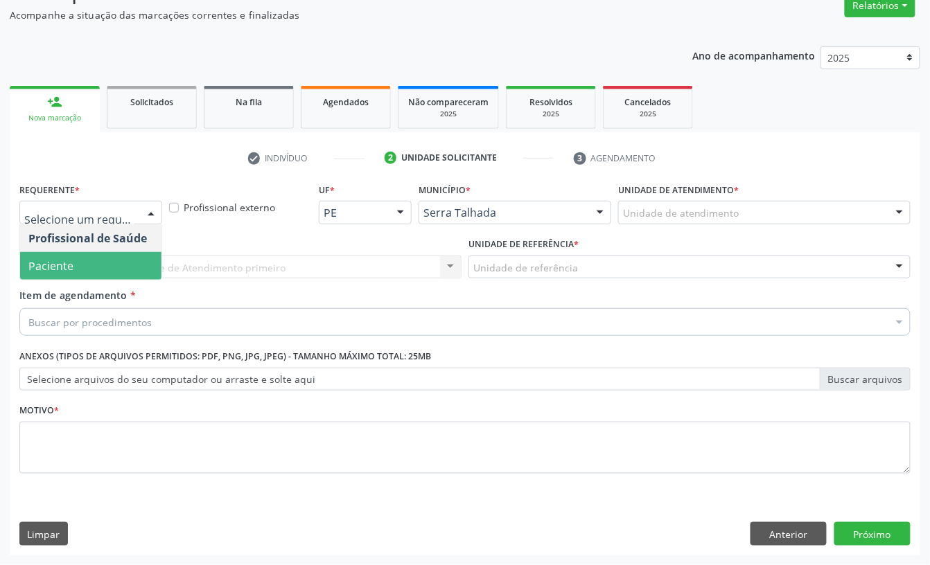
click at [112, 266] on span "Paciente" at bounding box center [90, 266] width 141 height 28
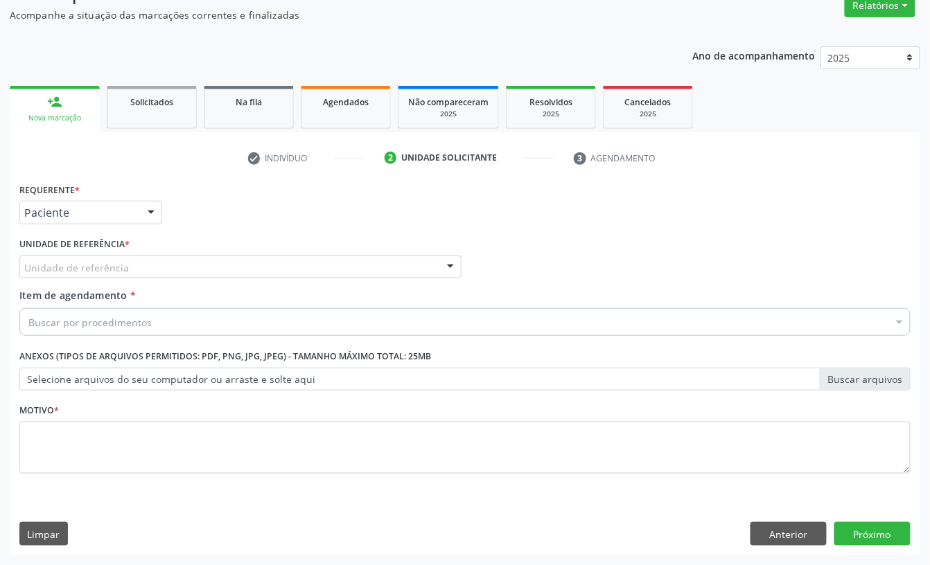
click at [101, 241] on label "Unidade de referência *" at bounding box center [74, 244] width 110 height 21
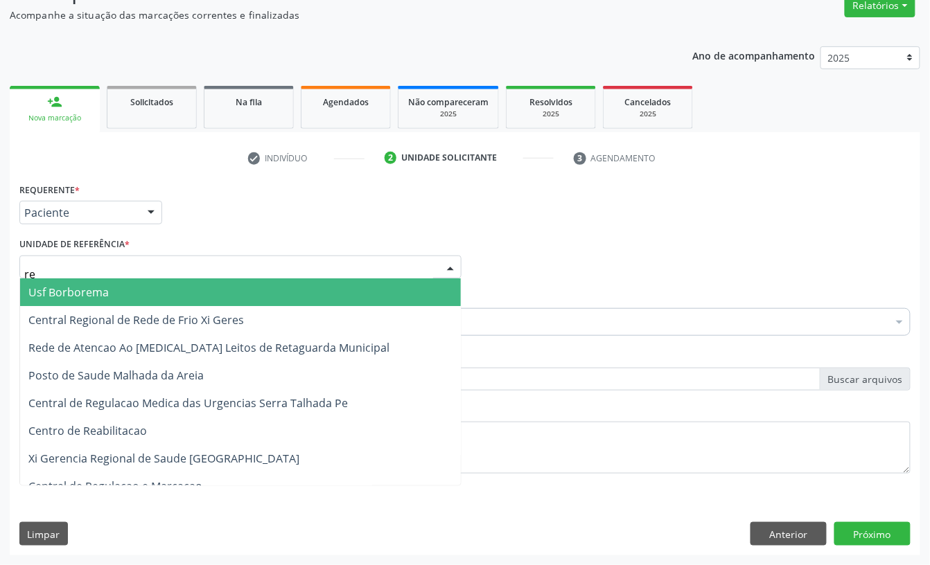
type input "rea"
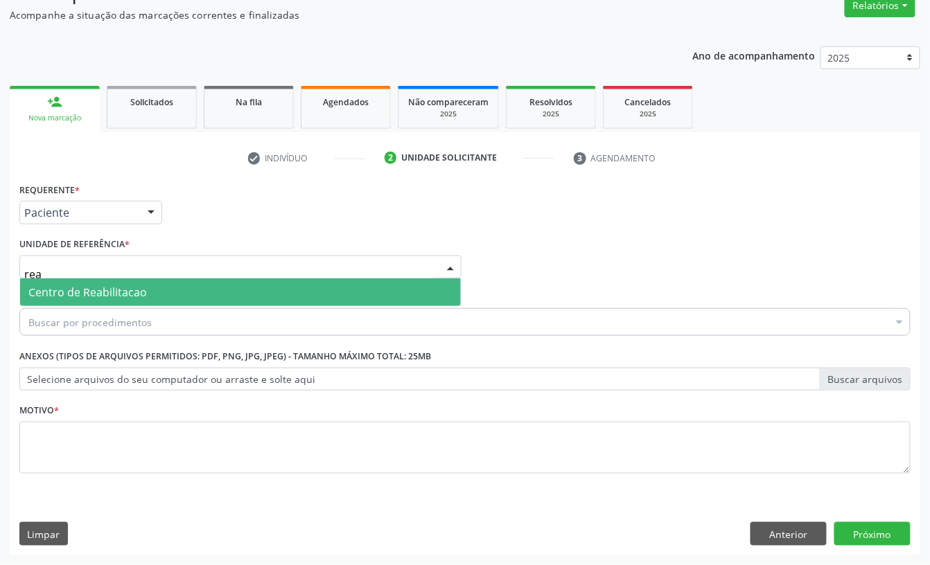
click at [100, 285] on span "Centro de Reabilitacao" at bounding box center [87, 292] width 118 height 15
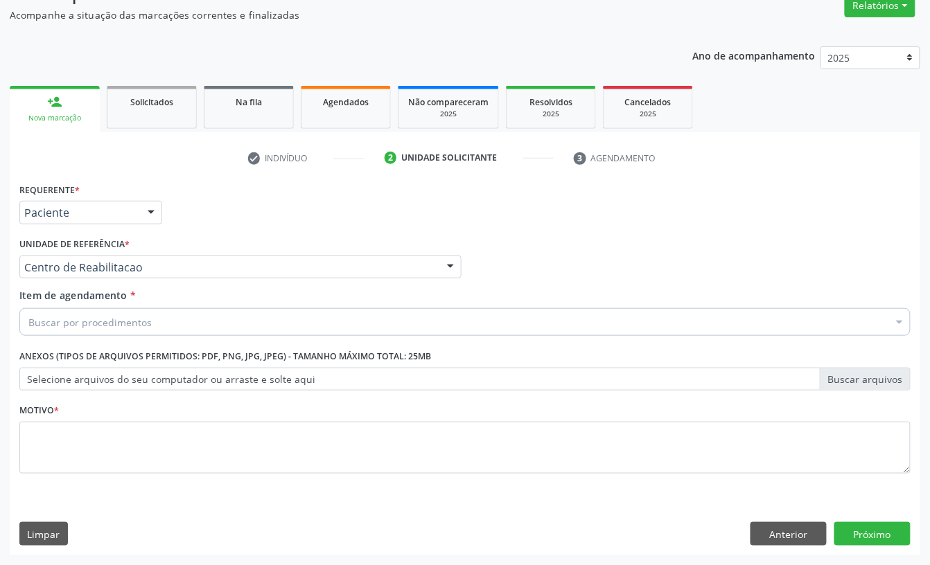
click at [117, 312] on div "Buscar por procedimentos" at bounding box center [464, 322] width 891 height 28
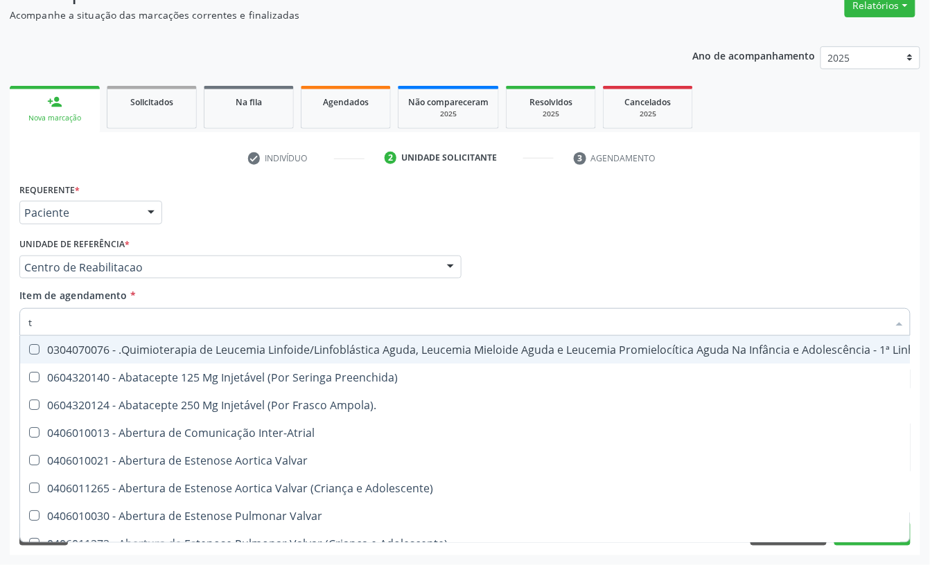
type input "t4"
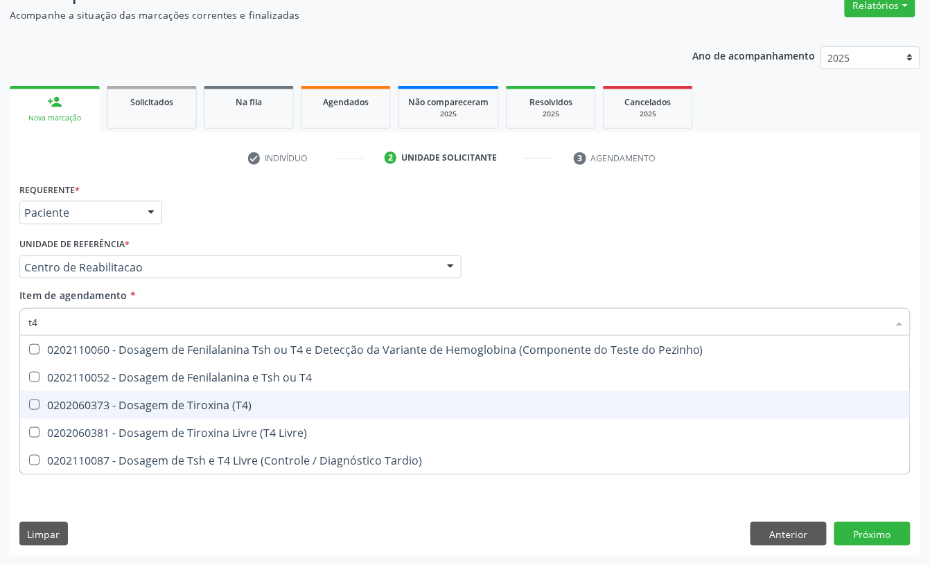
click at [151, 403] on div "0202060373 - Dosagem de Tiroxina (T4)" at bounding box center [464, 405] width 873 height 11
checkbox \(T4\) "true"
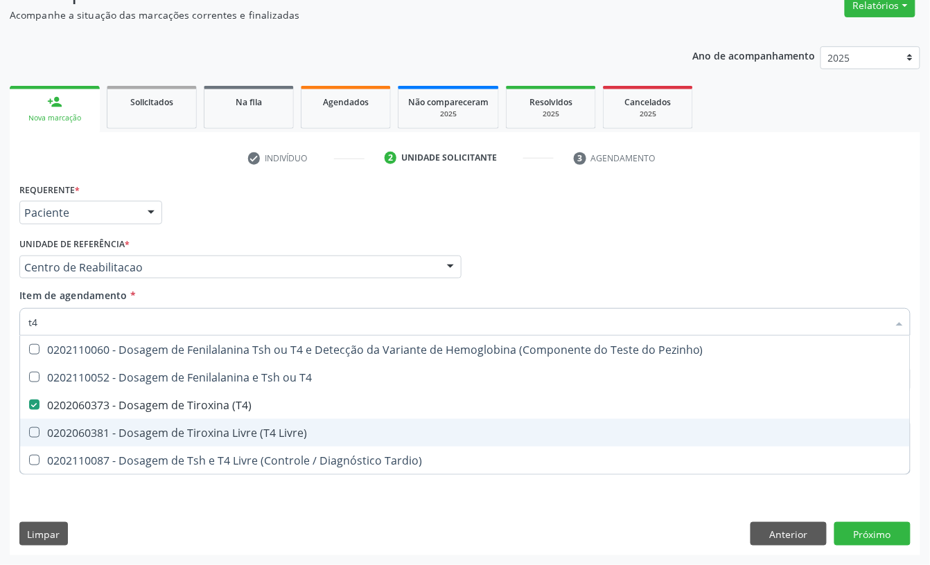
click at [151, 428] on div "0202060381 - Dosagem de Tiroxina Livre (T4 Livre)" at bounding box center [464, 433] width 873 height 11
checkbox Livre\) "true"
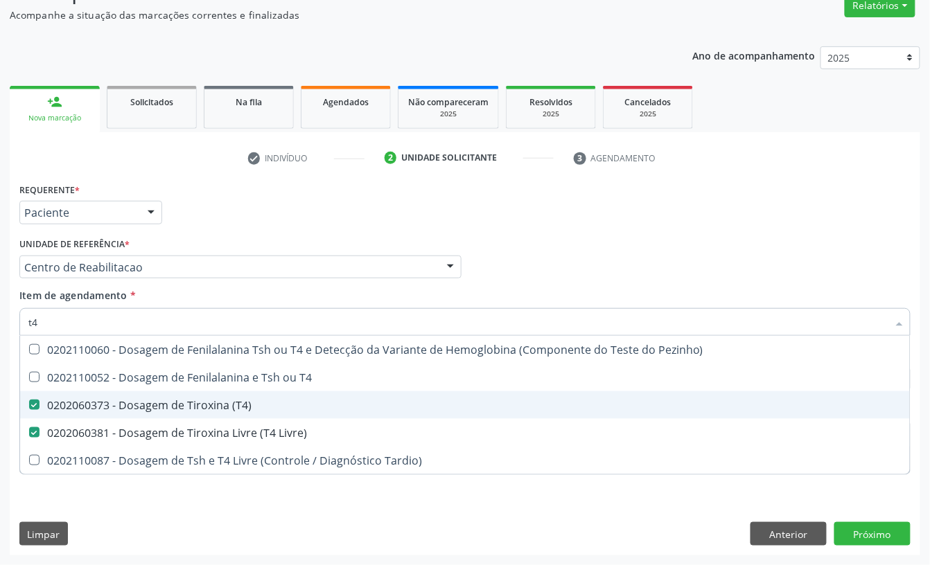
click at [147, 409] on div "0202060373 - Dosagem de Tiroxina (T4)" at bounding box center [464, 405] width 873 height 11
checkbox \(T4\) "false"
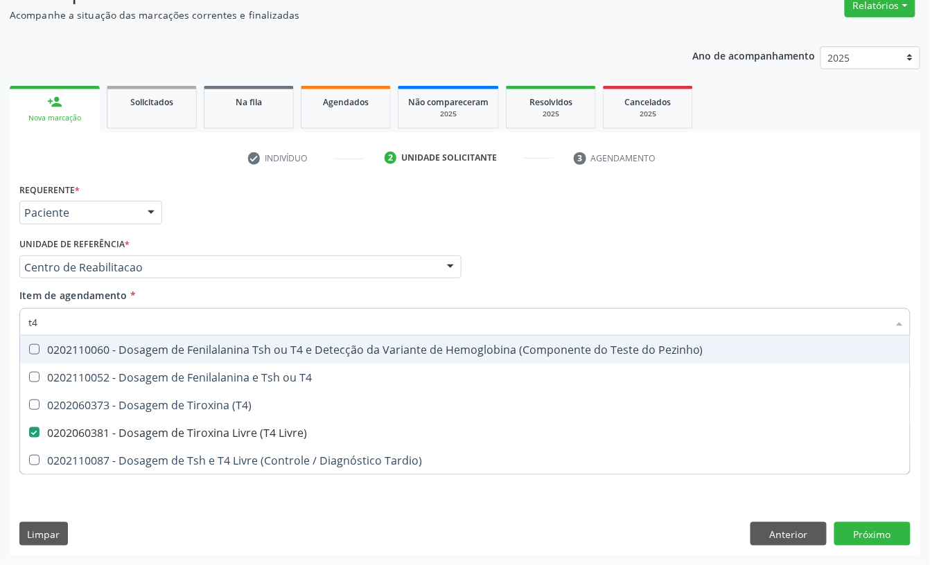
click at [76, 317] on input "t4" at bounding box center [457, 322] width 859 height 28
type input "t"
checkbox Livre\) "false"
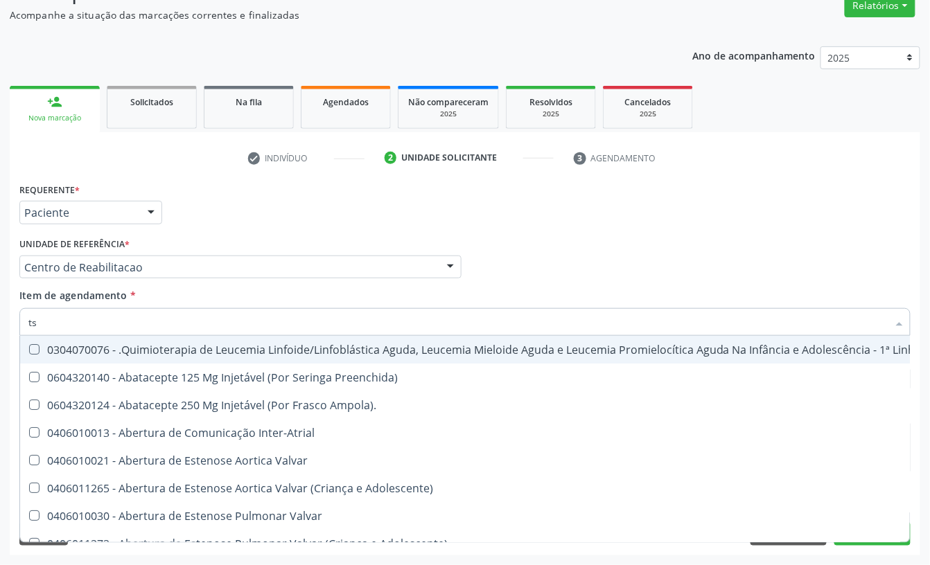
type input "tsh"
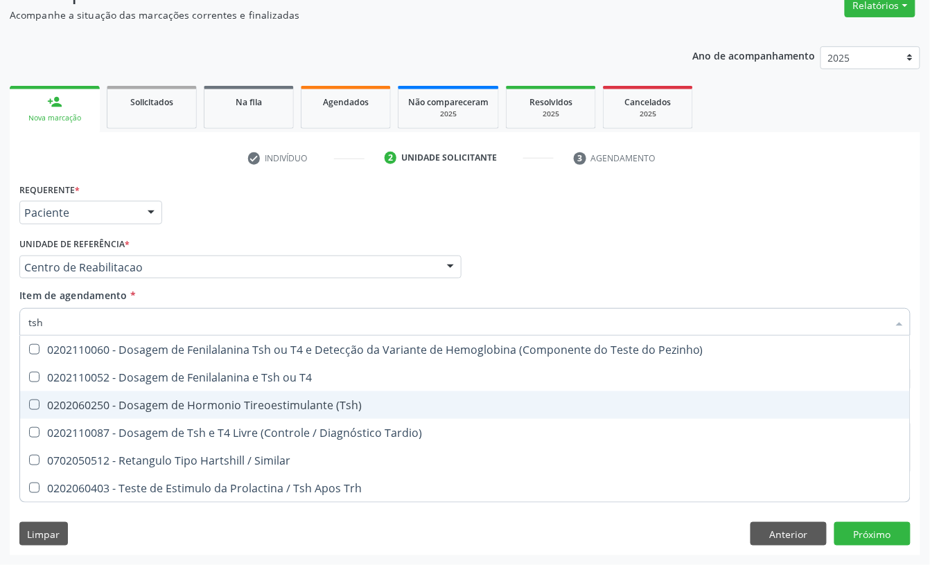
click at [197, 411] on div "0202060250 - Dosagem de Hormonio Tireoestimulante (Tsh)" at bounding box center [464, 405] width 873 height 11
checkbox \(Tsh\) "true"
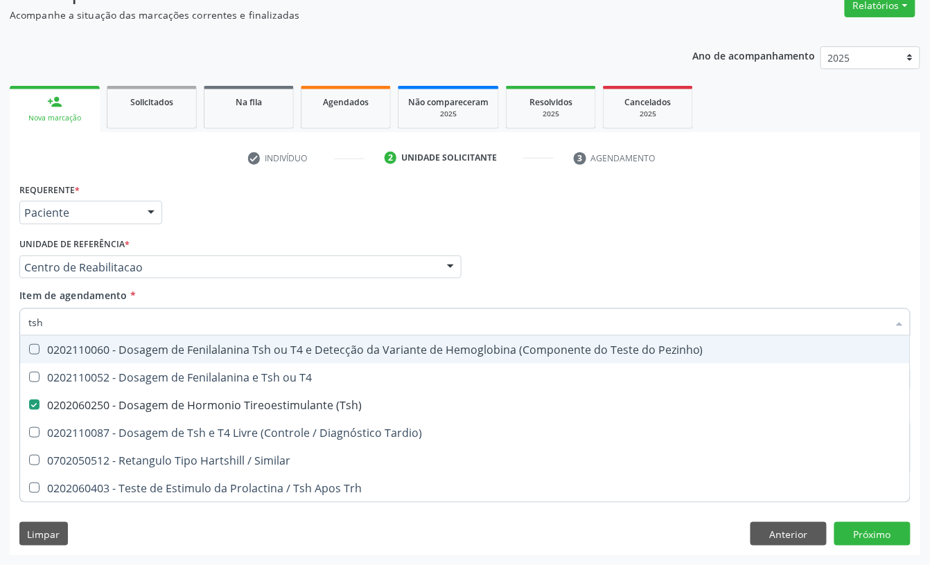
click at [121, 317] on input "tsh" at bounding box center [457, 322] width 859 height 28
checkbox \(Tsh\) "false"
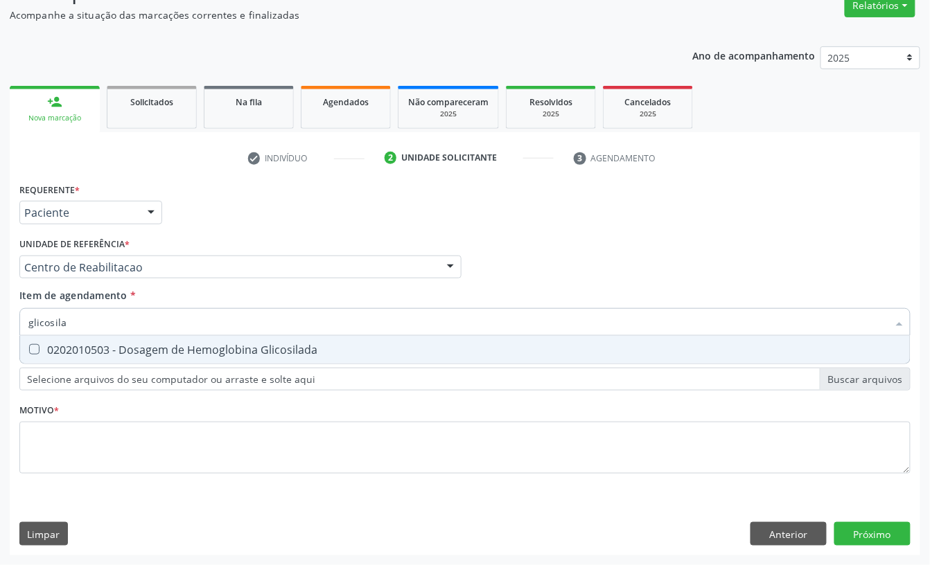
type input "glicosilad"
click at [170, 349] on div "0202010503 - Dosagem de Hemoglobina Glicosilada" at bounding box center [464, 349] width 873 height 11
checkbox Glicosilada "true"
click at [153, 324] on input "glicosilad" at bounding box center [457, 322] width 859 height 28
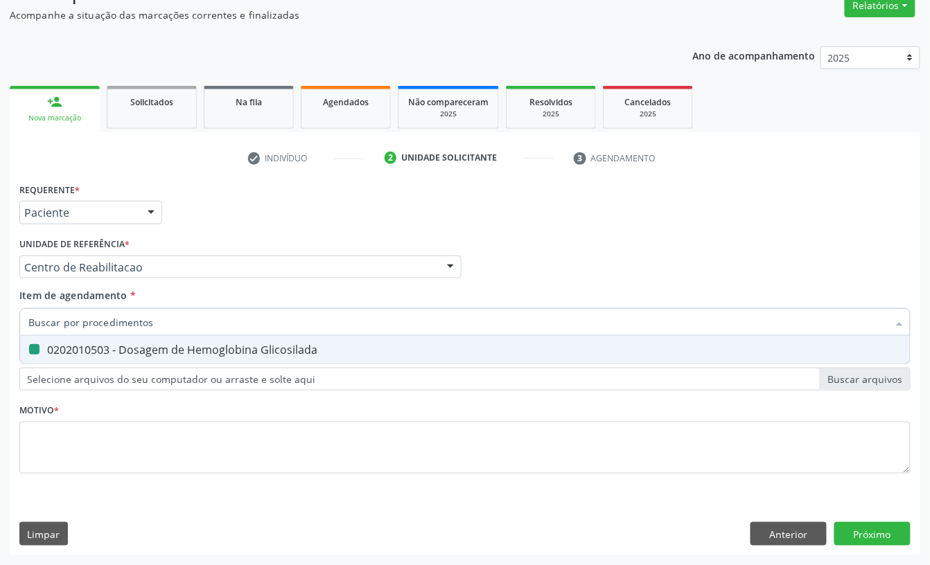
checkbox Glicosilada "false"
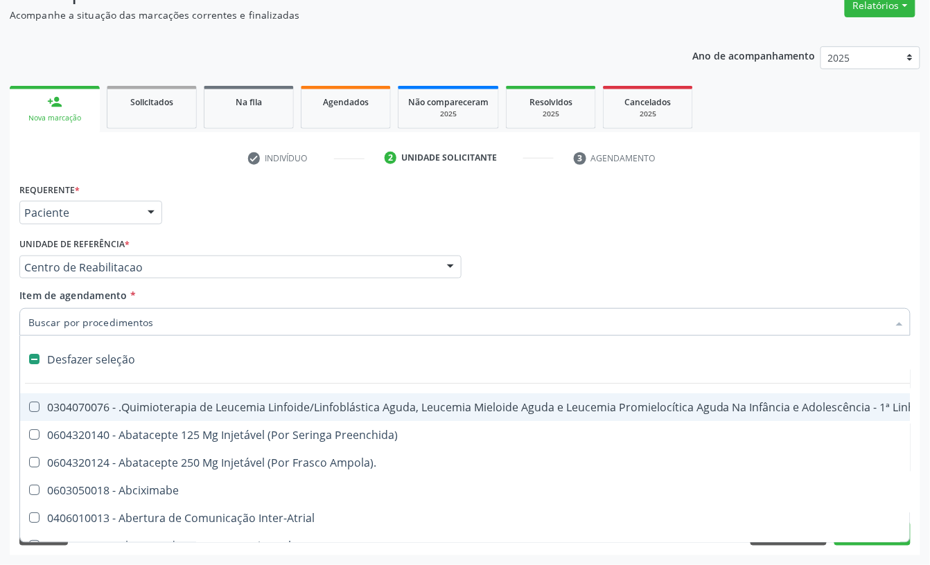
click at [146, 325] on input "Item de agendamento *" at bounding box center [457, 322] width 859 height 28
click at [137, 325] on input "Item de agendamento *" at bounding box center [457, 322] width 859 height 28
click at [122, 327] on input "Item de agendamento *" at bounding box center [457, 322] width 859 height 28
click at [218, 228] on div "Requerente * Paciente Profissional de Saúde Paciente Nenhum resultado encontrad…" at bounding box center [465, 206] width 898 height 54
checkbox Preenchida\) "true"
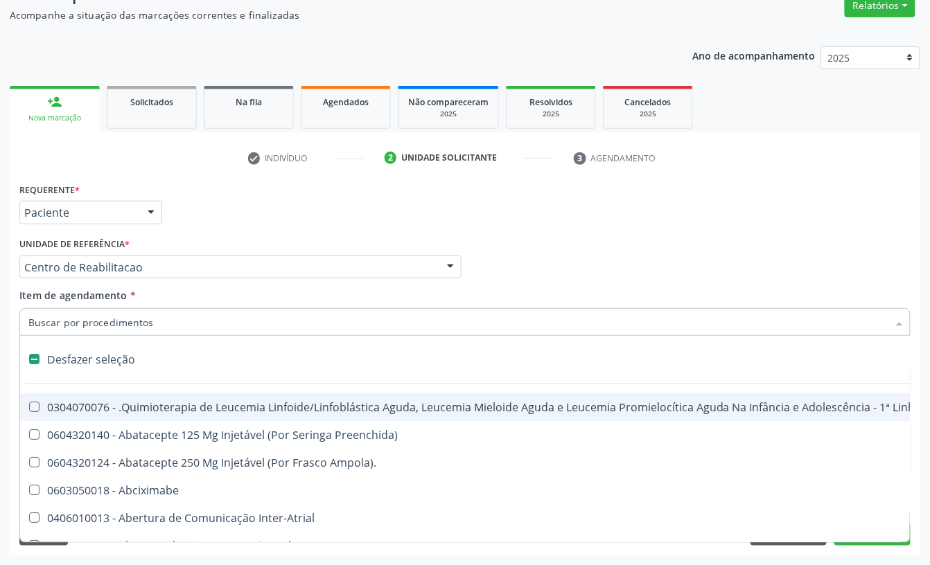
checkbox Ampola\)\ "true"
checkbox Abciximabe "true"
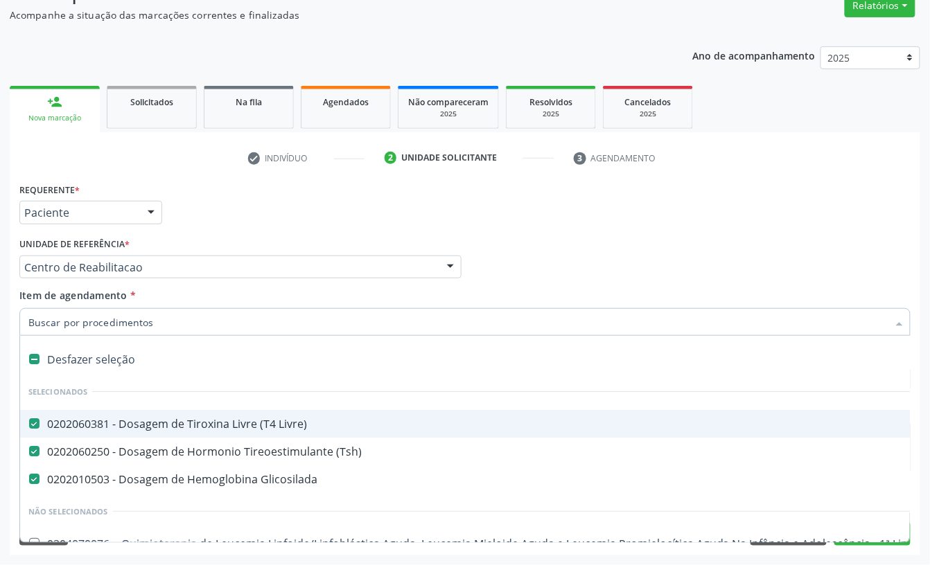
click at [134, 320] on input "Item de agendamento *" at bounding box center [457, 322] width 859 height 28
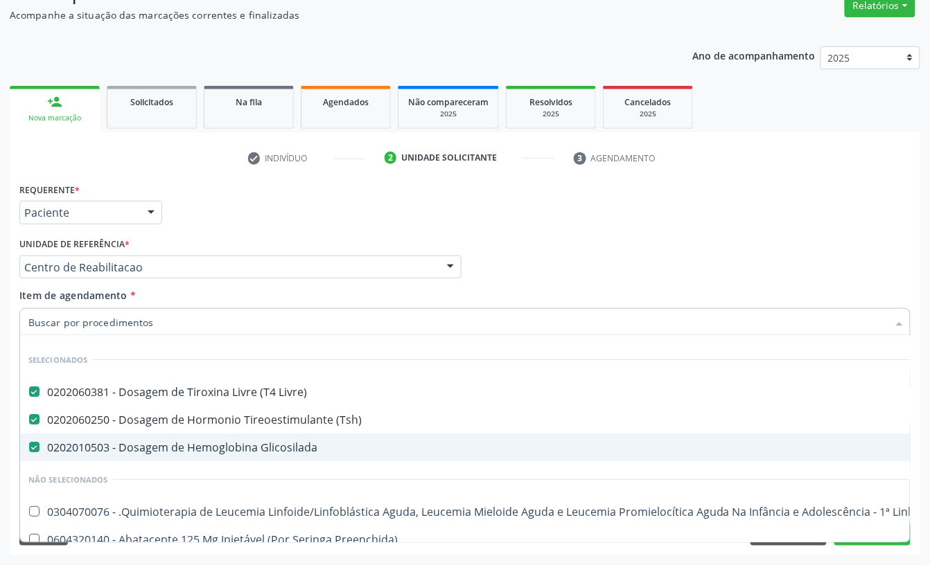
scroll to position [0, 0]
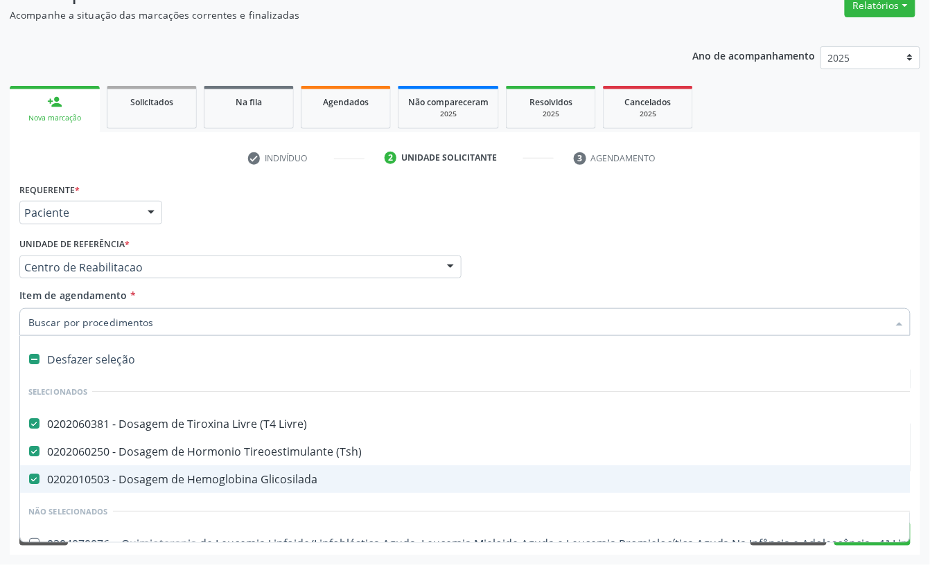
click at [488, 283] on div "Profissional Solicitante Por favor, selecione a Unidade de Atendimento primeiro…" at bounding box center [465, 261] width 898 height 54
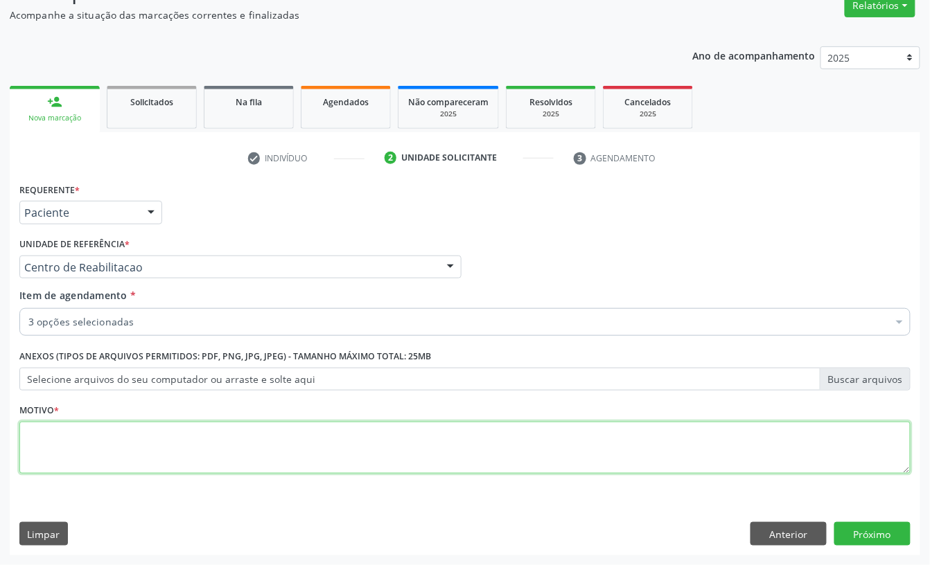
click at [131, 437] on textarea at bounding box center [464, 448] width 891 height 53
type textarea "."
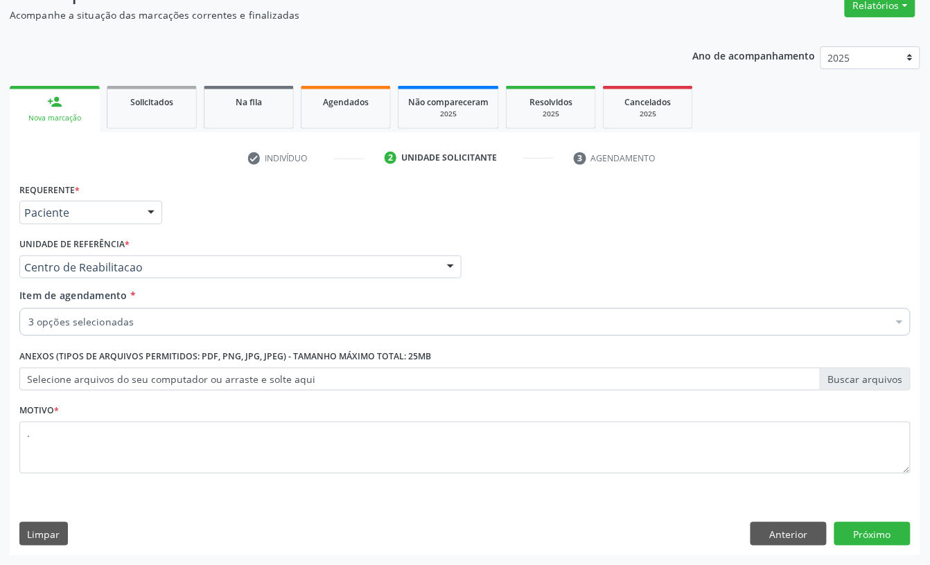
click at [901, 547] on div "Requerente * Paciente Profissional de Saúde Paciente Nenhum resultado encontrad…" at bounding box center [465, 367] width 910 height 376
click at [891, 534] on button "Próximo" at bounding box center [872, 534] width 76 height 24
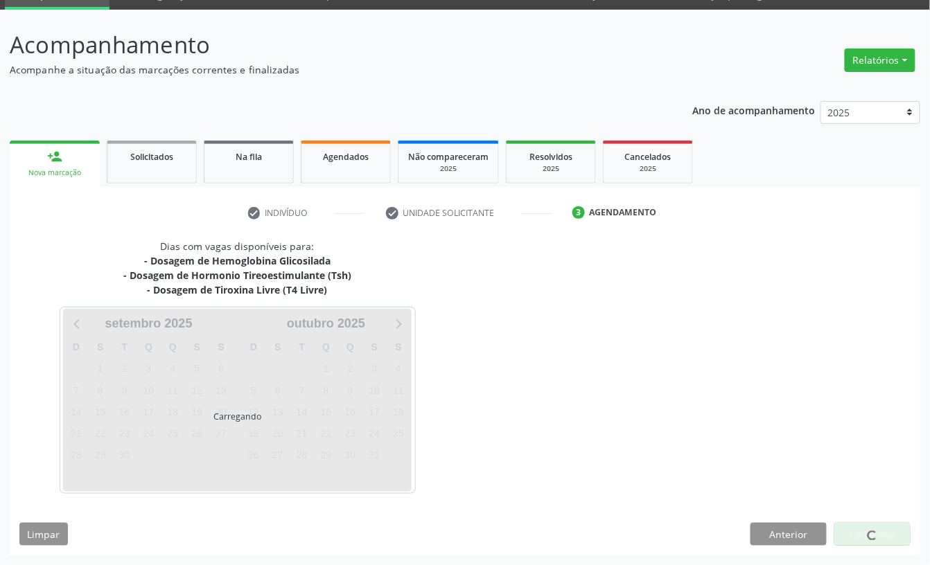
scroll to position [67, 0]
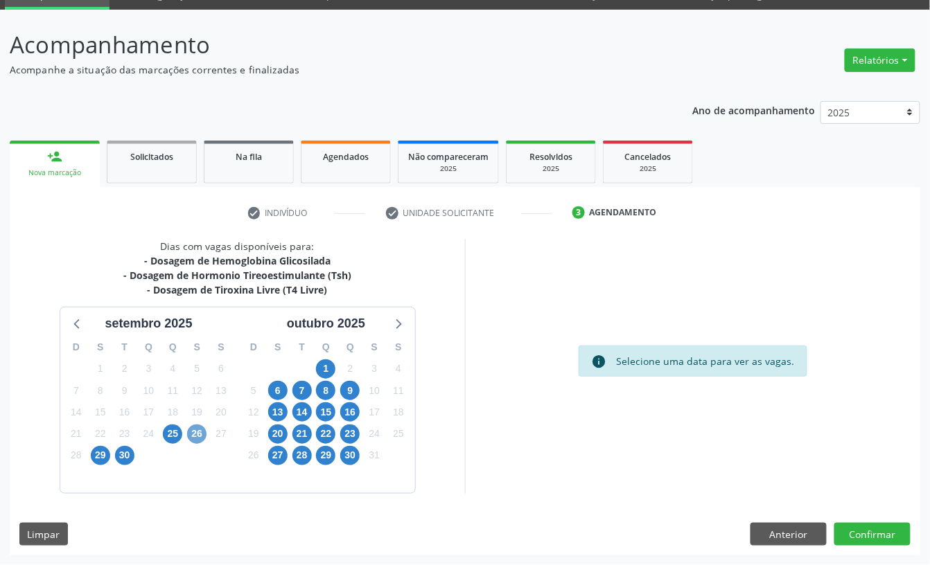
click at [195, 432] on span "26" at bounding box center [196, 434] width 19 height 19
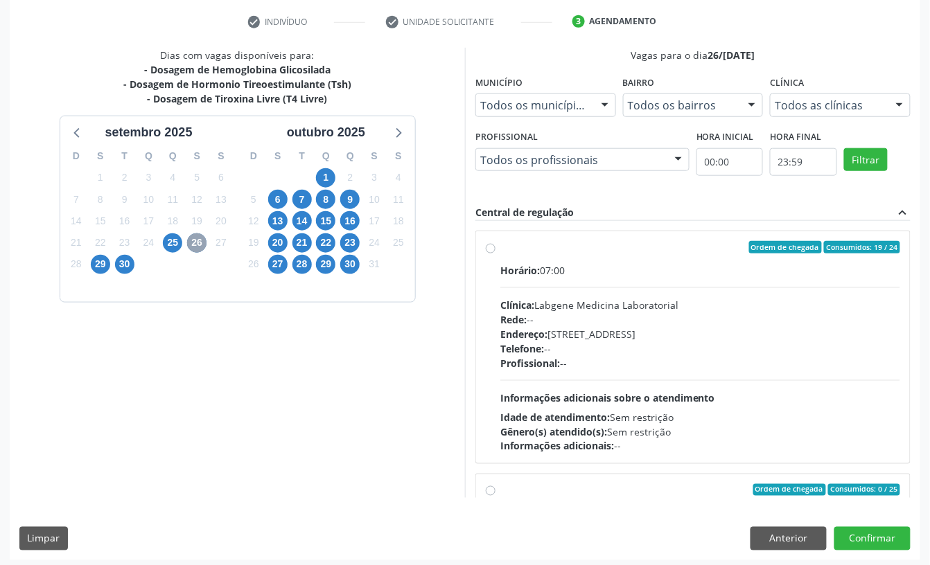
scroll to position [263, 0]
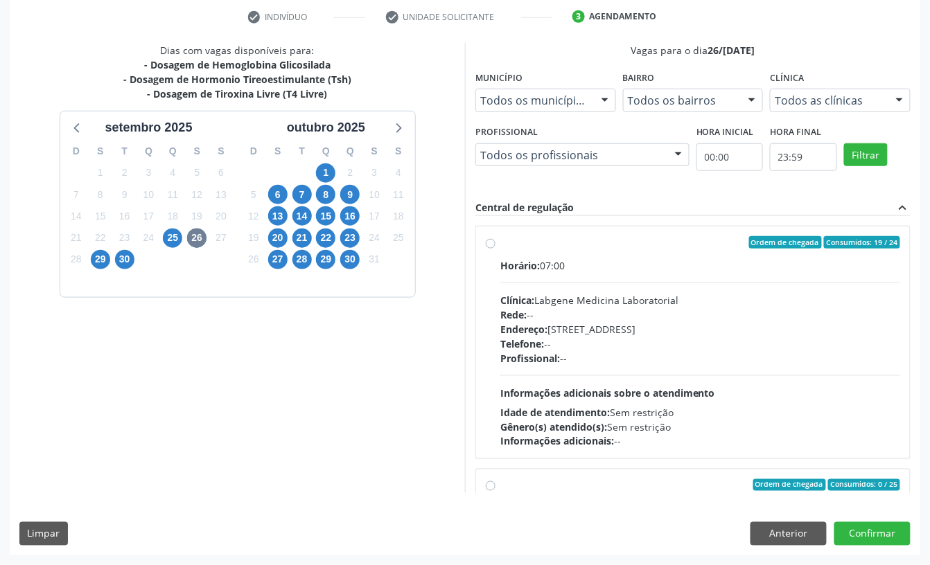
click at [637, 353] on div "Profissional: --" at bounding box center [700, 358] width 400 height 15
click at [495, 249] on input "Ordem de chegada Consumidos: 19 / 24 Horário: 07:00 Clínica: Labgene Medicina L…" at bounding box center [491, 242] width 10 height 12
radio input "true"
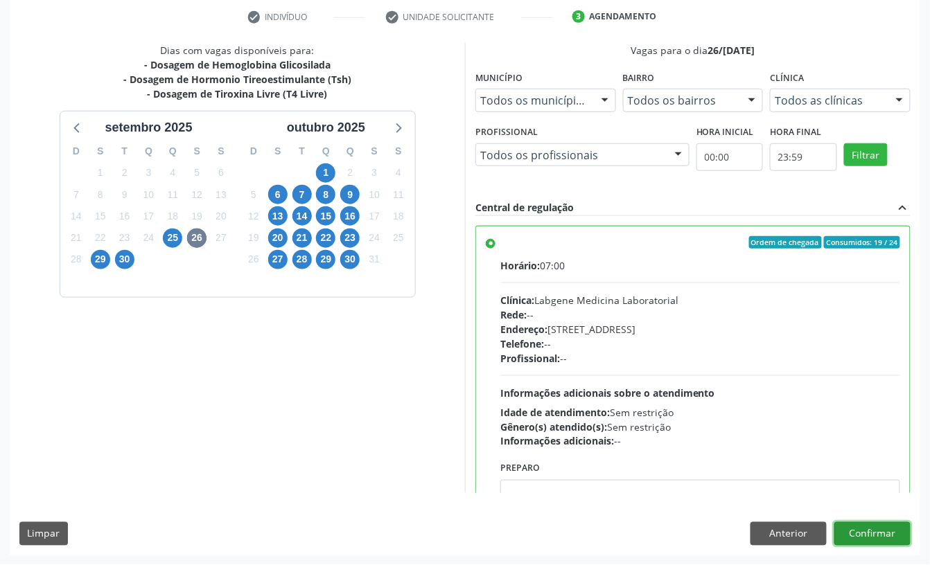
click at [854, 534] on button "Confirmar" at bounding box center [872, 534] width 76 height 24
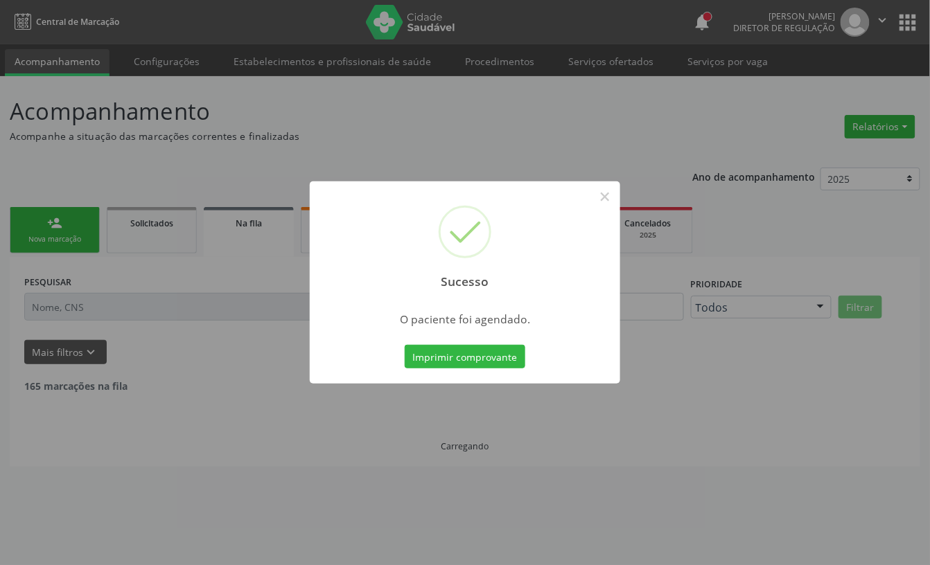
scroll to position [0, 0]
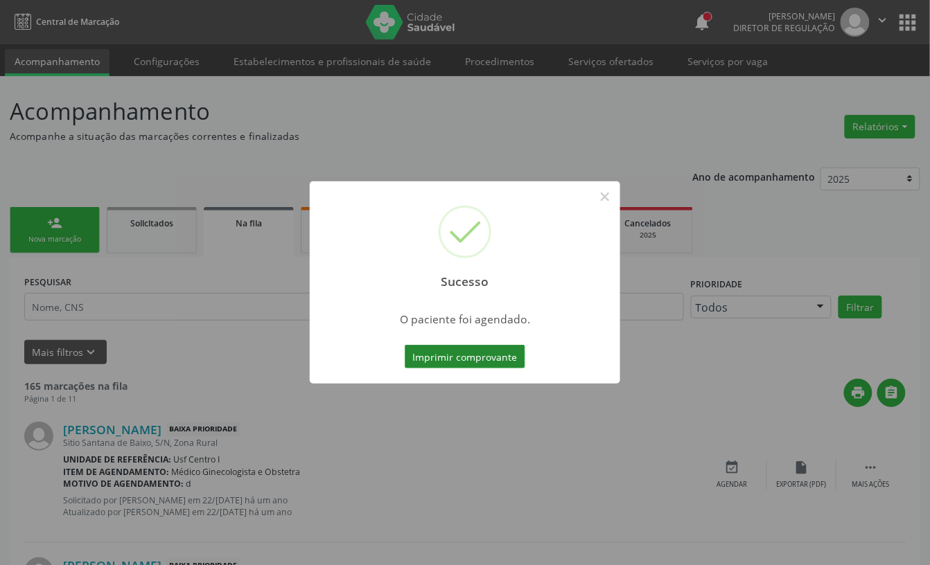
click at [486, 364] on button "Imprimir comprovante" at bounding box center [465, 357] width 121 height 24
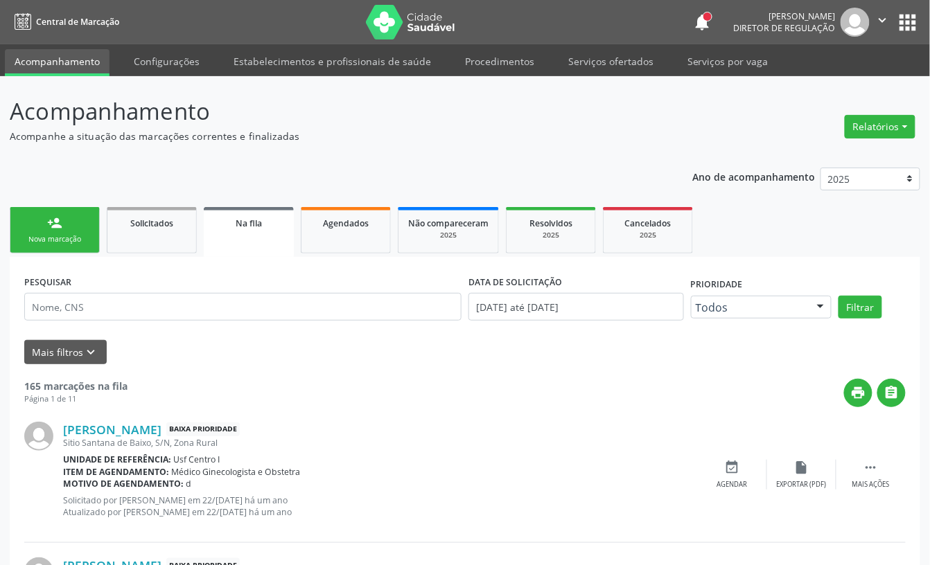
click at [73, 245] on link "person_add Nova marcação" at bounding box center [55, 230] width 90 height 46
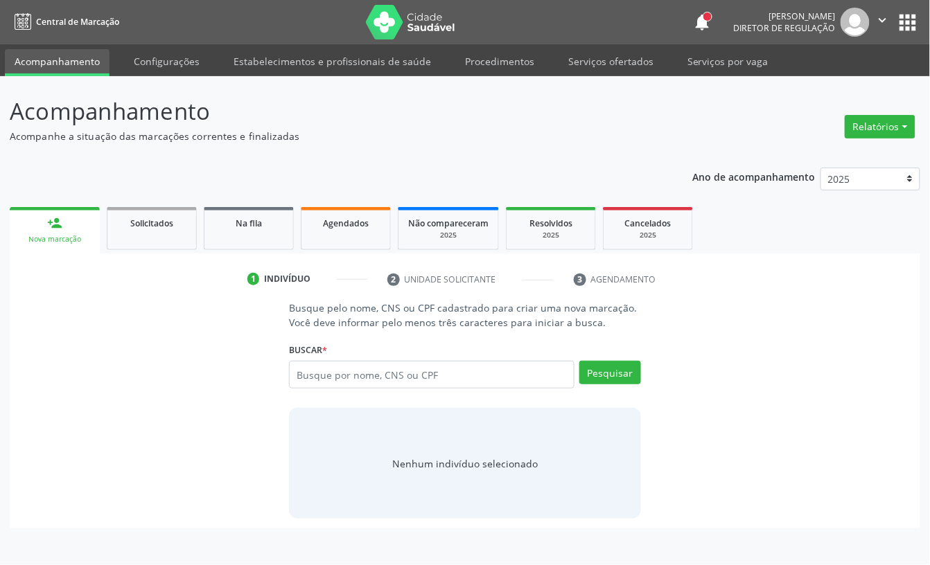
drag, startPoint x: 73, startPoint y: 243, endPoint x: 87, endPoint y: 247, distance: 14.7
click at [73, 243] on div "Nova marcação" at bounding box center [54, 239] width 71 height 10
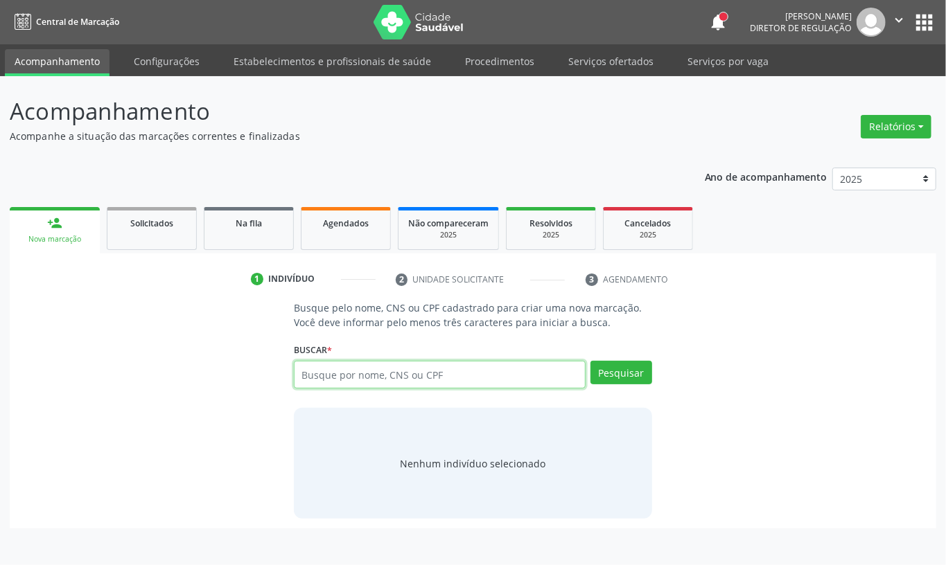
click at [377, 382] on input "text" at bounding box center [440, 375] width 292 height 28
click at [410, 378] on input "text" at bounding box center [440, 375] width 292 height 28
click at [493, 378] on input "text" at bounding box center [440, 375] width 292 height 28
type input "707002896055934"
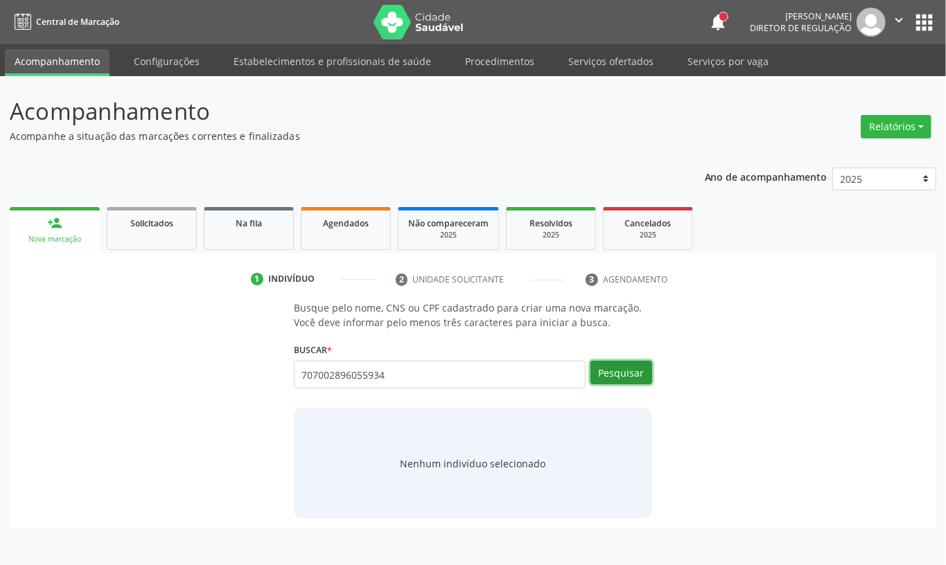
click at [628, 381] on button "Pesquisar" at bounding box center [621, 373] width 62 height 24
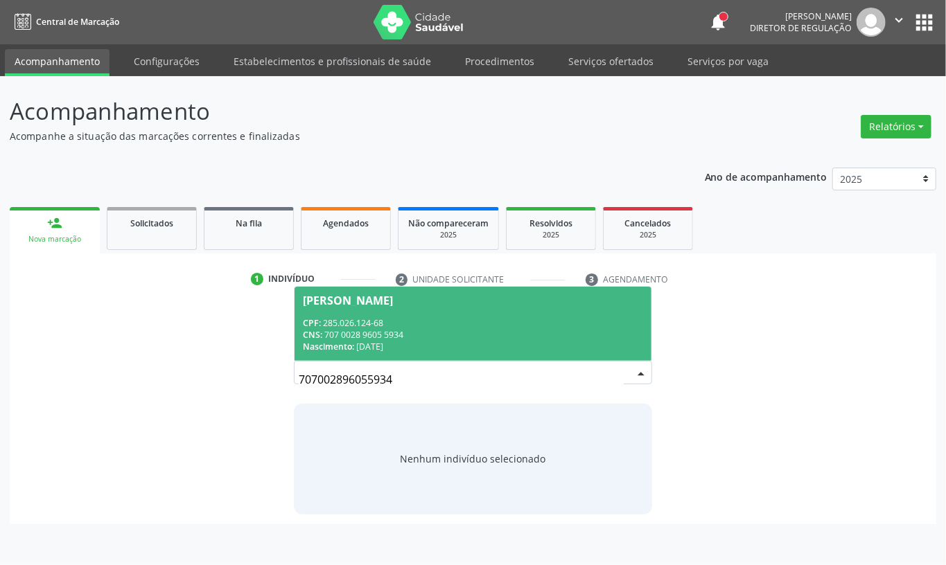
click at [441, 320] on div "CPF: 285.026.124-68" at bounding box center [473, 323] width 340 height 12
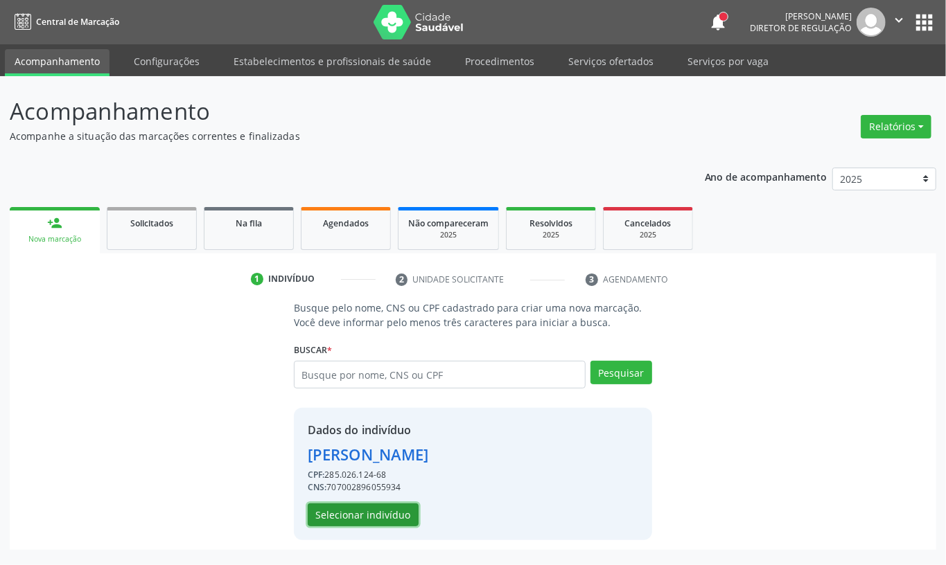
click at [381, 506] on button "Selecionar indivíduo" at bounding box center [363, 516] width 111 height 24
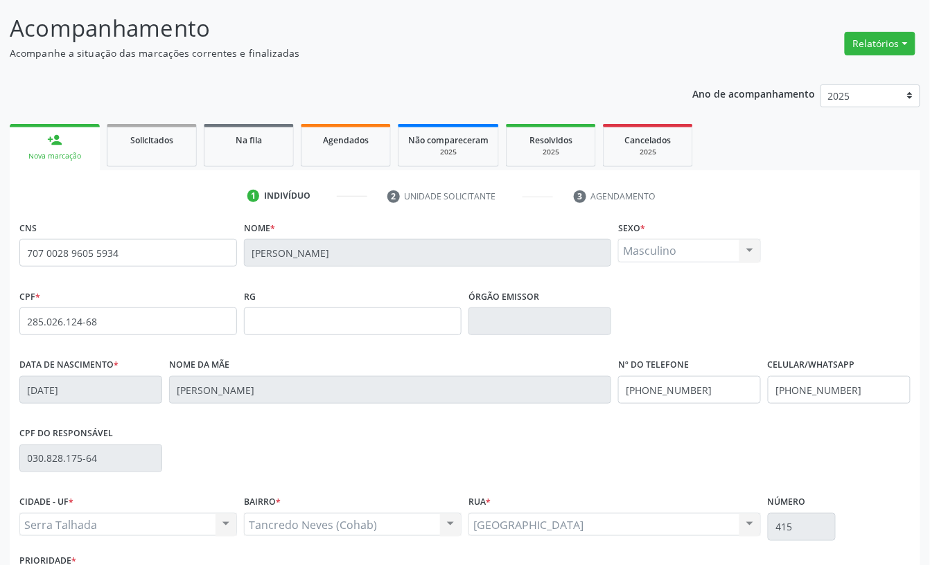
scroll to position [184, 0]
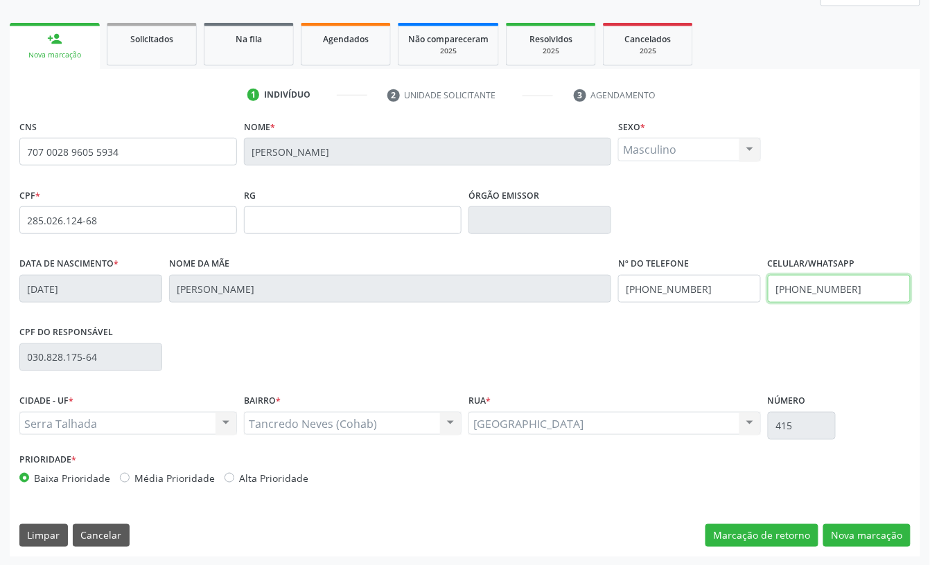
click at [823, 297] on input "[PHONE_NUMBER]" at bounding box center [839, 289] width 143 height 28
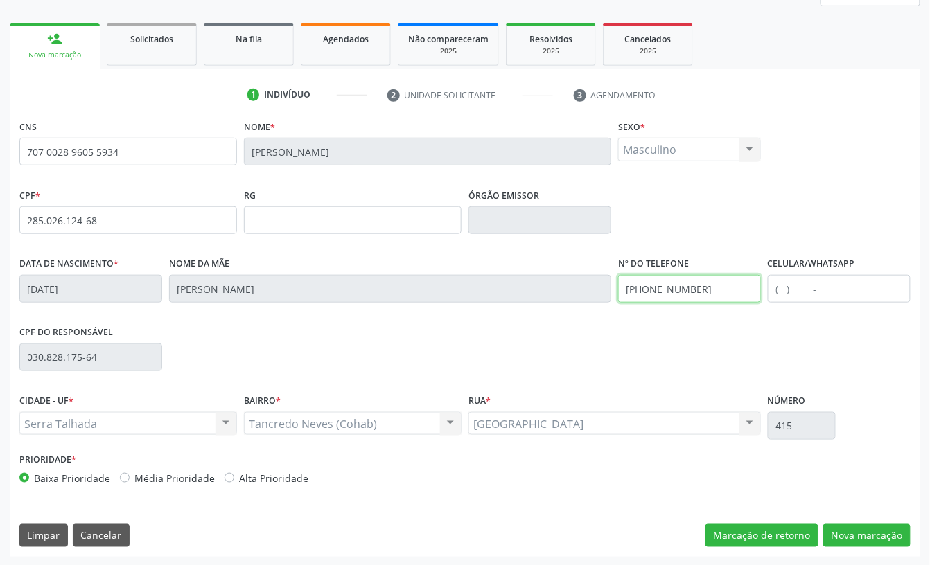
click at [682, 291] on input "[PHONE_NUMBER]" at bounding box center [689, 289] width 143 height 28
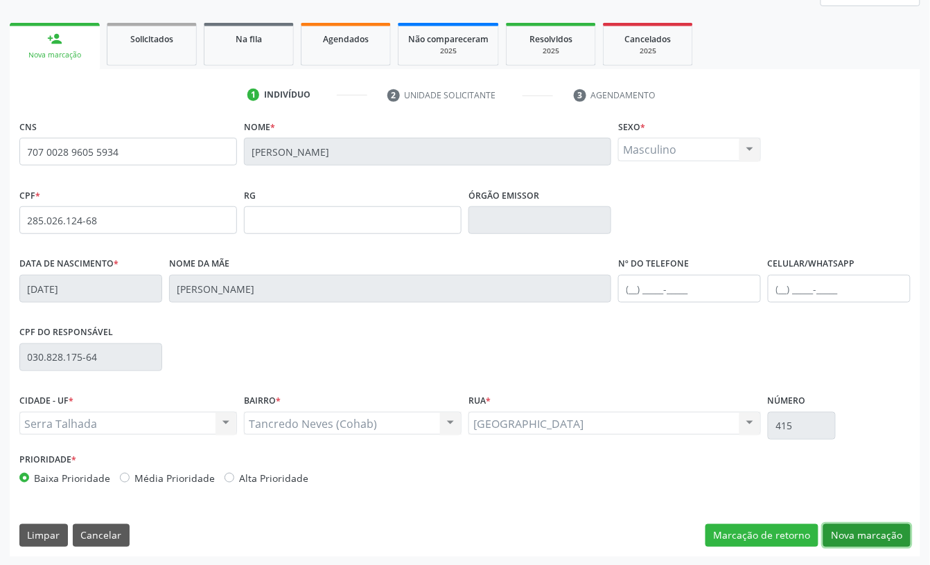
click at [857, 532] on button "Nova marcação" at bounding box center [866, 537] width 87 height 24
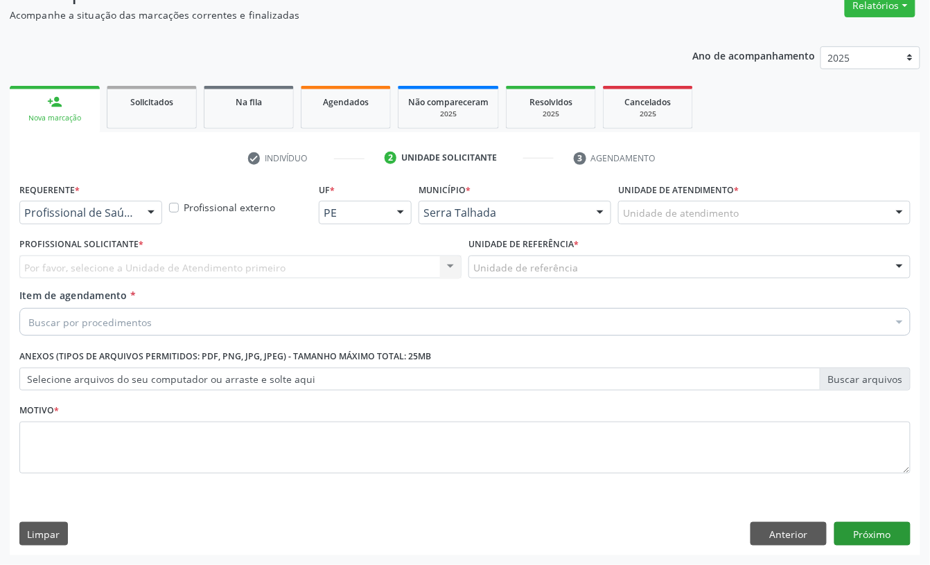
scroll to position [123, 0]
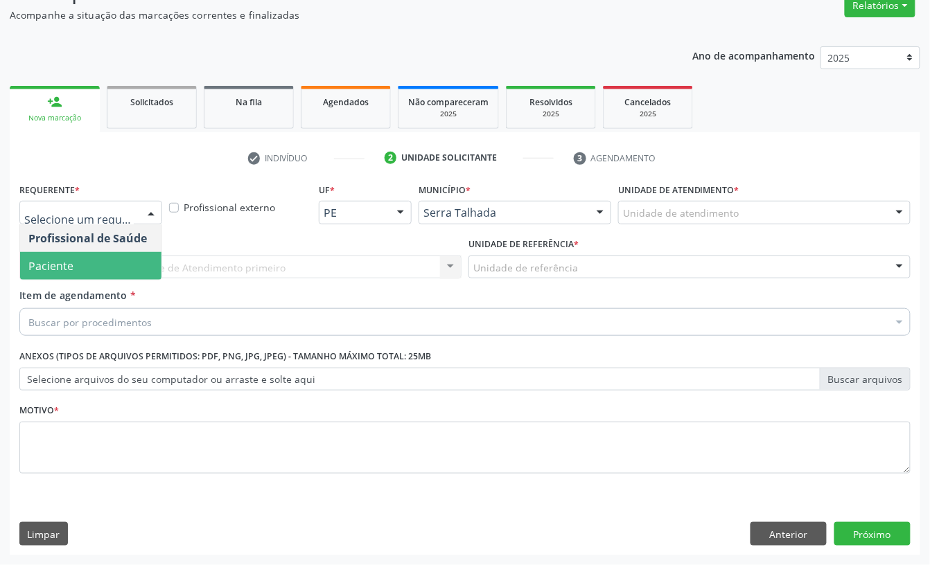
click at [87, 263] on span "Paciente" at bounding box center [90, 266] width 141 height 28
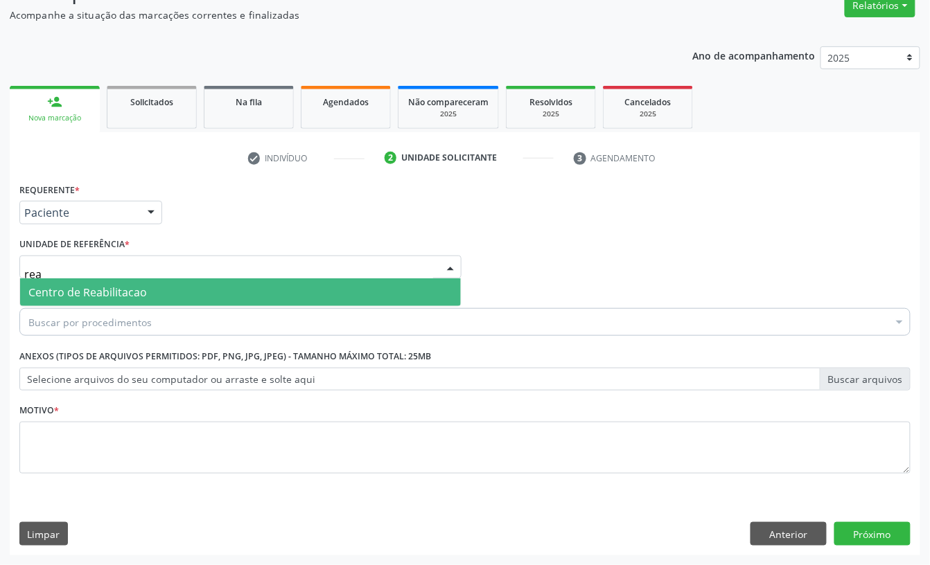
click at [118, 294] on span "Centro de Reabilitacao" at bounding box center [87, 292] width 118 height 15
type input "rea"
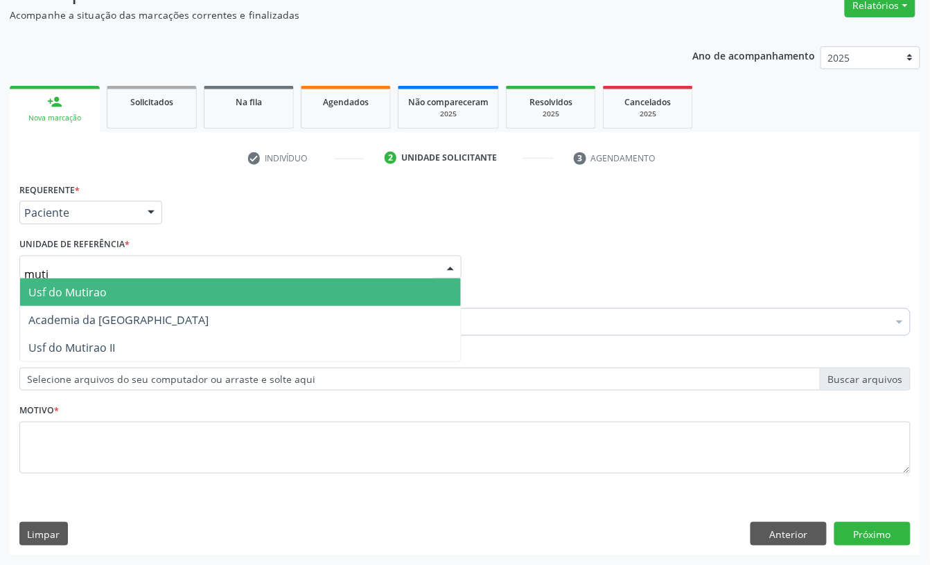
type input "mutir"
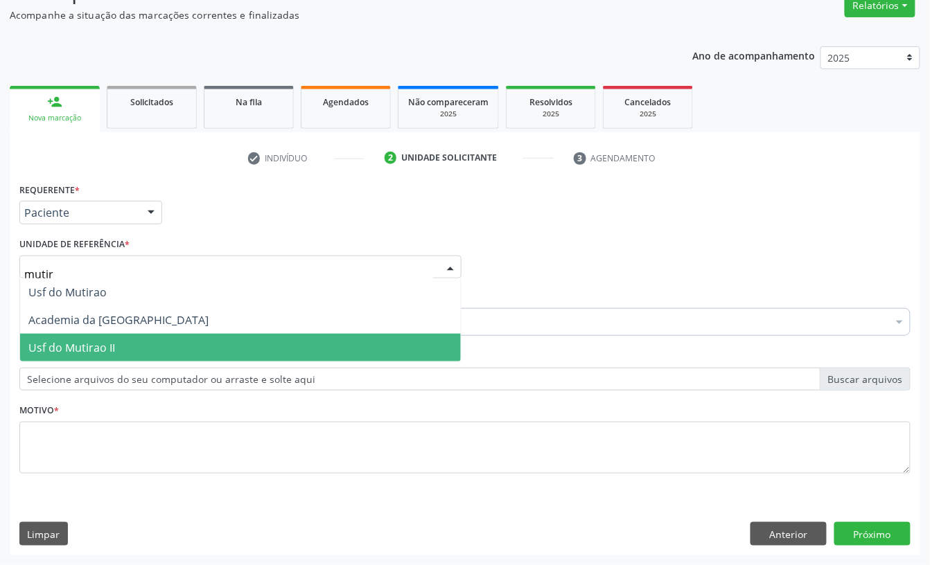
click at [118, 352] on span "Usf do Mutirao II" at bounding box center [240, 348] width 441 height 28
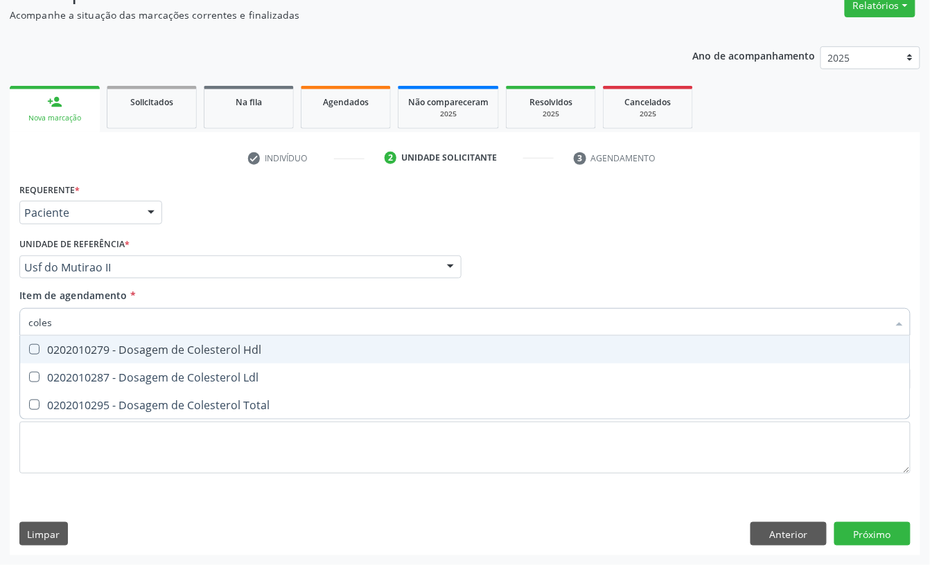
type input "colest"
click at [54, 351] on div "0202010279 - Dosagem de Colesterol Hdl" at bounding box center [464, 349] width 873 height 11
checkbox Hdl "true"
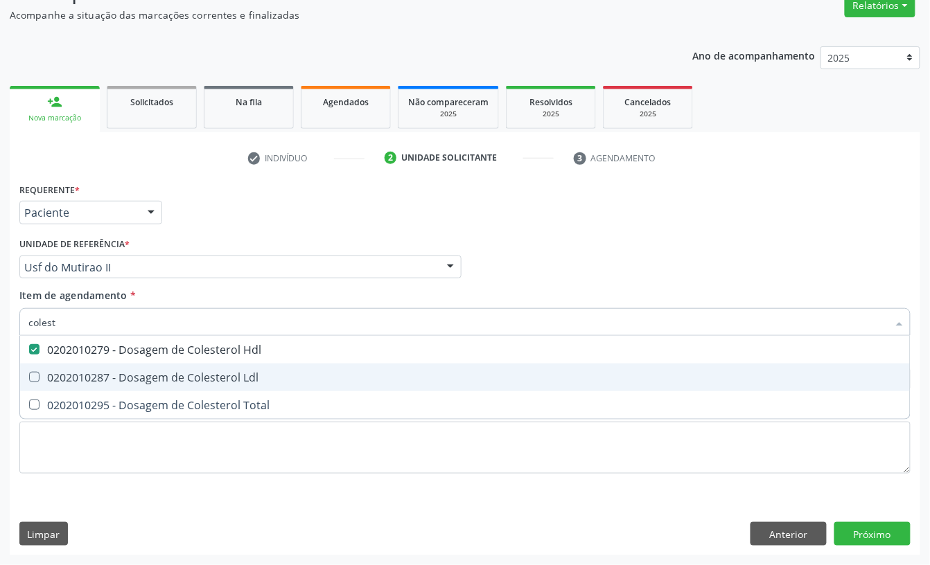
click at [54, 373] on div "0202010287 - Dosagem de Colesterol Ldl" at bounding box center [464, 377] width 873 height 11
checkbox Ldl "true"
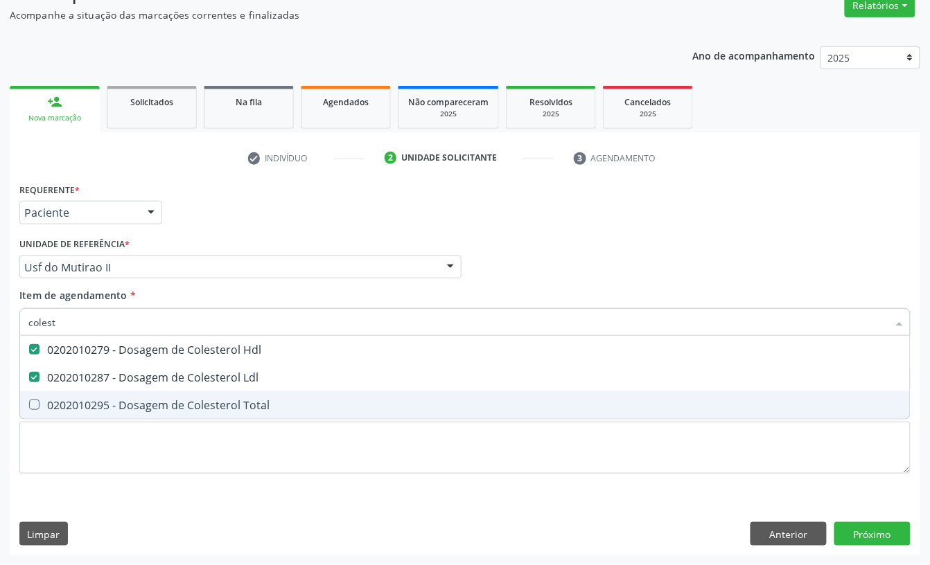
click at [54, 392] on span "0202010295 - Dosagem de Colesterol Total" at bounding box center [465, 405] width 890 height 28
checkbox Total "true"
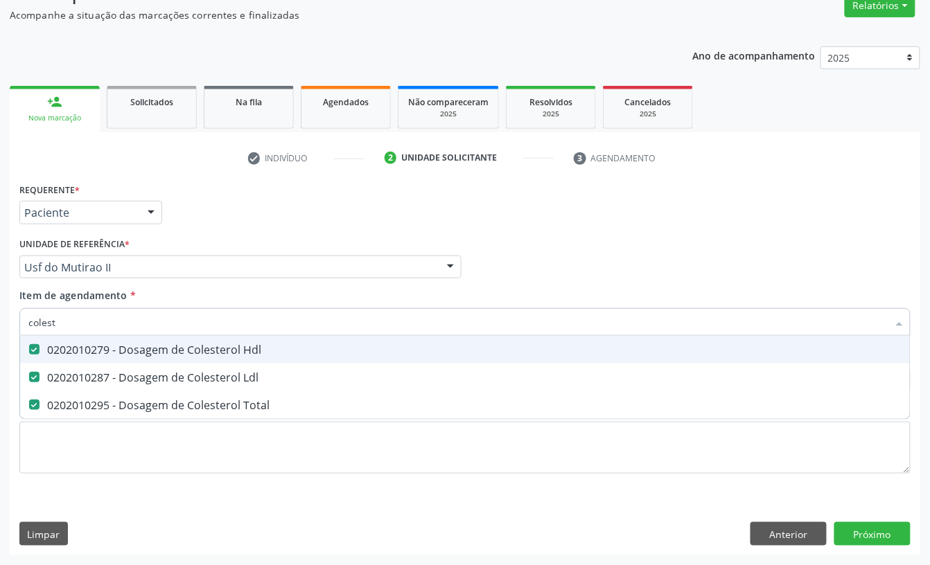
click at [87, 317] on input "colest" at bounding box center [457, 322] width 859 height 28
checkbox Hdl "false"
checkbox Ldl "false"
checkbox Total "false"
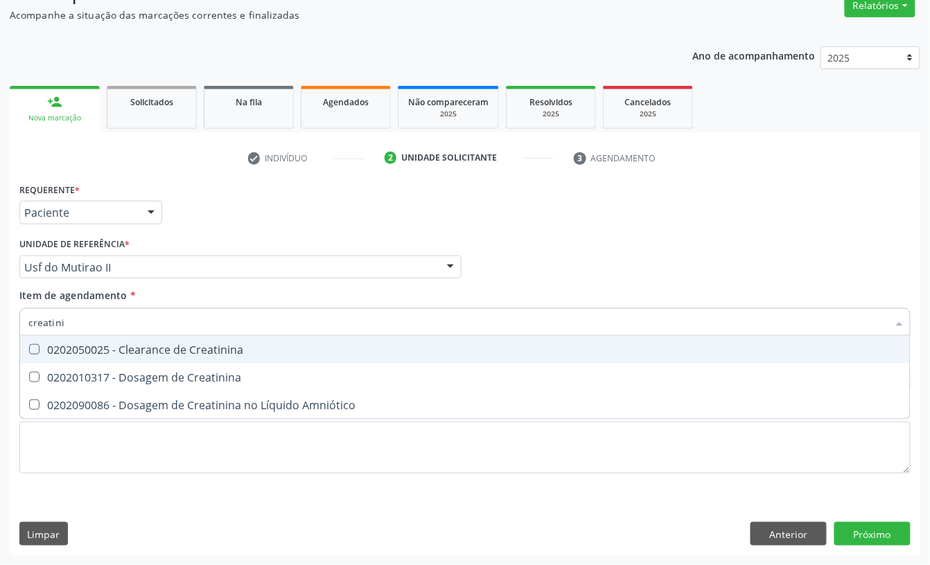
type input "creatinin"
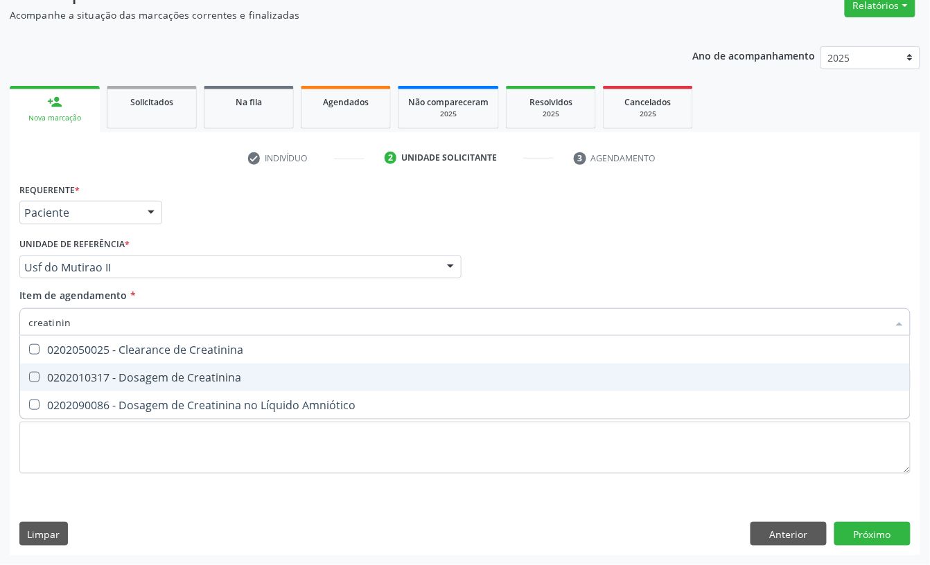
click at [137, 372] on div "0202010317 - Dosagem de Creatinina" at bounding box center [464, 377] width 873 height 11
checkbox Creatinina "true"
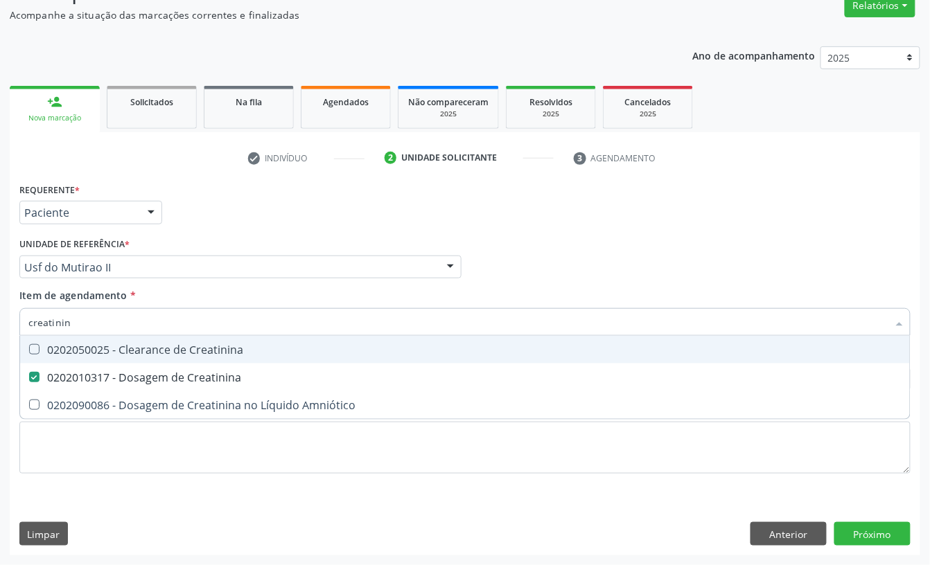
click at [92, 328] on input "creatinin" at bounding box center [457, 322] width 859 height 28
checkbox Creatinina "false"
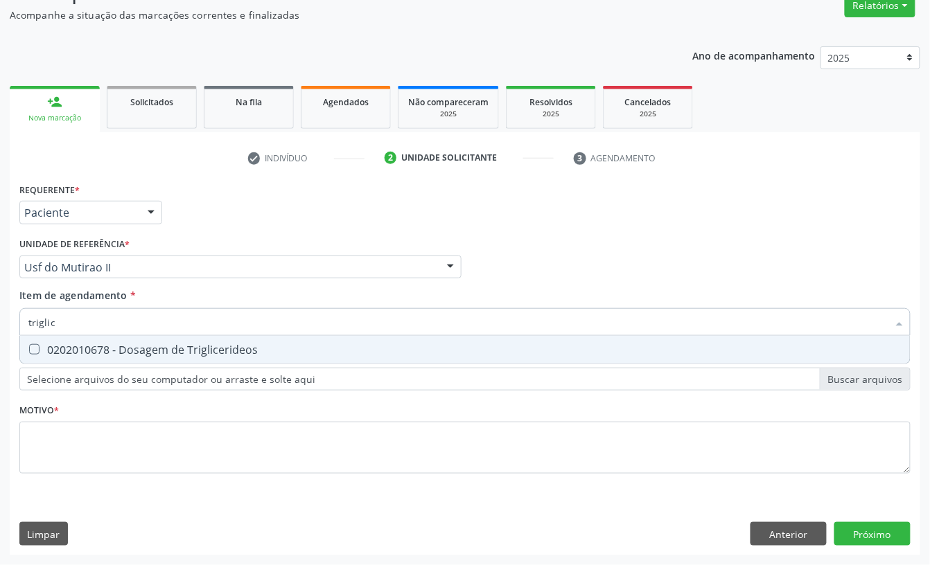
type input "triglice"
click at [62, 344] on div "0202010678 - Dosagem de Triglicerideos" at bounding box center [464, 349] width 873 height 11
checkbox Triglicerideos "true"
click at [72, 308] on input "triglice" at bounding box center [457, 322] width 859 height 28
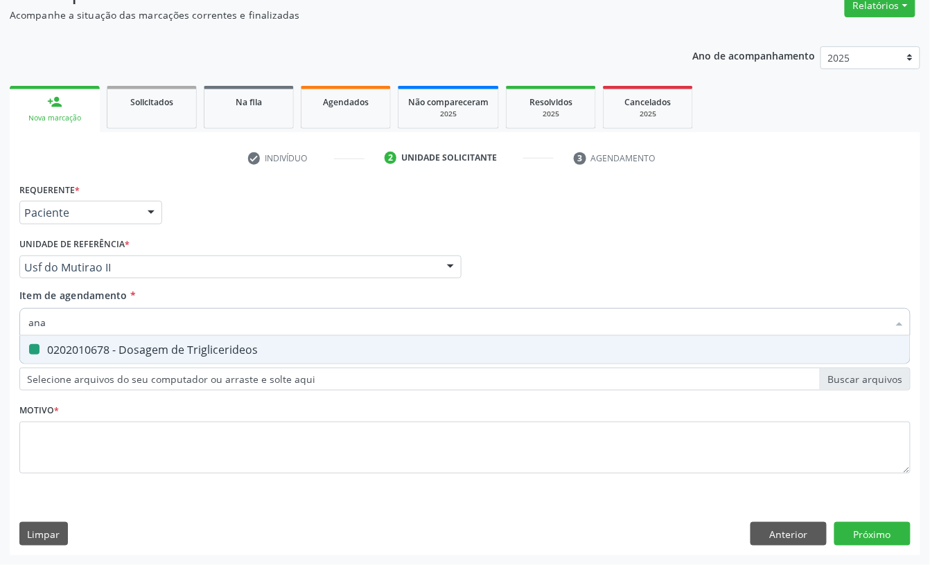
type input "anal"
checkbox Triglicerideos "false"
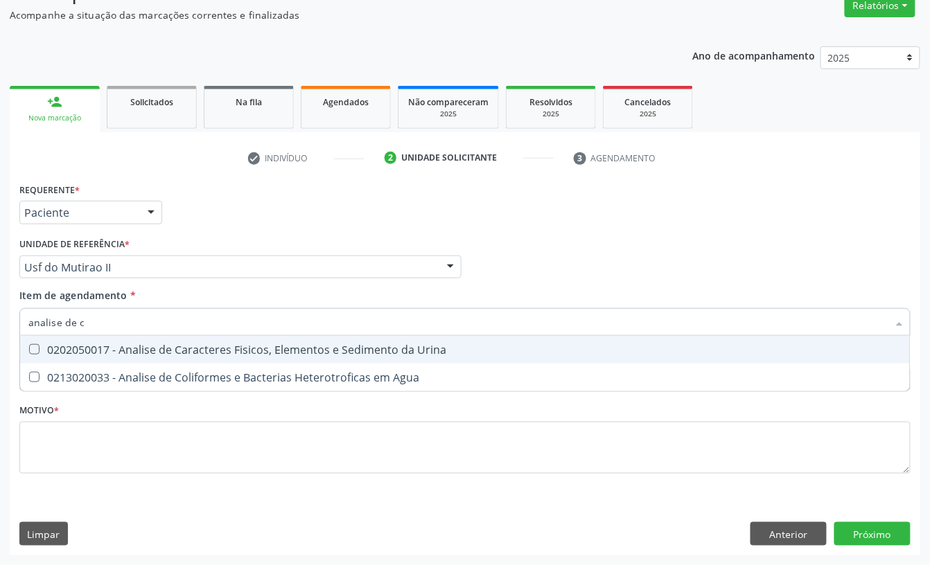
type input "analise de ca"
click at [78, 353] on div "0202050017 - Analise de Caracteres Fisicos, Elementos e Sedimento da Urina" at bounding box center [464, 349] width 873 height 11
checkbox Urina "true"
click at [100, 322] on input "analise de ca" at bounding box center [457, 322] width 859 height 28
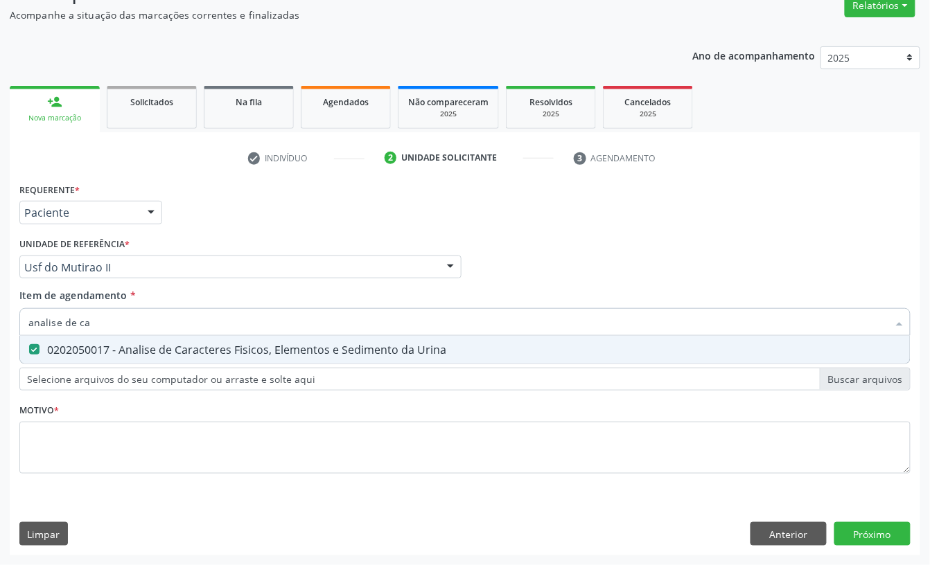
click at [100, 322] on input "analise de ca" at bounding box center [457, 322] width 859 height 28
checkbox Urina "false"
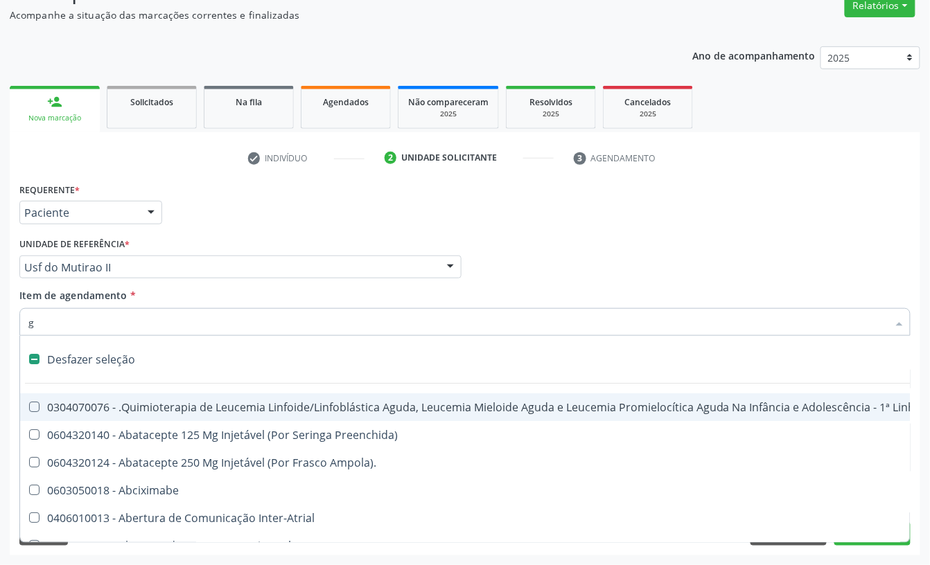
type input "gl"
checkbox Bloco "true"
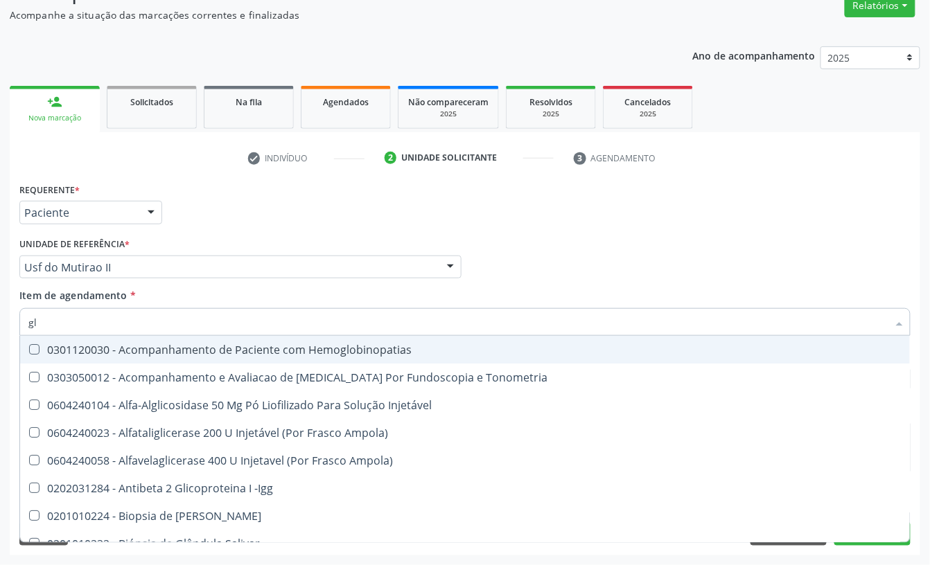
type input "gli"
checkbox Glomerular "true"
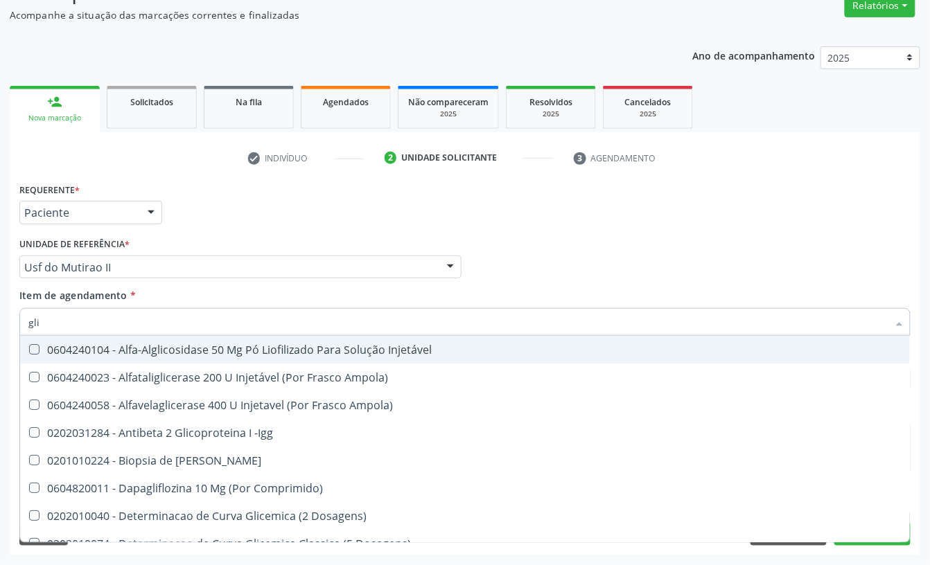
type input "glic"
checkbox Derrames "true"
checkbox Triglicerideos "false"
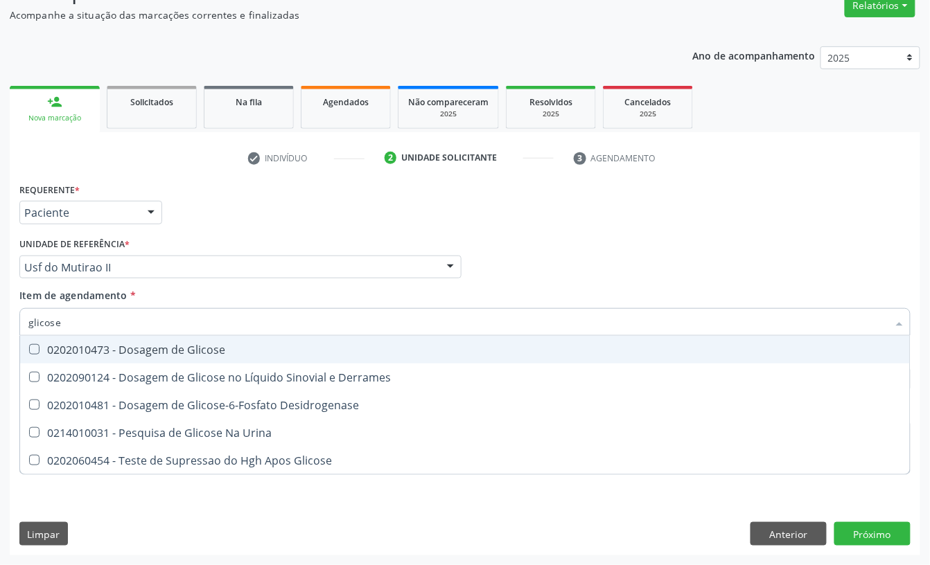
type input "glicose"
click at [121, 340] on span "0202010473 - Dosagem de Glicose" at bounding box center [465, 350] width 890 height 28
checkbox Glicose "true"
click at [121, 330] on input "glicose" at bounding box center [457, 322] width 859 height 28
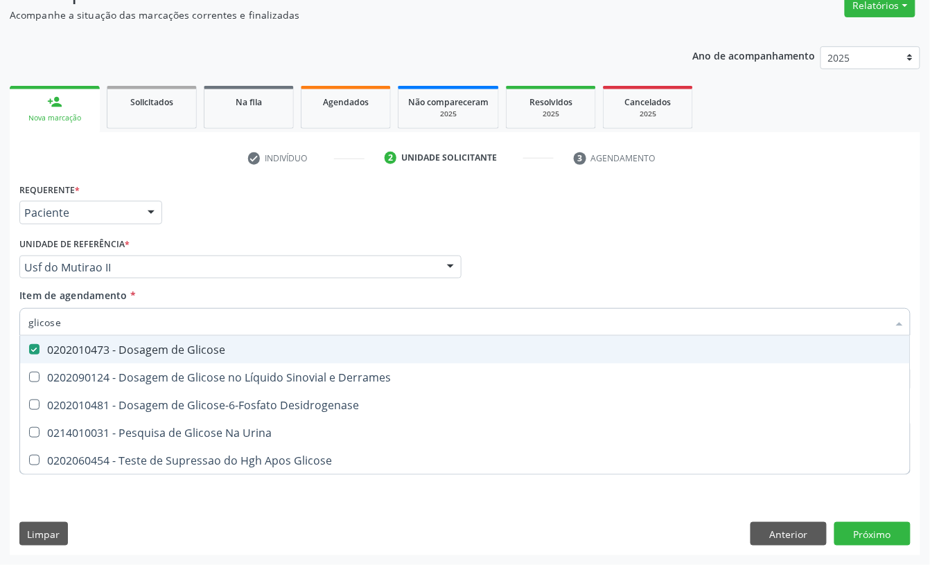
click at [121, 330] on input "glicose" at bounding box center [457, 322] width 859 height 28
type input "cole"
checkbox Glicose "false"
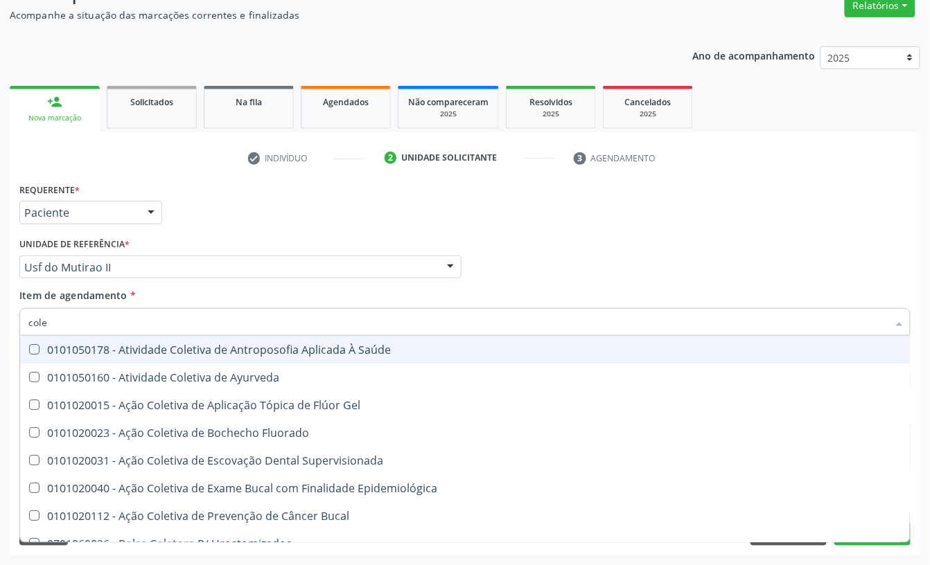
type input "coles"
checkbox Saúde "true"
checkbox Ayurveda "true"
checkbox Gel "true"
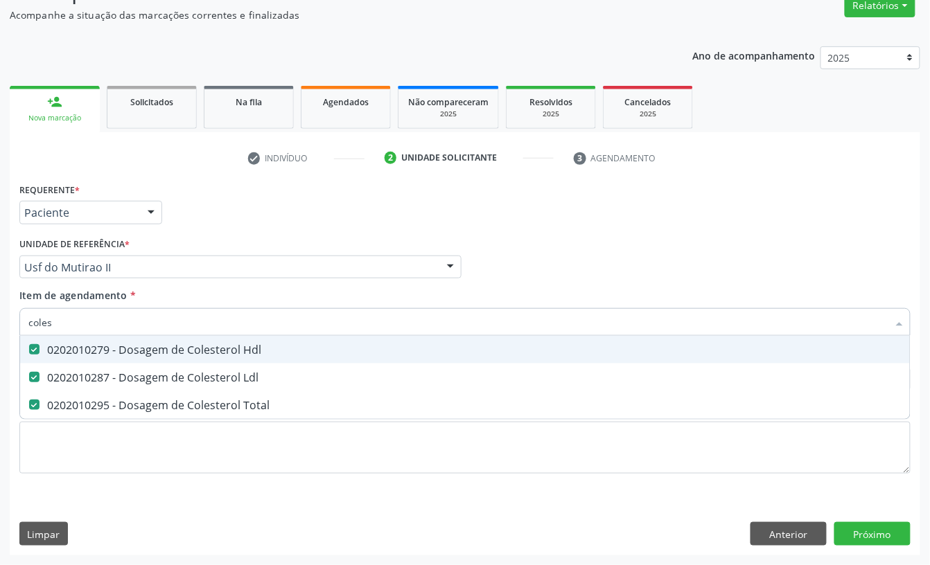
type input "cole"
checkbox Hdl "false"
checkbox Ldl "false"
checkbox Total "false"
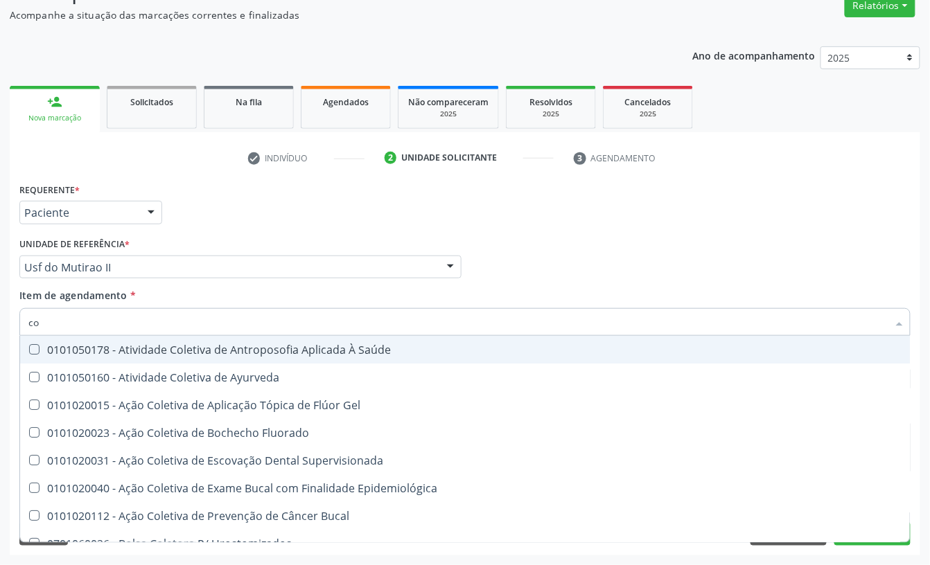
type input "c"
checkbox Hdl "false"
checkbox Ldl "false"
checkbox Total "false"
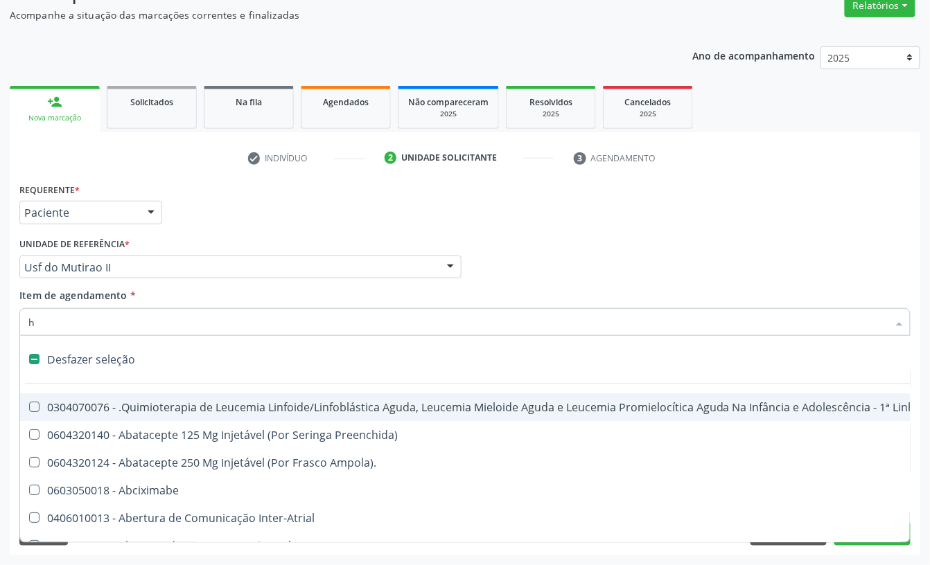
type input "he"
checkbox Urina "false"
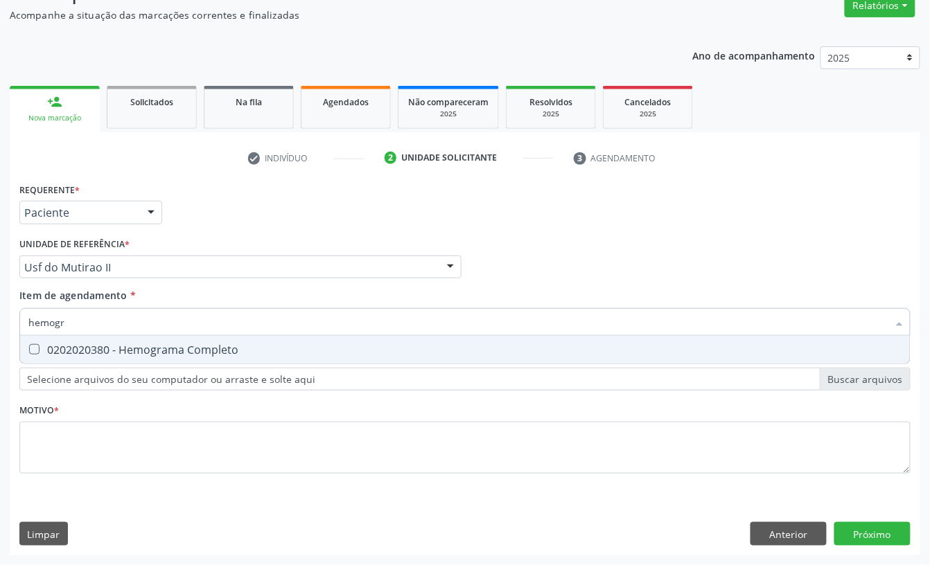
type input "hemogra"
click at [125, 353] on div "0202020380 - Hemograma Completo" at bounding box center [464, 349] width 873 height 11
checkbox Completo "true"
click at [125, 308] on input "hemogra" at bounding box center [457, 322] width 859 height 28
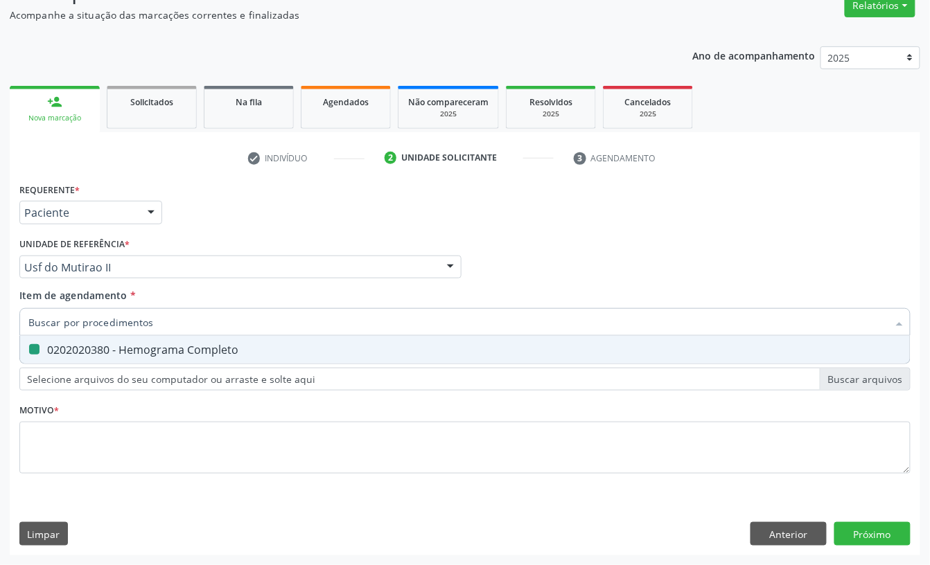
checkbox Completo "false"
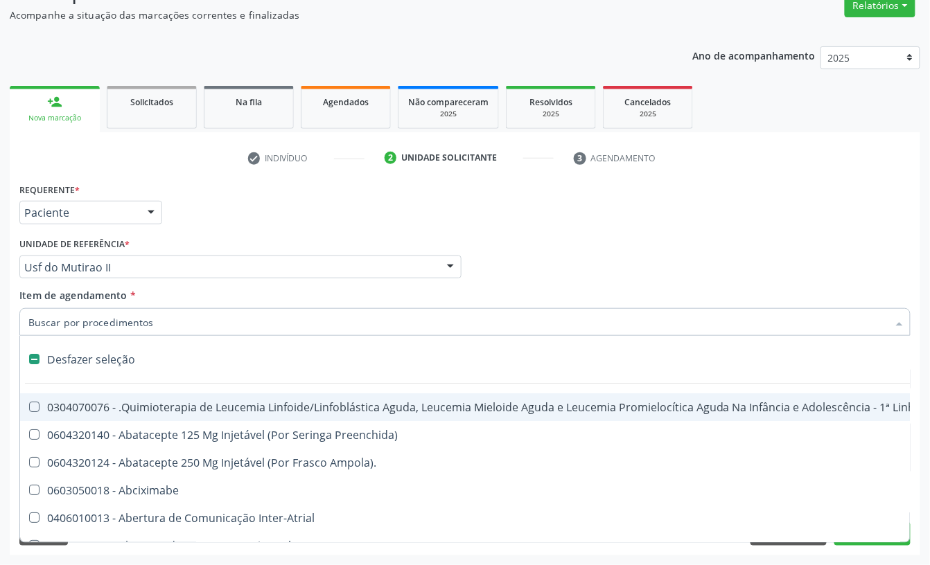
type input "u"
checkbox Ml\) "true"
checkbox Urina "false"
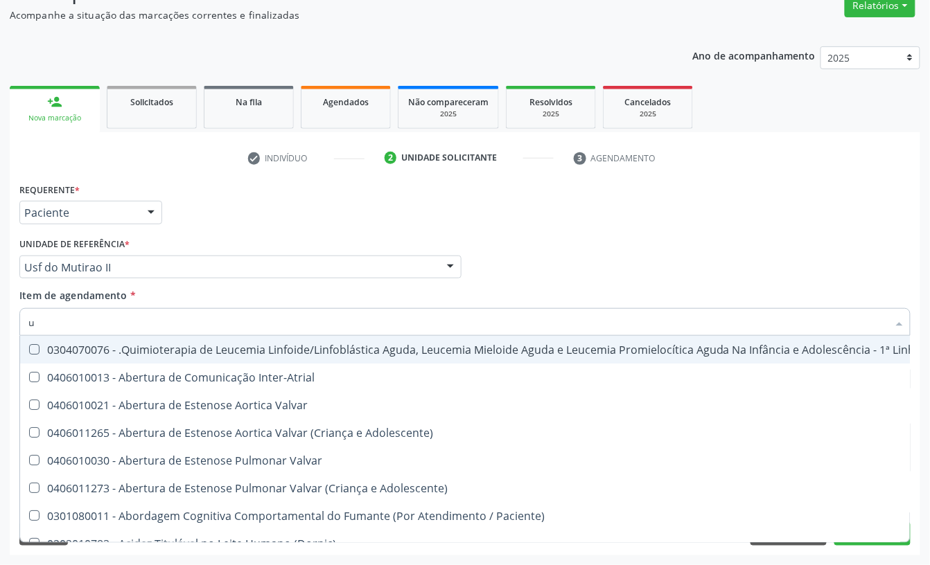
type input "ur"
checkbox Diálise "true"
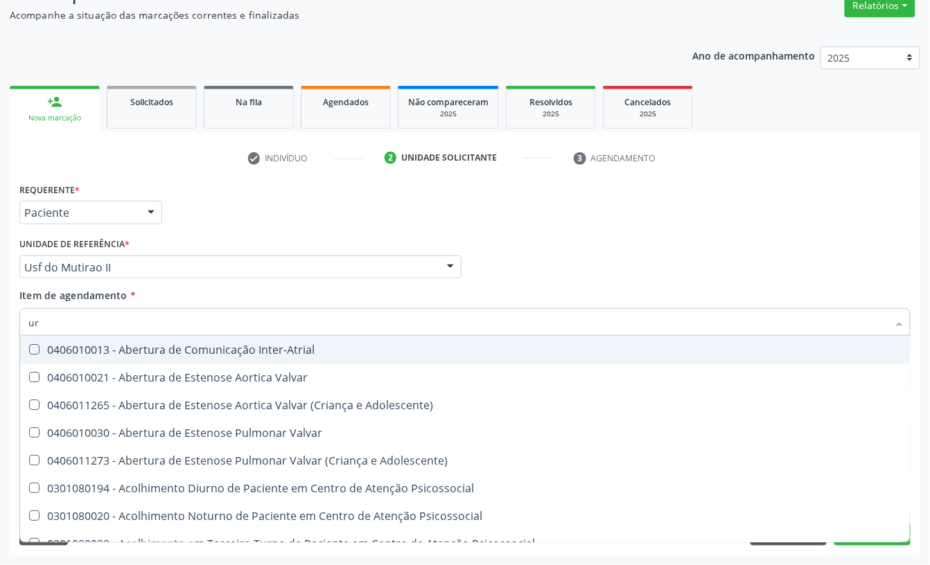
type input "ure"
checkbox Urina "false"
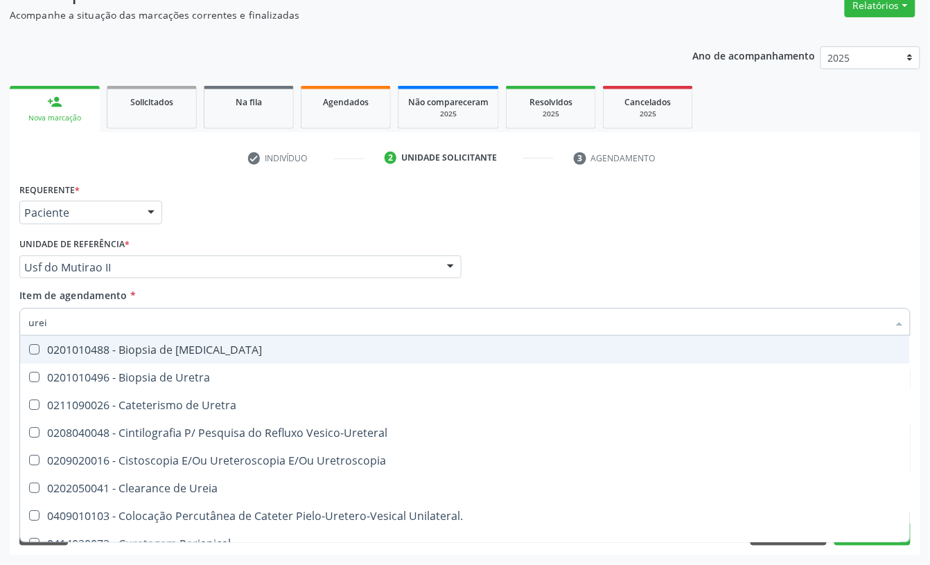
type input "ureia"
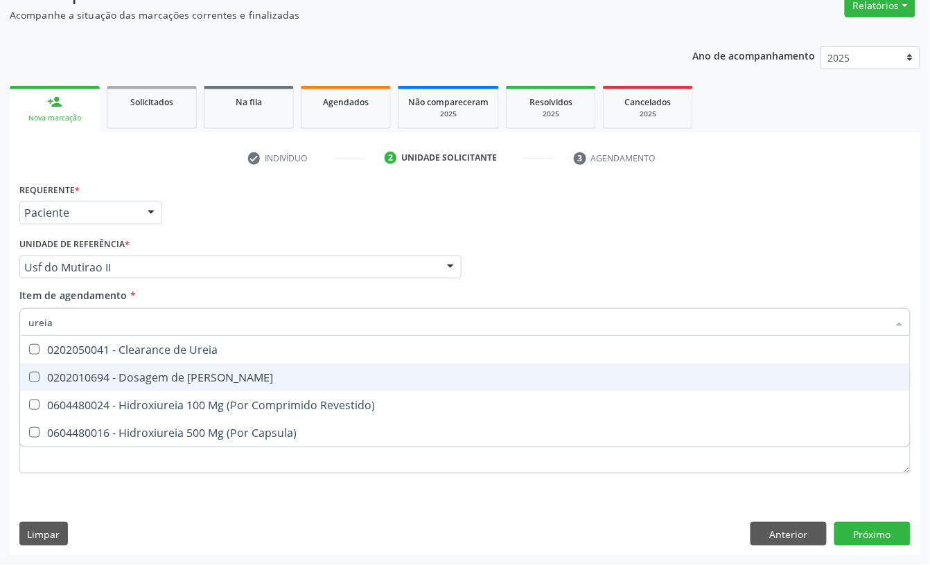
click at [61, 383] on div "0202010694 - Dosagem de [PERSON_NAME]" at bounding box center [464, 377] width 873 height 11
checkbox Ureia "true"
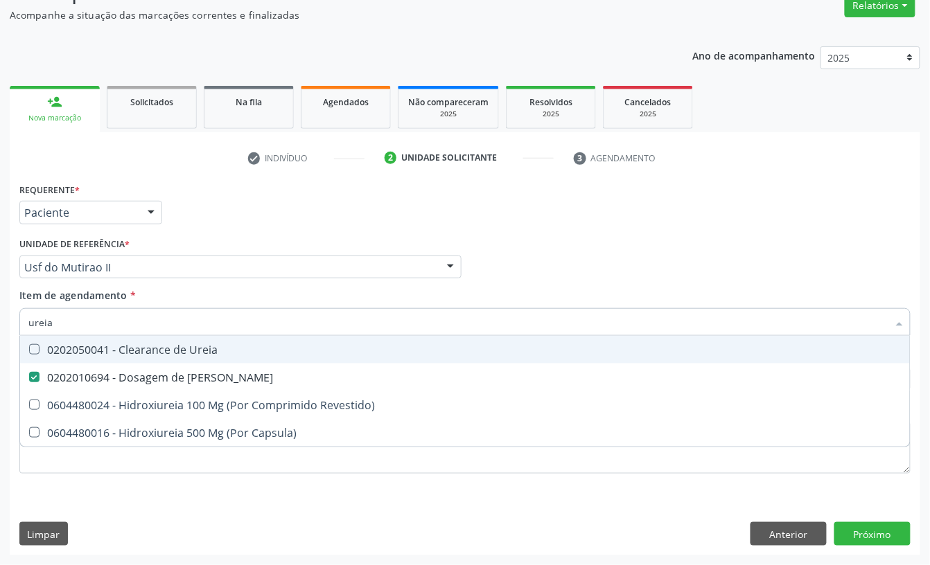
click at [76, 327] on input "ureia" at bounding box center [457, 322] width 859 height 28
checkbox Ureia "false"
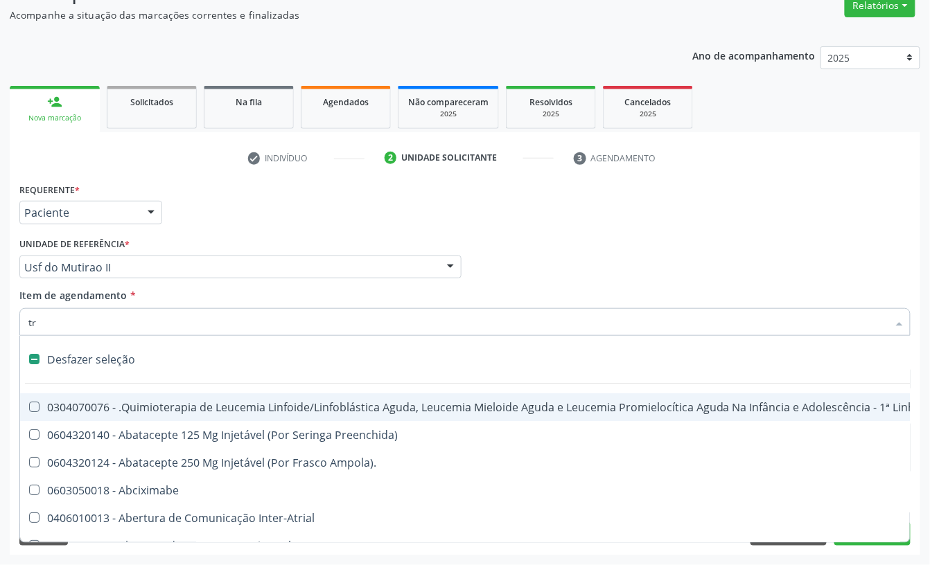
type input "tra"
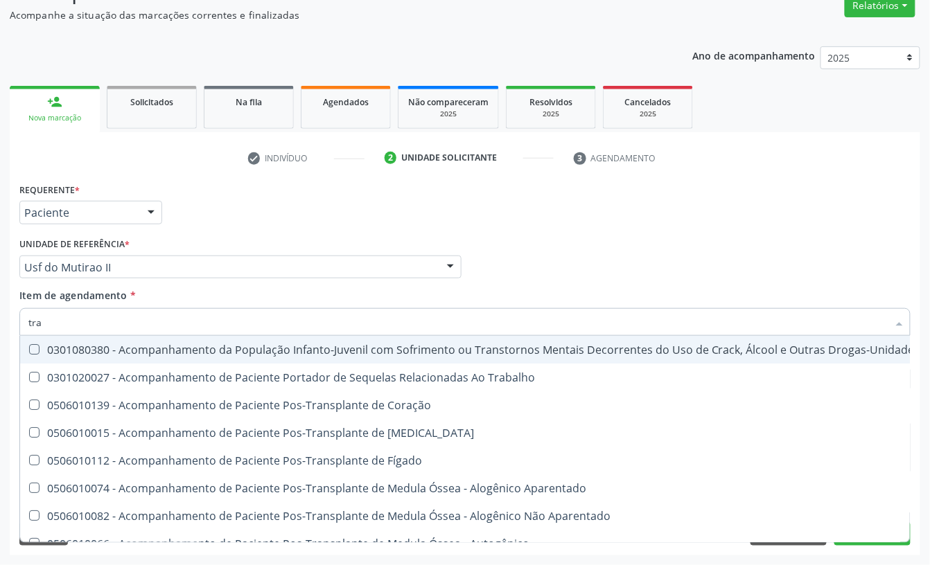
checkbox Intracraniano "false"
checkbox Glomerular "false"
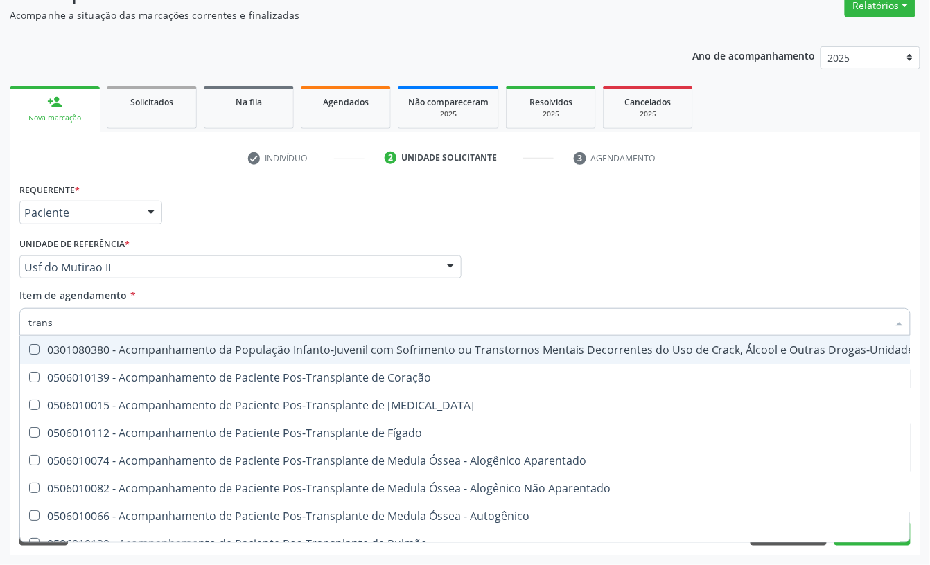
type input "transa"
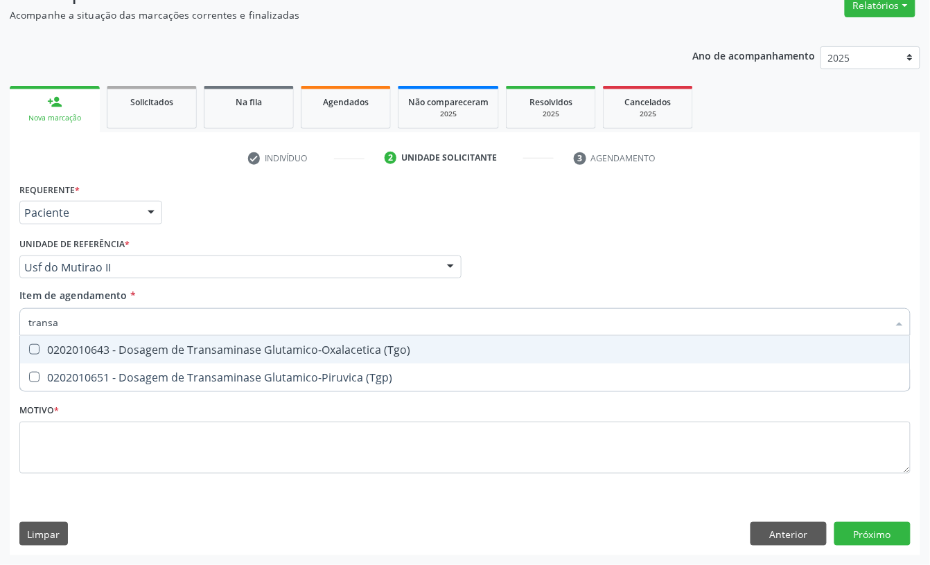
click at [93, 346] on div "0202010643 - Dosagem de Transaminase Glutamico-Oxalacetica (Tgo)" at bounding box center [464, 349] width 873 height 11
checkbox \(Tgo\) "true"
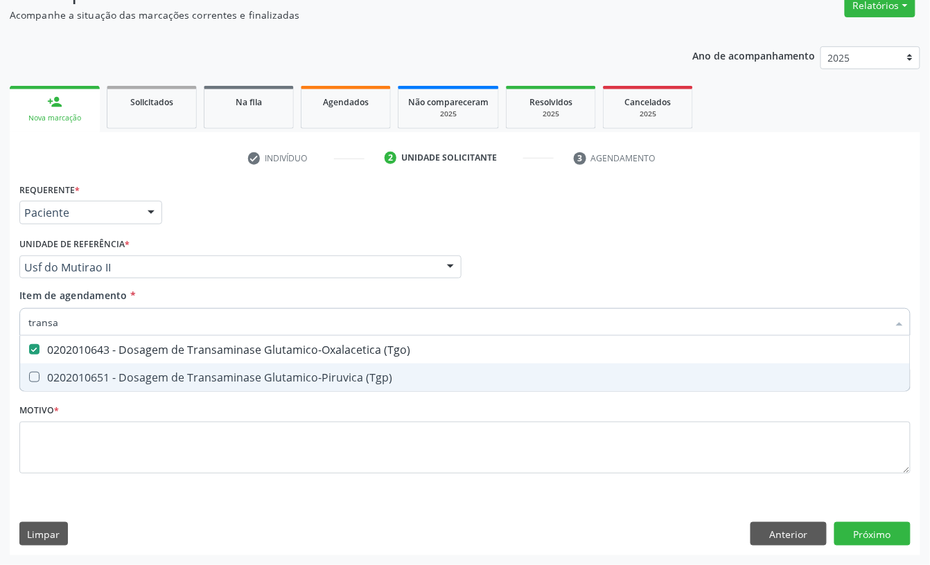
click at [89, 376] on div "0202010651 - Dosagem de Transaminase Glutamico-Piruvica (Tgp)" at bounding box center [464, 377] width 873 height 11
checkbox \(Tgp\) "true"
type input "trans"
checkbox \(Tgo\) "false"
checkbox \(Tgp\) "false"
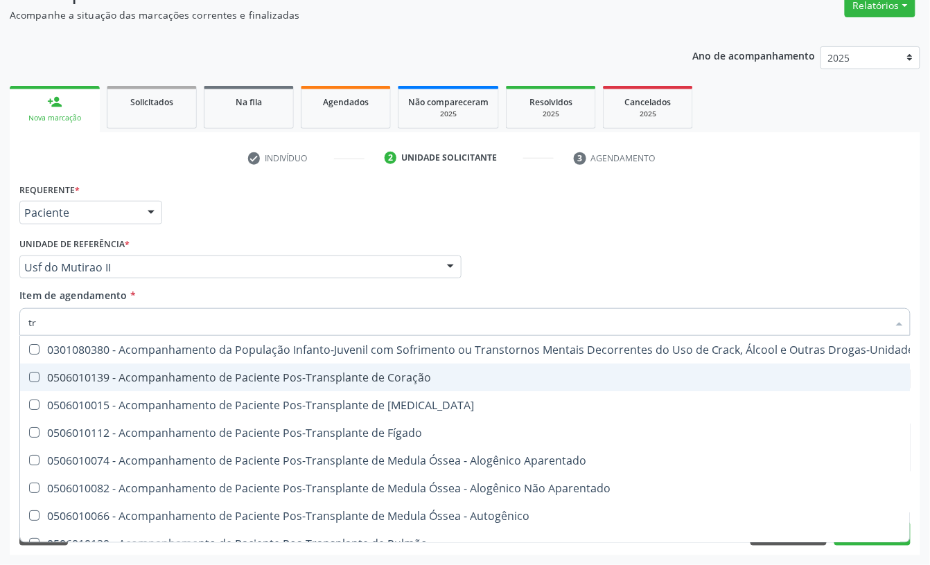
type input "t"
checkbox \(Tgo\) "false"
checkbox \(Tgp\) "false"
checkbox Transtoracica "false"
checkbox Transcraniano "false"
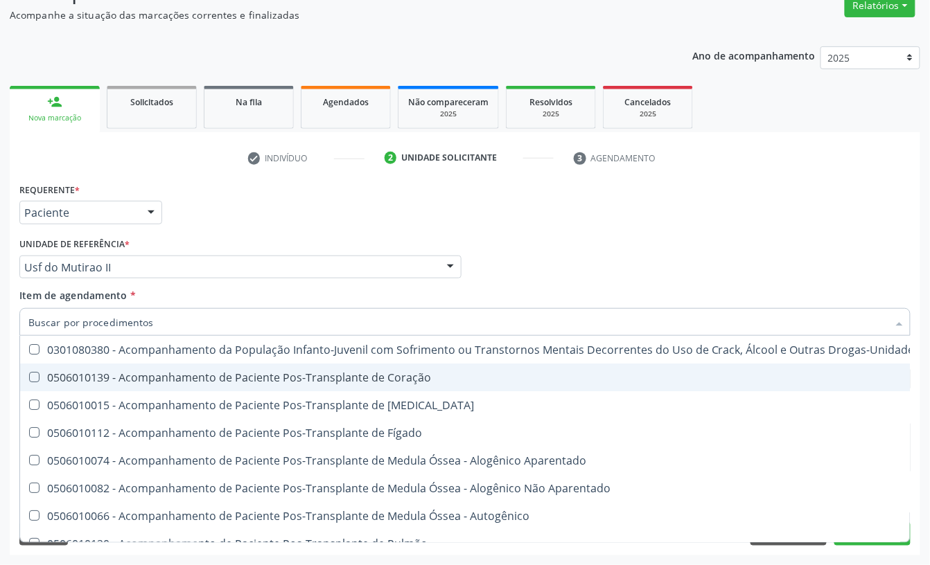
checkbox Transplante\) "false"
checkbox Dragea\) "true"
checkbox Inferior "false"
checkbox Retalho "false"
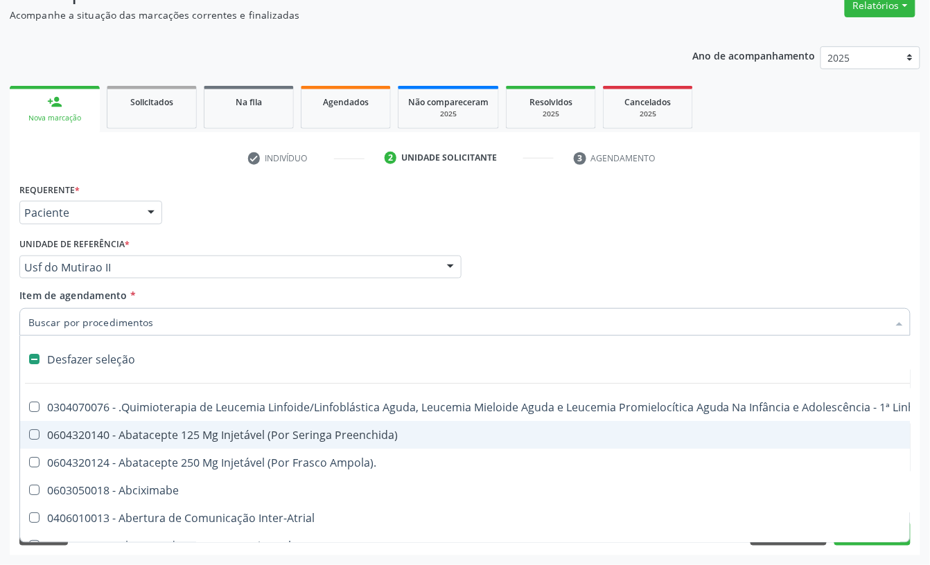
type input "b"
checkbox Urina "false"
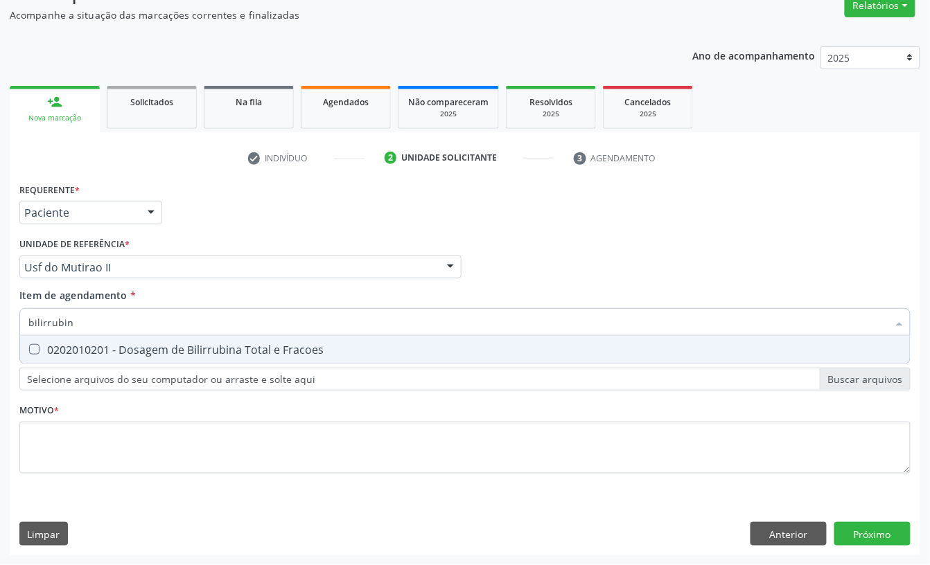
type input "bilirrubina"
click at [118, 346] on div "0202010201 - Dosagem de Bilirrubina Total e Fracoes" at bounding box center [464, 349] width 873 height 11
checkbox Fracoes "true"
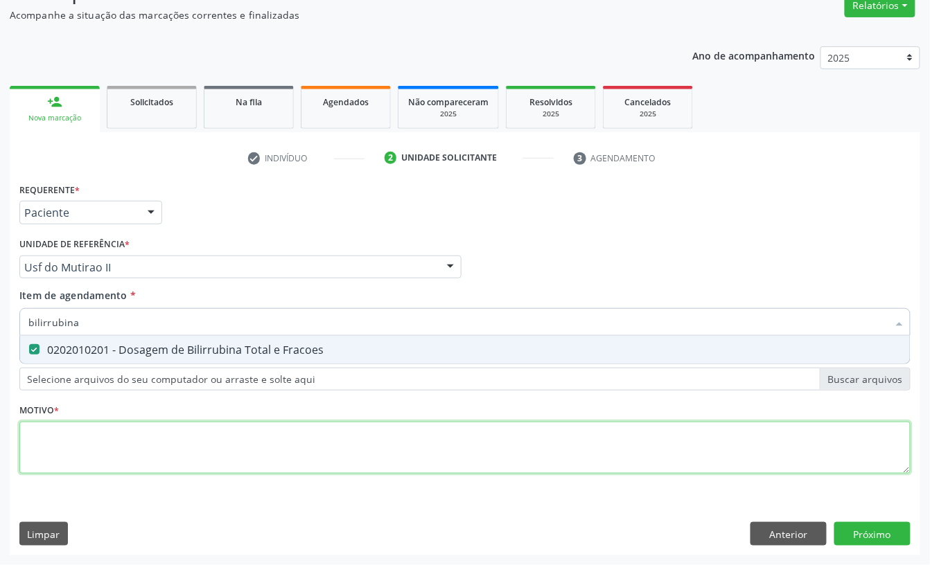
click at [95, 452] on div "Requerente * Paciente Profissional de Saúde Paciente Nenhum resultado encontrad…" at bounding box center [464, 336] width 891 height 314
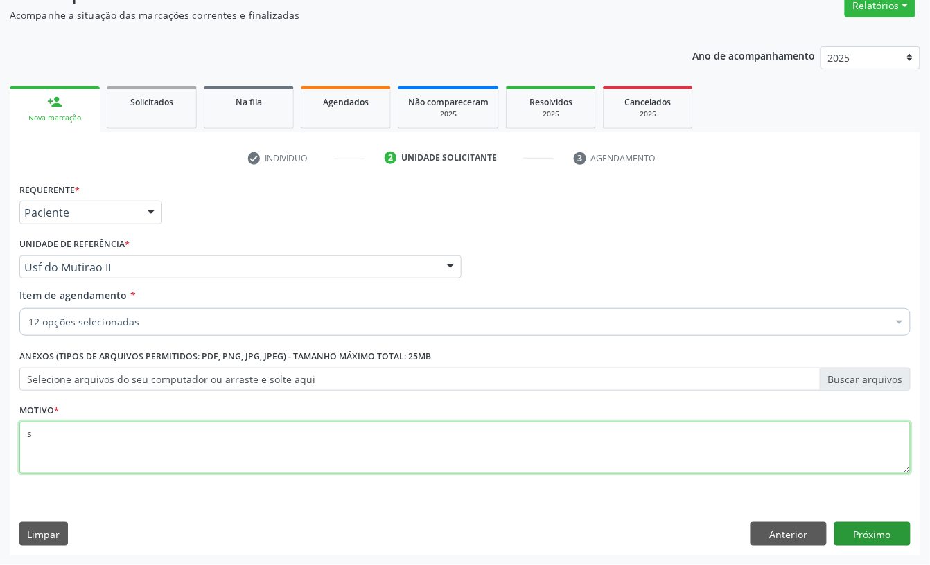
type textarea "s"
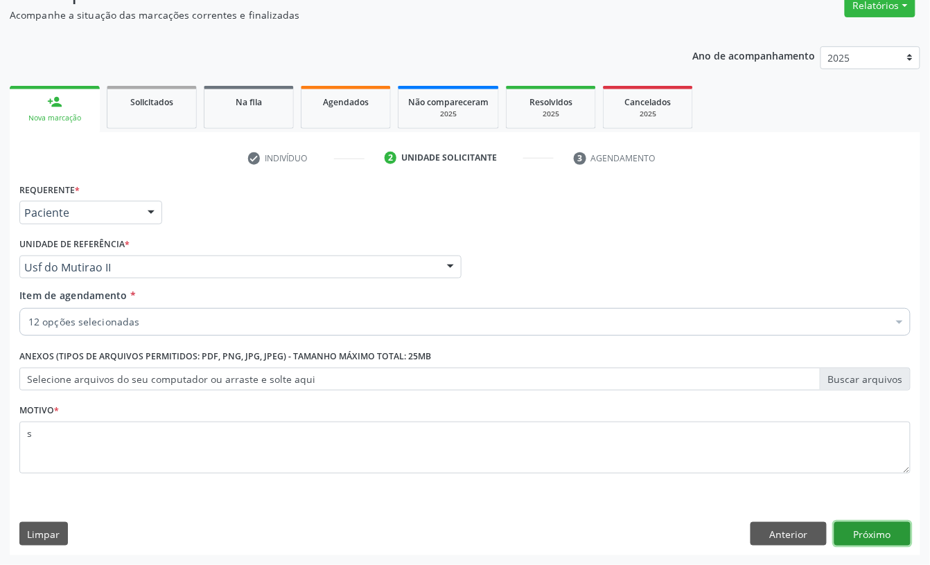
click at [901, 536] on button "Próximo" at bounding box center [872, 534] width 76 height 24
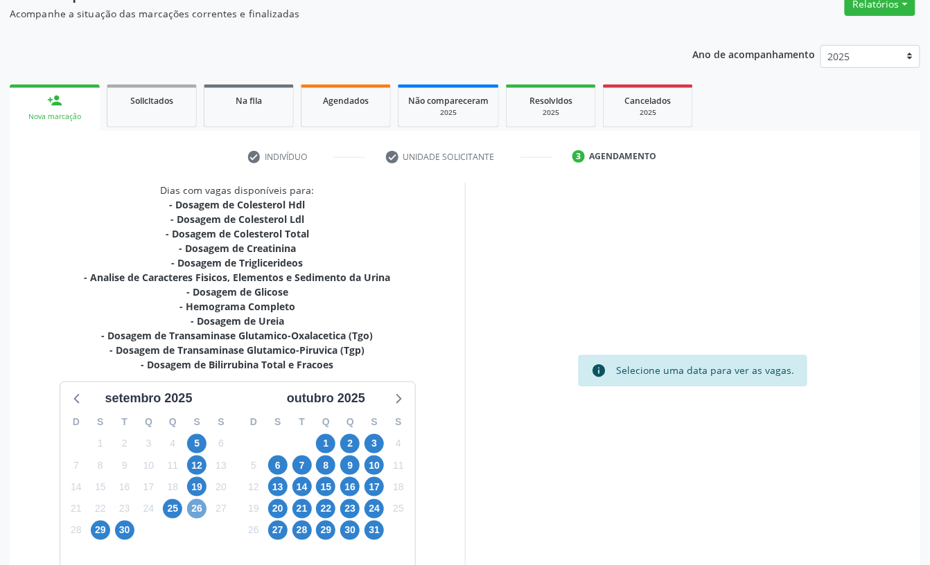
click at [195, 509] on span "26" at bounding box center [196, 509] width 19 height 19
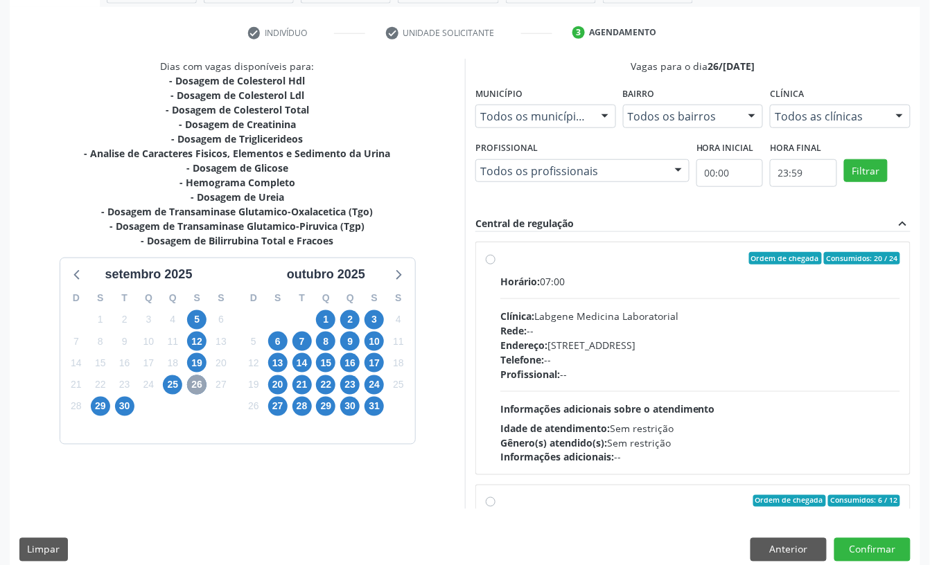
scroll to position [263, 0]
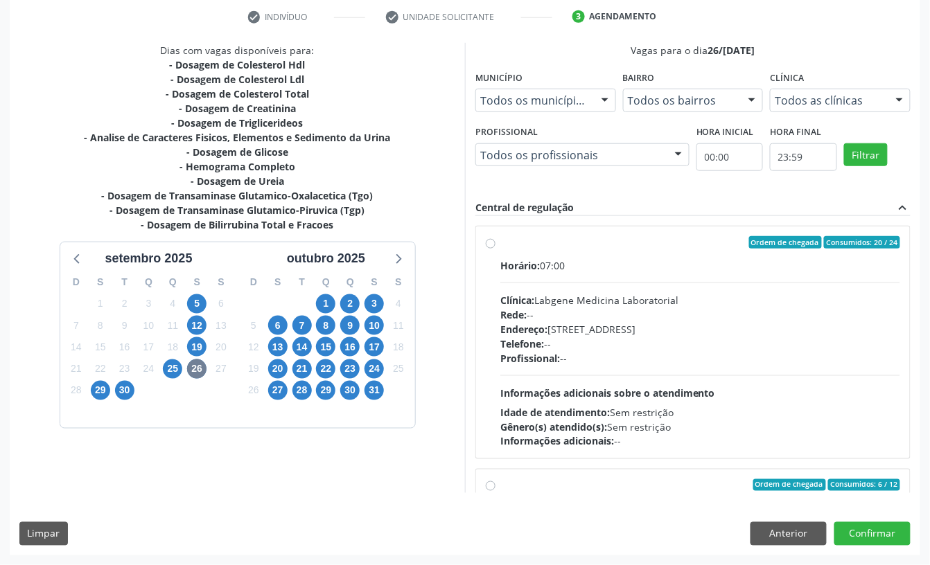
click at [707, 281] on div "Horário: 07:00 Clínica: Labgene Medicina Laboratorial Rede: -- Endereço: nº 531…" at bounding box center [700, 353] width 400 height 191
click at [495, 249] on input "Ordem de chegada Consumidos: 20 / 24 Horário: 07:00 Clínica: Labgene Medicina L…" at bounding box center [491, 242] width 10 height 12
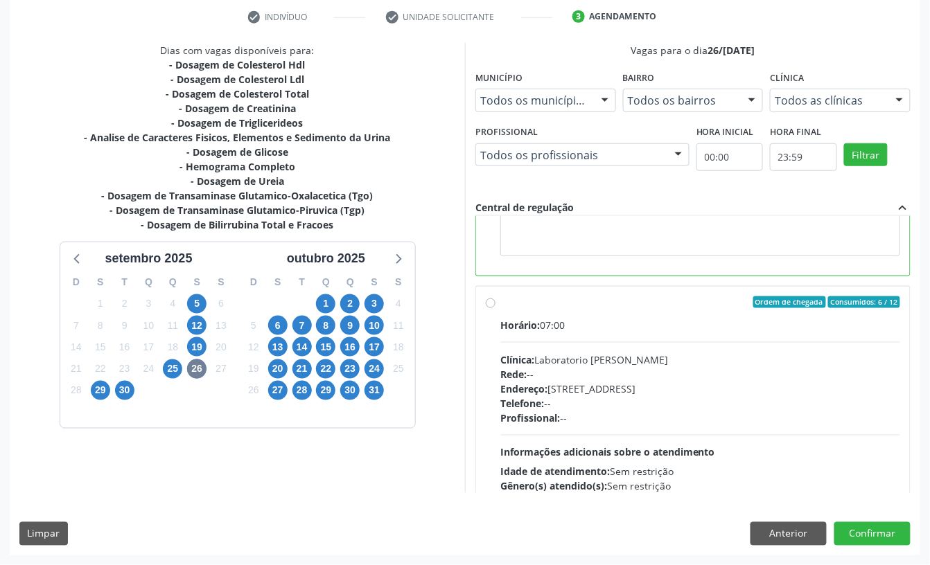
click at [633, 420] on div "Profissional: --" at bounding box center [700, 418] width 400 height 15
click at [495, 309] on input "Ordem de chegada Consumidos: 6 / 12 Horário: 07:00 Clínica: Laboratorio Jose Pa…" at bounding box center [491, 303] width 10 height 12
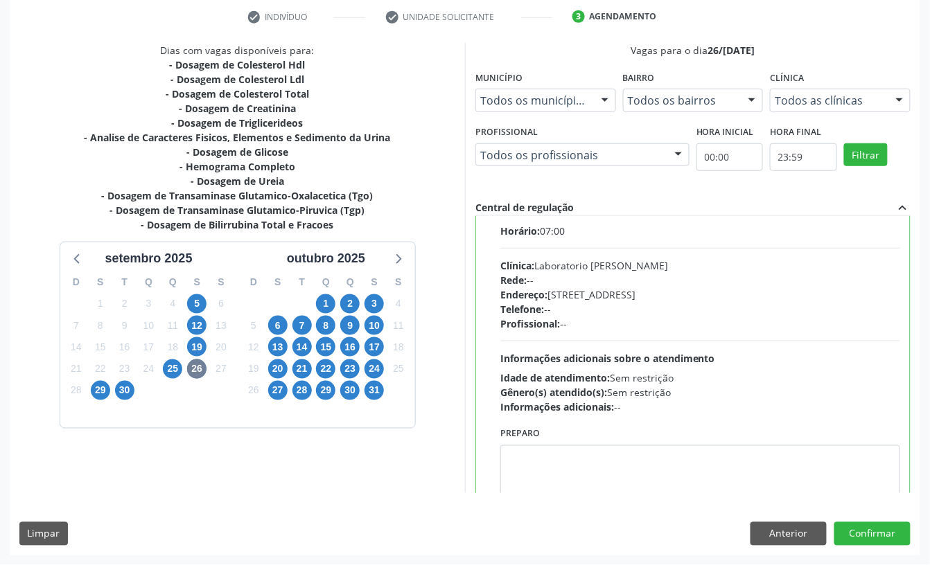
radio input "false"
radio input "true"
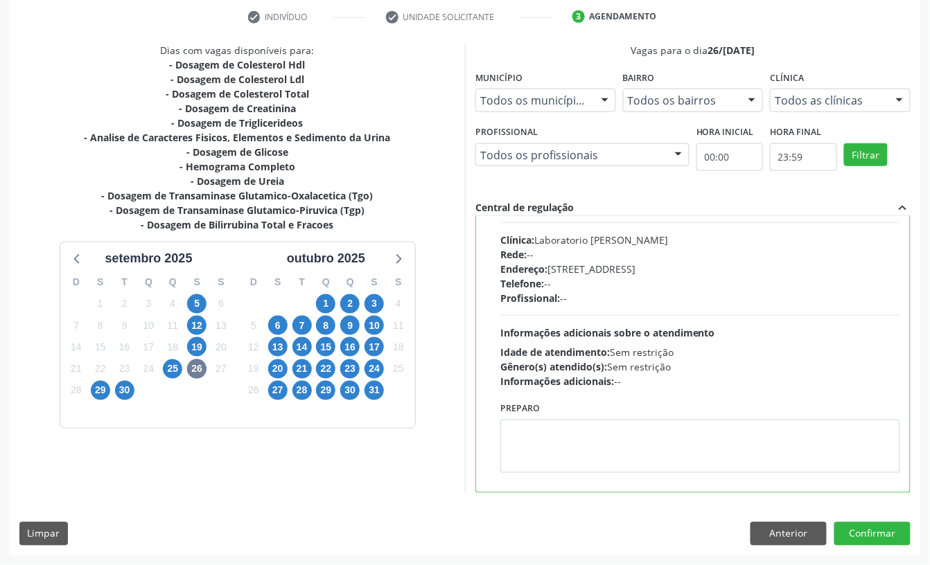
scroll to position [316, 0]
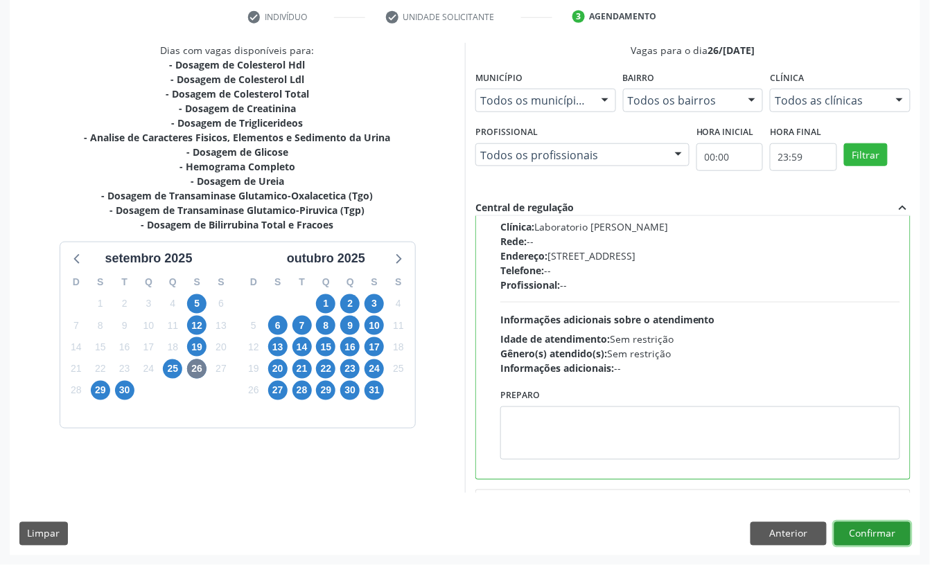
click at [885, 530] on button "Confirmar" at bounding box center [872, 534] width 76 height 24
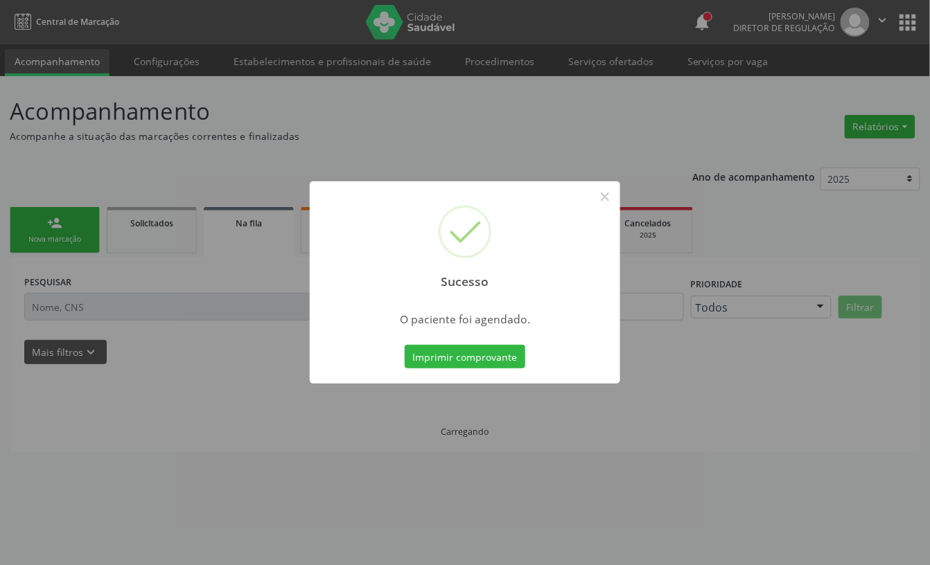
scroll to position [0, 0]
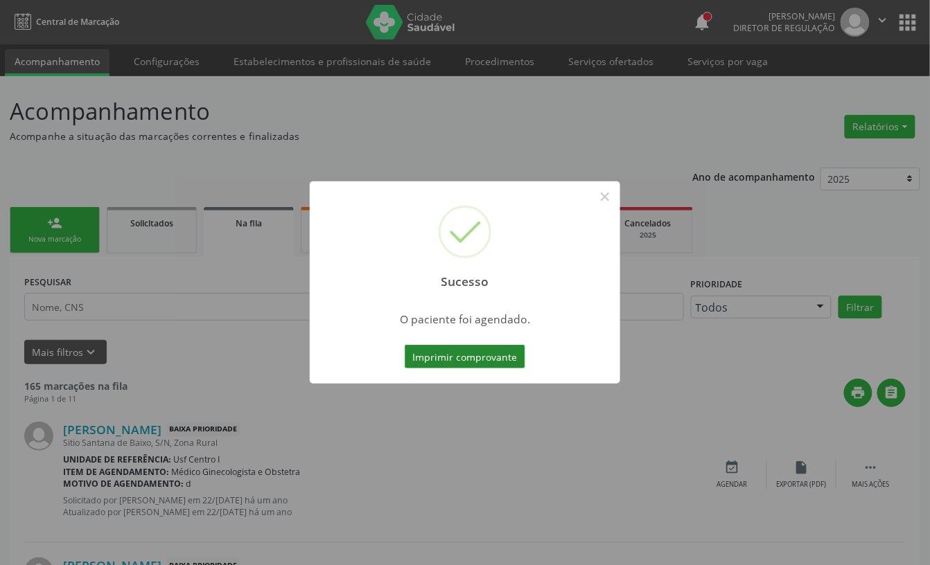
click at [425, 356] on button "Imprimir comprovante" at bounding box center [465, 357] width 121 height 24
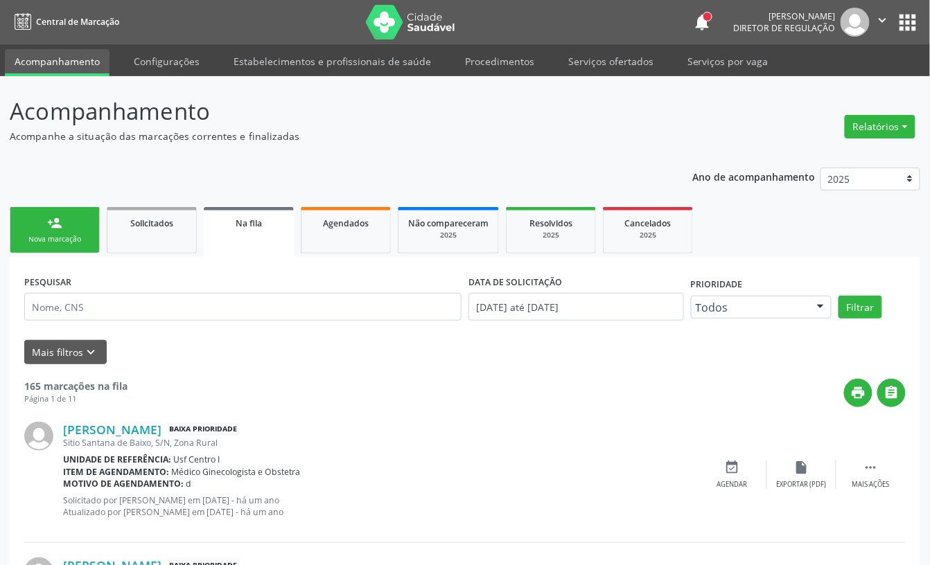
click at [53, 208] on link "person_add Nova marcação" at bounding box center [55, 230] width 90 height 46
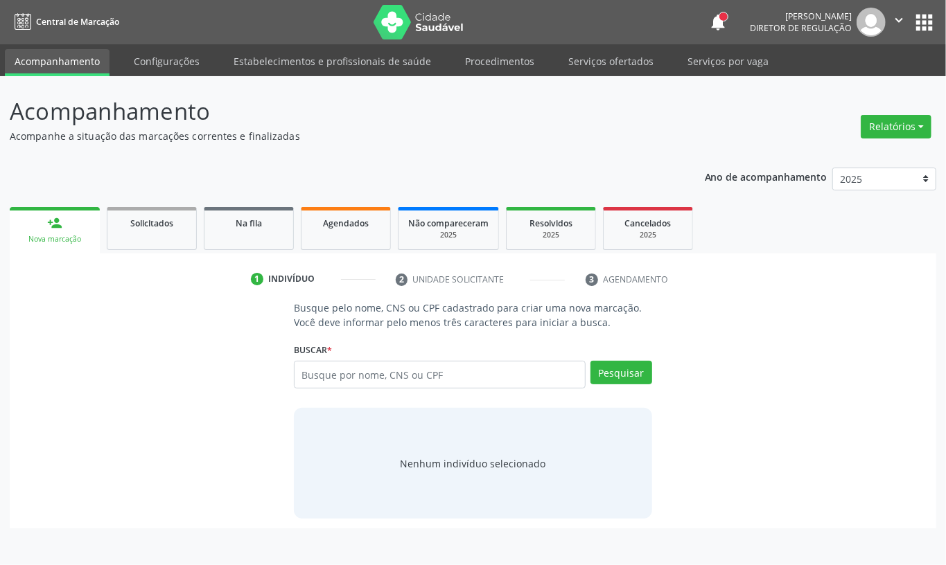
click at [346, 374] on input "text" at bounding box center [440, 375] width 292 height 28
click at [348, 371] on input "text" at bounding box center [440, 375] width 292 height 28
click at [438, 369] on input "text" at bounding box center [440, 375] width 292 height 28
type input "CNS: 707 0028 9605 5934"
drag, startPoint x: 633, startPoint y: 380, endPoint x: 628, endPoint y: 400, distance: 20.0
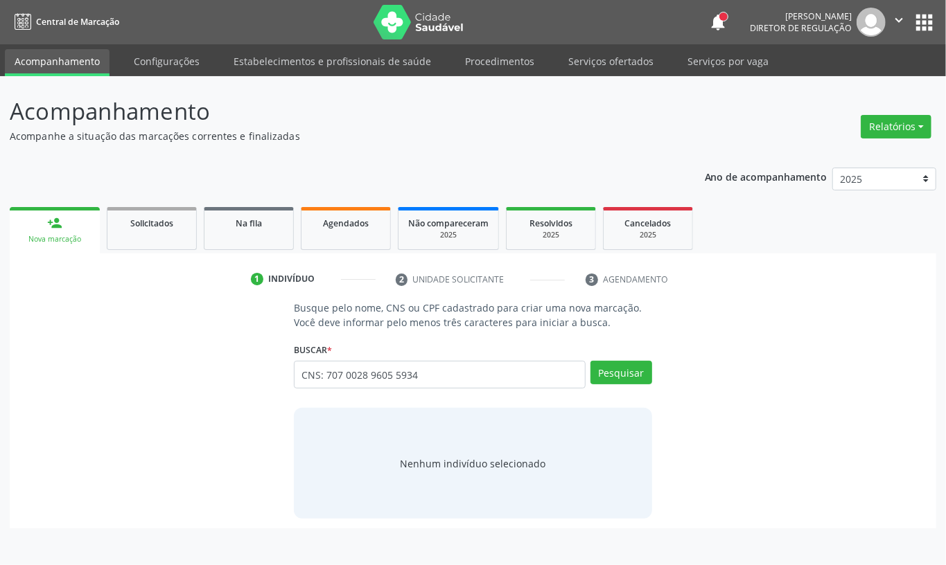
click at [631, 380] on button "Pesquisar" at bounding box center [621, 373] width 62 height 24
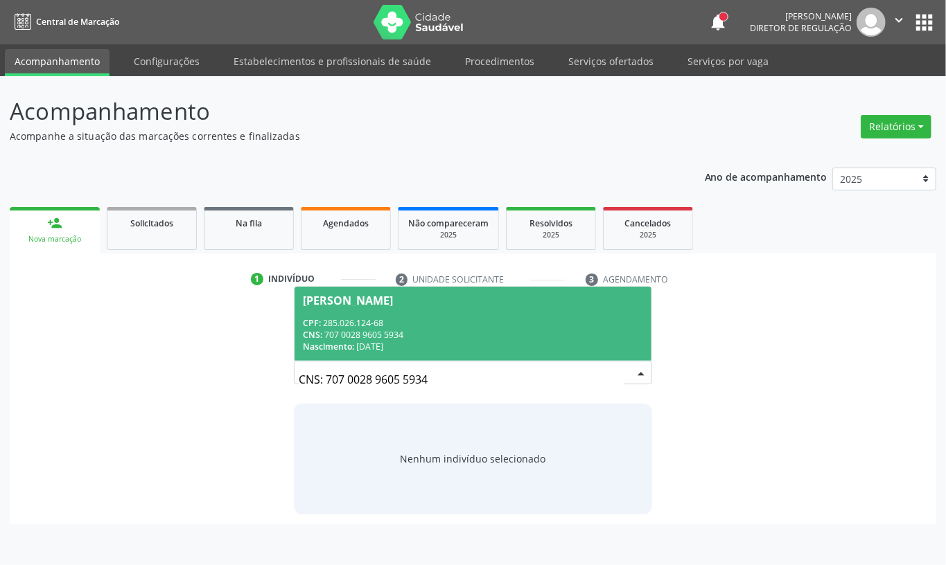
click at [358, 340] on div "CNS: 707 0028 9605 5934" at bounding box center [473, 335] width 340 height 12
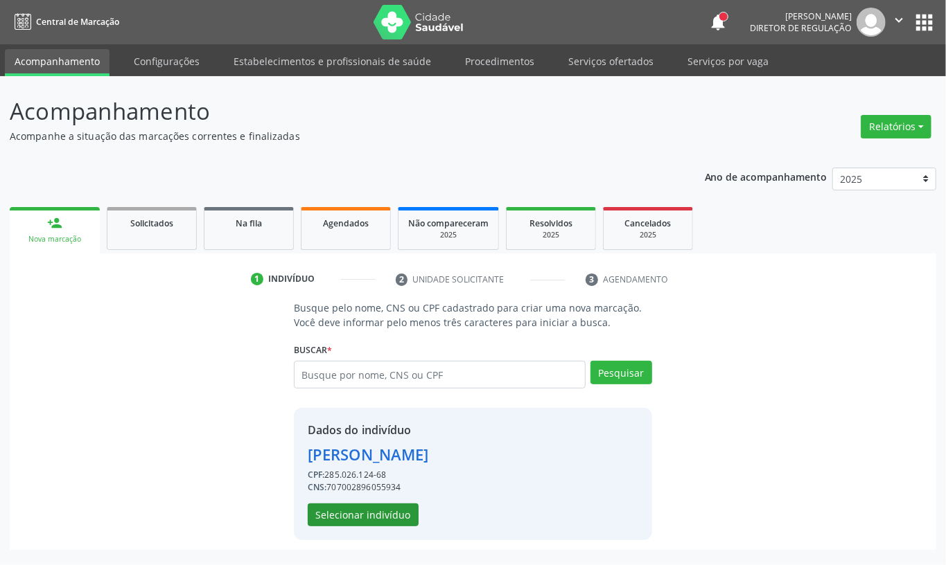
click at [394, 519] on button "Selecionar indivíduo" at bounding box center [363, 516] width 111 height 24
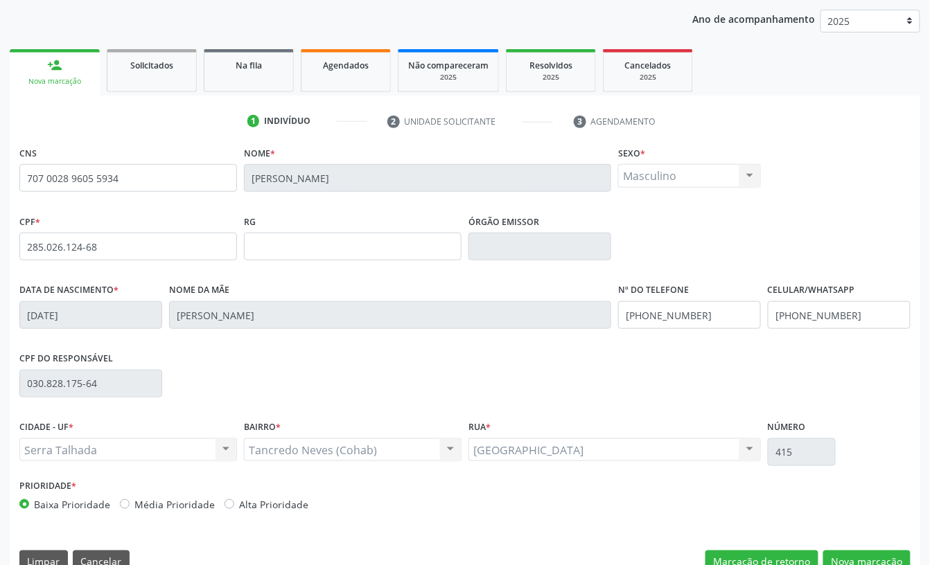
scroll to position [186, 0]
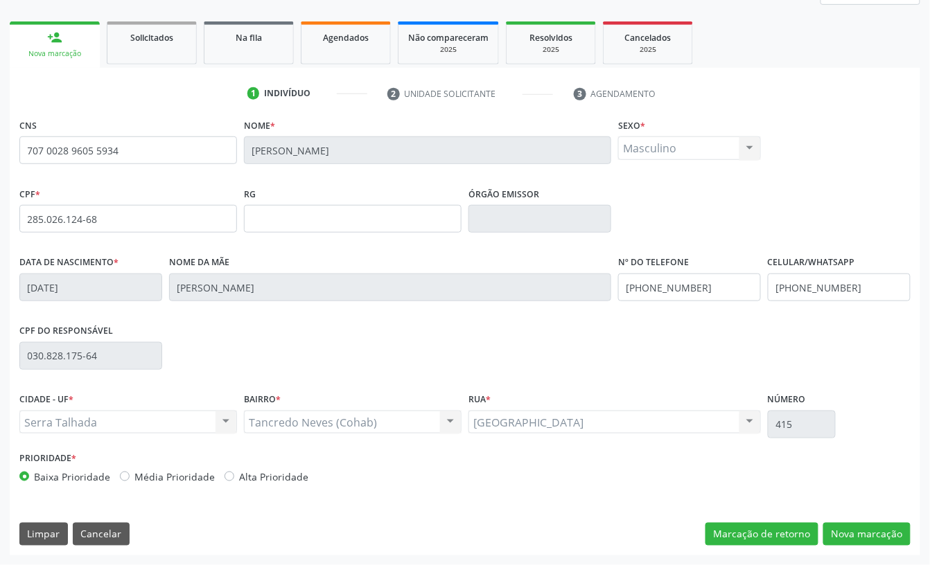
click at [840, 292] on input "[PHONE_NUMBER]" at bounding box center [839, 288] width 143 height 28
click at [651, 289] on input "[PHONE_NUMBER]" at bounding box center [689, 288] width 143 height 28
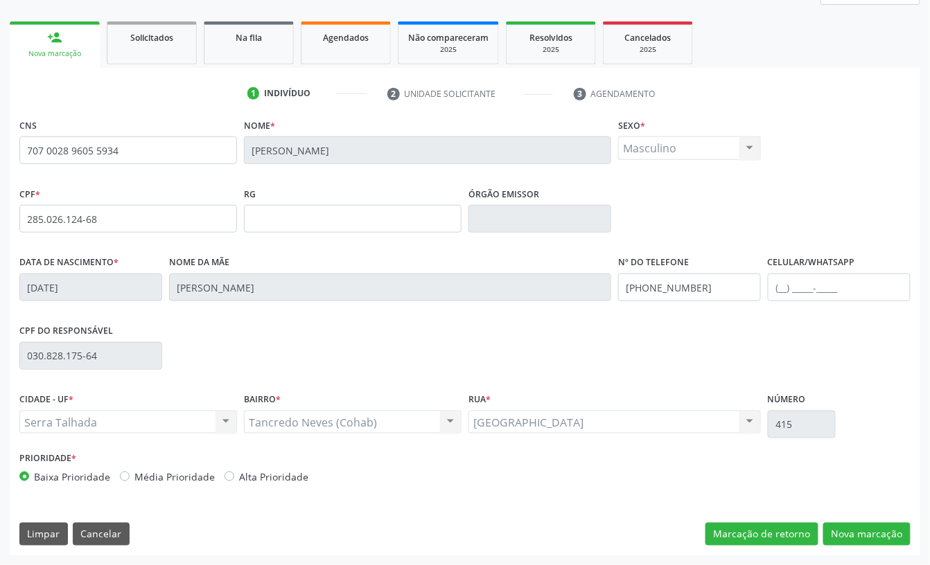
click at [651, 289] on input "[PHONE_NUMBER]" at bounding box center [689, 288] width 143 height 28
click at [868, 539] on button "Nova marcação" at bounding box center [866, 535] width 87 height 24
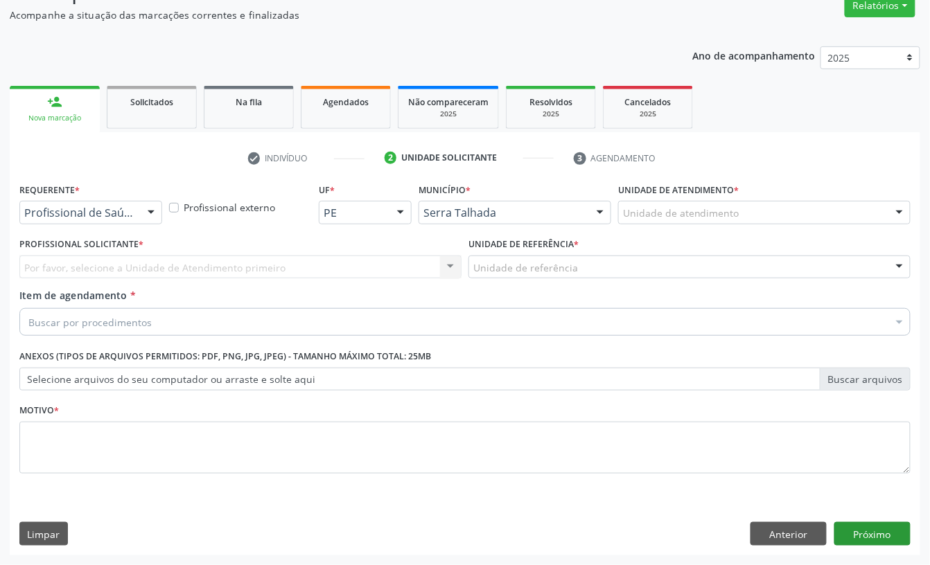
scroll to position [123, 0]
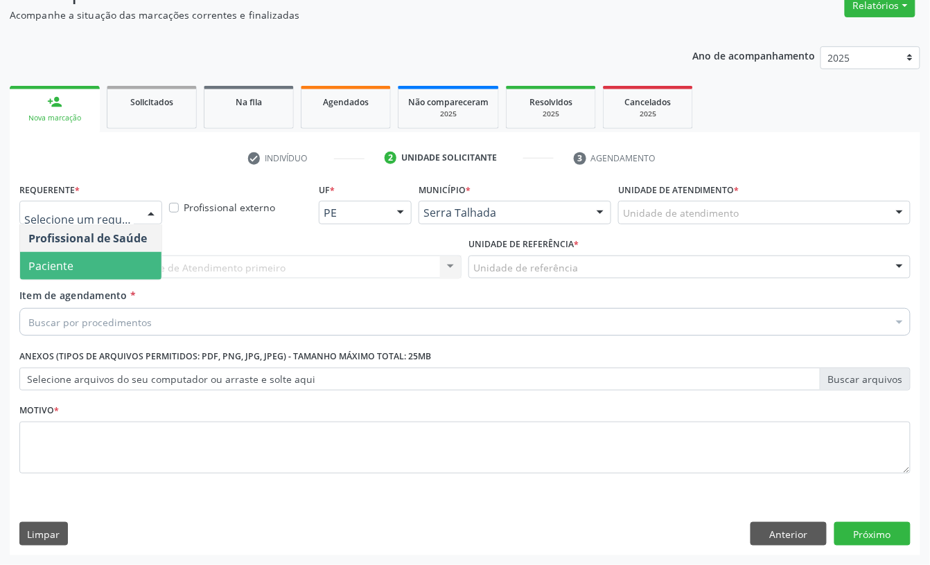
click at [119, 272] on span "Paciente" at bounding box center [90, 266] width 141 height 28
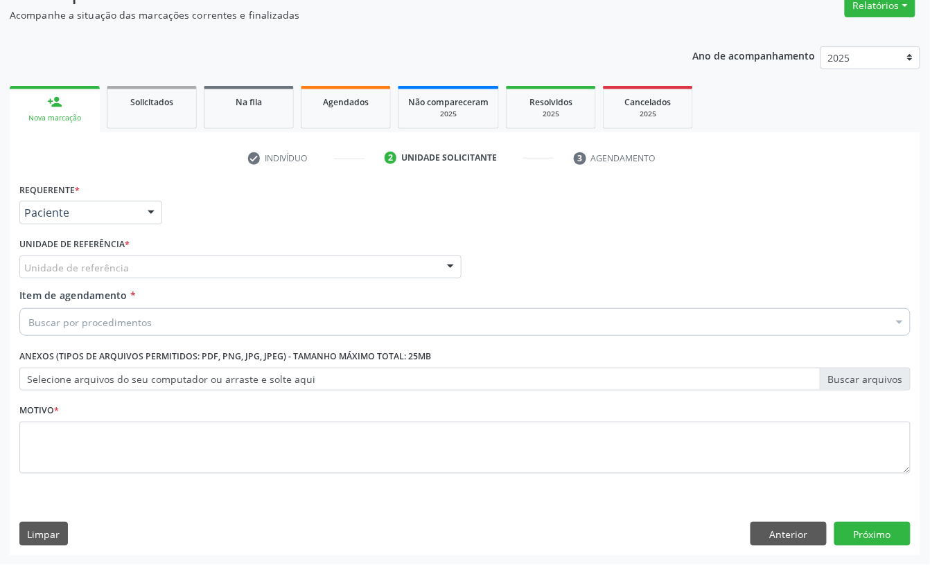
click at [112, 256] on div "Unidade de referência" at bounding box center [240, 268] width 442 height 24
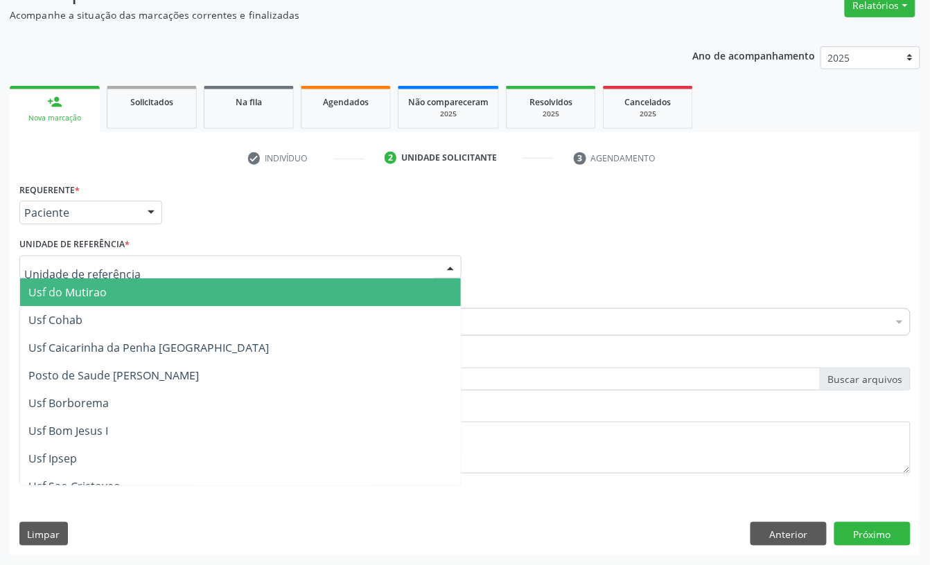
click at [106, 262] on input "text" at bounding box center [228, 275] width 409 height 28
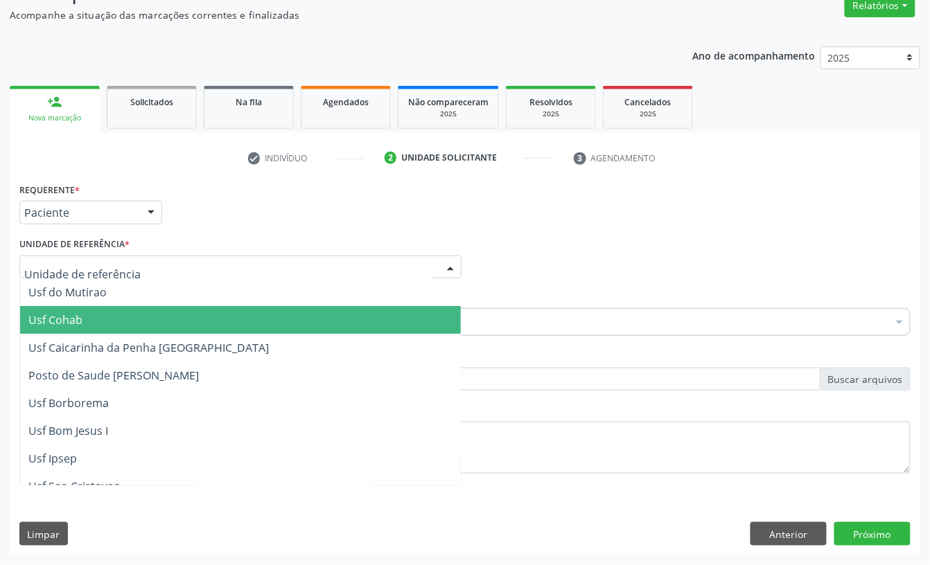
click at [194, 234] on div "Unidade de referência * Usf do Mutirao Usf Cohab Usf Caicarinha da Penha [GEOGR…" at bounding box center [240, 256] width 442 height 44
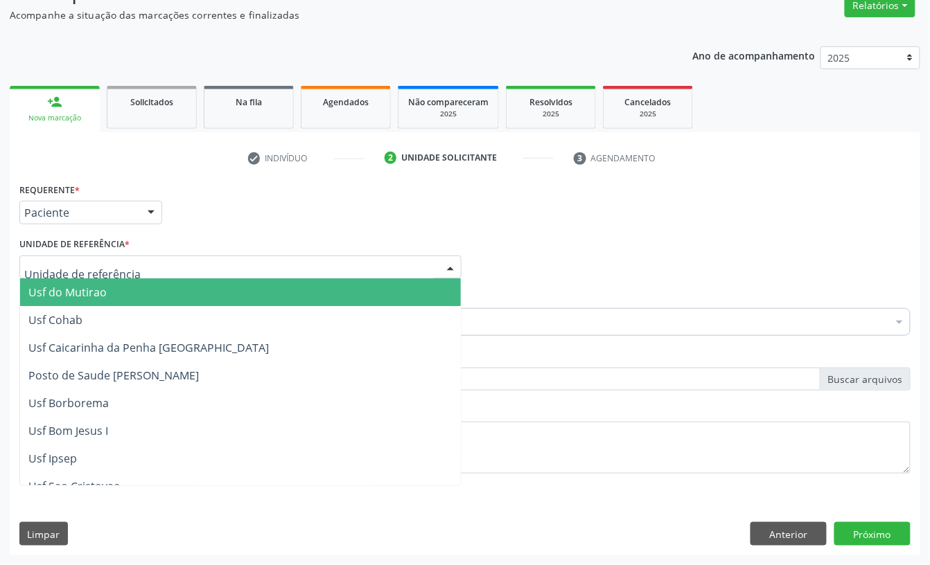
click at [194, 245] on div "Unidade de referência * Usf do Mutirao Usf Cohab Usf Caicarinha da Penha [GEOGR…" at bounding box center [240, 256] width 442 height 44
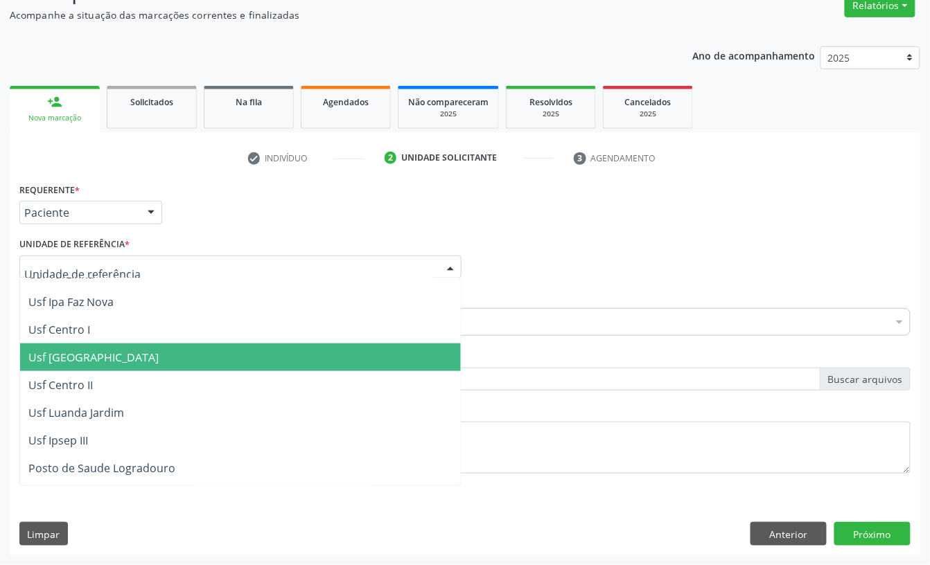
scroll to position [554, 0]
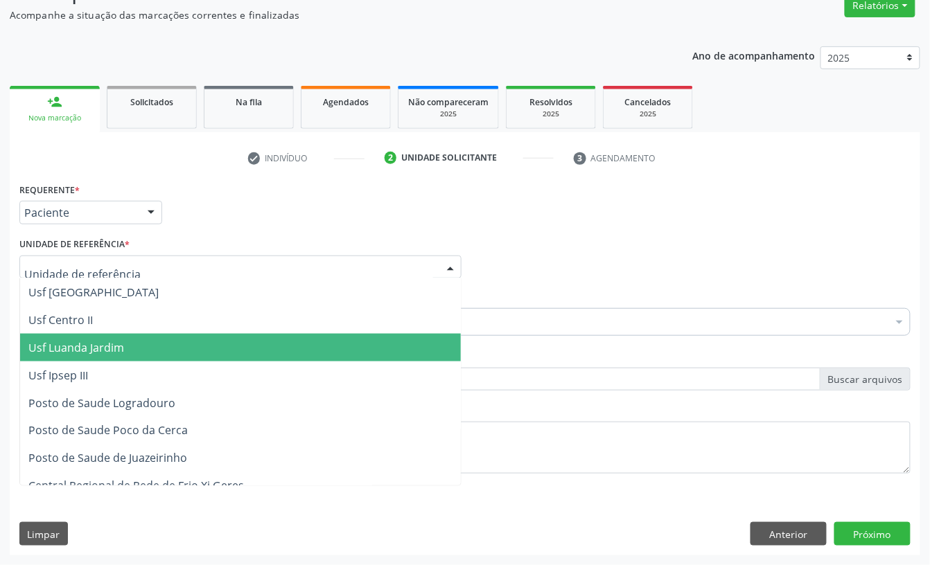
click at [583, 264] on div "Profissional Solicitante Por favor, selecione a Unidade de Atendimento primeiro…" at bounding box center [465, 261] width 898 height 54
click at [538, 228] on div "Requerente * Paciente Profissional de Saúde Paciente Nenhum resultado encontrad…" at bounding box center [465, 206] width 898 height 54
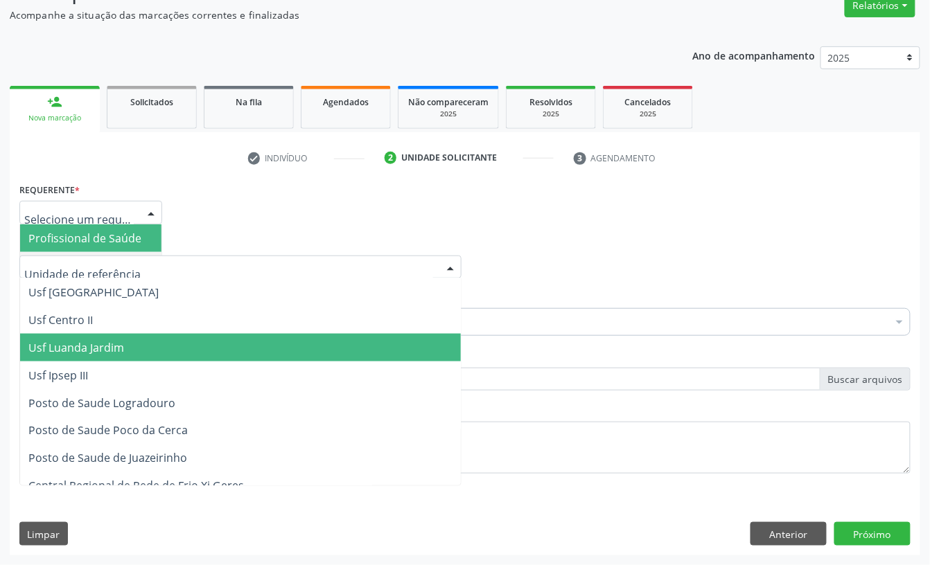
click at [95, 231] on span "Profissional de Saúde" at bounding box center [84, 238] width 113 height 15
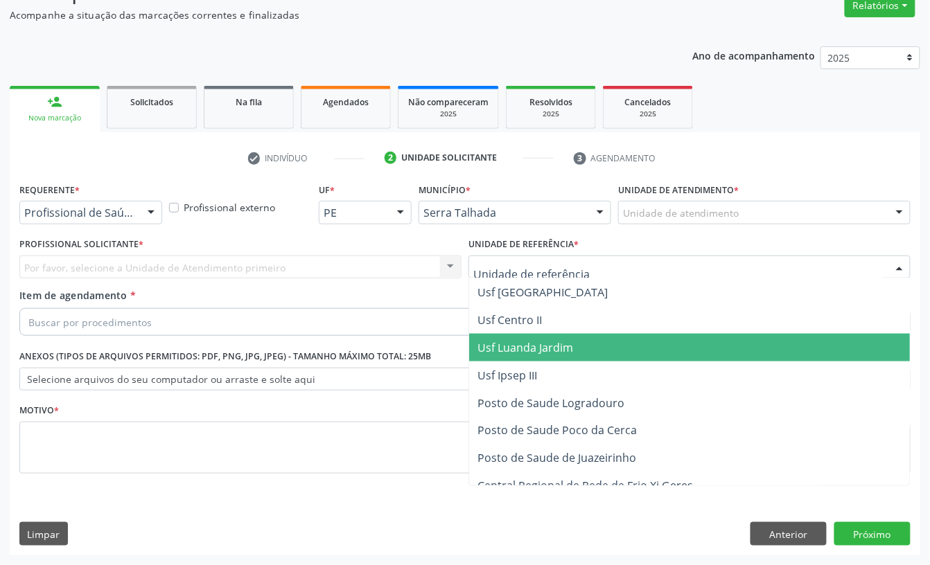
click at [90, 262] on div "Por favor, selecione a Unidade de Atendimento primeiro Nenhum resultado encontr…" at bounding box center [240, 268] width 442 height 24
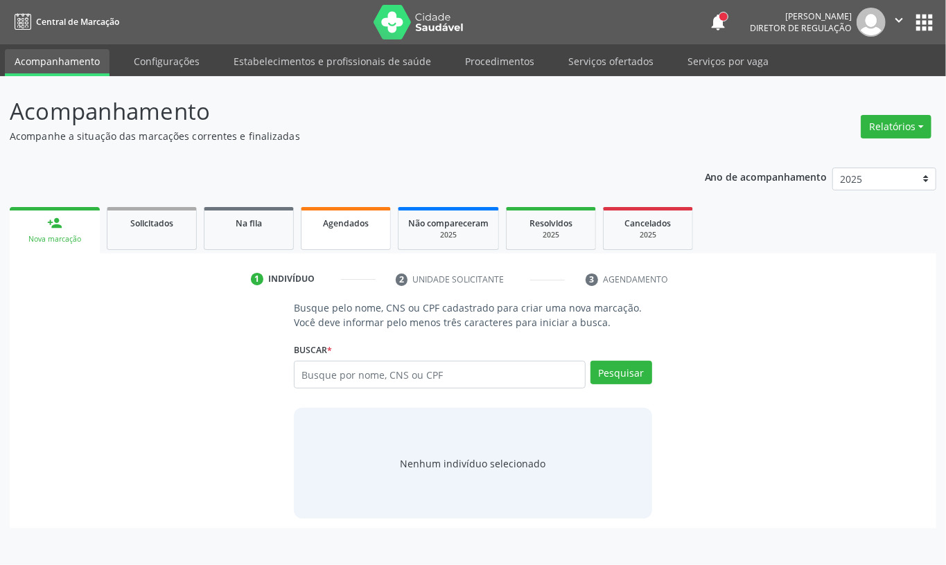
click at [374, 230] on link "Agendados" at bounding box center [346, 228] width 90 height 43
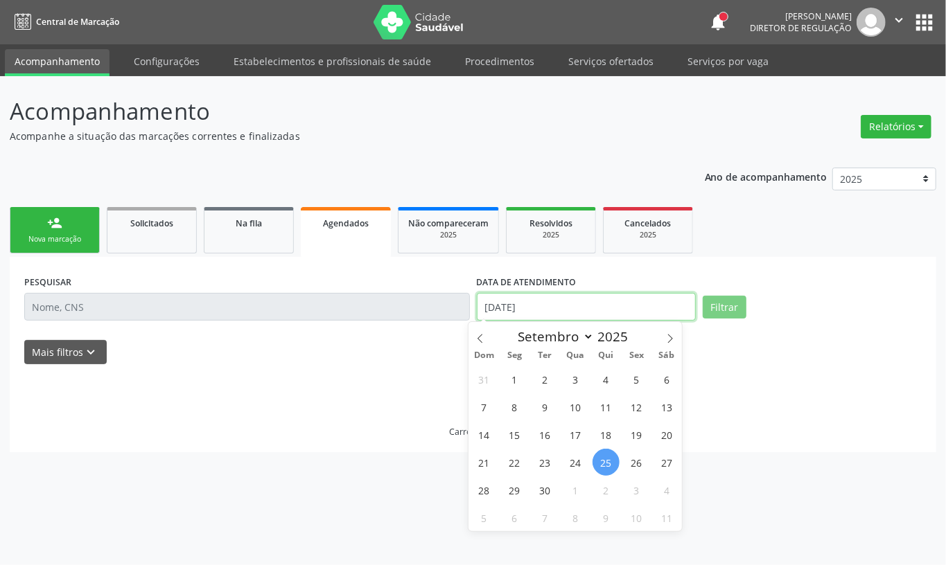
click at [534, 302] on input "[DATE]" at bounding box center [586, 307] width 219 height 28
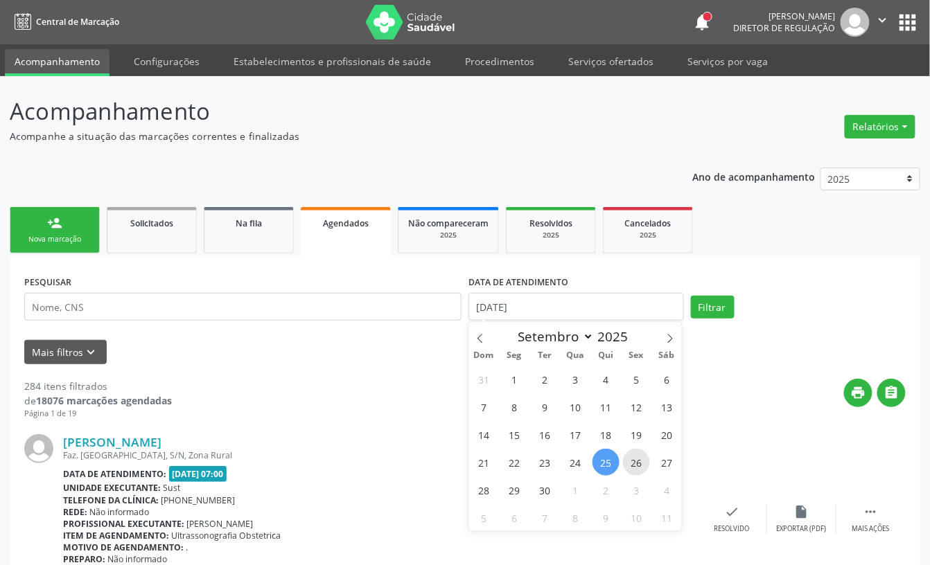
click at [642, 464] on span "26" at bounding box center [636, 462] width 27 height 27
type input "[DATE]"
click at [642, 464] on span "26" at bounding box center [636, 462] width 27 height 27
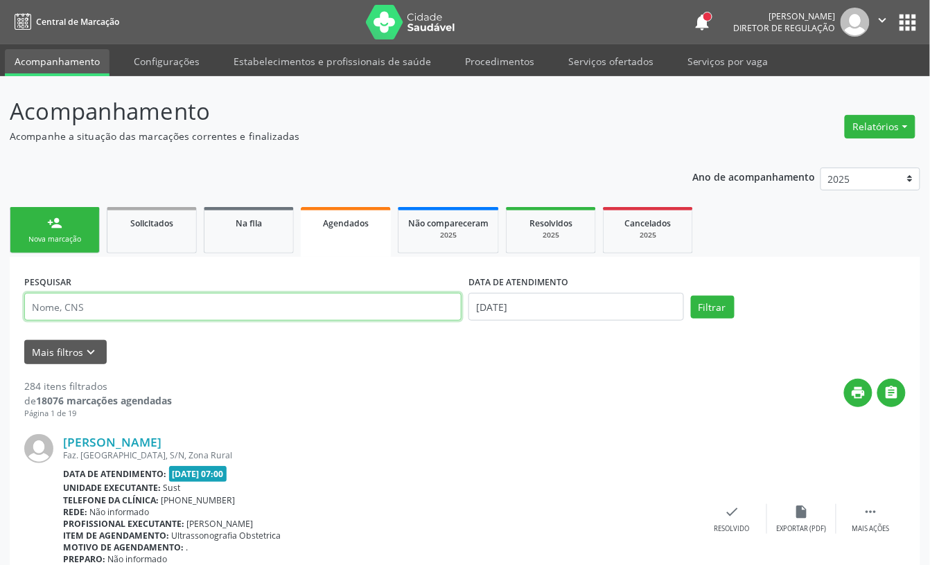
click at [201, 301] on input "text" at bounding box center [242, 307] width 437 height 28
type input "hernando"
click at [691, 296] on button "Filtrar" at bounding box center [713, 308] width 44 height 24
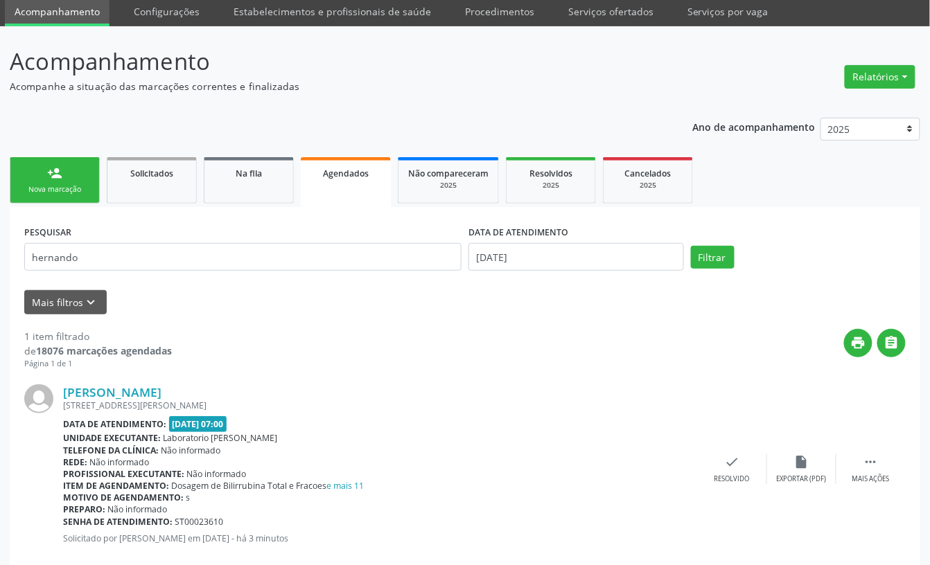
scroll to position [78, 0]
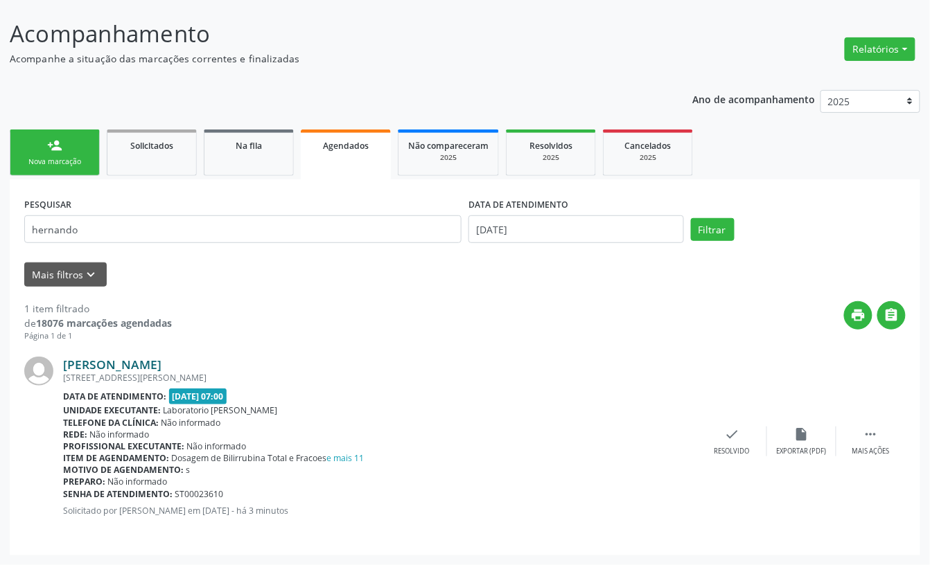
drag, startPoint x: 292, startPoint y: 355, endPoint x: 64, endPoint y: 369, distance: 228.3
click at [64, 369] on div "[PERSON_NAME] [STREET_ADDRESS] Data de atendimento: [DATE] 07:00 Unidade execut…" at bounding box center [464, 441] width 881 height 199
copy link "[PERSON_NAME]"
click at [73, 175] on link "person_add Nova marcação" at bounding box center [55, 153] width 90 height 46
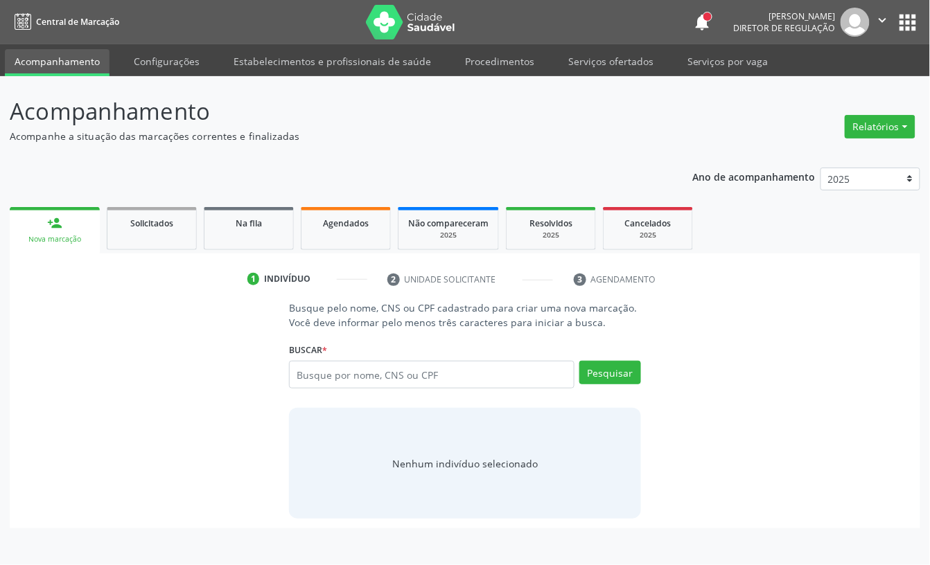
scroll to position [0, 0]
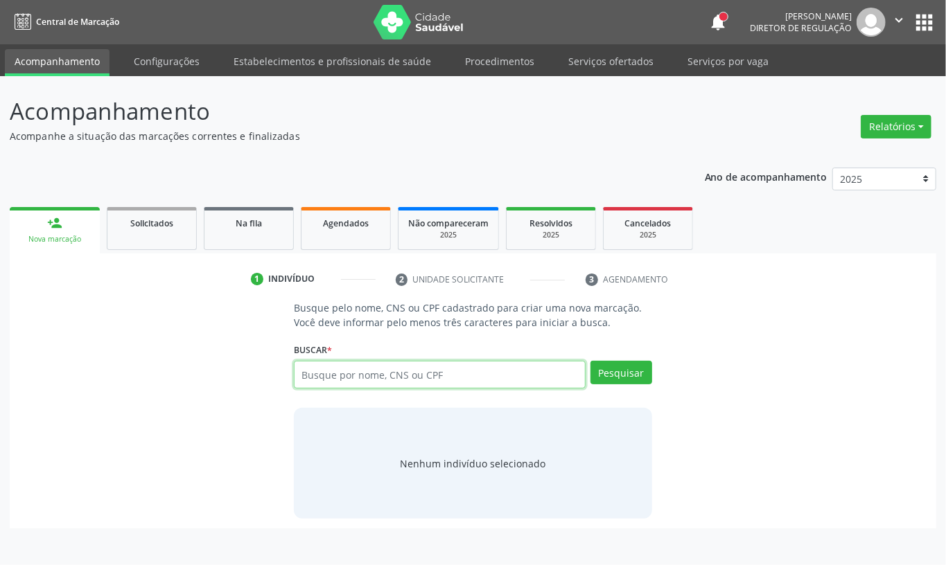
click at [331, 381] on input "text" at bounding box center [440, 375] width 292 height 28
paste input "[PERSON_NAME]"
type input "[PERSON_NAME]"
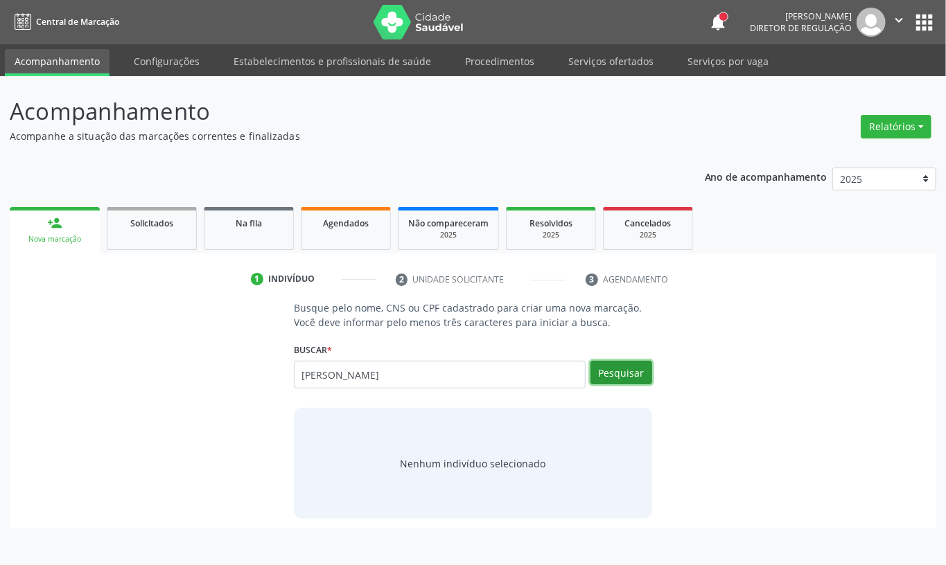
click at [631, 367] on button "Pesquisar" at bounding box center [621, 373] width 62 height 24
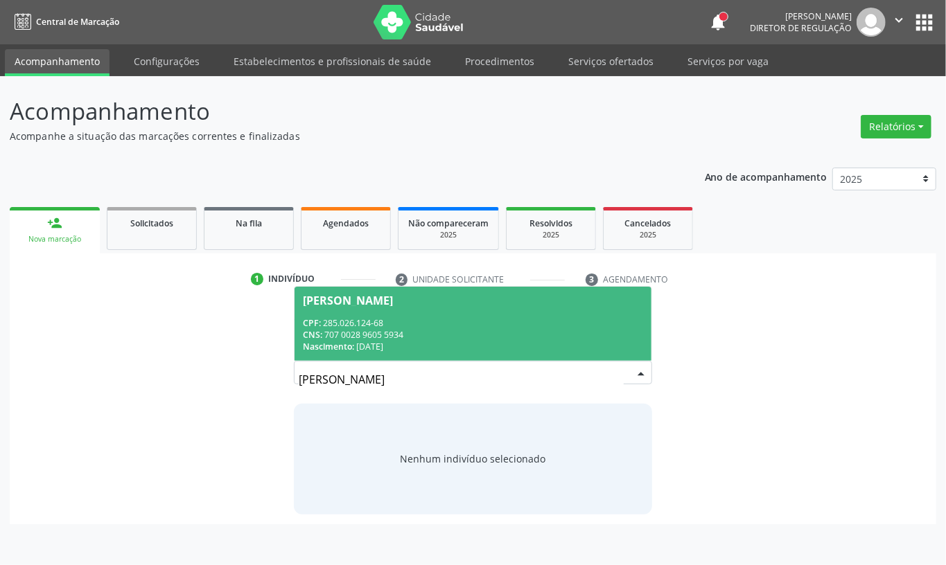
click at [393, 303] on div "[PERSON_NAME]" at bounding box center [348, 300] width 90 height 11
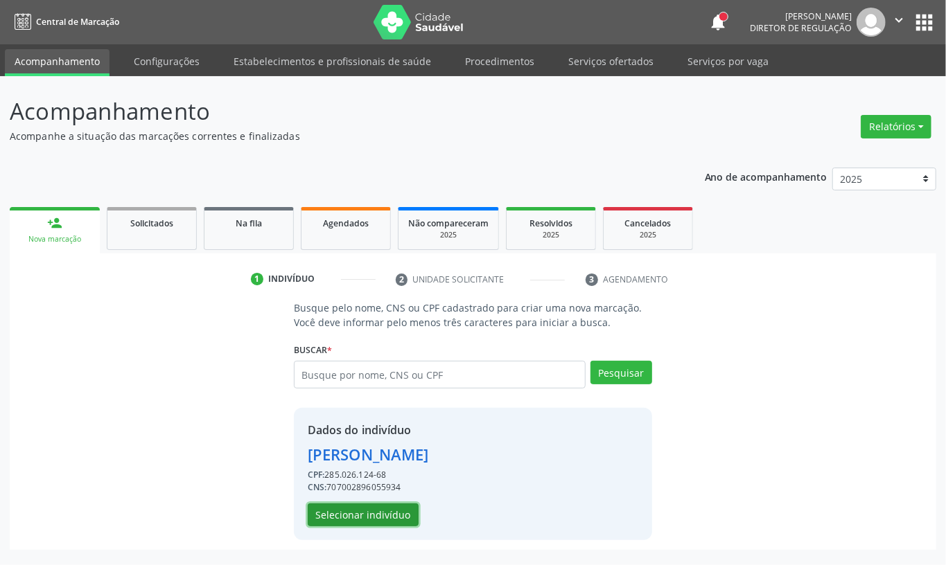
click at [380, 528] on div "Dados do indivíduo [PERSON_NAME] CPF: 285.026.124-68 CNS: 707002896055934 Selec…" at bounding box center [473, 474] width 358 height 132
click at [359, 511] on button "Selecionar indivíduo" at bounding box center [363, 516] width 111 height 24
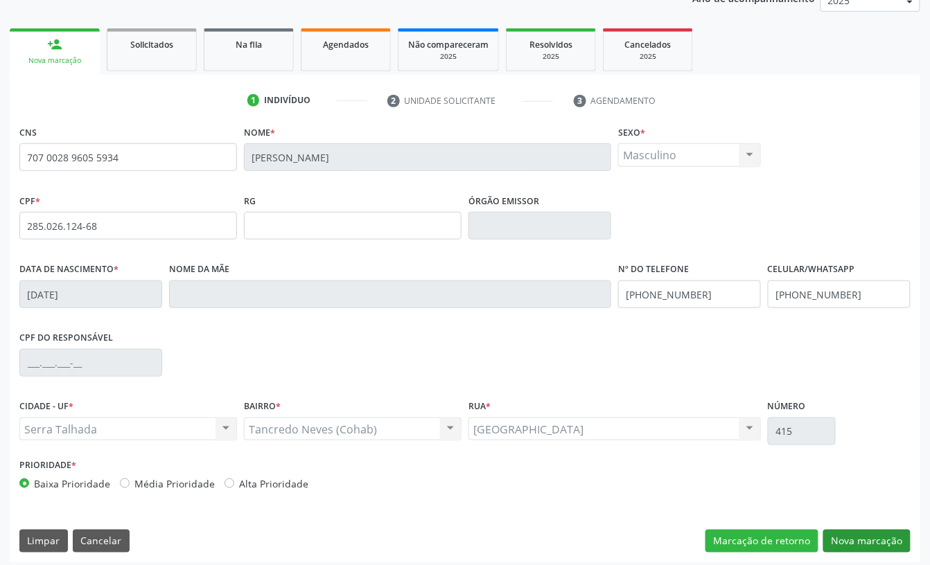
scroll to position [186, 0]
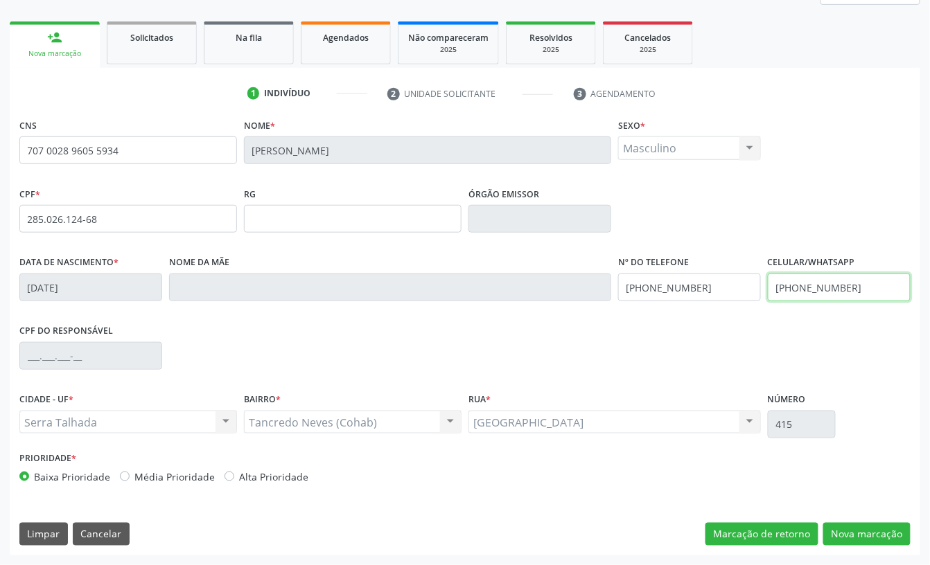
click at [829, 292] on input "[PHONE_NUMBER]" at bounding box center [839, 288] width 143 height 28
click at [666, 291] on input "[PHONE_NUMBER]" at bounding box center [689, 288] width 143 height 28
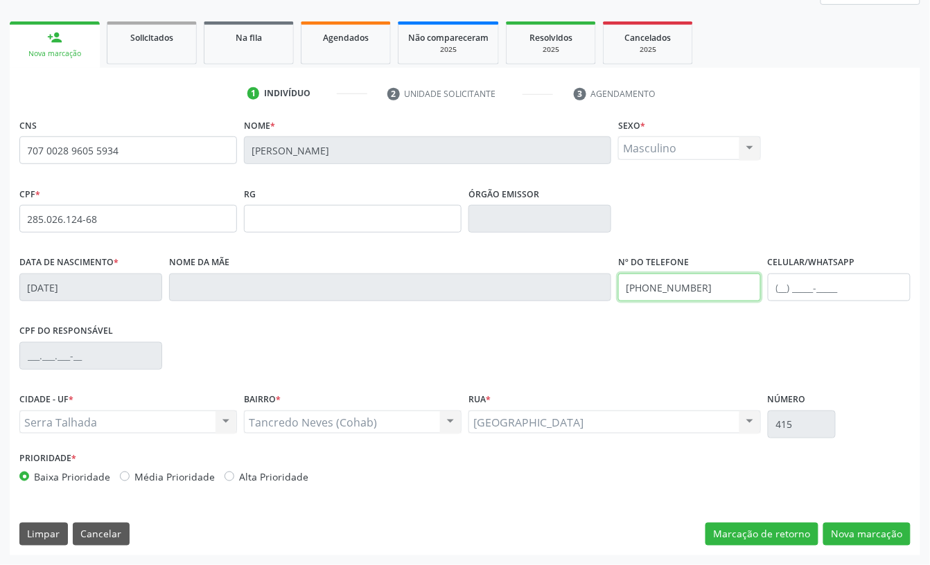
click at [666, 291] on input "[PHONE_NUMBER]" at bounding box center [689, 288] width 143 height 28
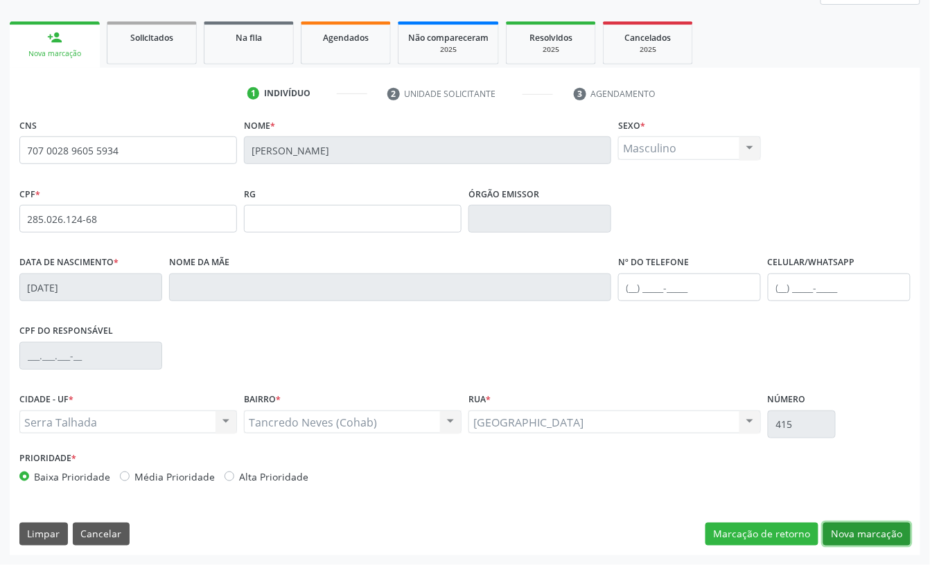
click at [891, 542] on button "Nova marcação" at bounding box center [866, 535] width 87 height 24
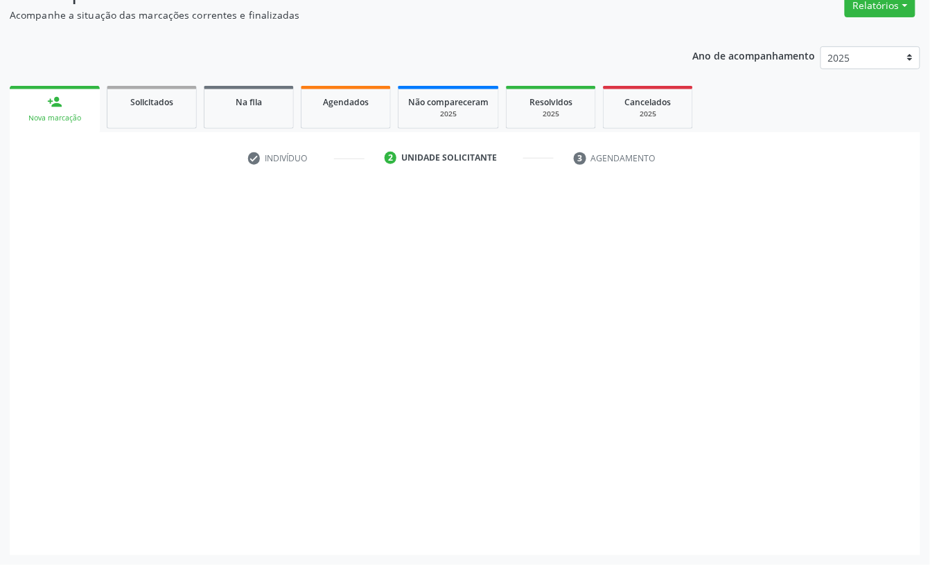
scroll to position [123, 0]
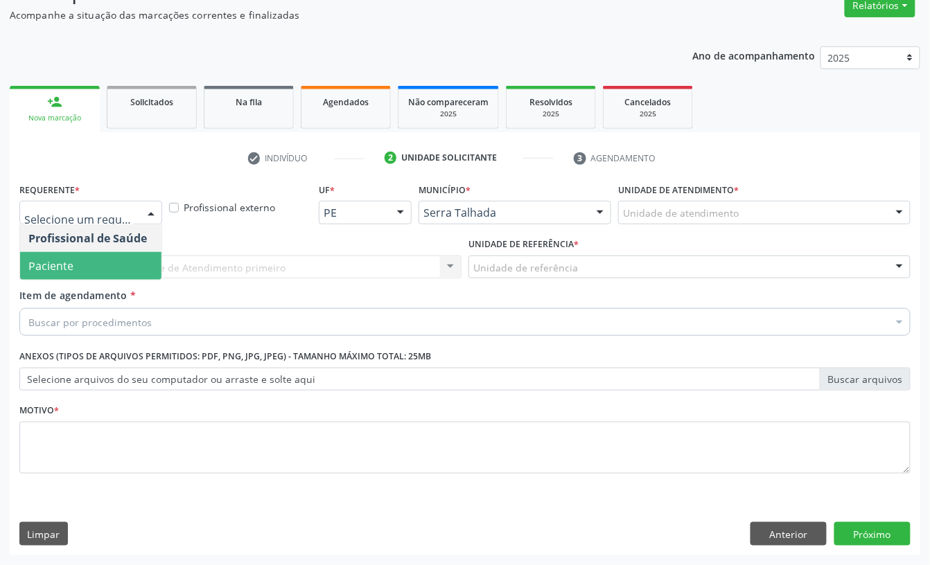
click at [98, 267] on span "Paciente" at bounding box center [90, 266] width 141 height 28
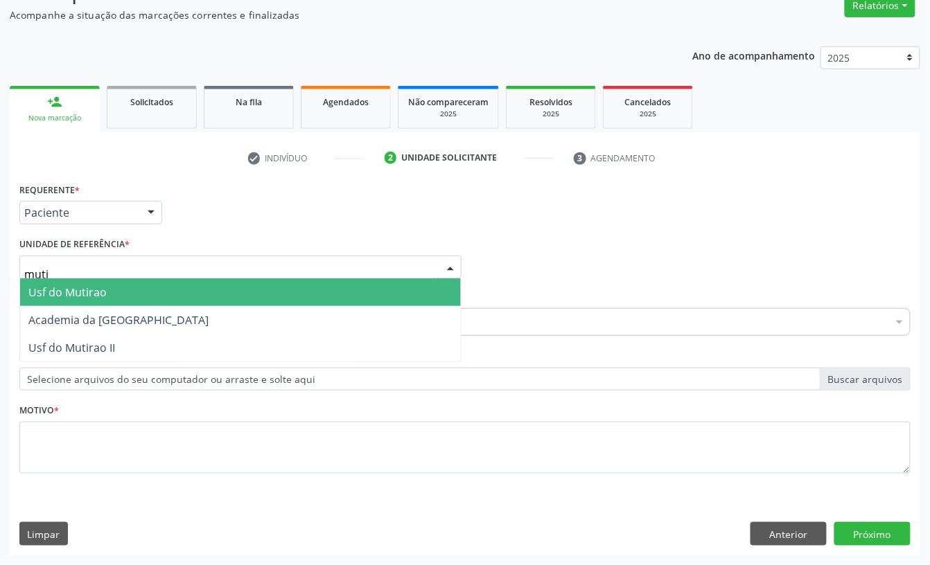
type input "mutir"
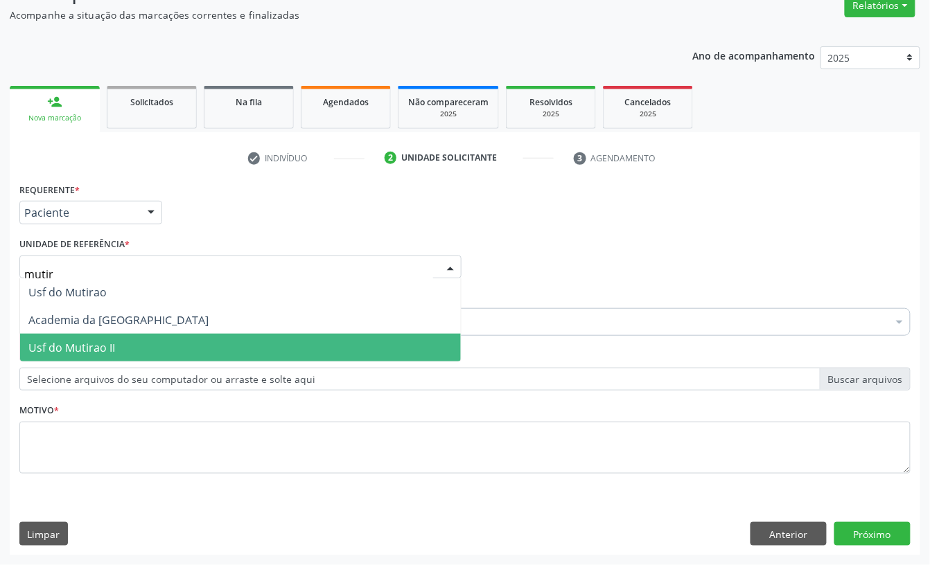
click at [84, 342] on span "Usf do Mutirao II" at bounding box center [71, 347] width 87 height 15
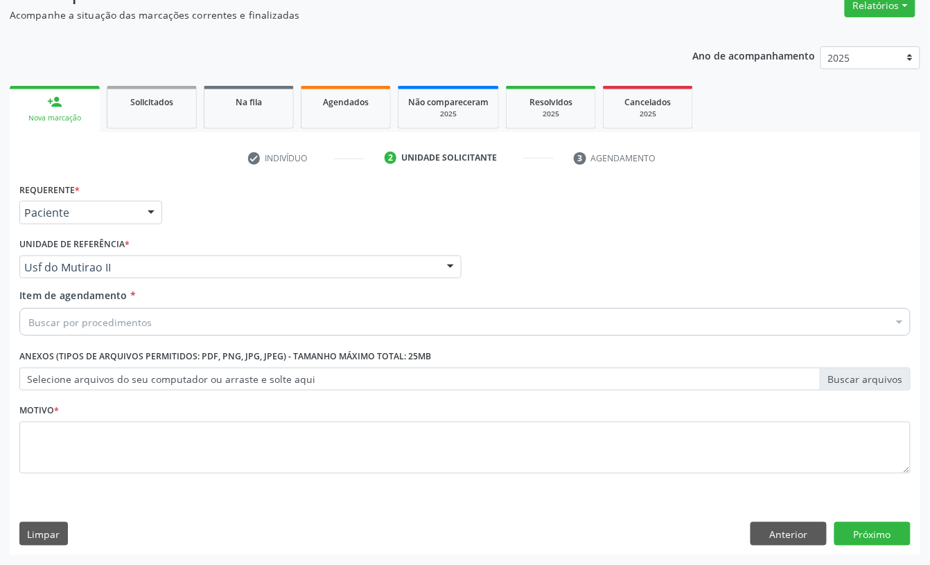
click at [87, 312] on div "Buscar por procedimentos" at bounding box center [464, 322] width 891 height 28
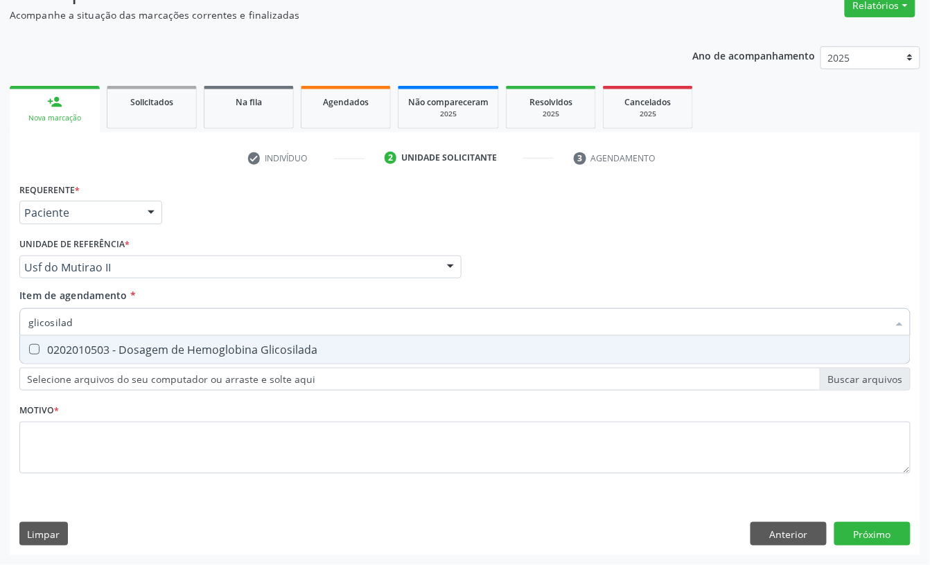
type input "glicosilada"
click at [101, 344] on div "0202010503 - Dosagem de Hemoglobina Glicosilada" at bounding box center [464, 349] width 873 height 11
checkbox Glicosilada "true"
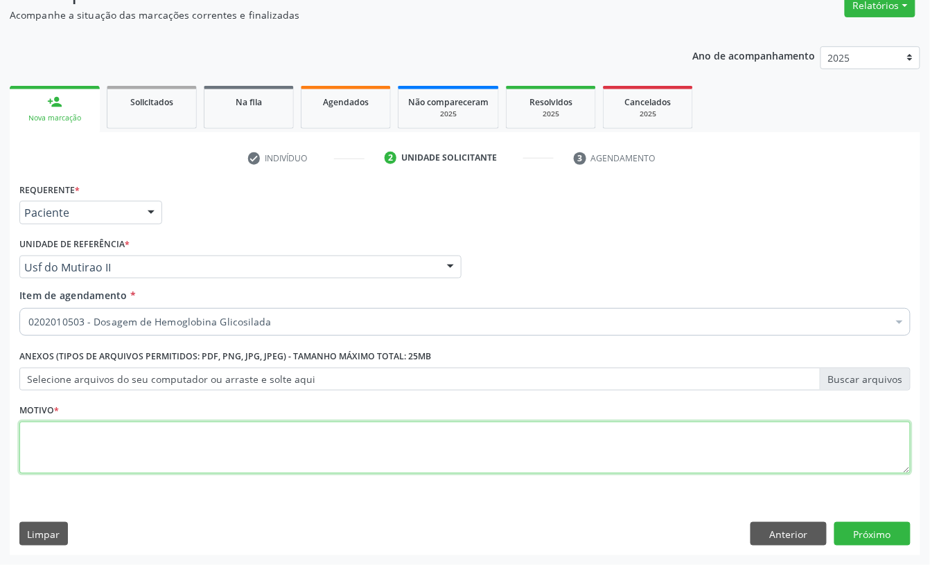
click at [141, 446] on textarea at bounding box center [464, 448] width 891 height 53
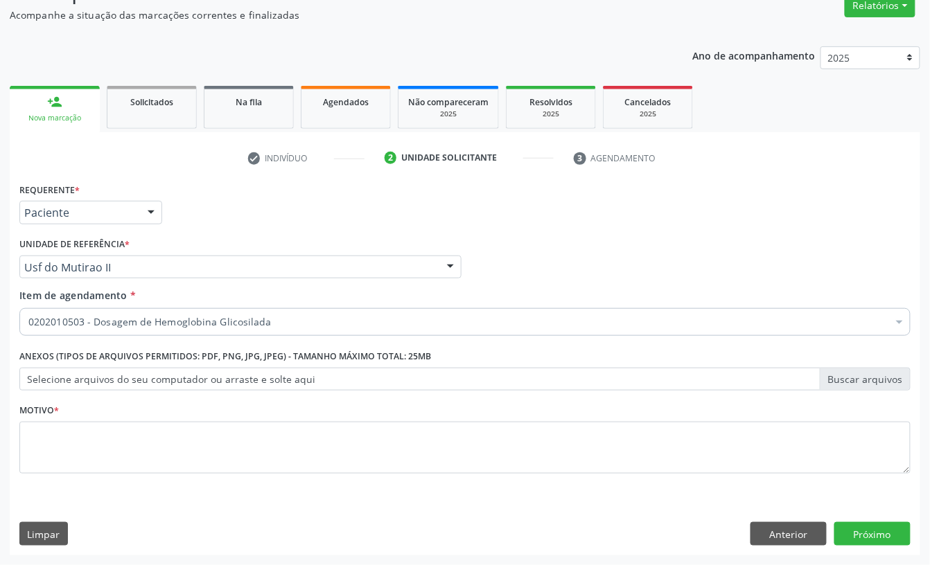
click at [126, 331] on div "0202010503 - Dosagem de Hemoglobina Glicosilada" at bounding box center [464, 322] width 891 height 28
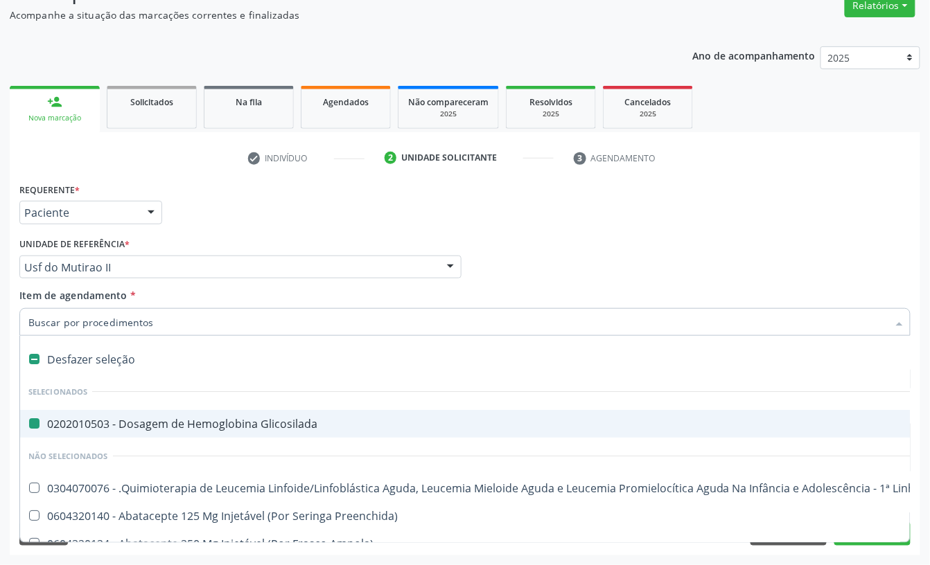
type input "p"
checkbox Glicosilada "false"
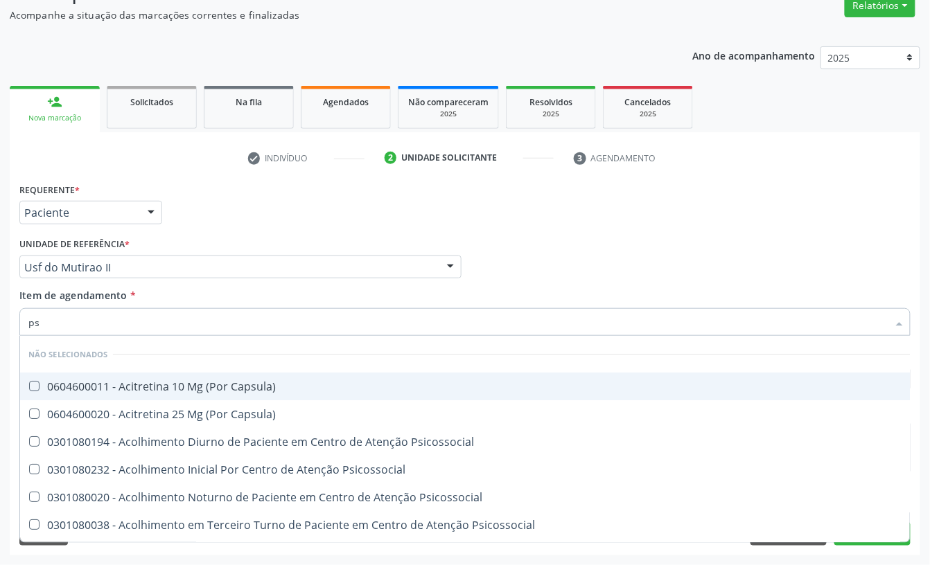
type input "psa"
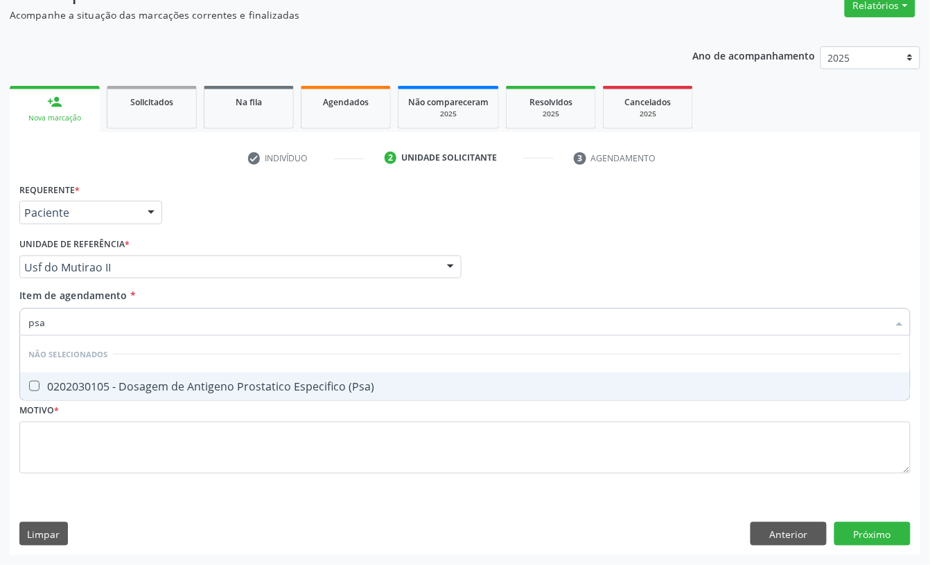
click at [222, 381] on div "0202030105 - Dosagem de Antigeno Prostatico Especifico (Psa)" at bounding box center [464, 386] width 873 height 11
checkbox \(Psa\) "true"
click at [191, 216] on div "Requerente * Paciente Profissional de Saúde Paciente Nenhum resultado encontrad…" at bounding box center [465, 206] width 898 height 54
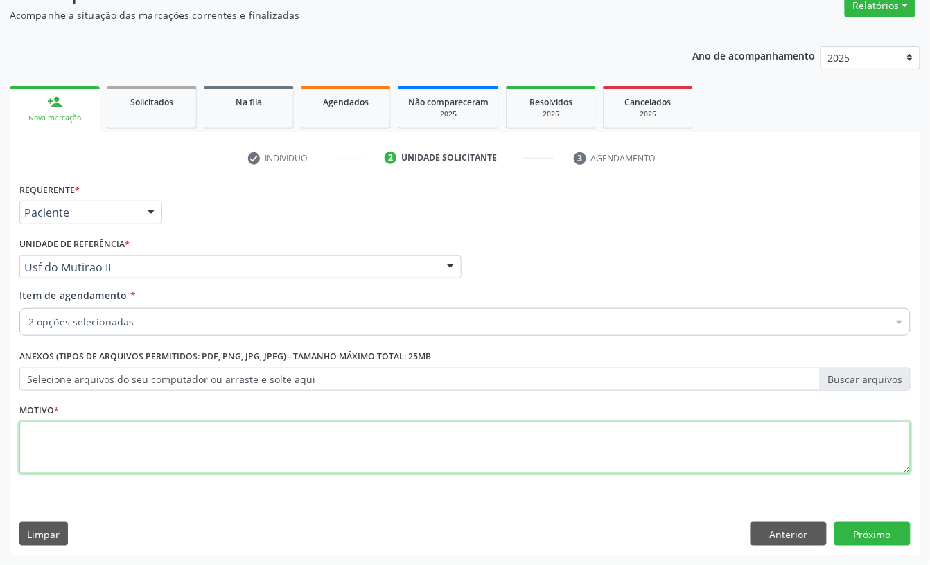
click at [70, 442] on textarea at bounding box center [464, 448] width 891 height 53
type textarea "a"
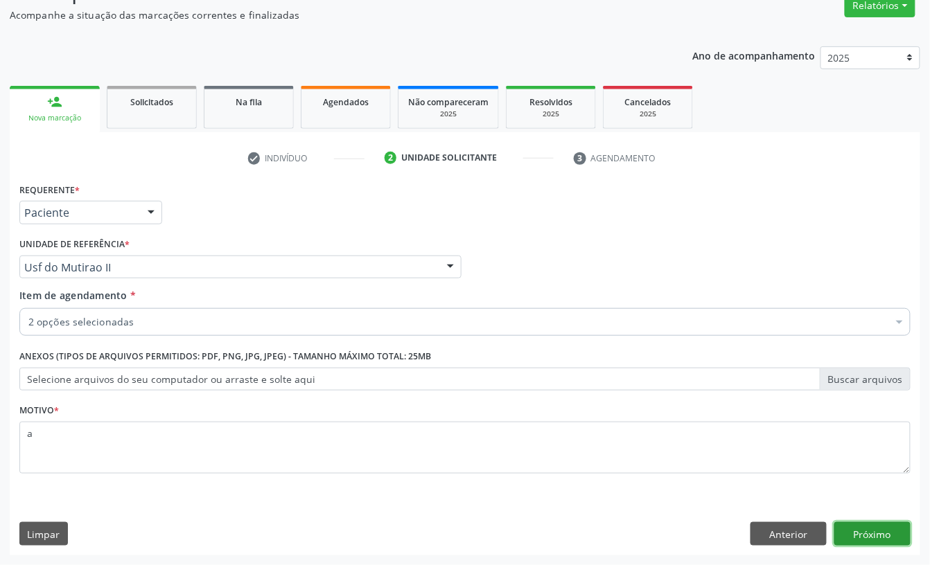
click at [850, 532] on button "Próximo" at bounding box center [872, 534] width 76 height 24
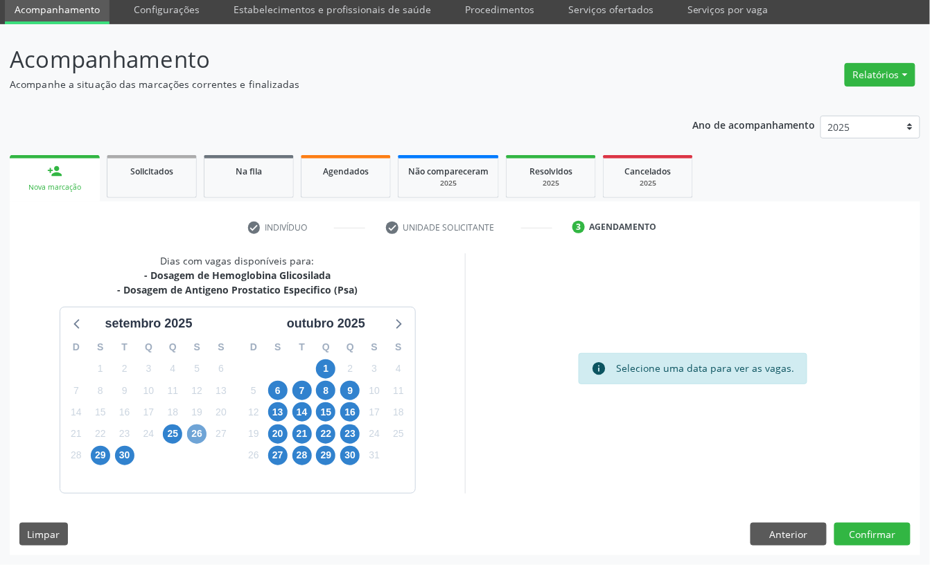
click at [195, 431] on span "26" at bounding box center [196, 434] width 19 height 19
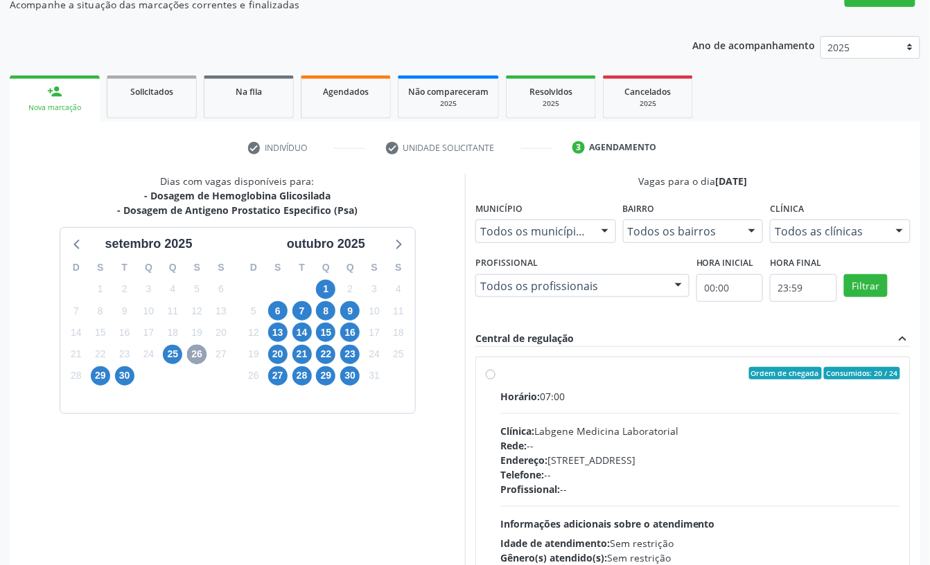
scroll to position [238, 0]
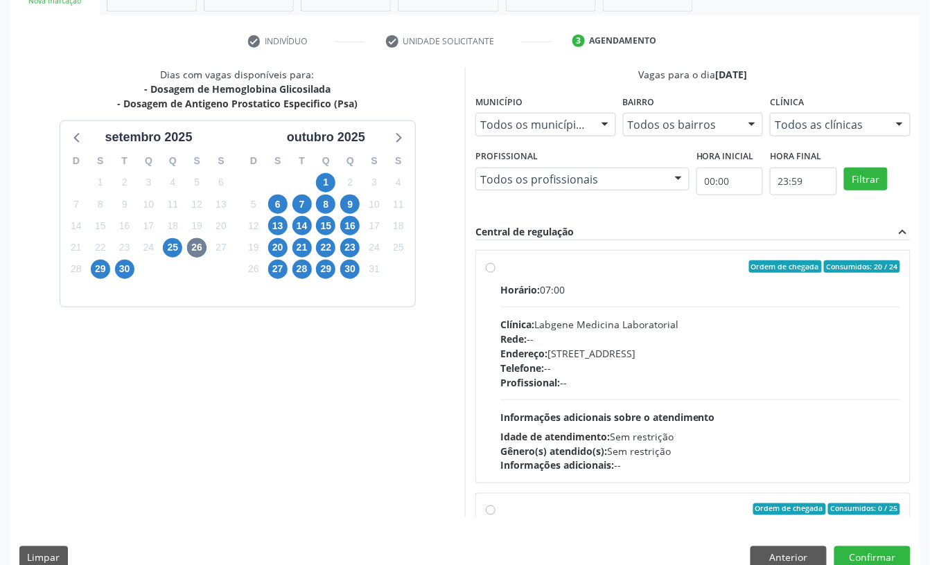
click at [597, 342] on div "Rede: --" at bounding box center [700, 339] width 400 height 15
click at [495, 273] on input "Ordem de chegada Consumidos: 20 / 24 Horário: 07:00 Clínica: Labgene Medicina L…" at bounding box center [491, 267] width 10 height 12
radio input "true"
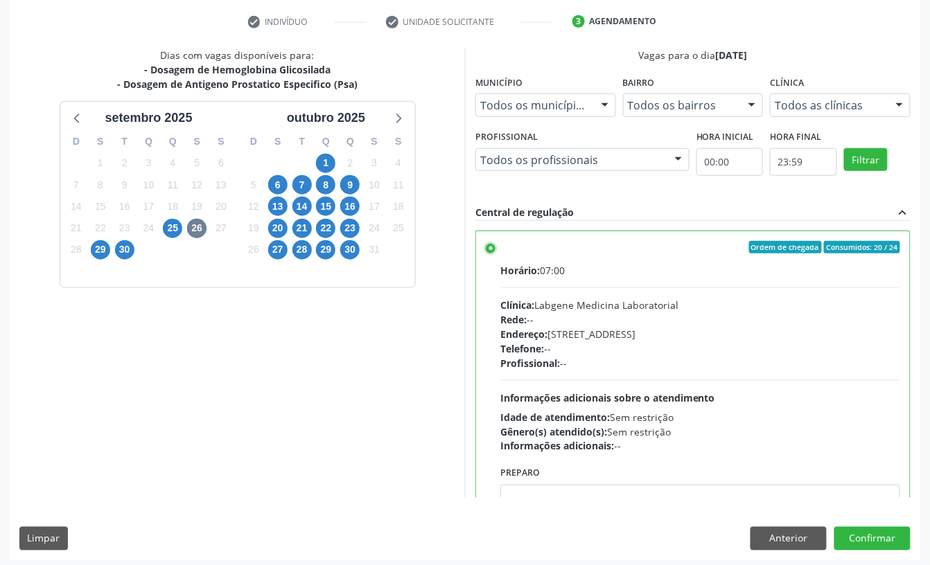
scroll to position [263, 0]
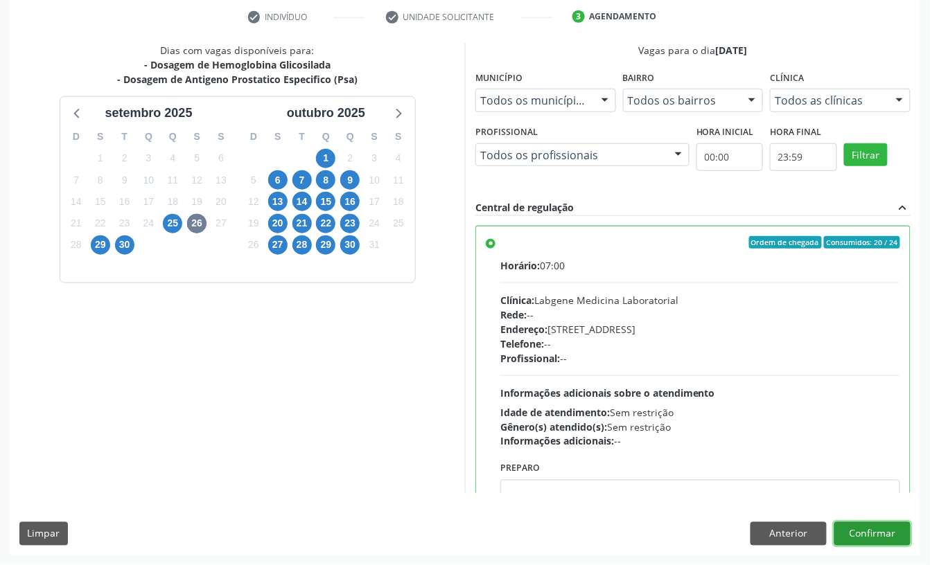
click at [890, 524] on button "Confirmar" at bounding box center [872, 534] width 76 height 24
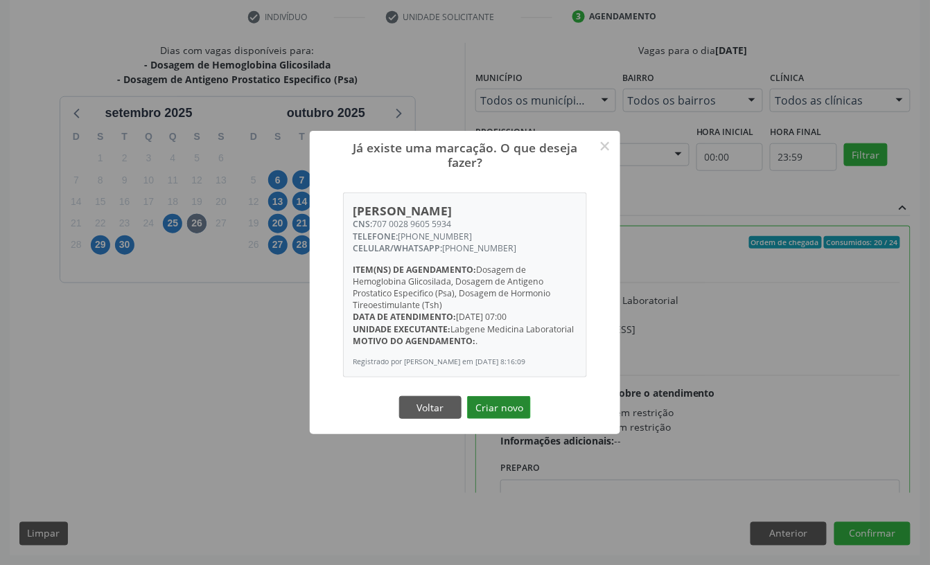
click at [498, 412] on button "Criar novo" at bounding box center [499, 408] width 64 height 24
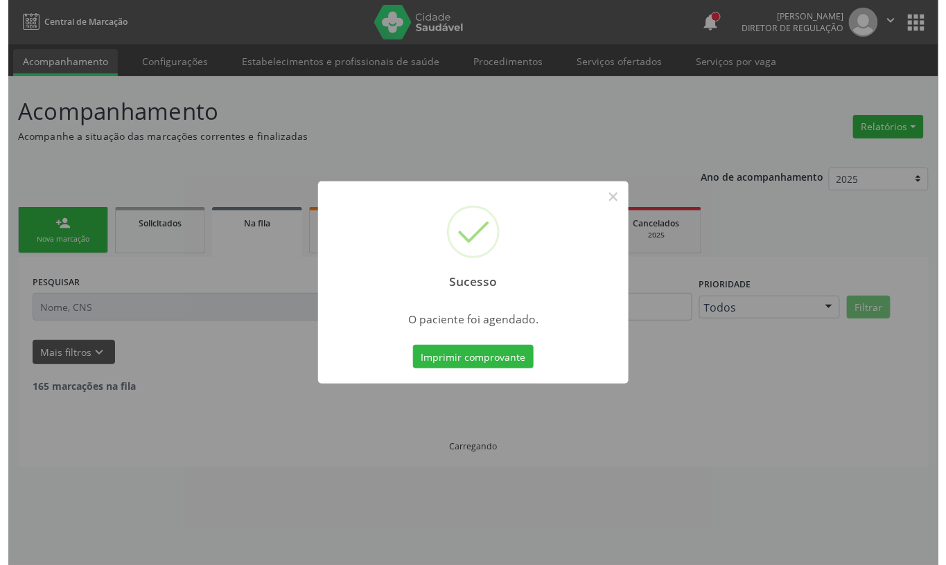
scroll to position [0, 0]
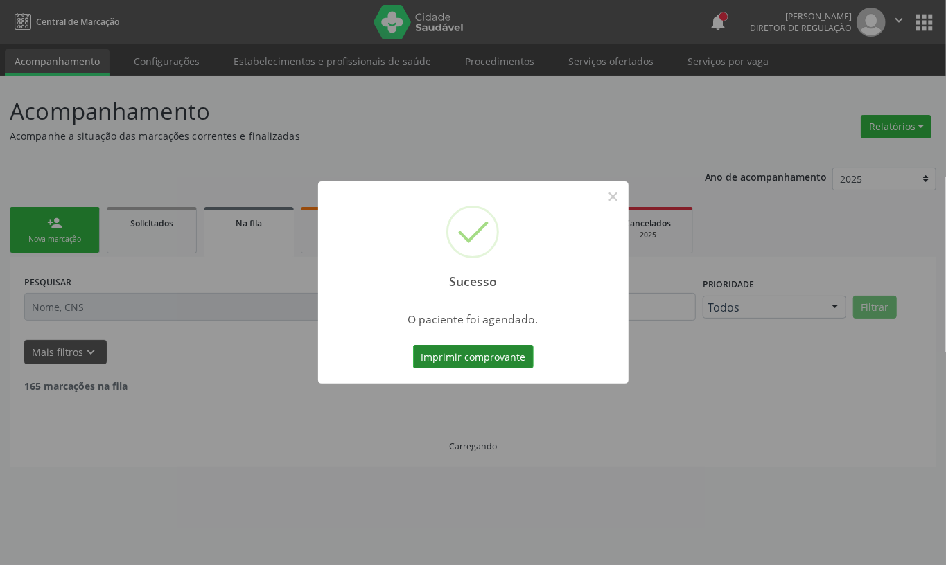
click at [449, 367] on button "Imprimir comprovante" at bounding box center [473, 357] width 121 height 24
